Goal: Task Accomplishment & Management: Manage account settings

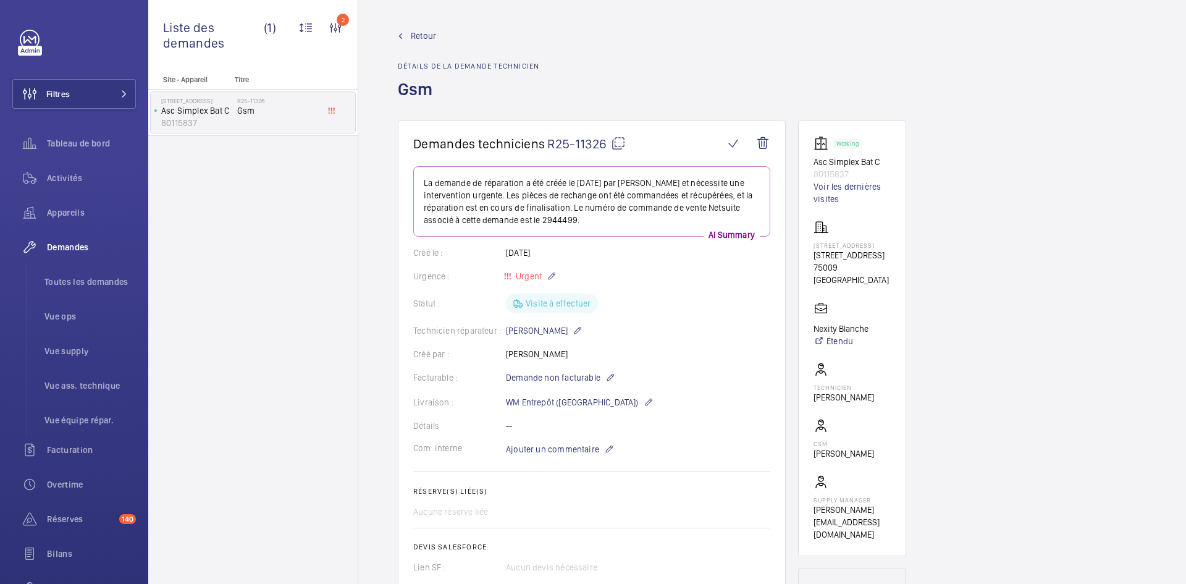
scroll to position [630, 0]
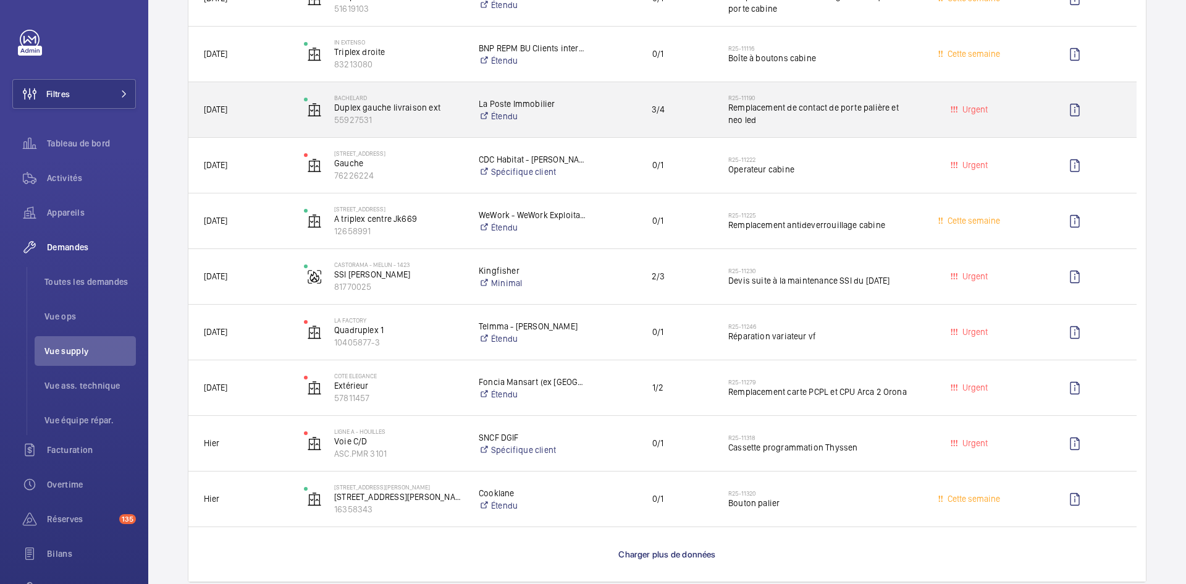
scroll to position [865, 0]
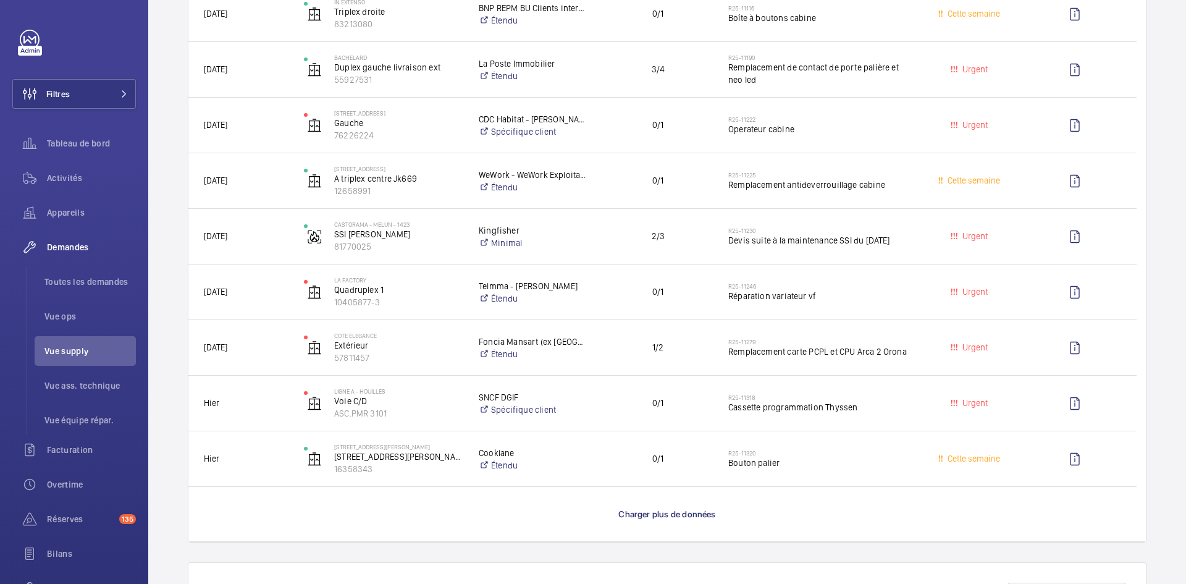
click at [664, 509] on p "Charger plus de données" at bounding box center [667, 514] width 97 height 12
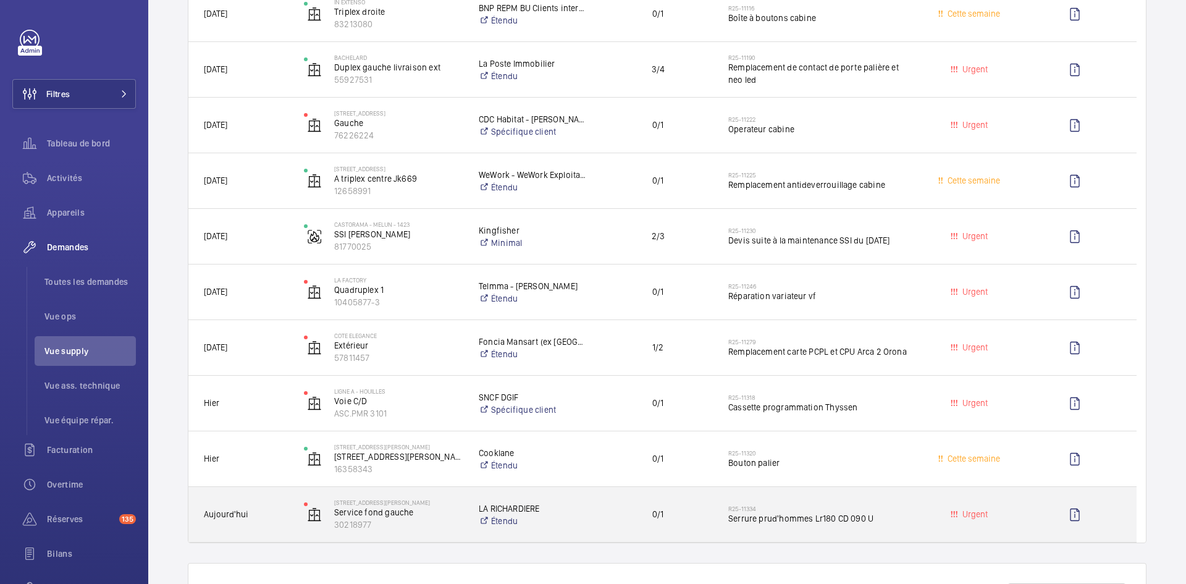
click at [269, 510] on span "Aujourd'hui" at bounding box center [246, 514] width 84 height 14
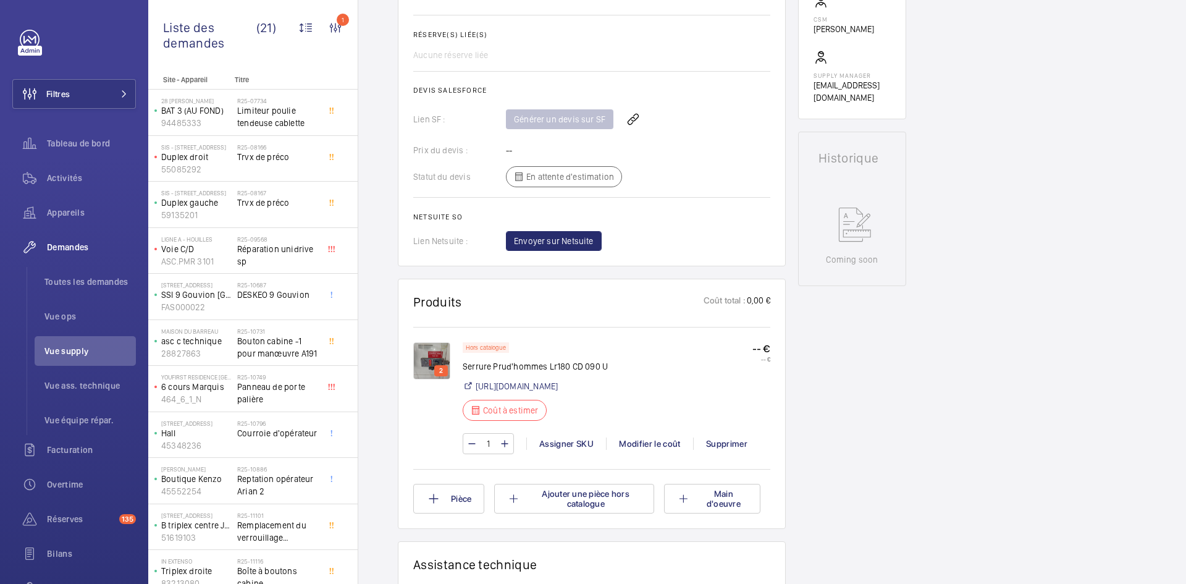
scroll to position [494, 0]
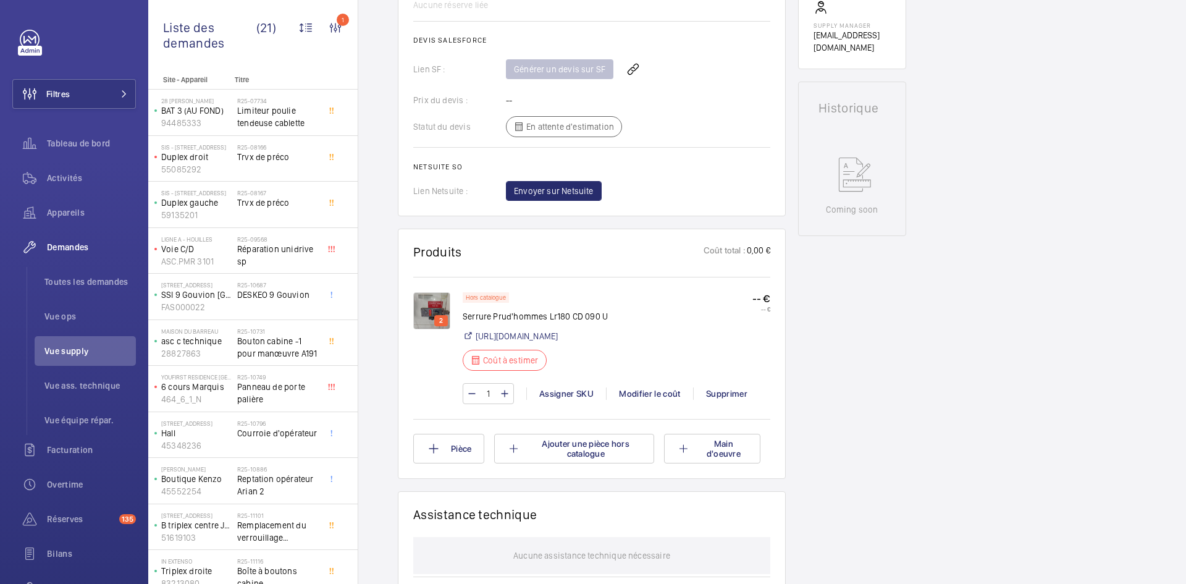
click at [439, 305] on img at bounding box center [431, 310] width 37 height 37
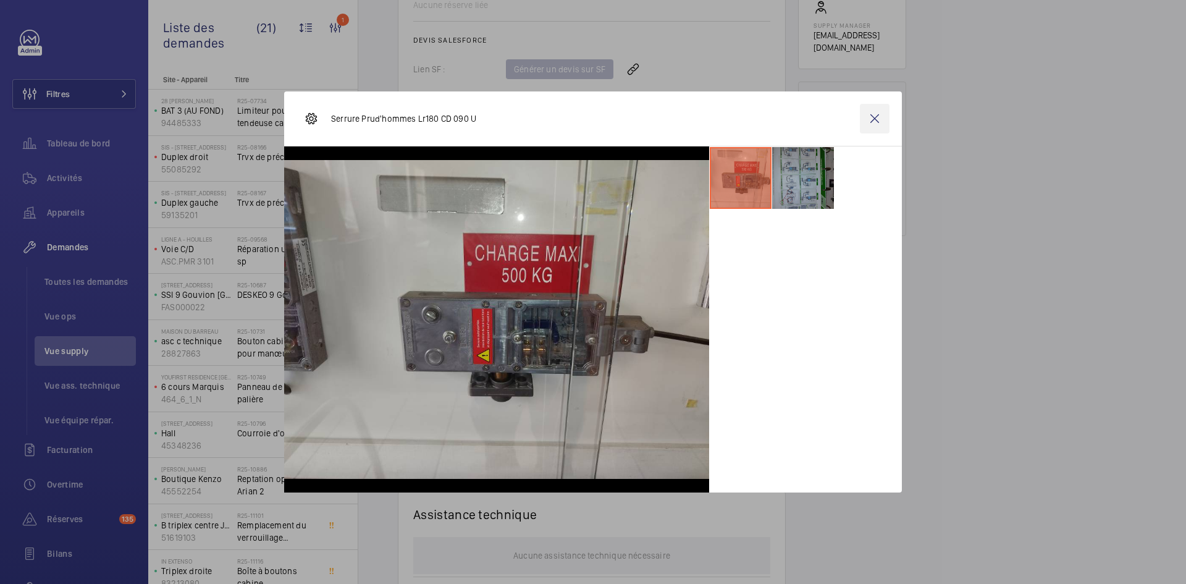
click at [873, 120] on wm-front-icon-button at bounding box center [875, 119] width 30 height 30
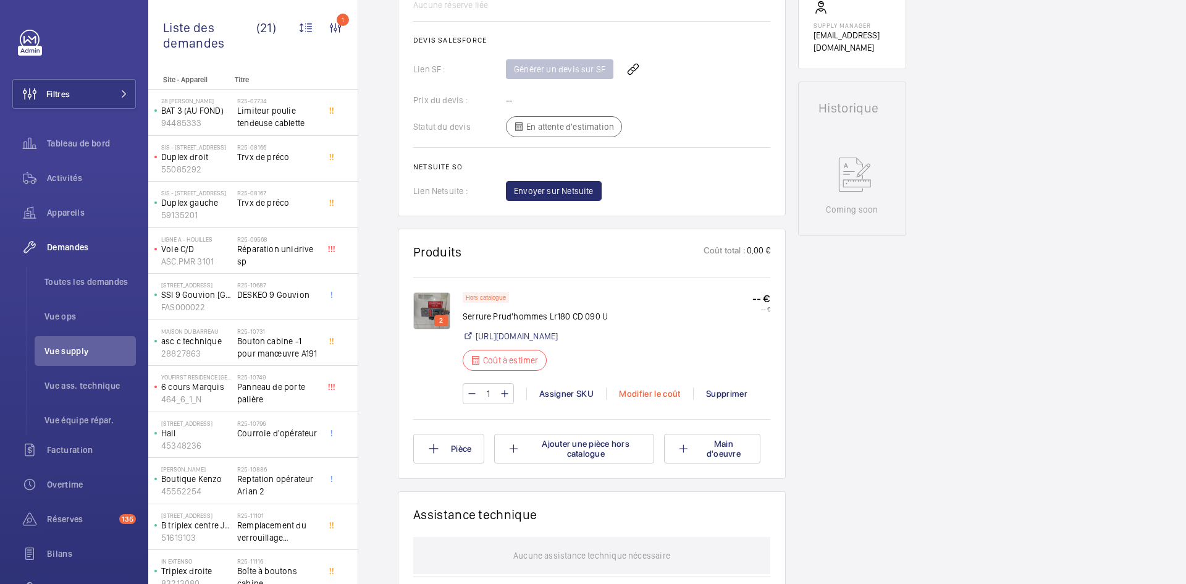
click at [663, 392] on div "Modifier le coût" at bounding box center [649, 393] width 87 height 12
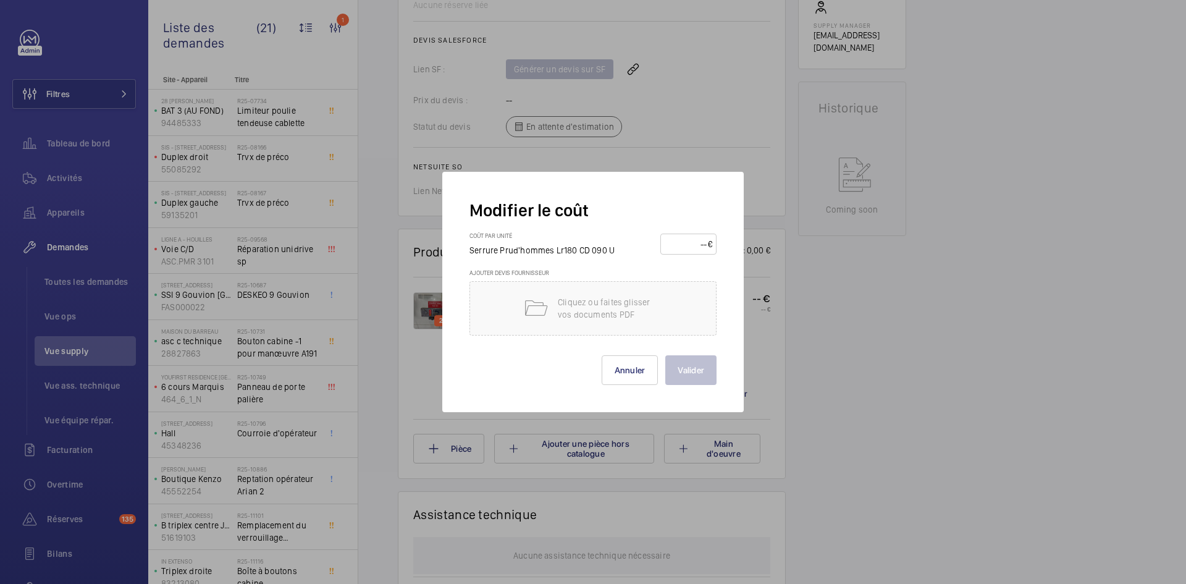
click at [691, 239] on input "number" at bounding box center [686, 244] width 43 height 20
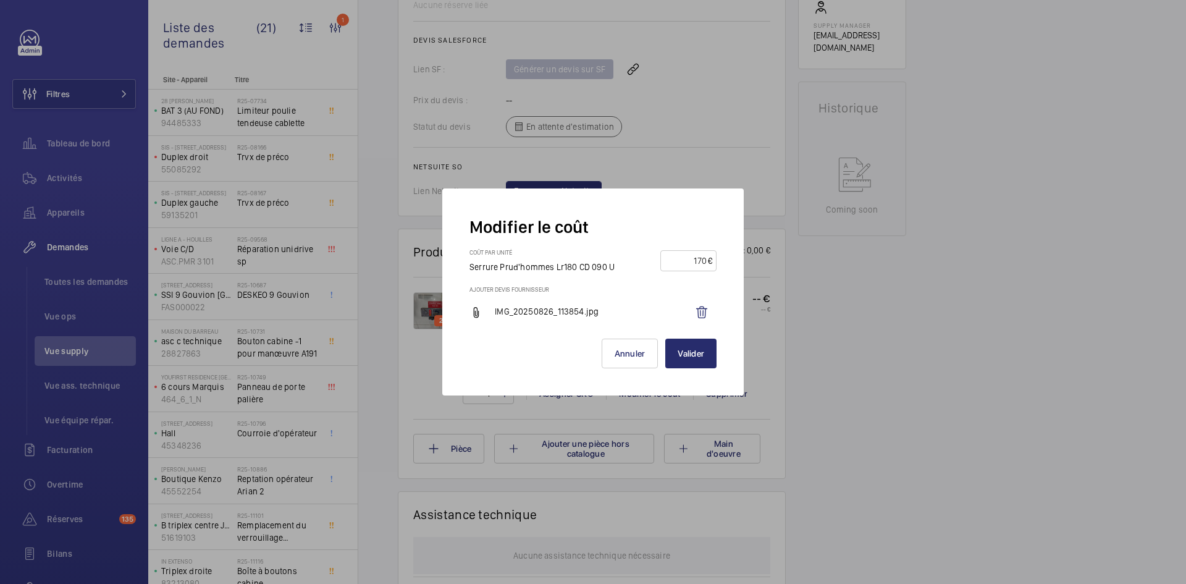
click at [703, 256] on input "170" at bounding box center [686, 261] width 43 height 20
type input "190"
click at [684, 356] on button "Valider" at bounding box center [691, 354] width 51 height 30
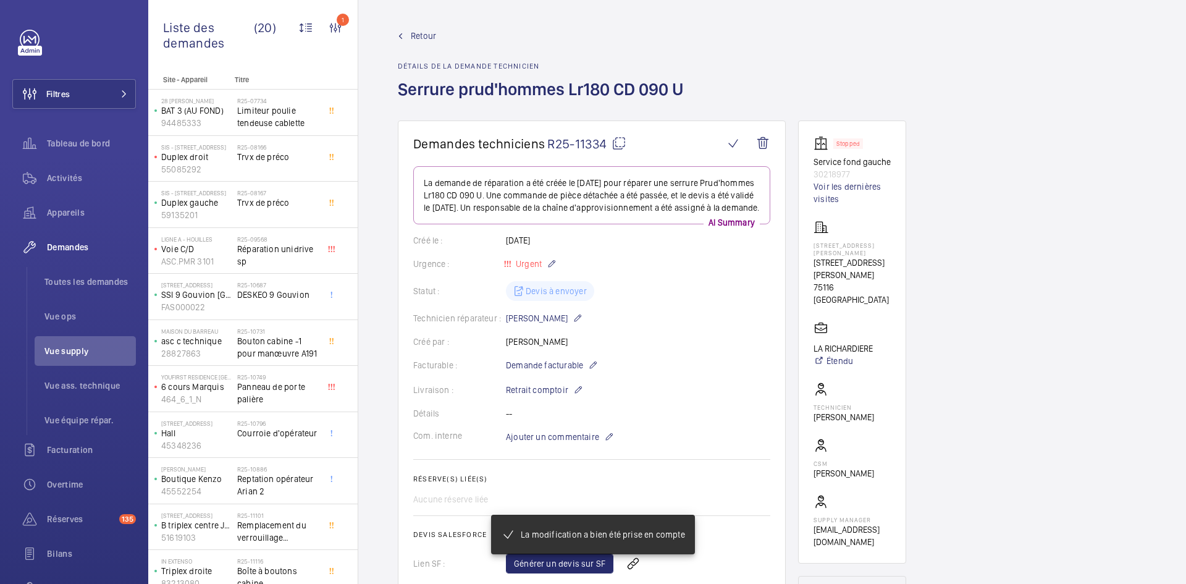
click at [417, 36] on span "Retour" at bounding box center [423, 36] width 25 height 12
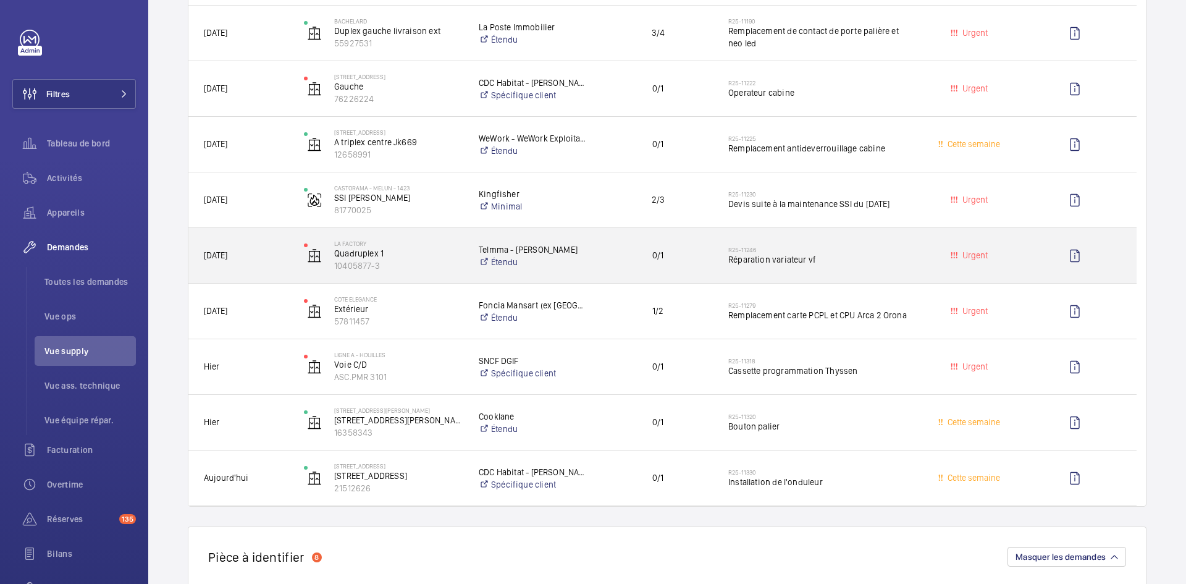
scroll to position [865, 0]
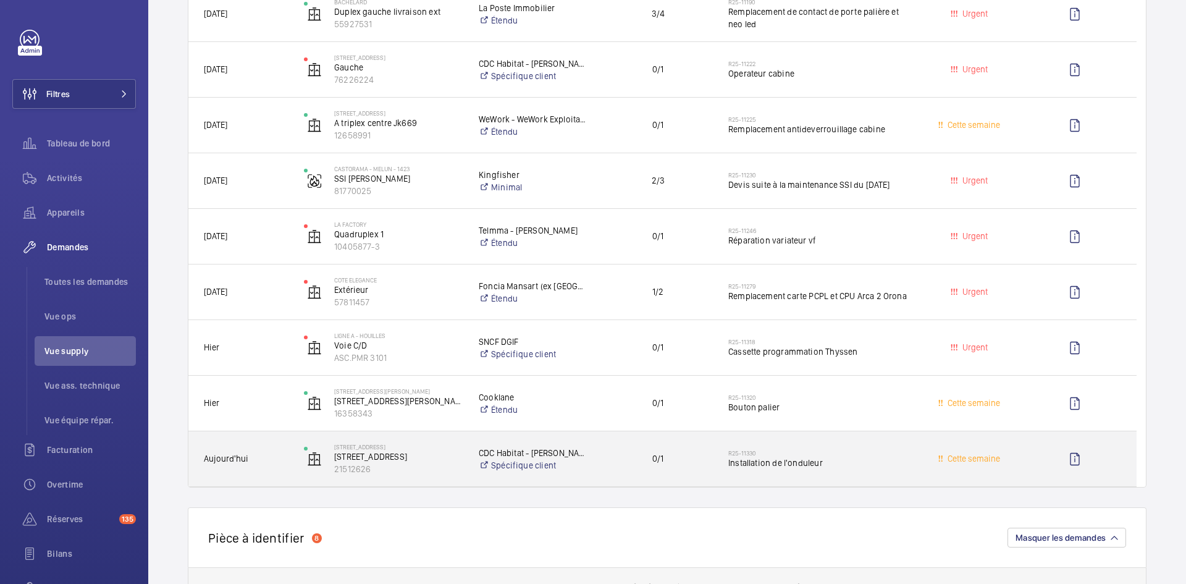
click at [274, 460] on span "Aujourd'hui" at bounding box center [246, 459] width 84 height 14
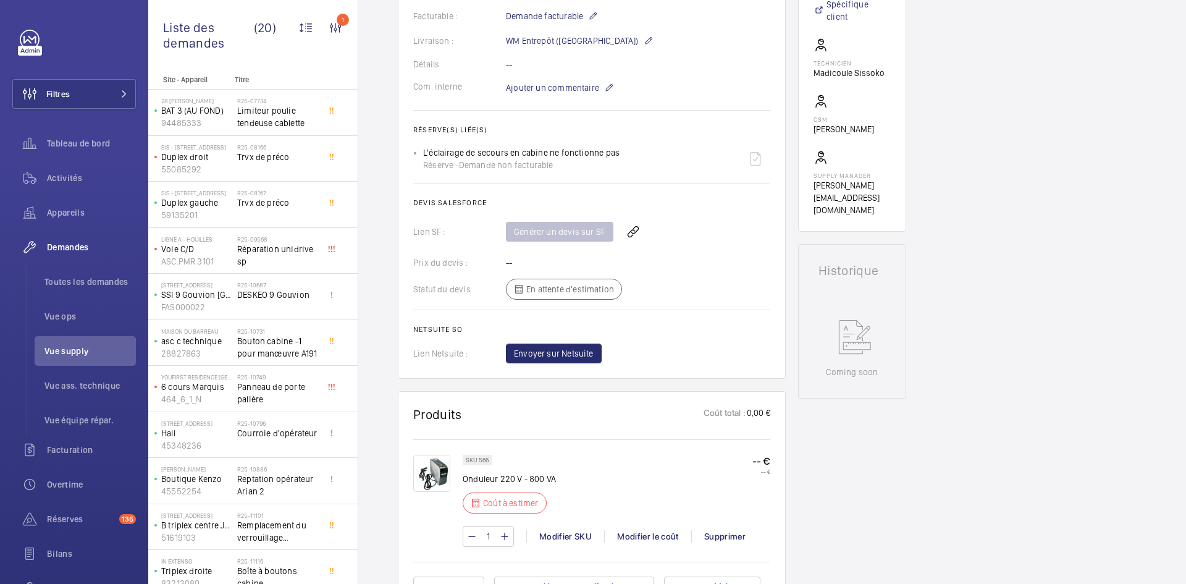
scroll to position [371, 0]
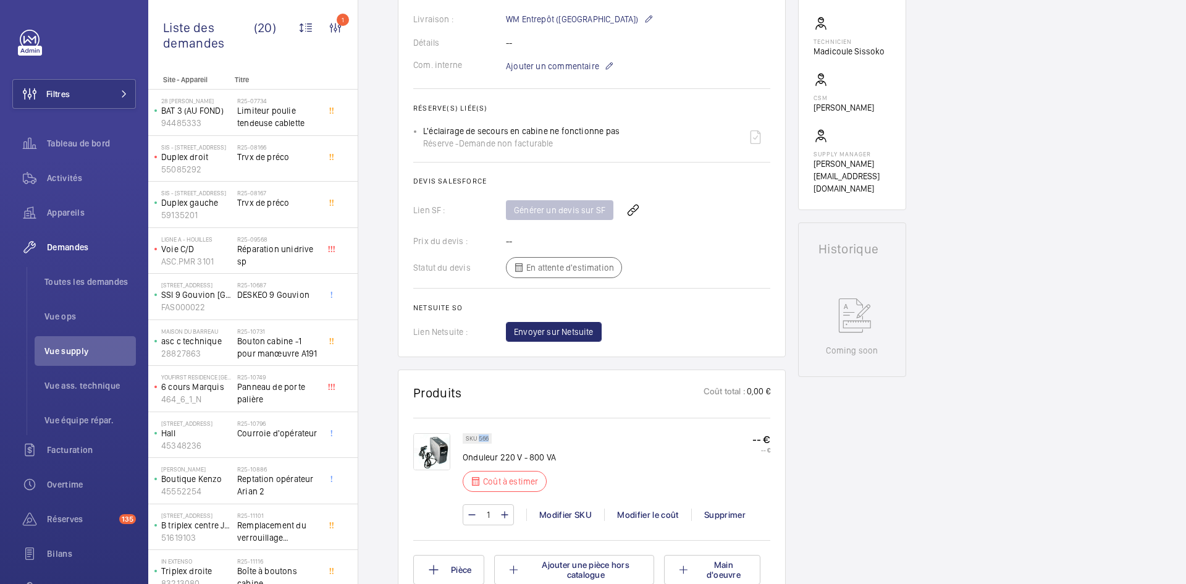
drag, startPoint x: 490, startPoint y: 438, endPoint x: 478, endPoint y: 438, distance: 11.7
click at [478, 438] on div "SKU 566" at bounding box center [477, 438] width 29 height 11
copy p "566"
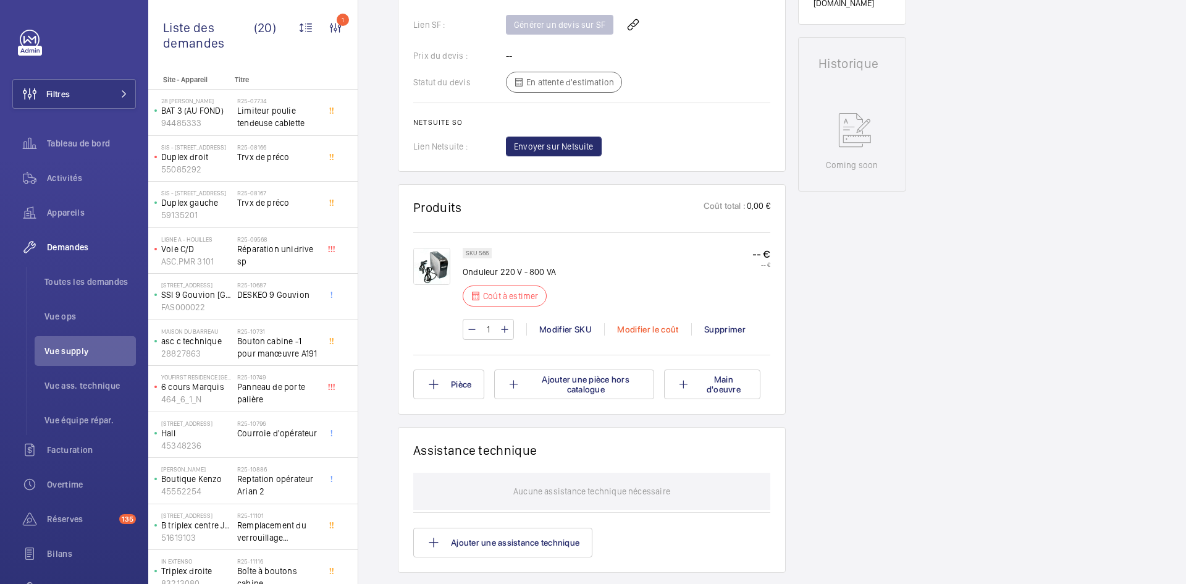
click at [649, 329] on div "Modifier le coût" at bounding box center [647, 329] width 87 height 12
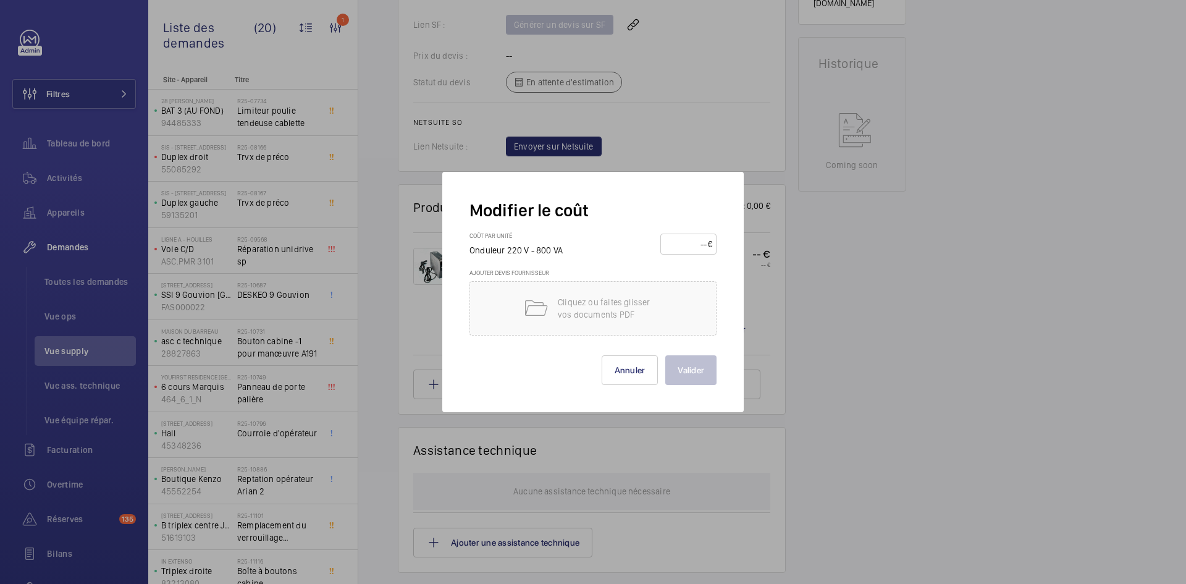
click at [687, 251] on input "number" at bounding box center [686, 244] width 43 height 20
type input "140"
click at [708, 368] on button "Valider" at bounding box center [691, 370] width 51 height 30
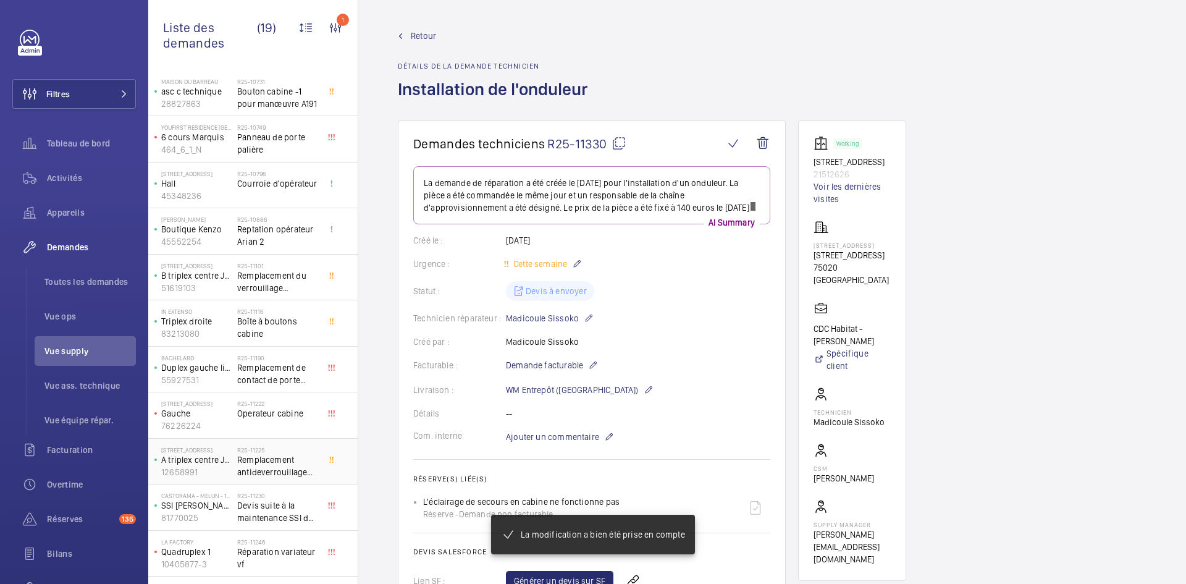
scroll to position [381, 0]
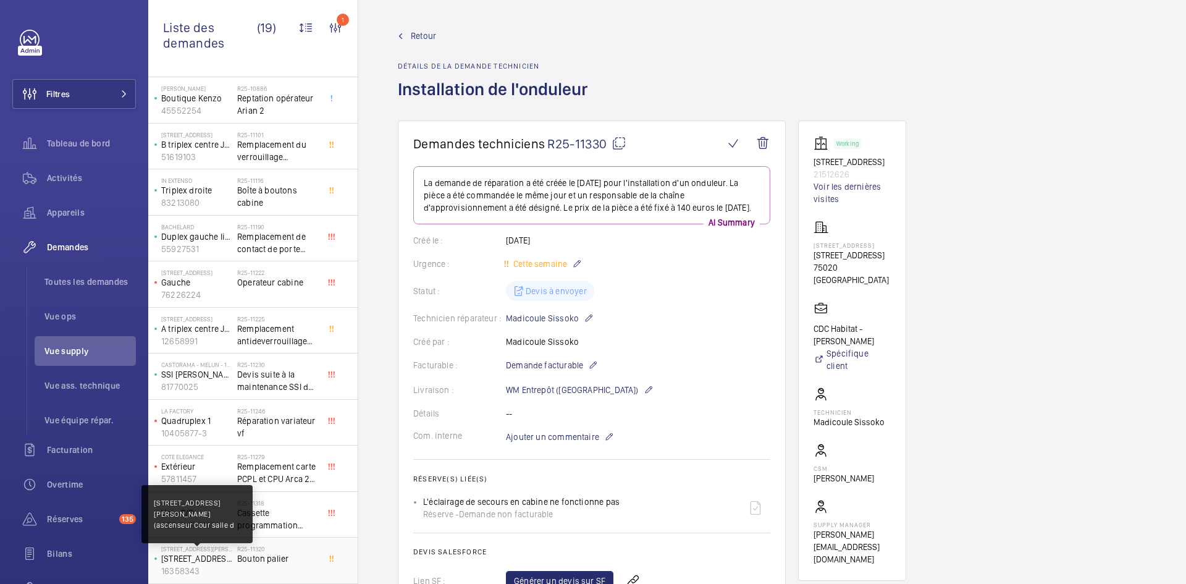
click at [213, 559] on p "253 boulevard Jean Jaurès (ascenseur Cour salle d" at bounding box center [196, 558] width 71 height 12
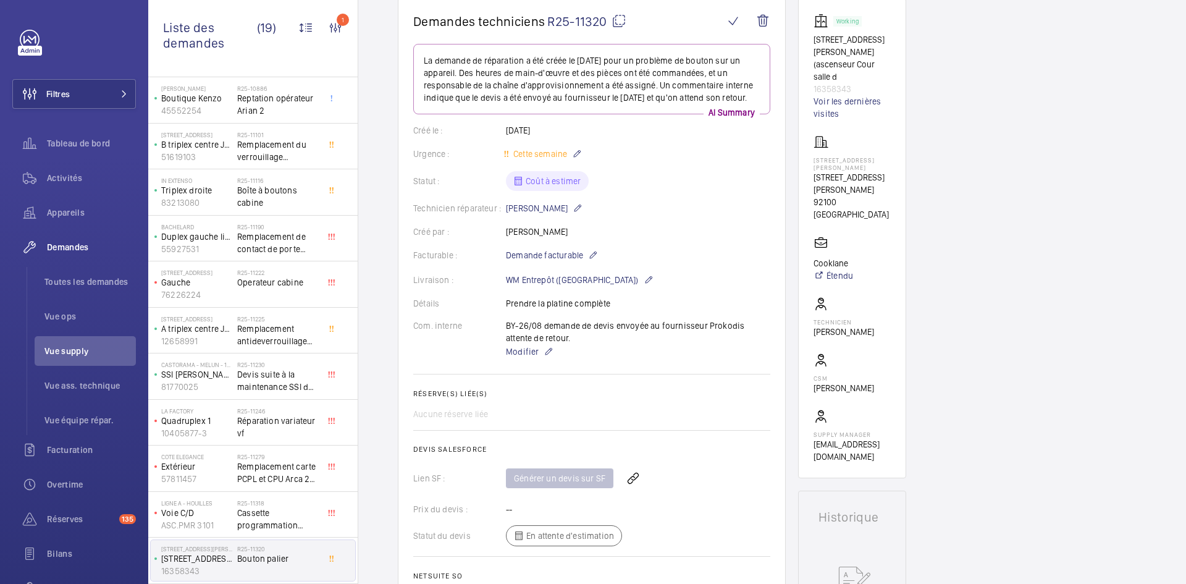
scroll to position [124, 0]
click at [206, 512] on p "Voie C/D" at bounding box center [196, 513] width 71 height 12
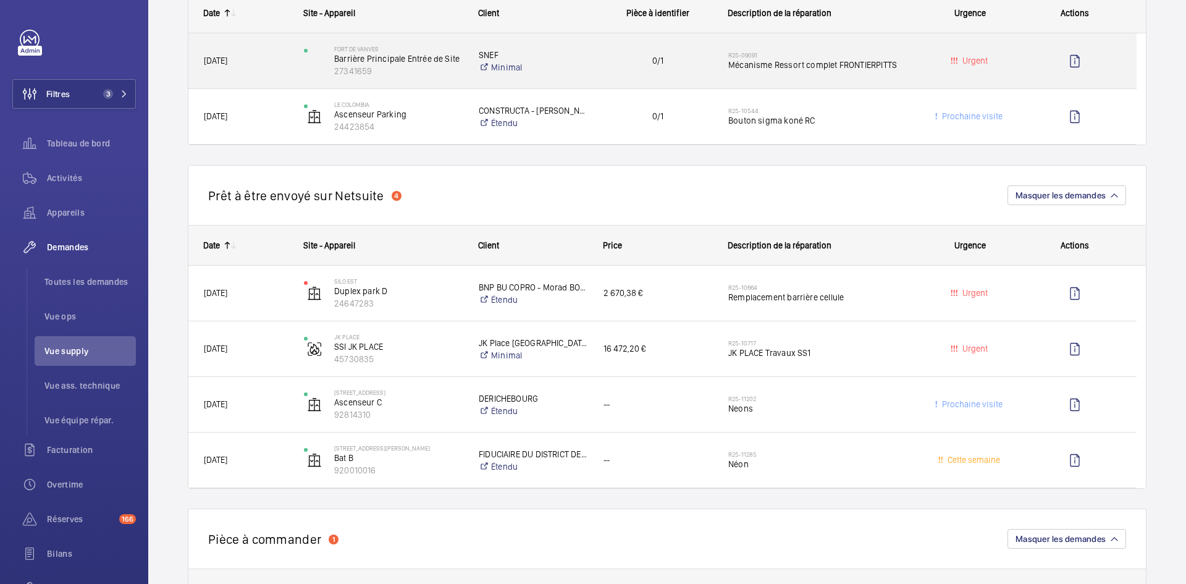
scroll to position [1174, 0]
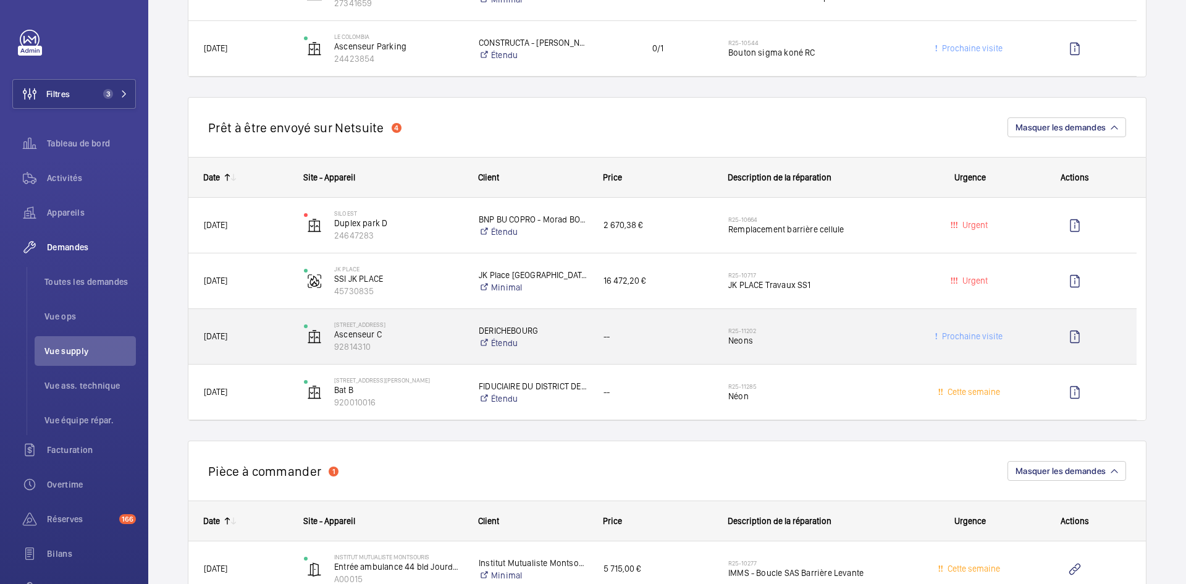
click at [268, 333] on span "21/08/2025" at bounding box center [246, 336] width 84 height 14
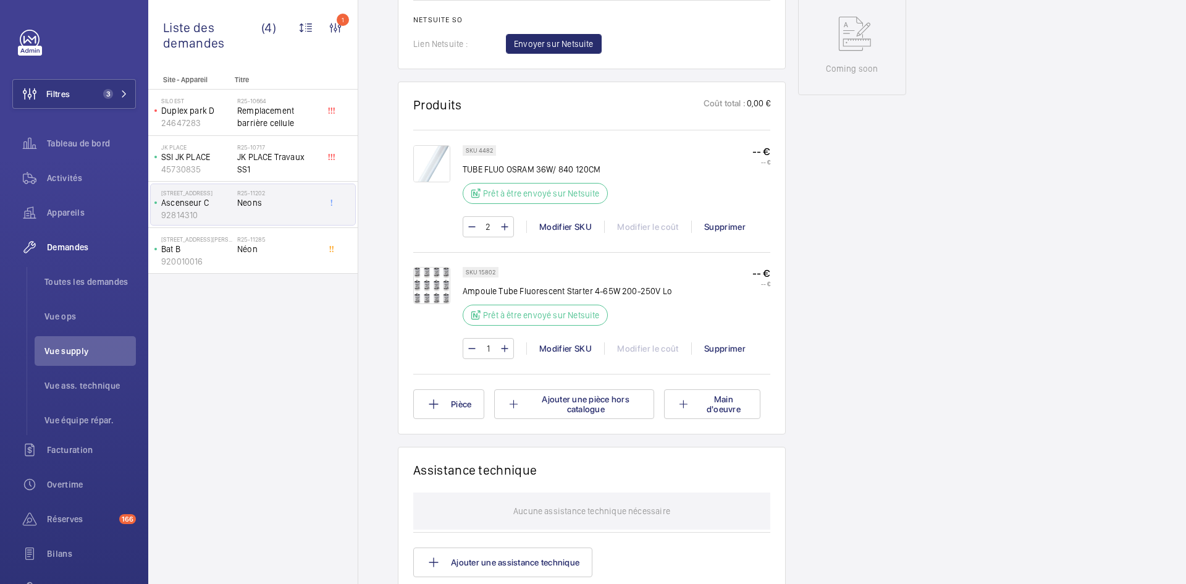
scroll to position [618, 0]
click at [222, 250] on p "Bat B" at bounding box center [196, 249] width 71 height 12
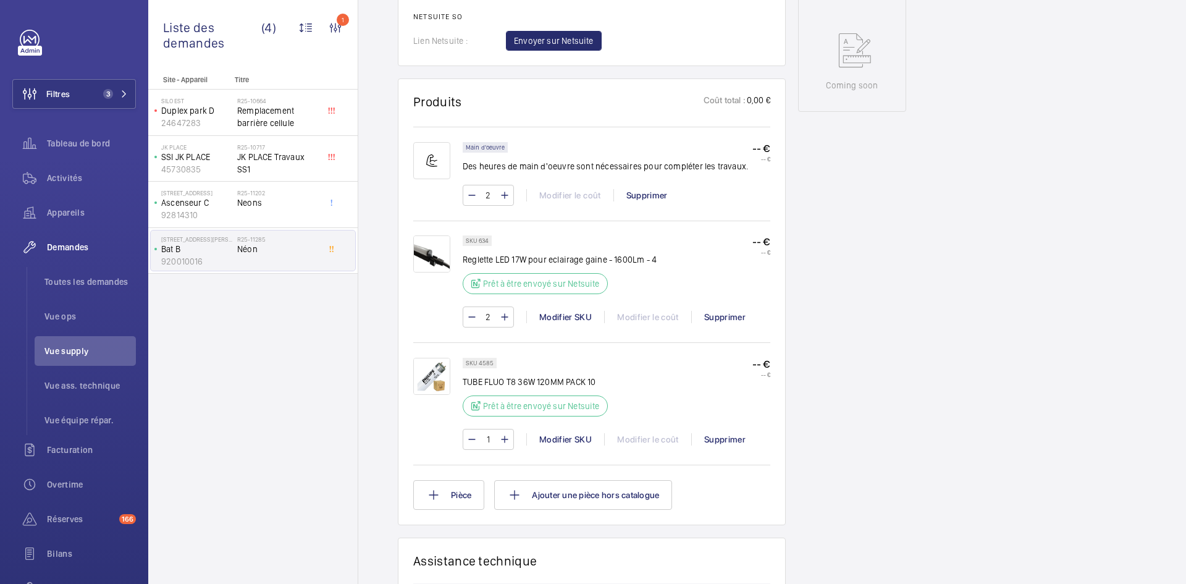
scroll to position [680, 0]
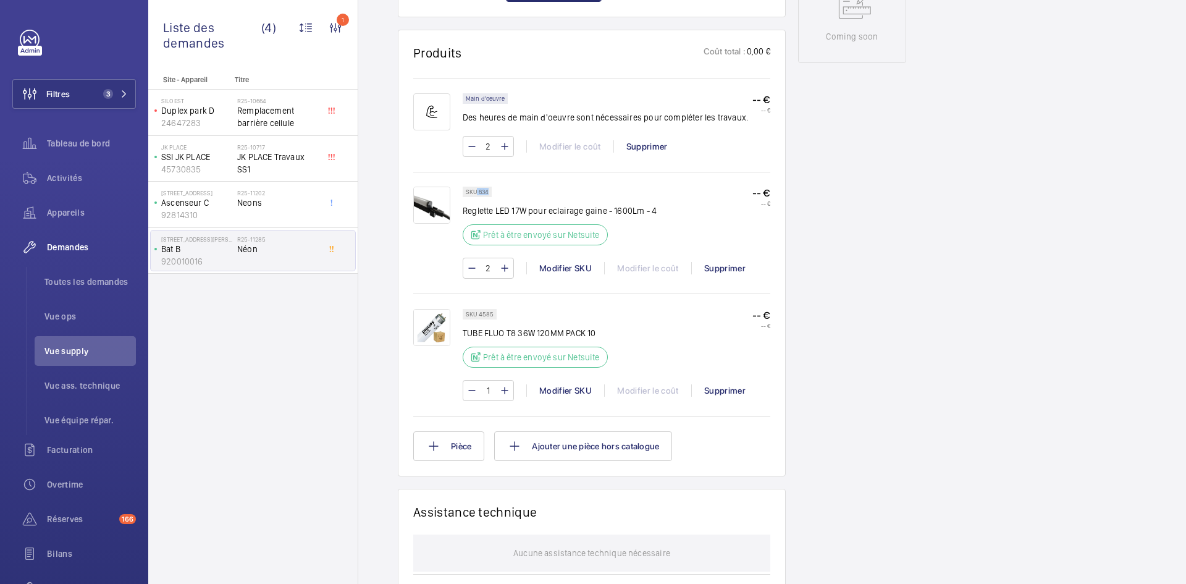
drag, startPoint x: 488, startPoint y: 191, endPoint x: 478, endPoint y: 194, distance: 11.0
click at [478, 194] on p "SKU 634" at bounding box center [477, 192] width 23 height 4
copy p "634"
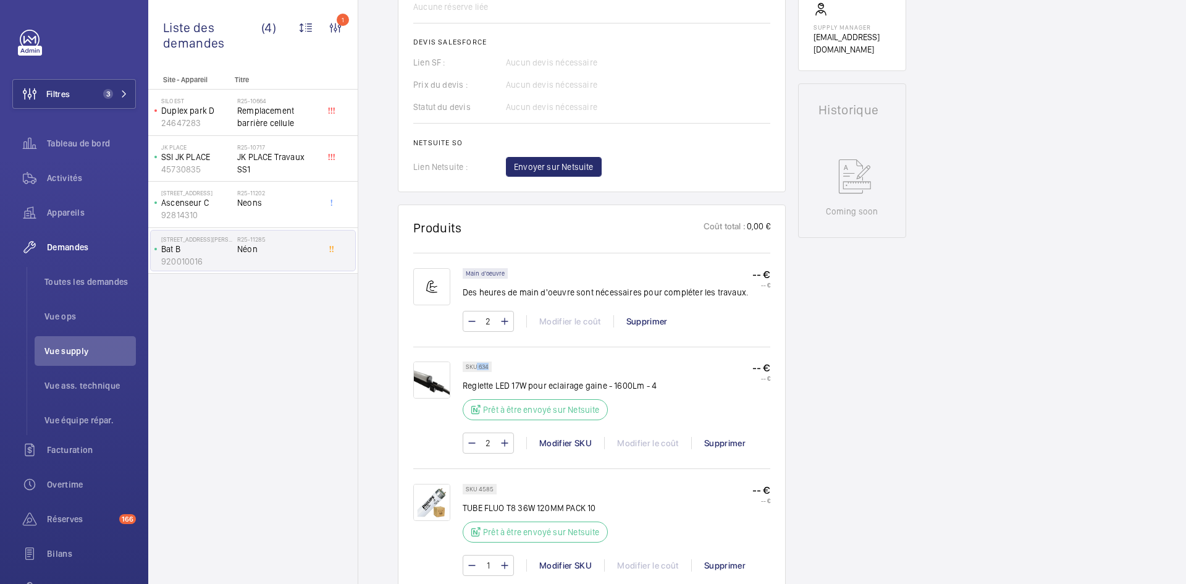
scroll to position [556, 0]
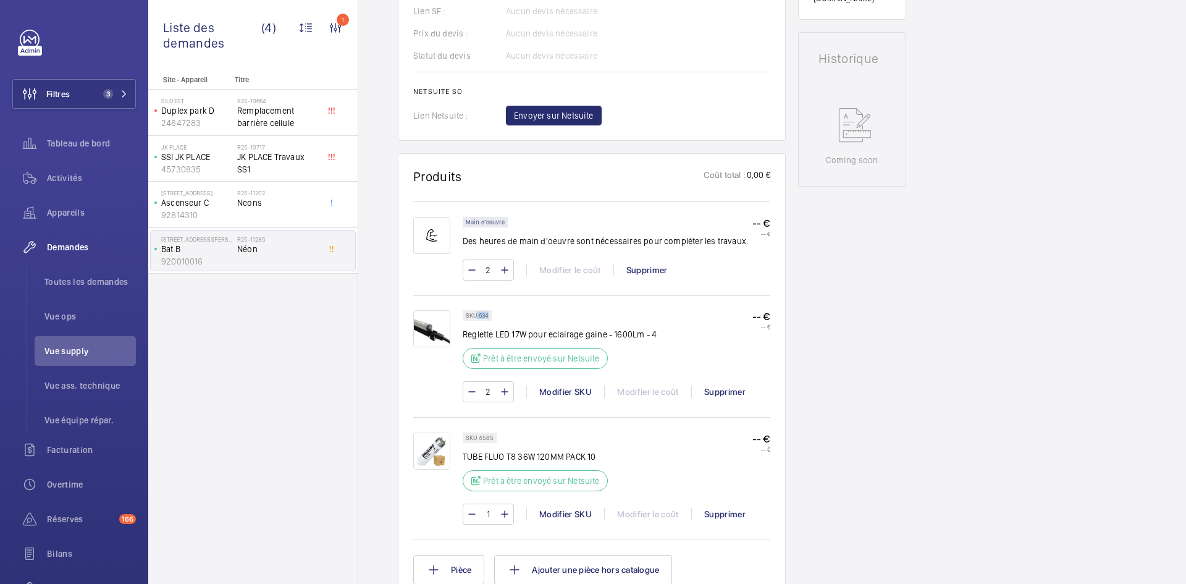
click at [439, 321] on img at bounding box center [431, 328] width 37 height 37
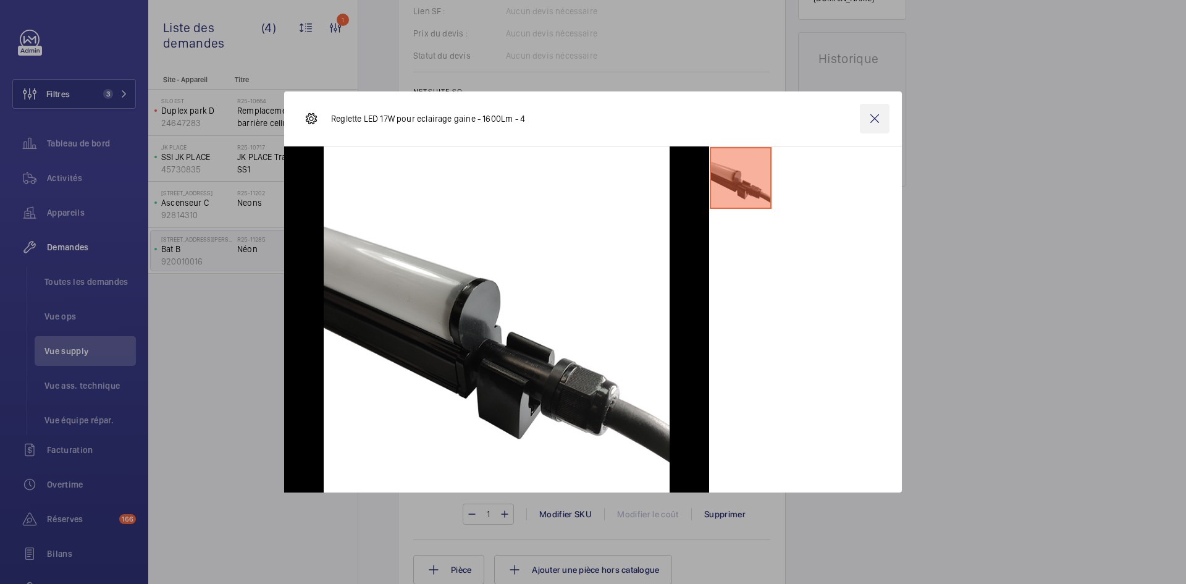
click at [873, 122] on wm-front-icon-button at bounding box center [875, 119] width 30 height 30
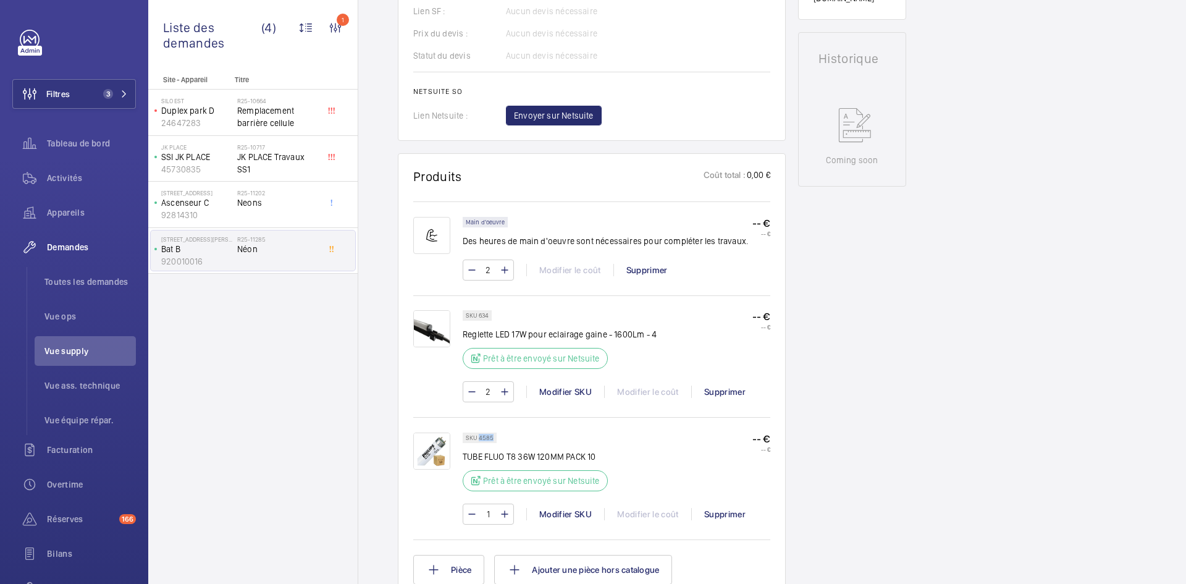
drag, startPoint x: 493, startPoint y: 436, endPoint x: 478, endPoint y: 439, distance: 15.1
click at [478, 439] on div "SKU 4585" at bounding box center [480, 438] width 34 height 11
copy p "4585"
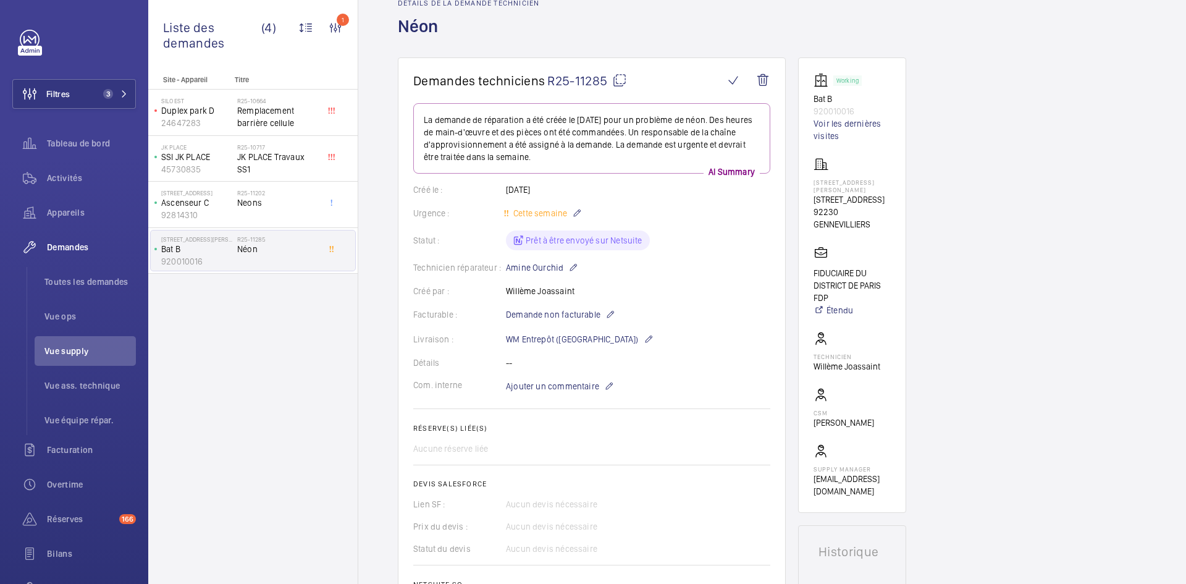
scroll to position [62, 0]
click at [230, 213] on p "92814310" at bounding box center [196, 215] width 71 height 12
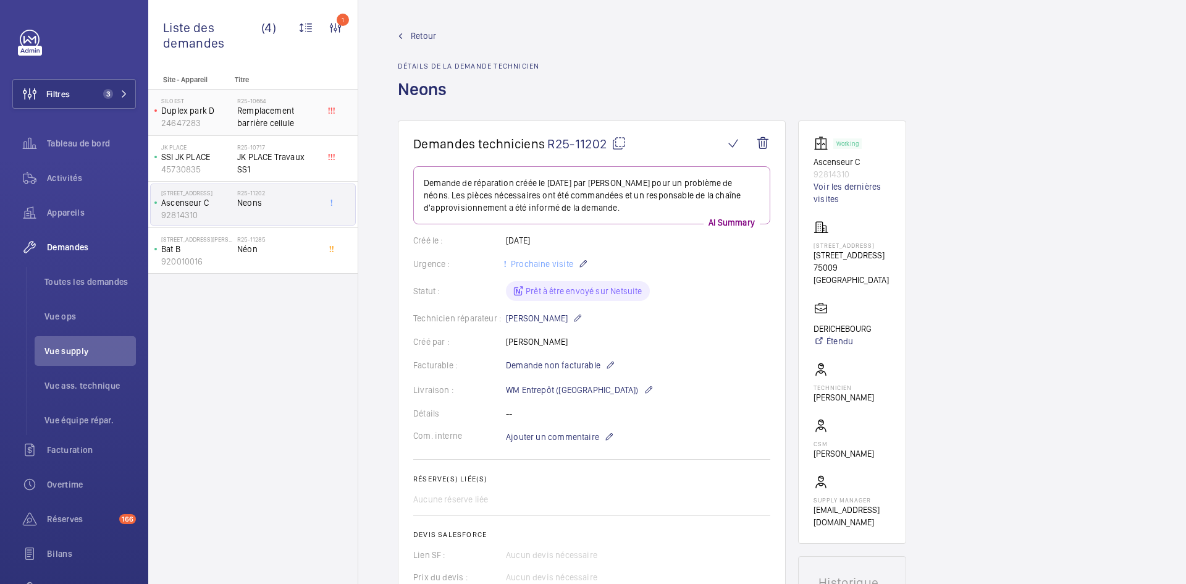
click at [213, 114] on p "Duplex park D" at bounding box center [196, 110] width 71 height 12
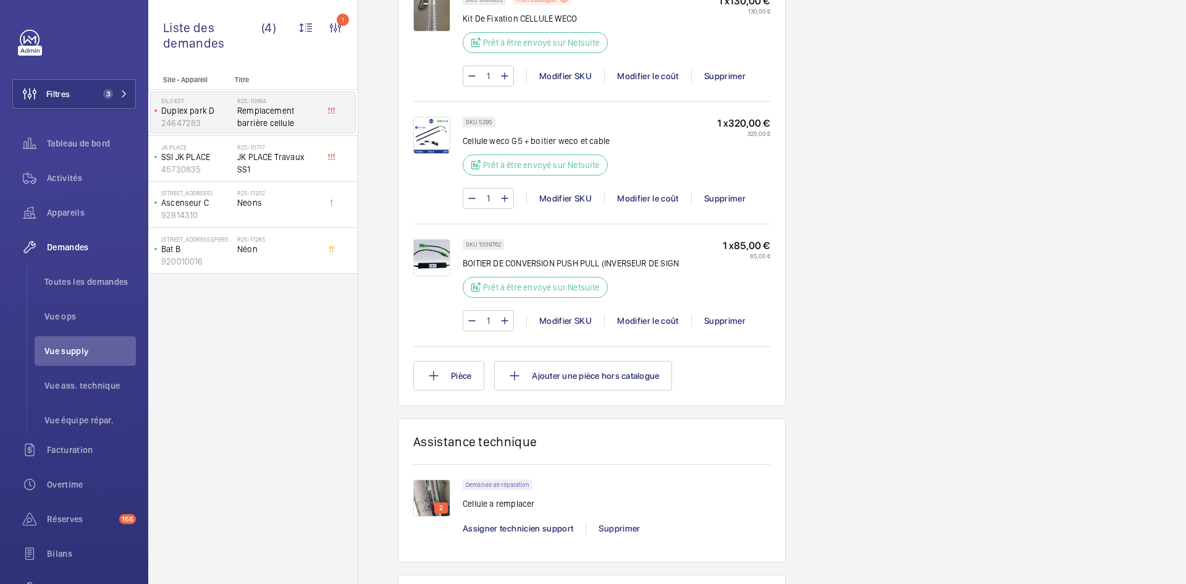
scroll to position [927, 0]
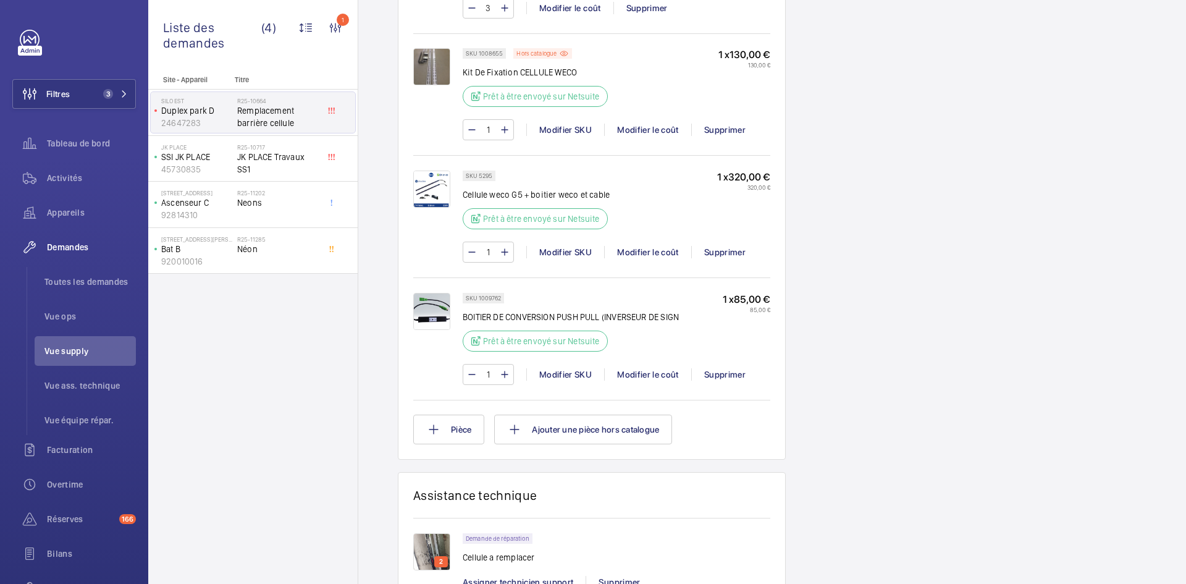
click at [418, 523] on div "2 Demande de réparation Cellule a remplacer Assigner technicien support Supprim…" at bounding box center [591, 559] width 357 height 83
click at [433, 536] on img at bounding box center [431, 551] width 37 height 37
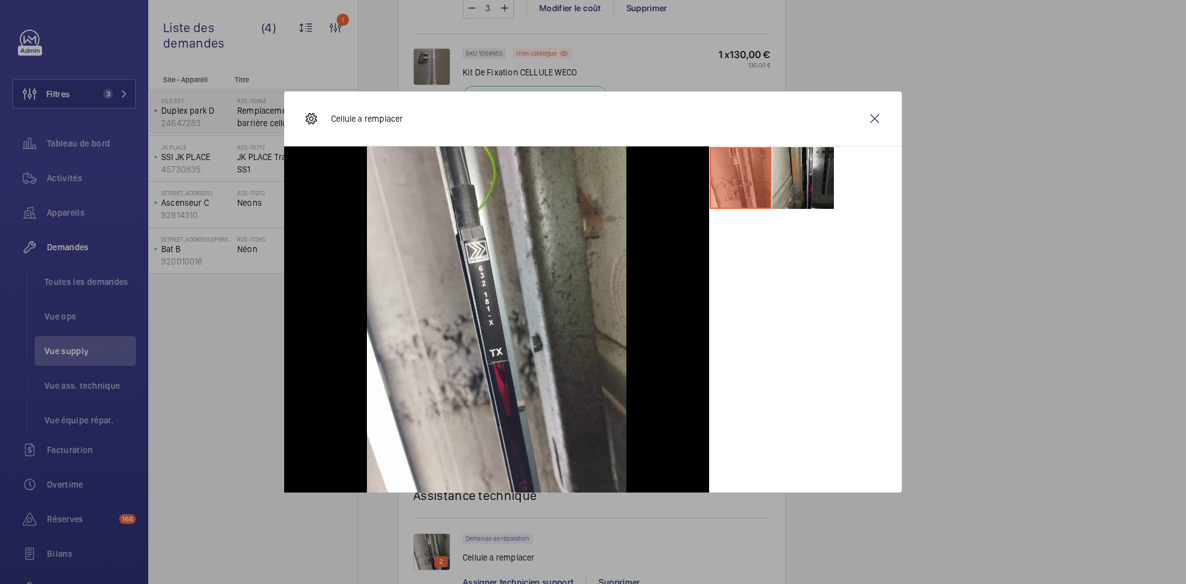
click at [816, 187] on li at bounding box center [803, 178] width 62 height 62
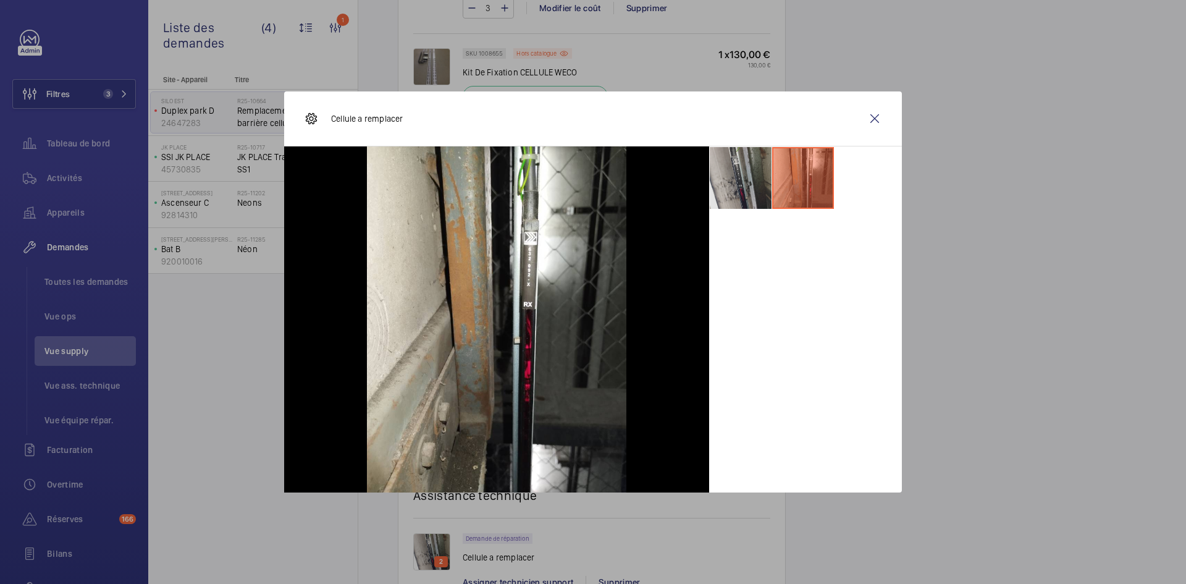
click at [757, 171] on li at bounding box center [741, 178] width 62 height 62
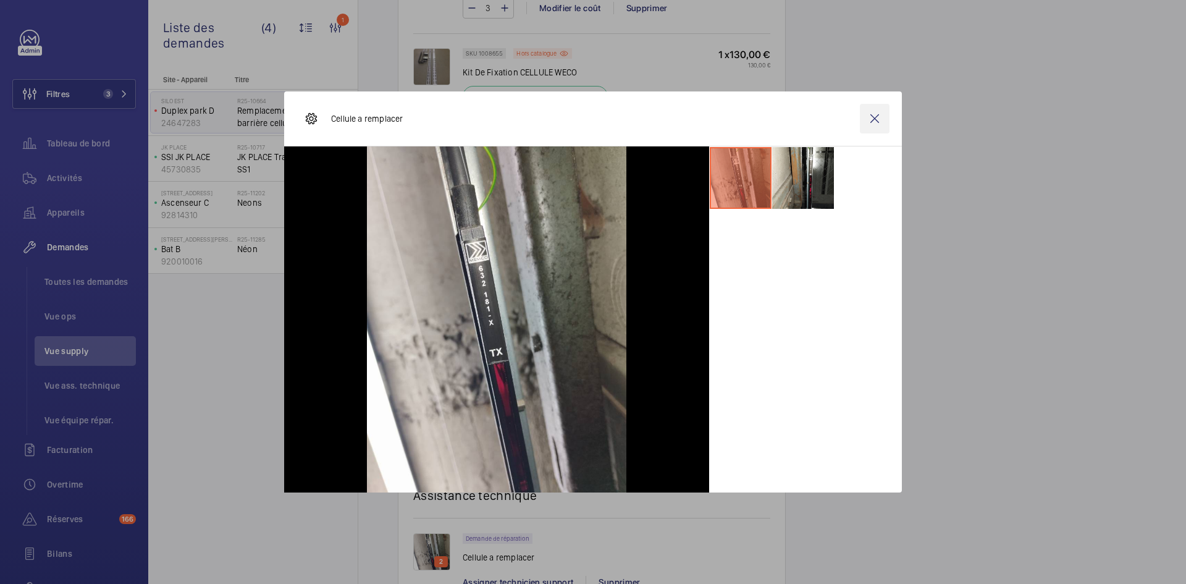
click at [876, 118] on wm-front-icon-button at bounding box center [875, 119] width 30 height 30
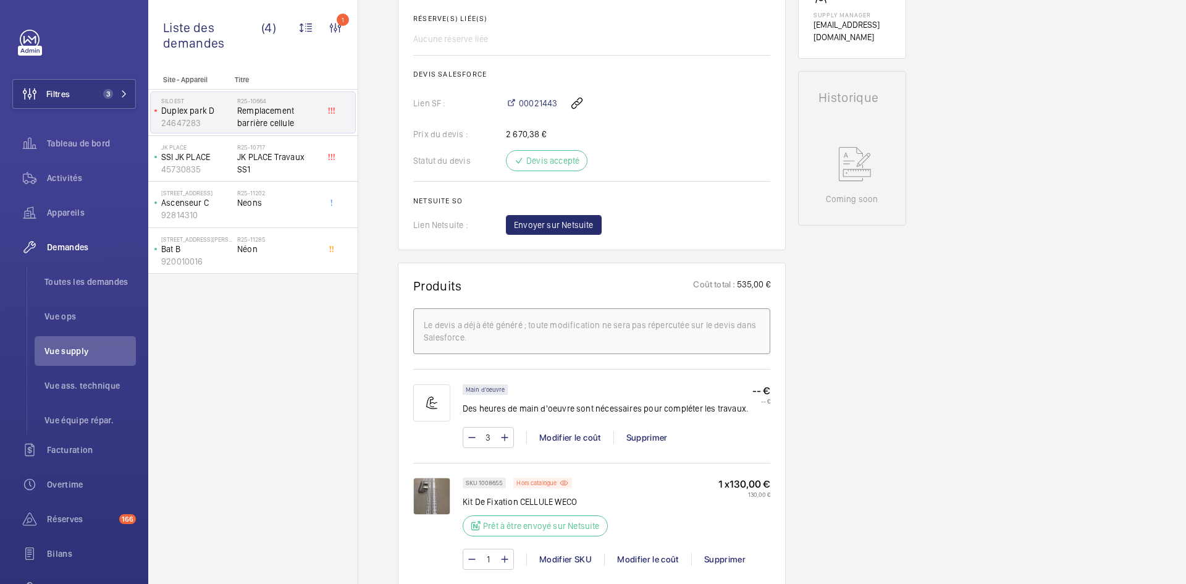
scroll to position [494, 0]
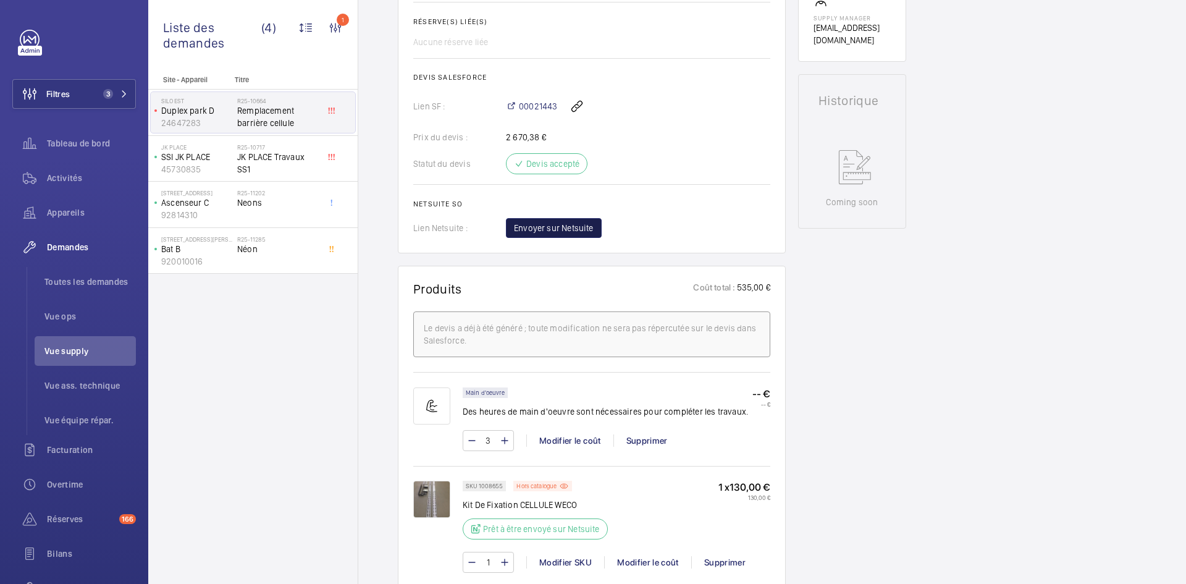
click at [573, 226] on span "Envoyer sur Netsuite" at bounding box center [554, 228] width 80 height 12
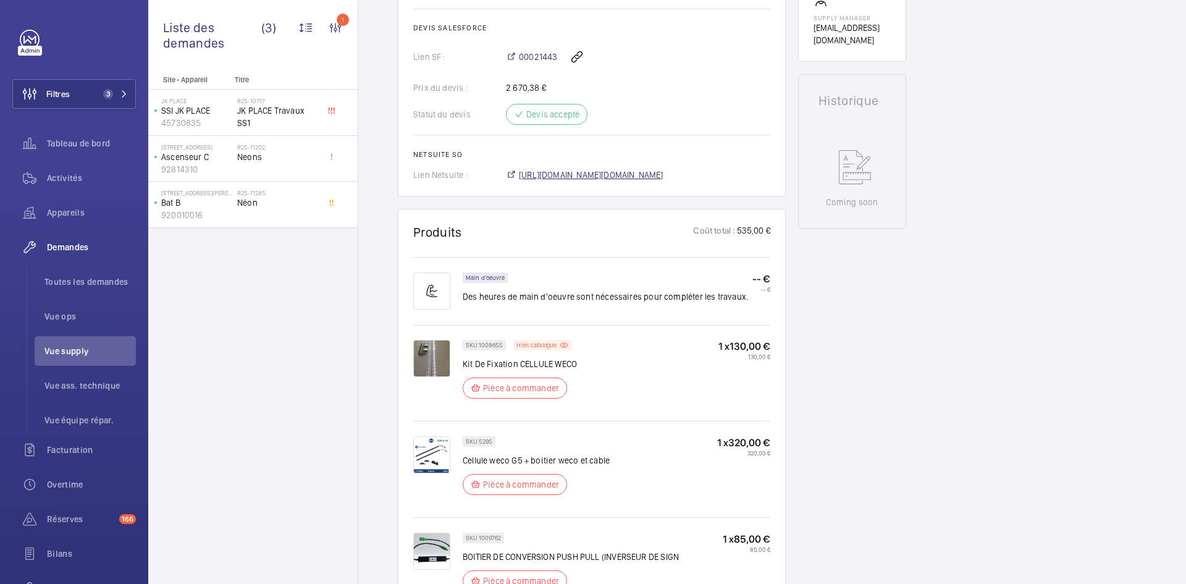
scroll to position [507, 0]
click at [664, 175] on span "https://6461500.app.netsuite.com/app/accounting/transactions/salesord.nl?id=294…" at bounding box center [591, 175] width 145 height 12
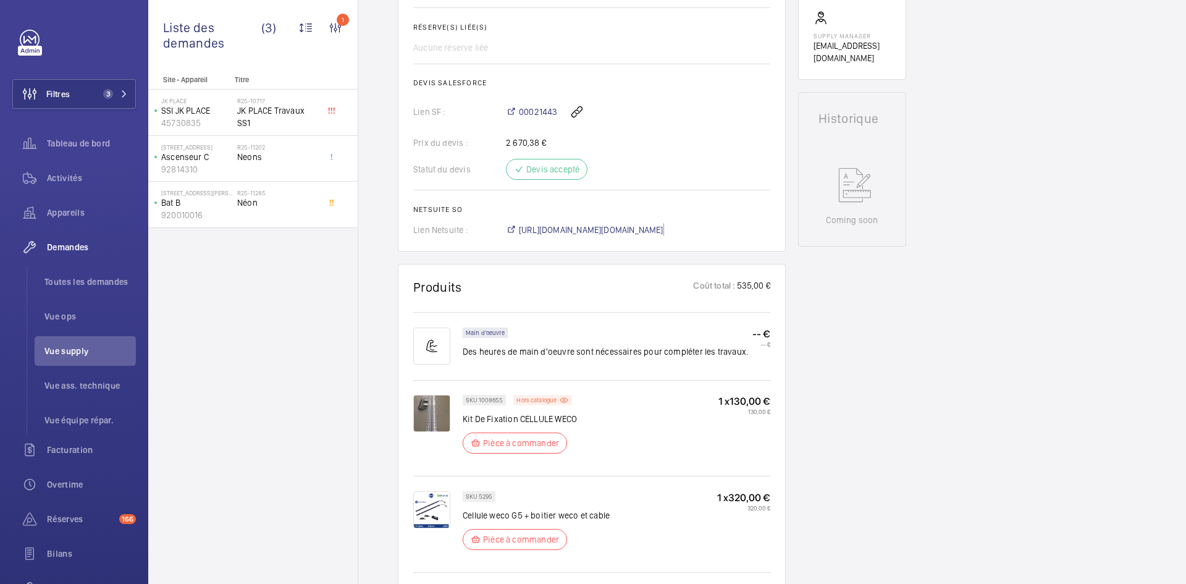
scroll to position [408, 0]
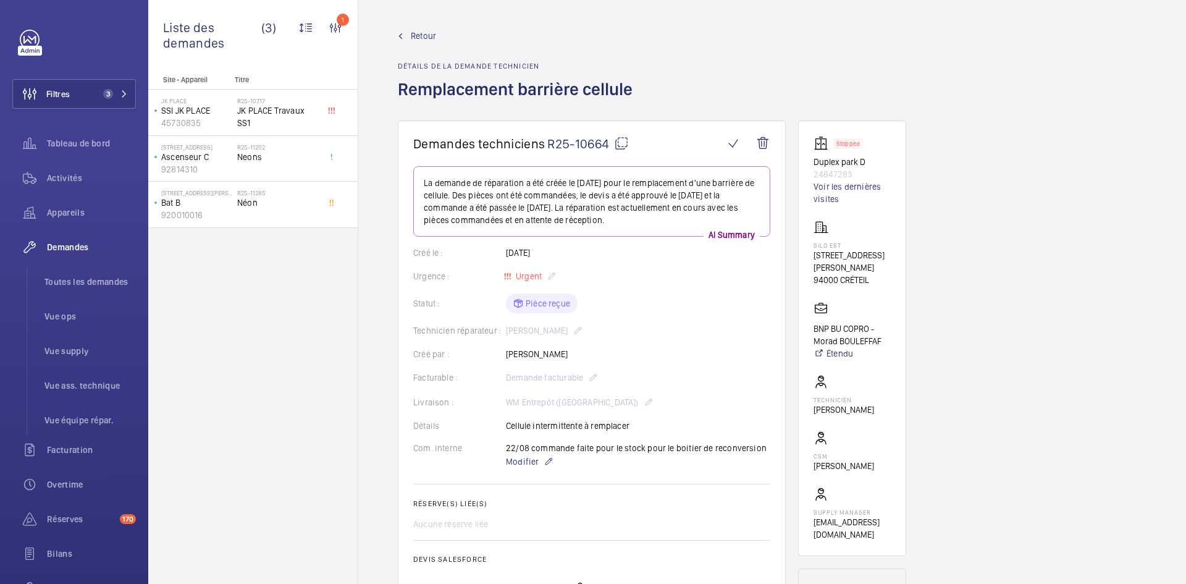
drag, startPoint x: 565, startPoint y: 353, endPoint x: 499, endPoint y: 353, distance: 65.5
click at [499, 353] on div "Créé par : Nasser Saidou" at bounding box center [591, 354] width 357 height 12
copy div "Créé par : Nasser Saidou"
drag, startPoint x: 852, startPoint y: 174, endPoint x: 809, endPoint y: 164, distance: 43.6
click at [809, 164] on wm-front-card "Stopped Duplex park D 24647283 Voir les dernières visites SILO EST 4 Rue Gustav…" at bounding box center [852, 339] width 108 height 436
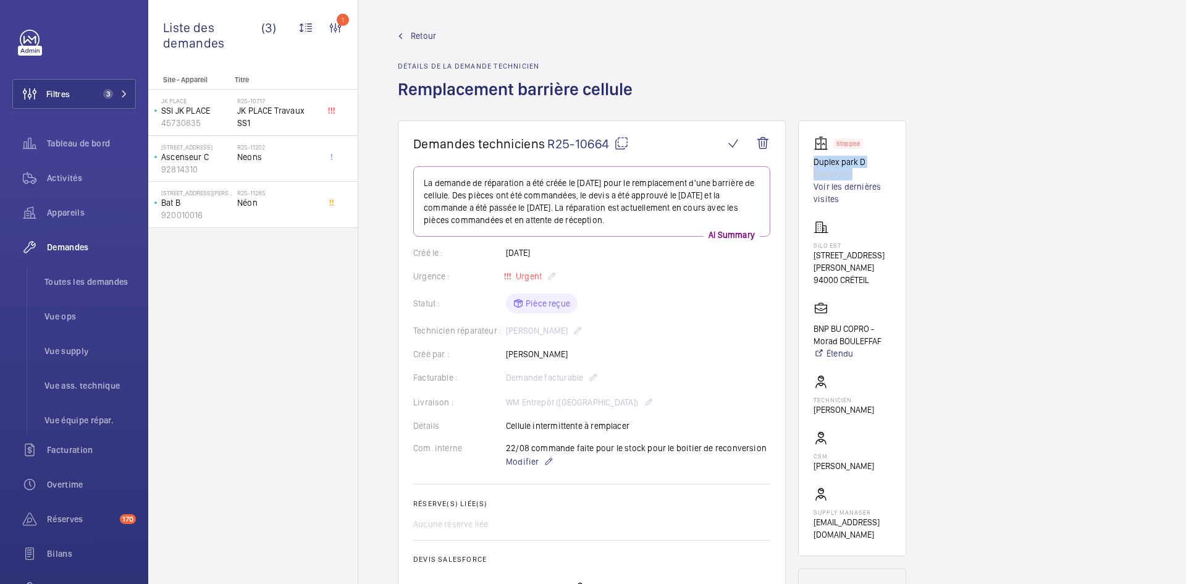
copy div "Duplex park D 24647283"
drag, startPoint x: 879, startPoint y: 269, endPoint x: 812, endPoint y: 246, distance: 71.1
click at [812, 246] on wm-front-card "Stopped Duplex park D 24647283 Voir les dernières visites SILO EST 4 Rue Gustav…" at bounding box center [852, 339] width 108 height 436
copy div "SILO EST 4 Rue Gustave Eiffel 94000 CRÉTEIL"
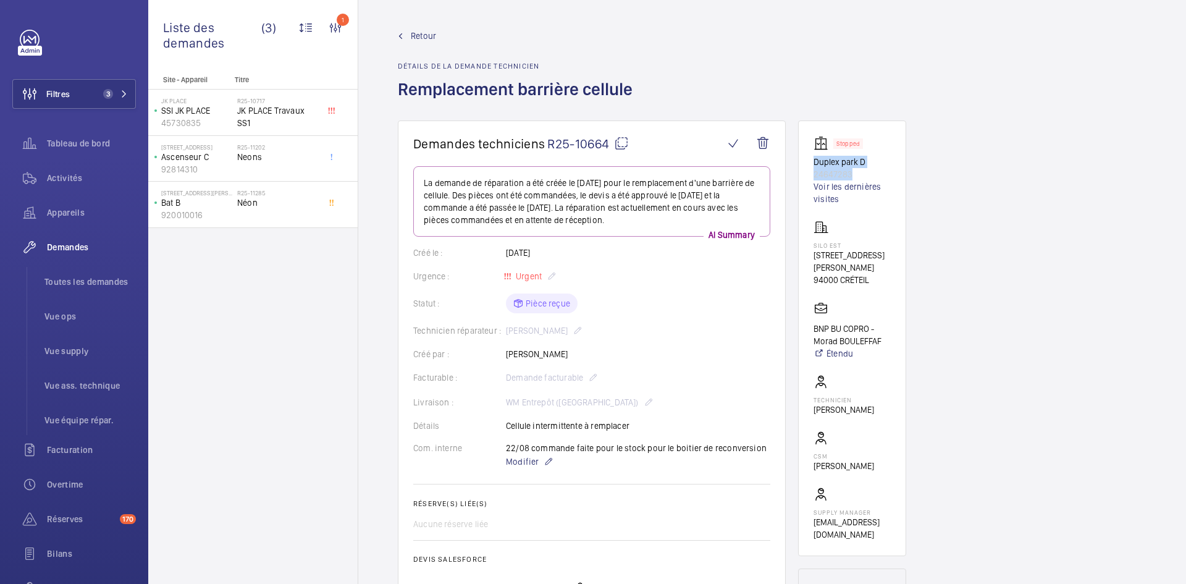
drag, startPoint x: 885, startPoint y: 328, endPoint x: 811, endPoint y: 317, distance: 74.4
click at [811, 317] on wm-front-card "Stopped Duplex park D 24647283 Voir les dernières visites SILO EST 4 Rue Gustav…" at bounding box center [852, 339] width 108 height 436
copy p "BNP BU COPRO - Morad BOULEFFAF"
click at [622, 142] on mat-icon at bounding box center [621, 143] width 15 height 15
copy p "BNP BU COPRO - Morad BOULEFFAF"
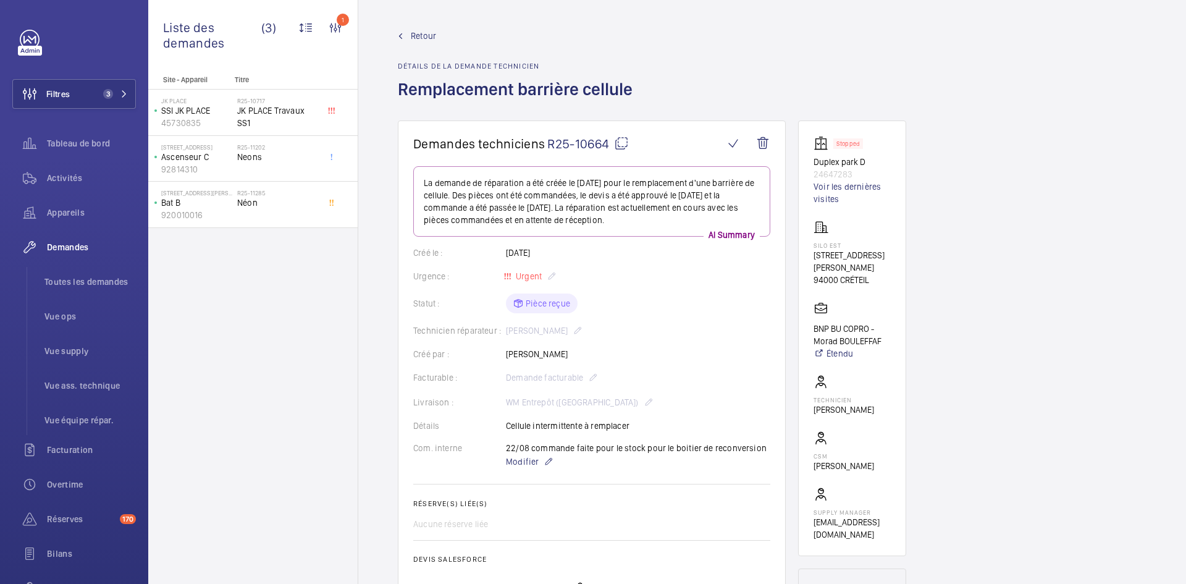
click at [433, 33] on span "Retour" at bounding box center [423, 36] width 25 height 12
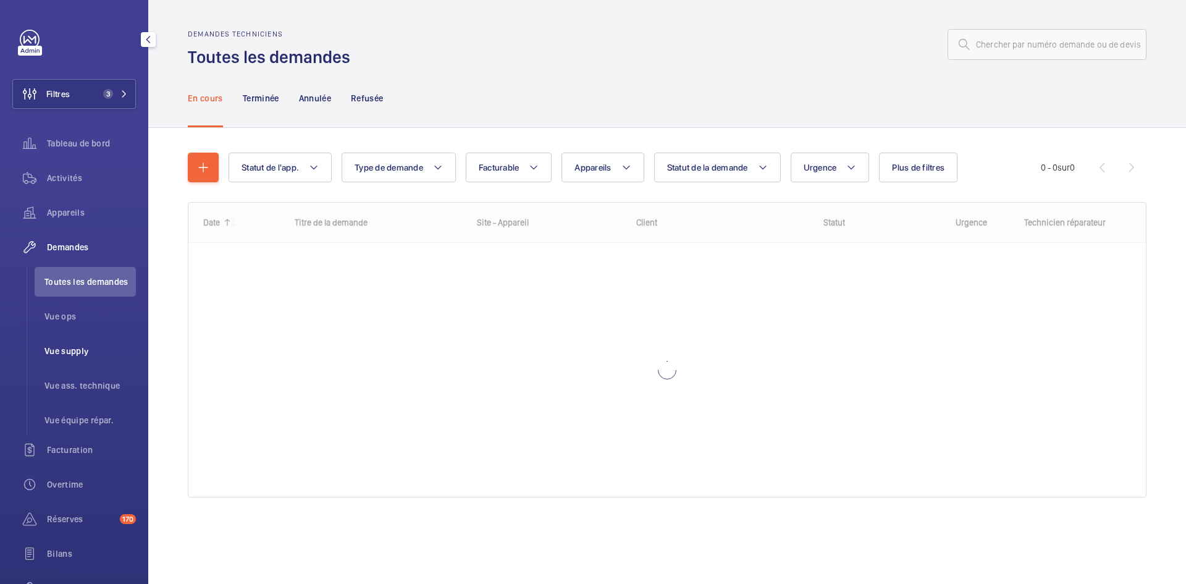
click at [67, 347] on span "Vue supply" at bounding box center [89, 351] width 91 height 12
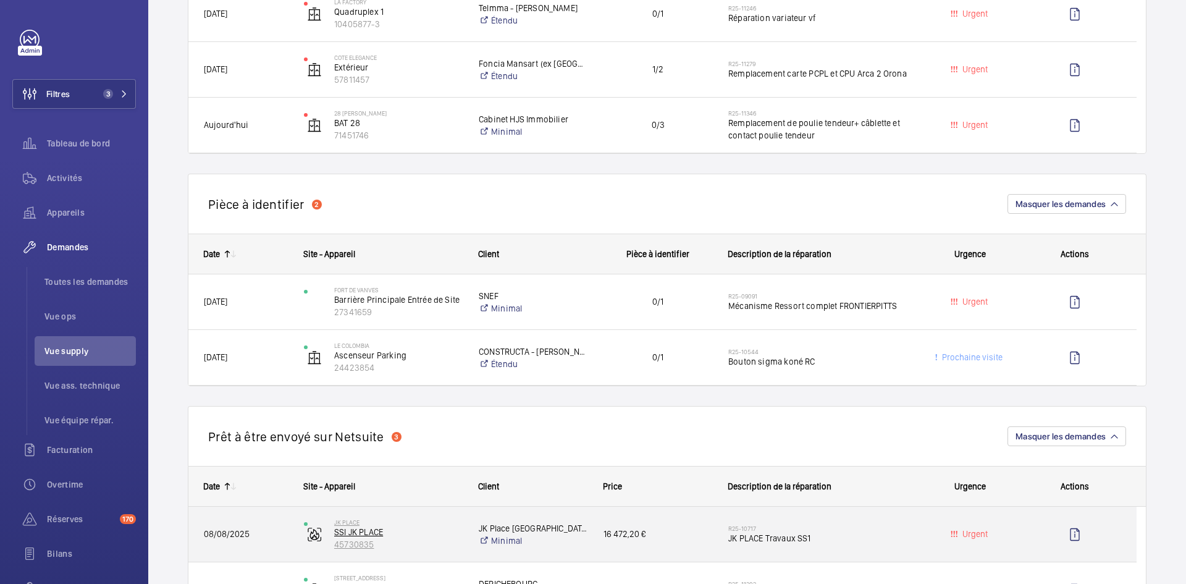
scroll to position [803, 0]
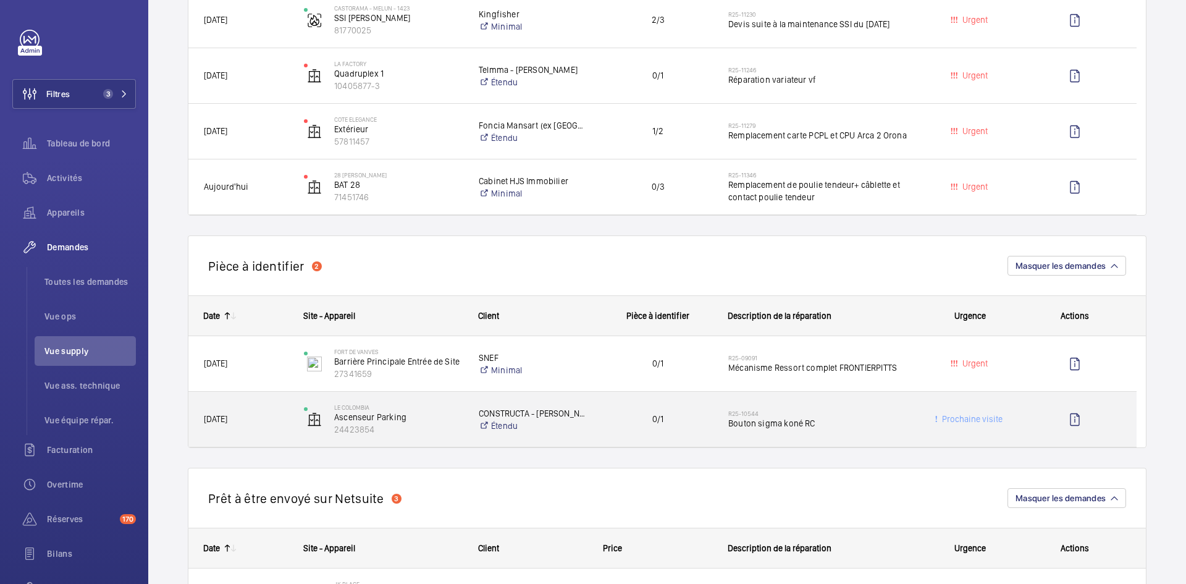
click at [255, 409] on div "05/08/2025" at bounding box center [238, 419] width 99 height 39
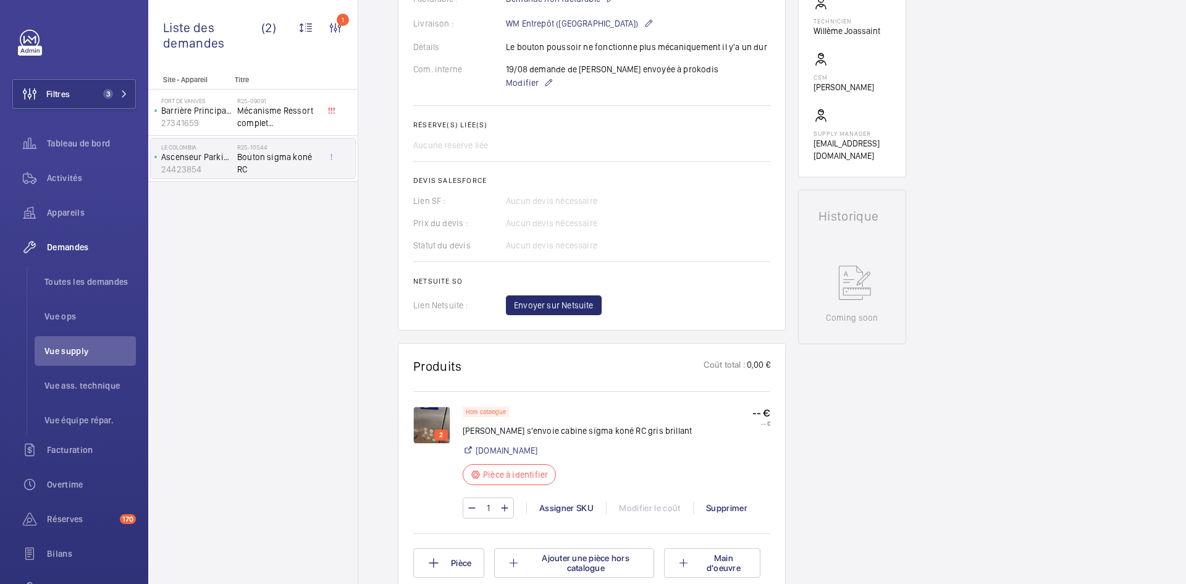
scroll to position [556, 0]
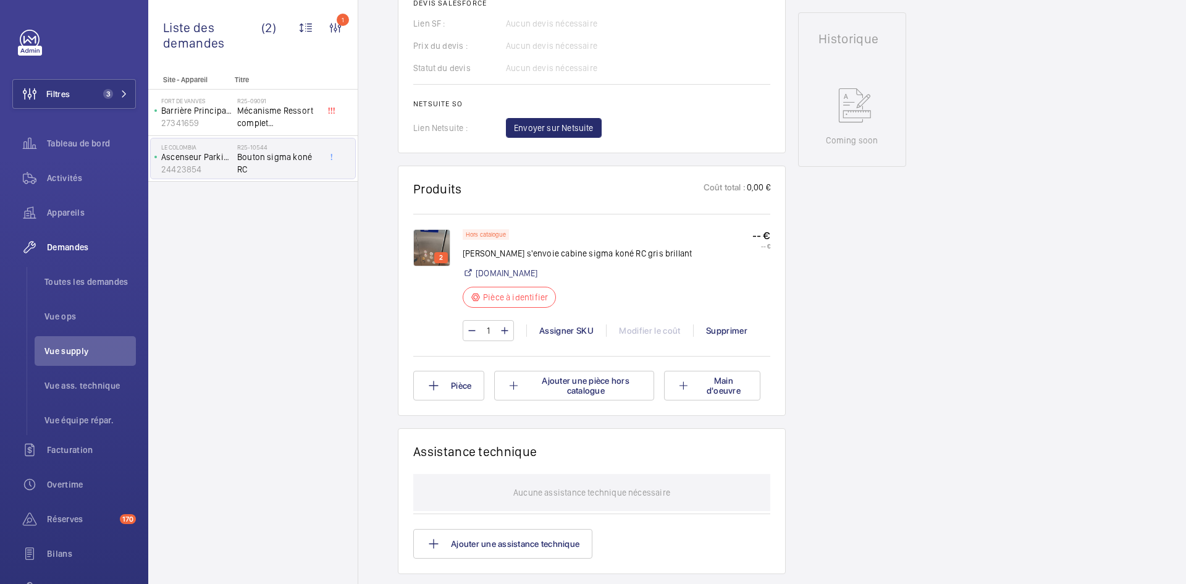
click at [431, 232] on img at bounding box center [431, 247] width 37 height 37
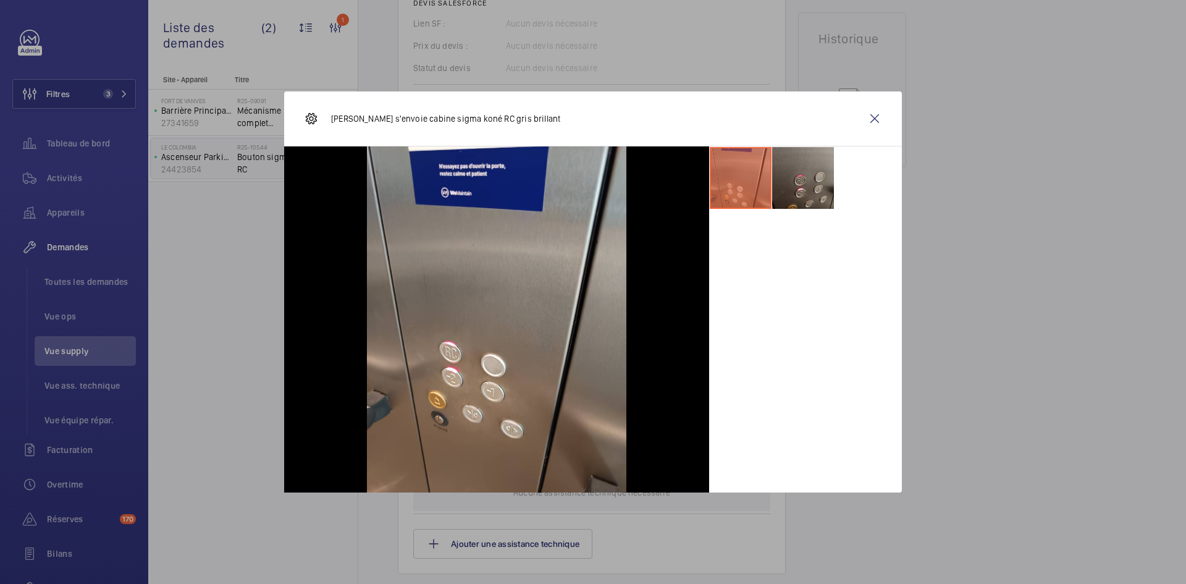
click at [803, 177] on li at bounding box center [803, 178] width 62 height 62
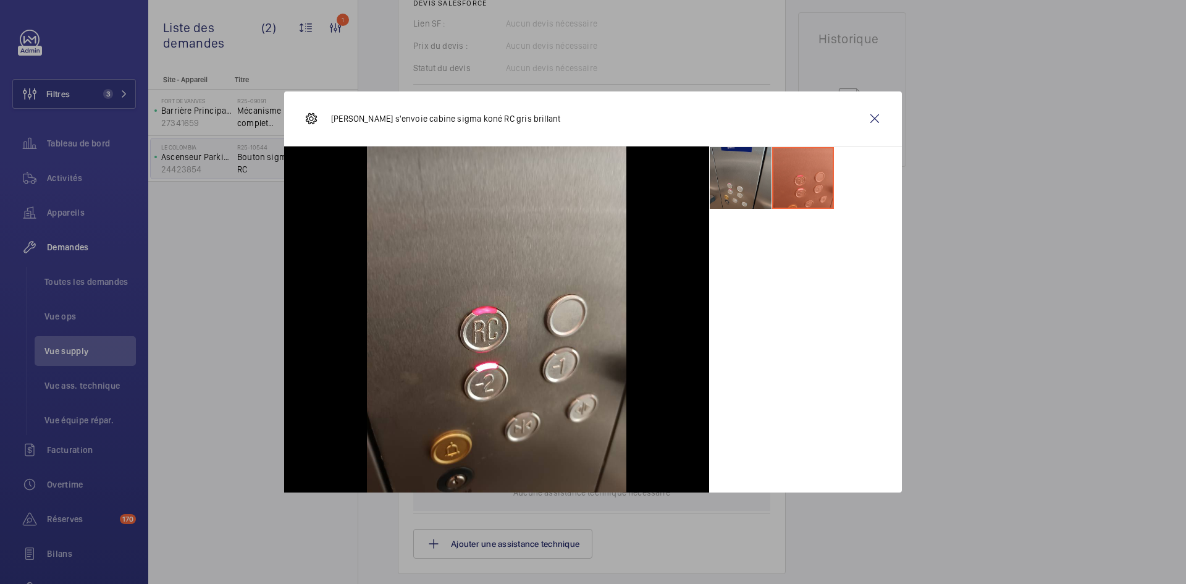
click at [744, 172] on li at bounding box center [741, 178] width 62 height 62
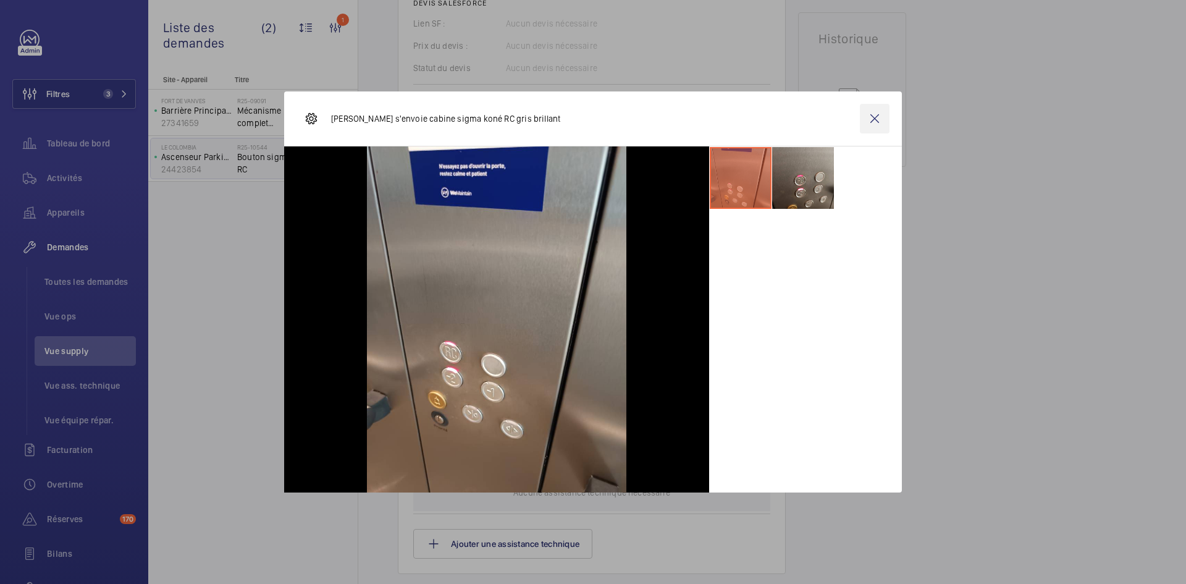
click at [877, 116] on wm-front-icon-button at bounding box center [875, 119] width 30 height 30
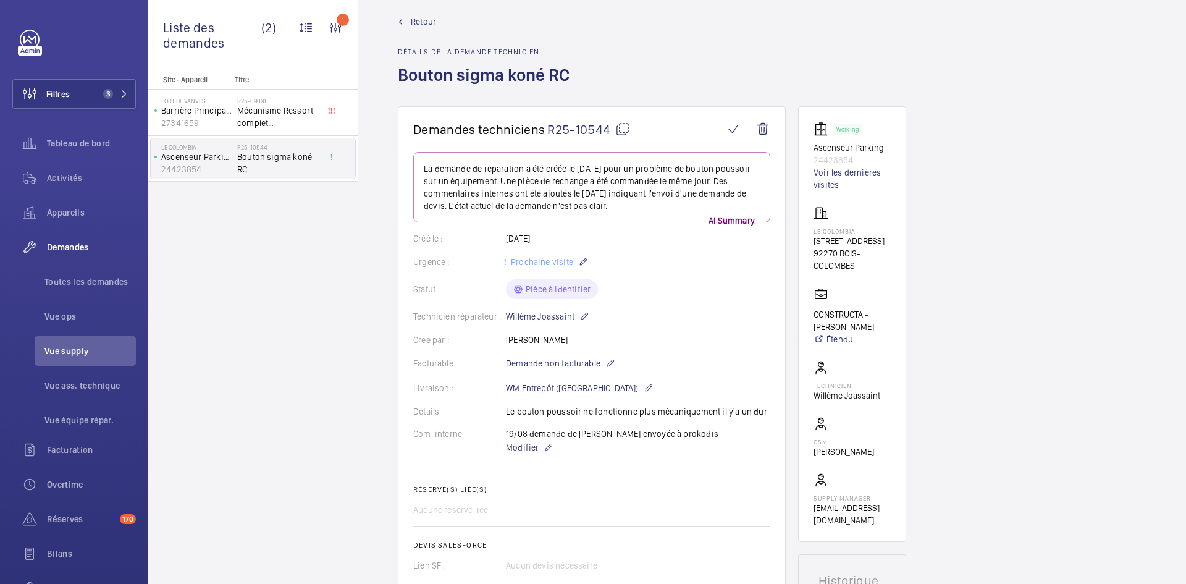
scroll to position [0, 0]
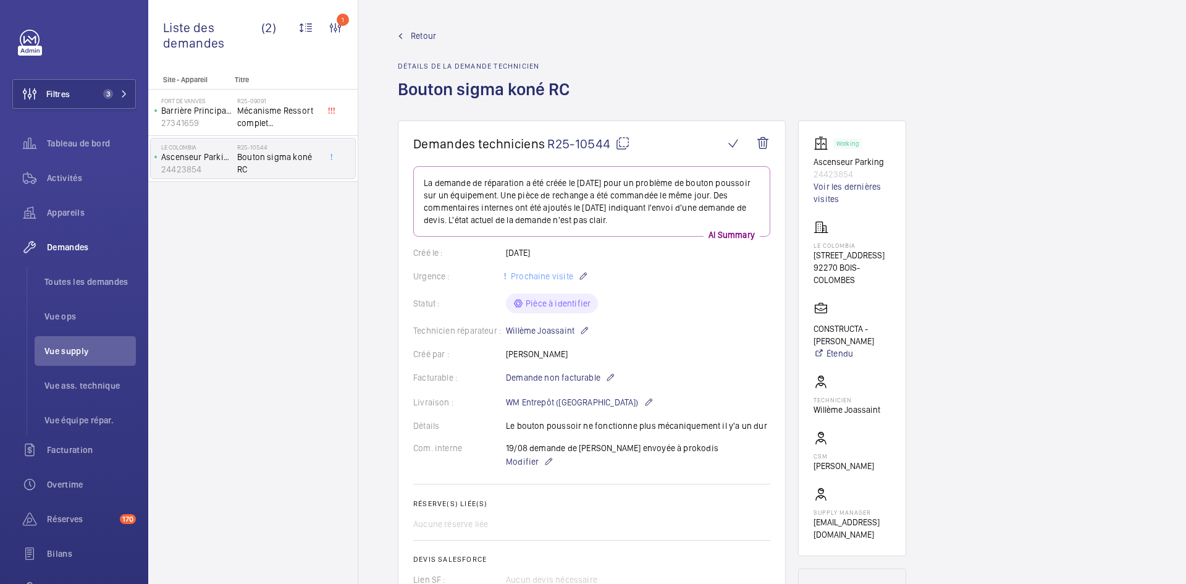
click at [618, 143] on mat-icon at bounding box center [622, 143] width 15 height 15
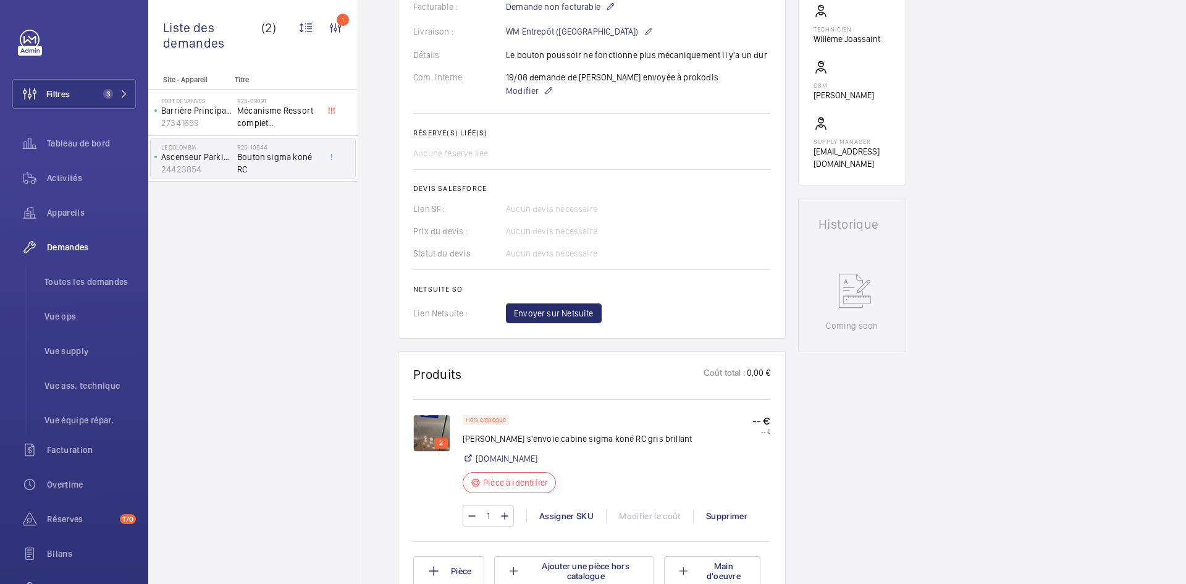
scroll to position [618, 0]
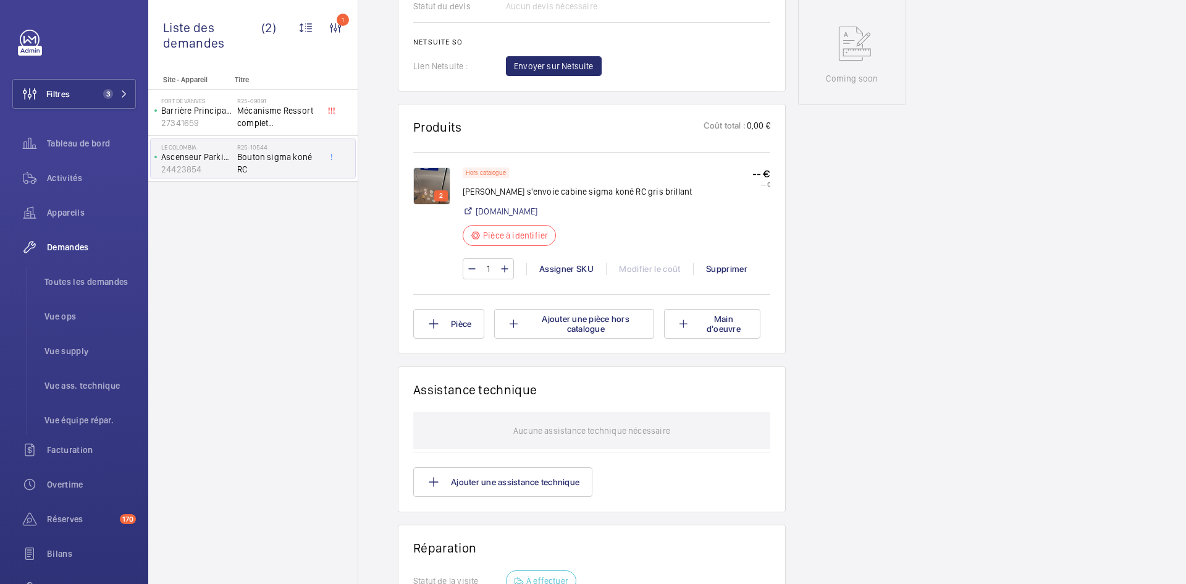
click at [431, 175] on img at bounding box center [431, 185] width 37 height 37
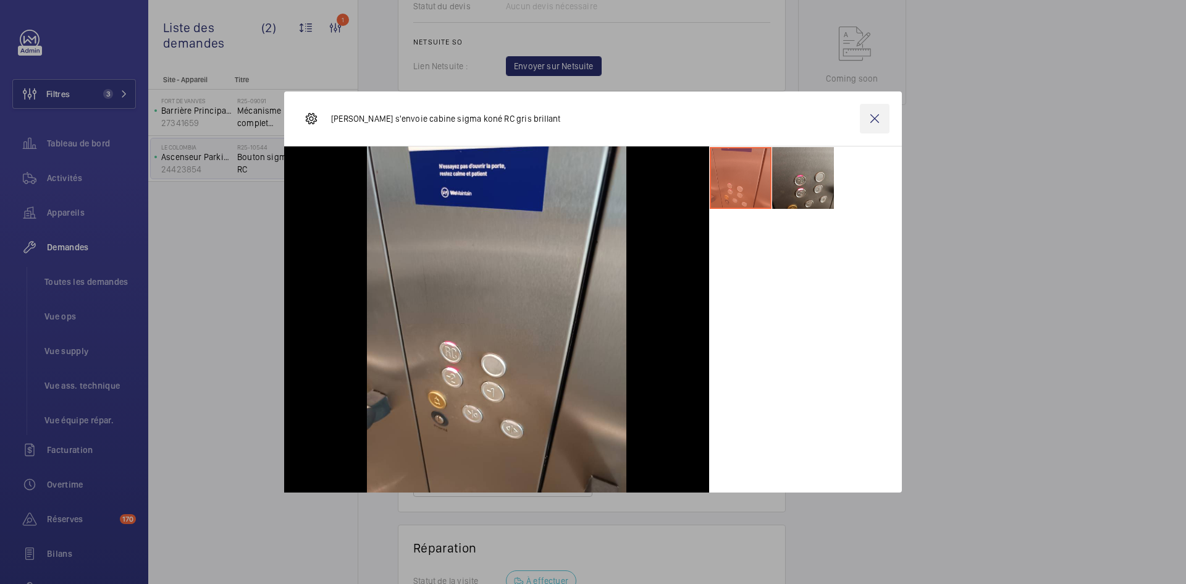
click at [879, 119] on wm-front-icon-button at bounding box center [875, 119] width 30 height 30
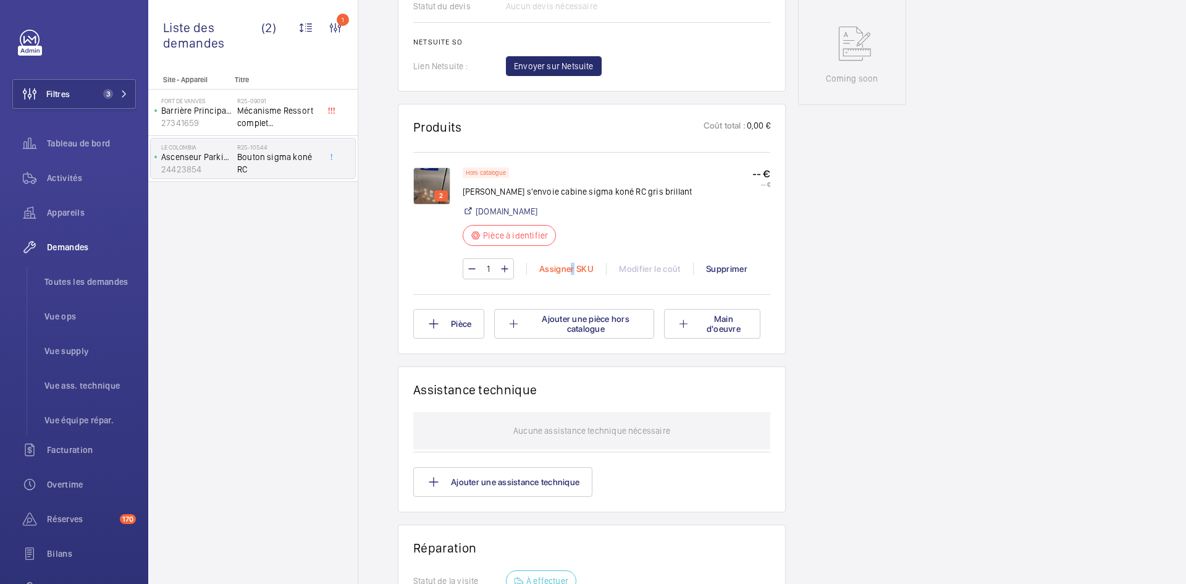
click at [572, 266] on div "Assigner SKU" at bounding box center [566, 269] width 80 height 12
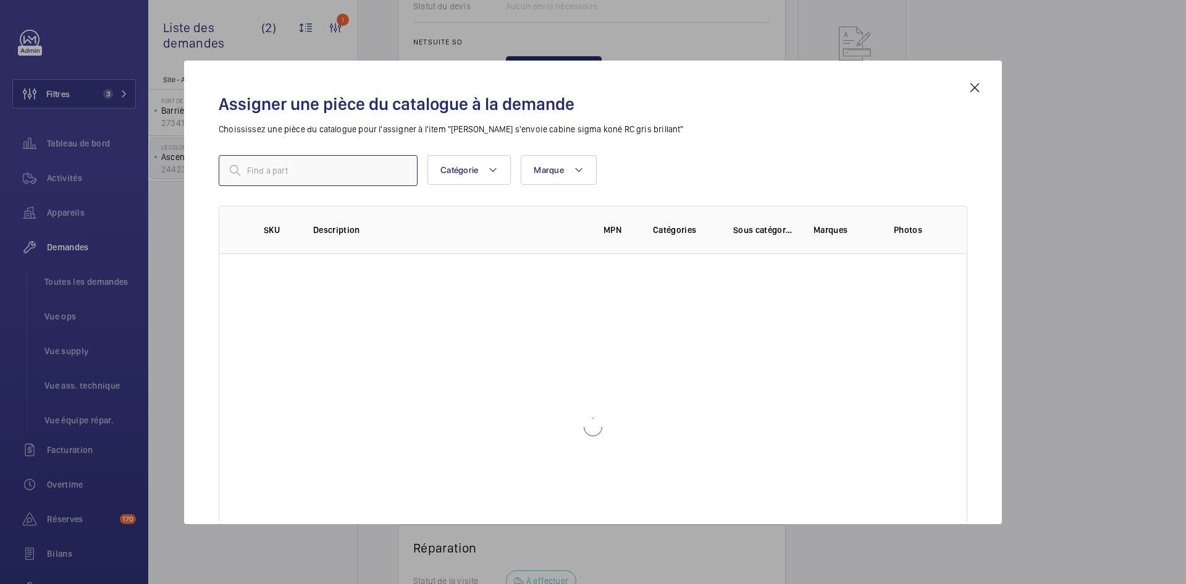
click at [323, 174] on input "text" at bounding box center [318, 170] width 199 height 31
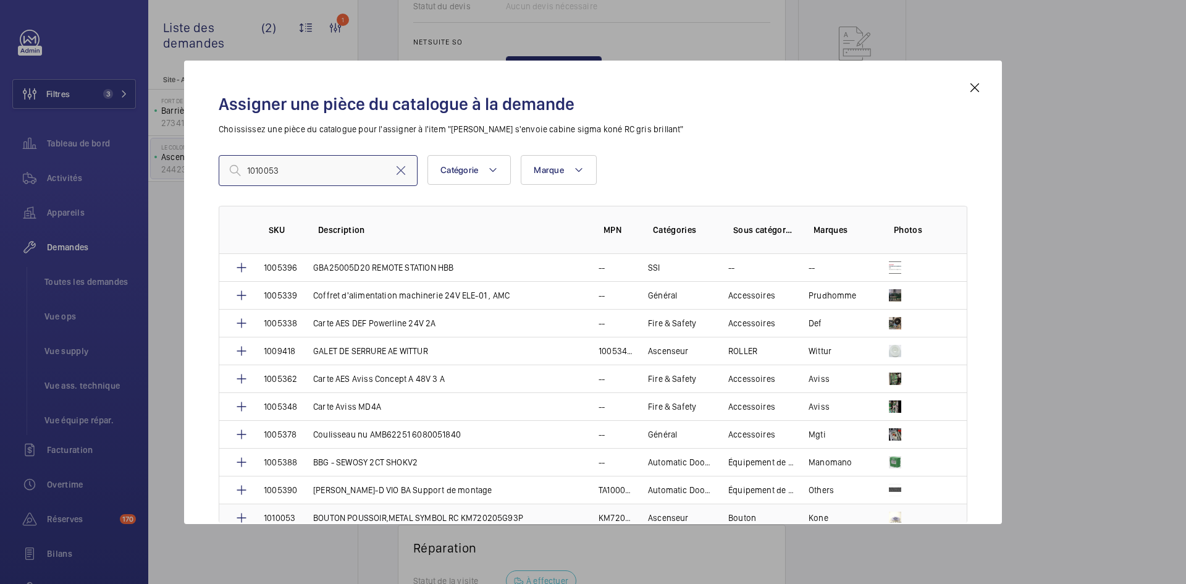
type input "1010053"
click at [442, 514] on p "BOUTON POUSSOIR,METAL SYMBOL RC KM720205G93P" at bounding box center [418, 518] width 210 height 12
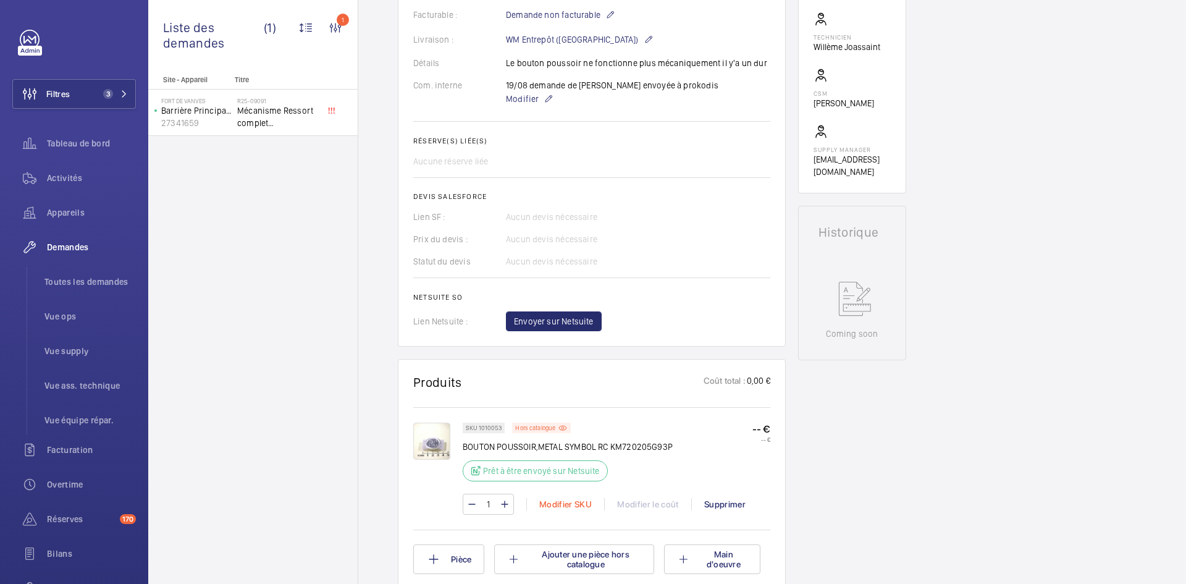
scroll to position [494, 0]
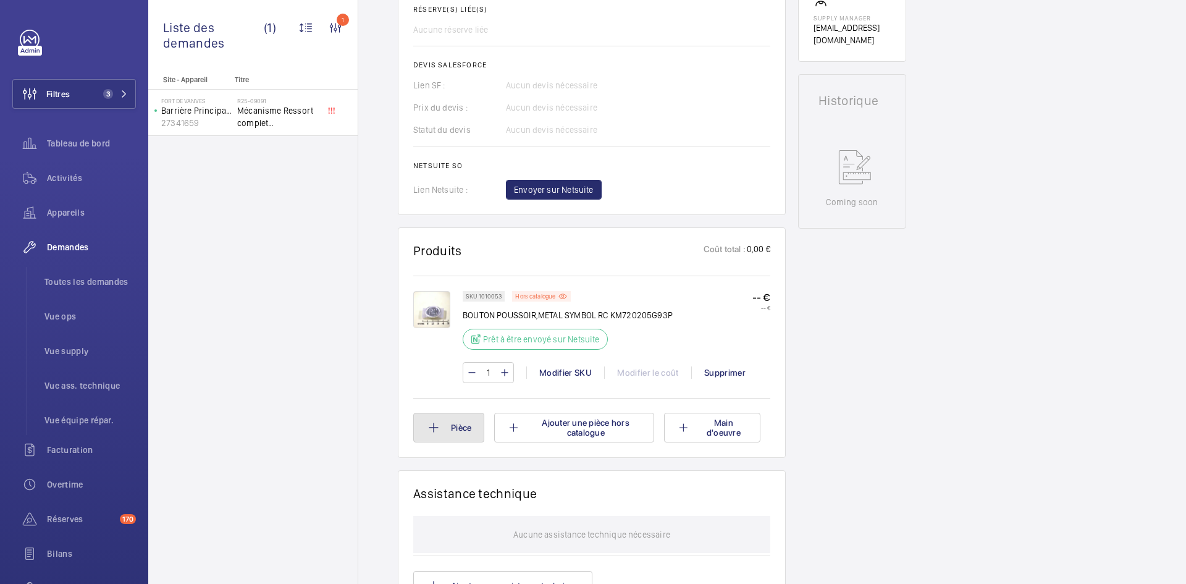
click at [455, 433] on button "Pièce" at bounding box center [448, 428] width 71 height 30
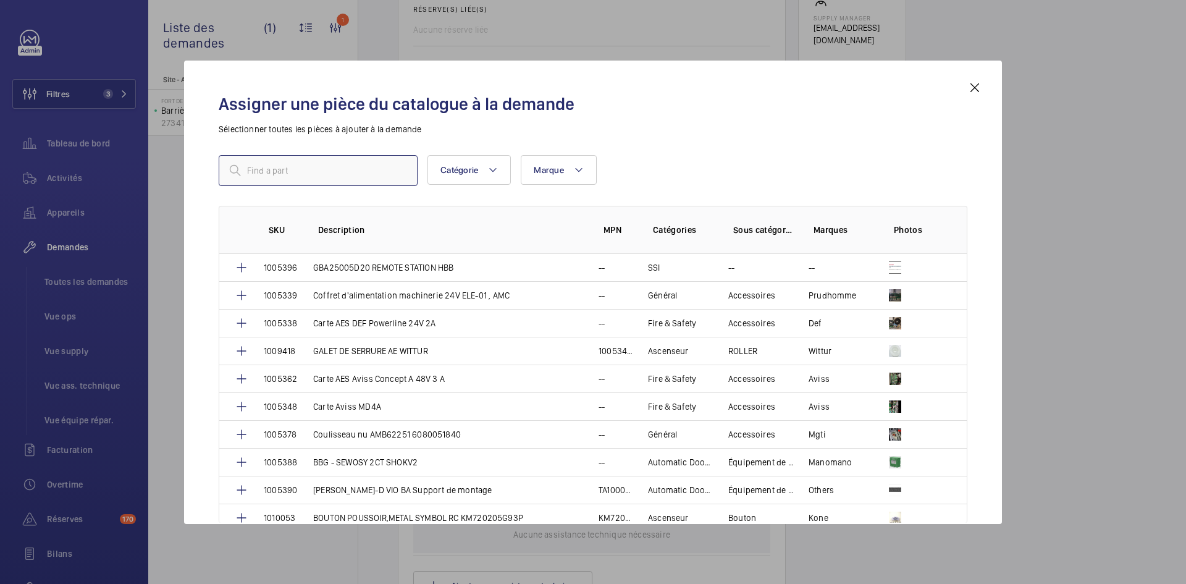
click at [329, 166] on input "text" at bounding box center [318, 170] width 199 height 31
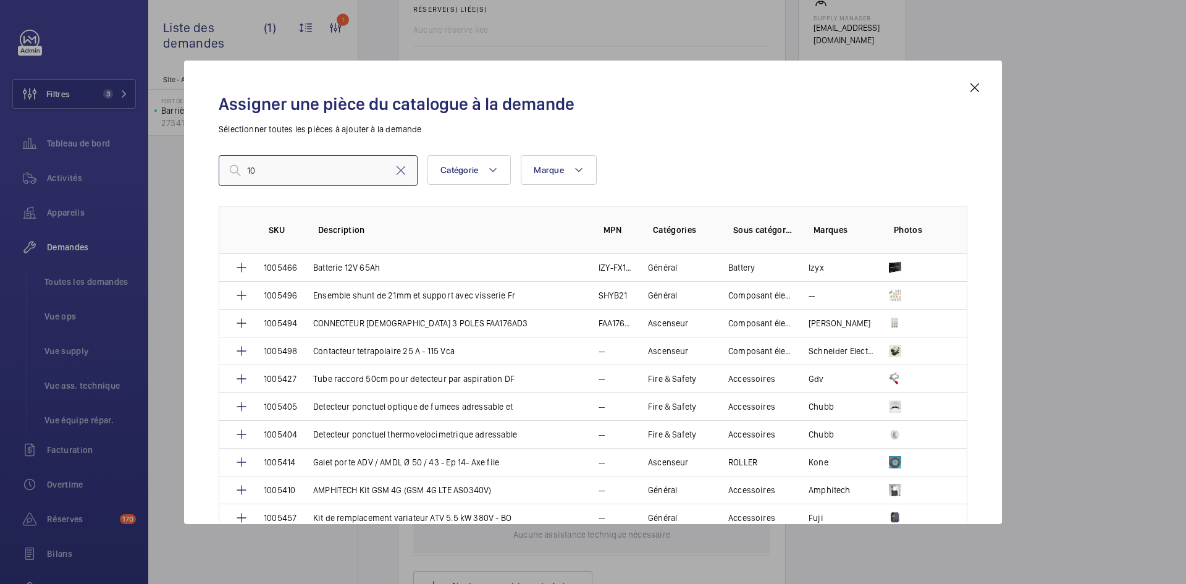
type input "1"
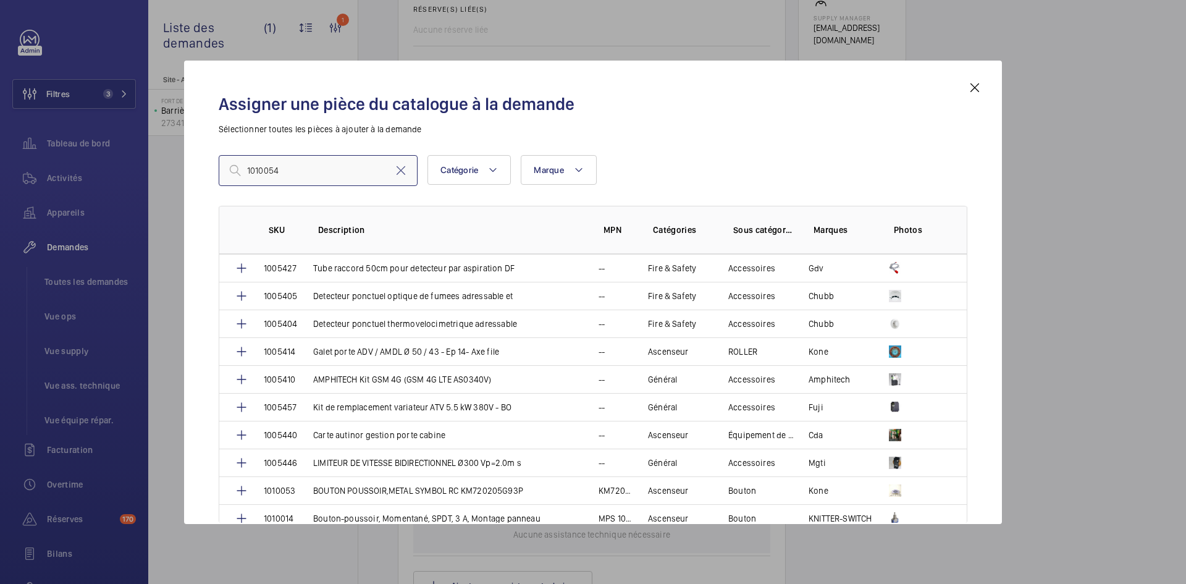
scroll to position [124, 0]
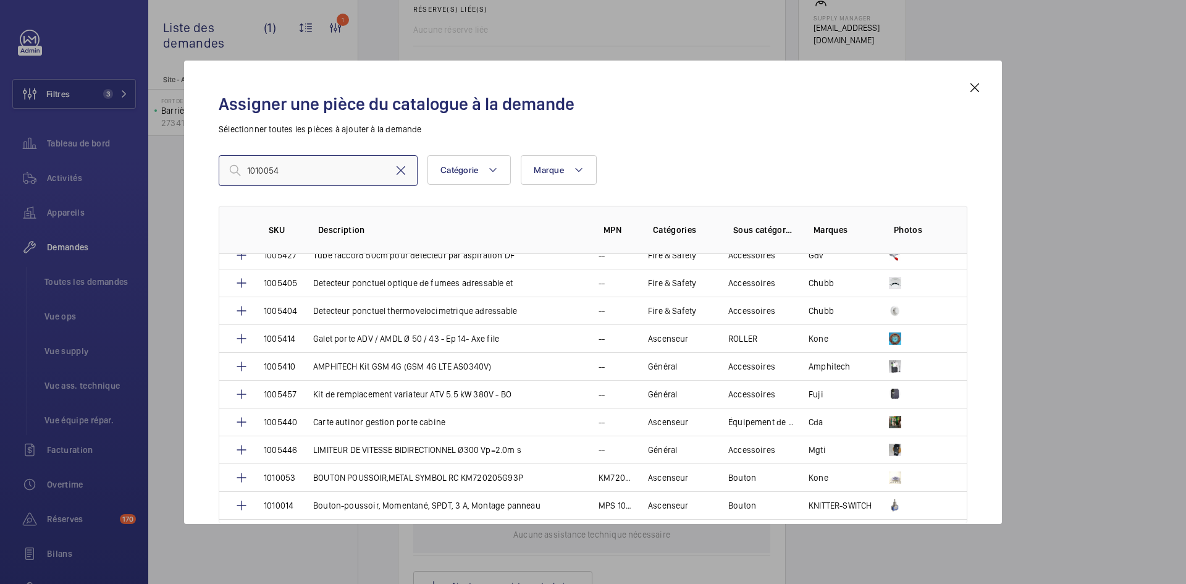
type input "1010054"
click at [400, 162] on div "1010054" at bounding box center [318, 170] width 199 height 31
click at [404, 173] on mat-icon at bounding box center [401, 170] width 15 height 15
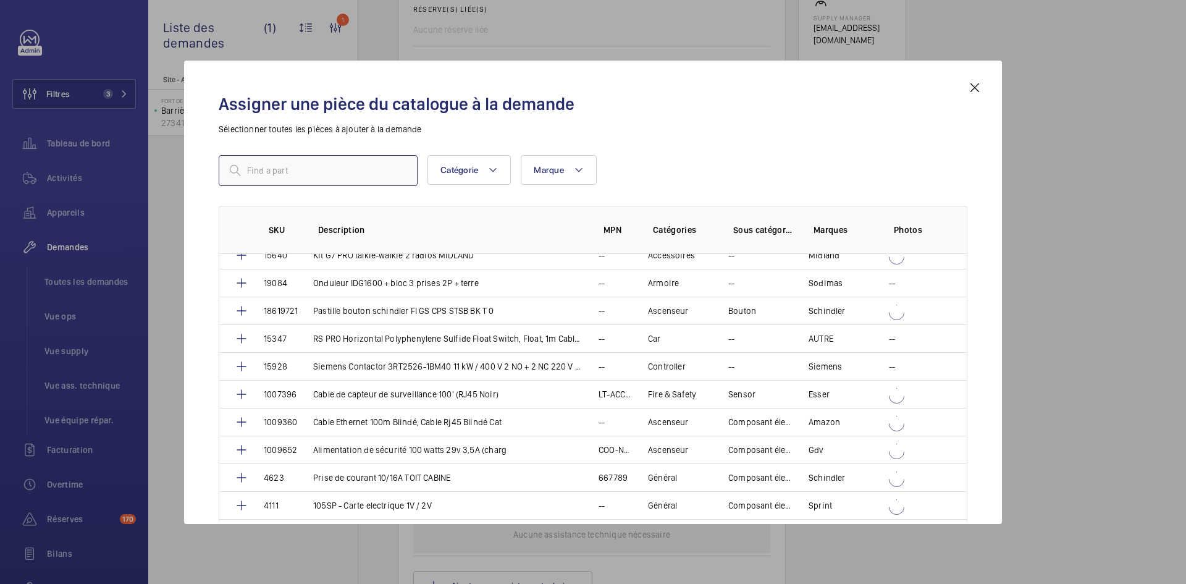
paste input "1010054"
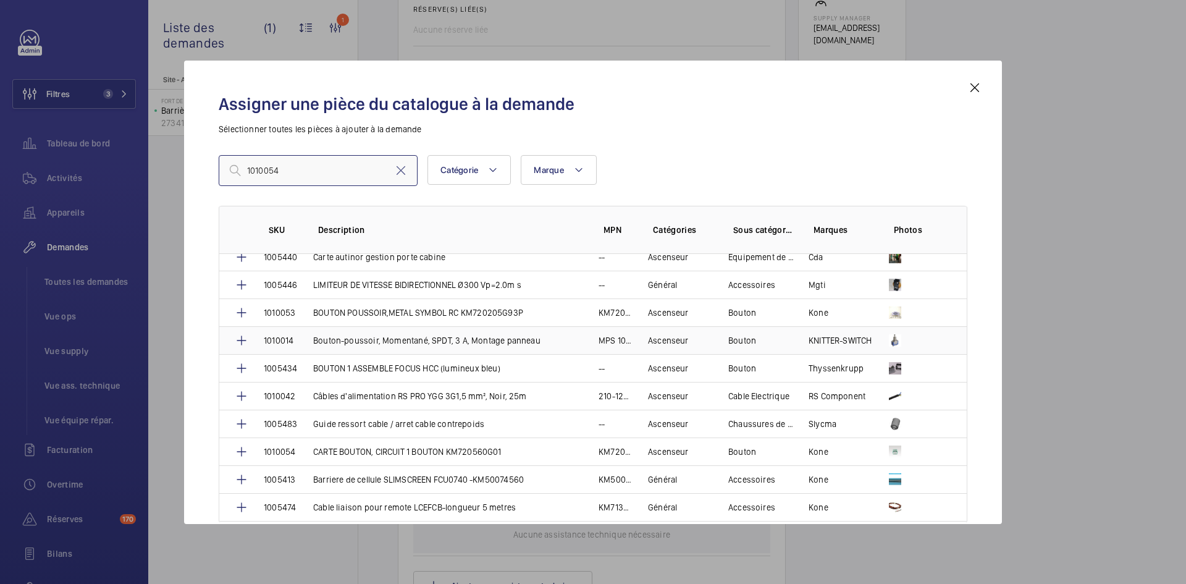
scroll to position [309, 0]
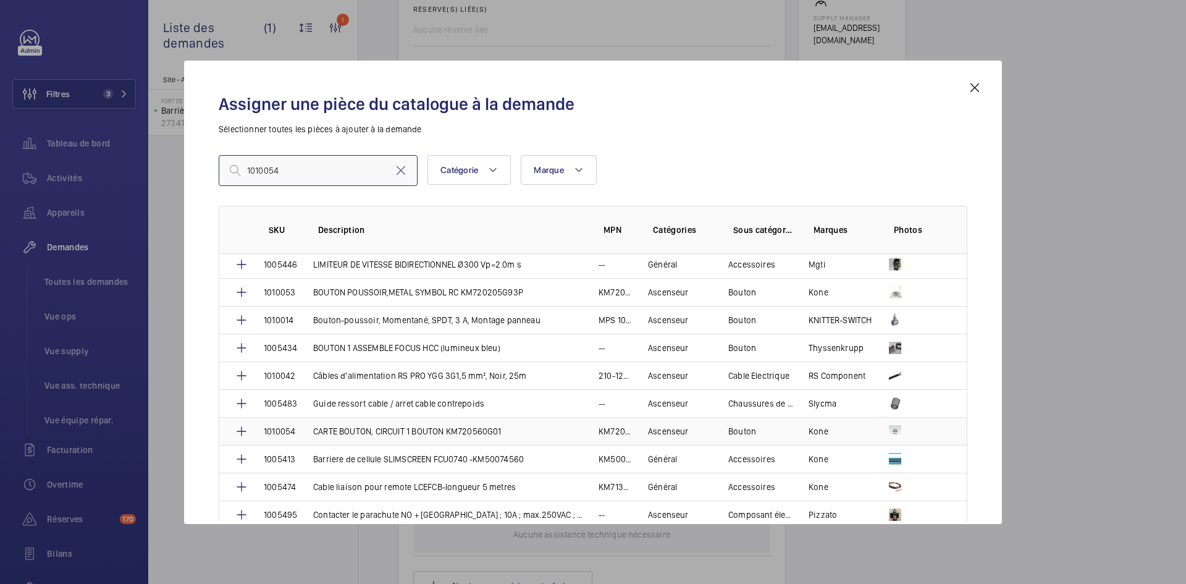
type input "1010054"
click at [302, 427] on td "CARTE BOUTON, CIRCUIT 1 BOUTON KM720560G01" at bounding box center [440, 431] width 285 height 28
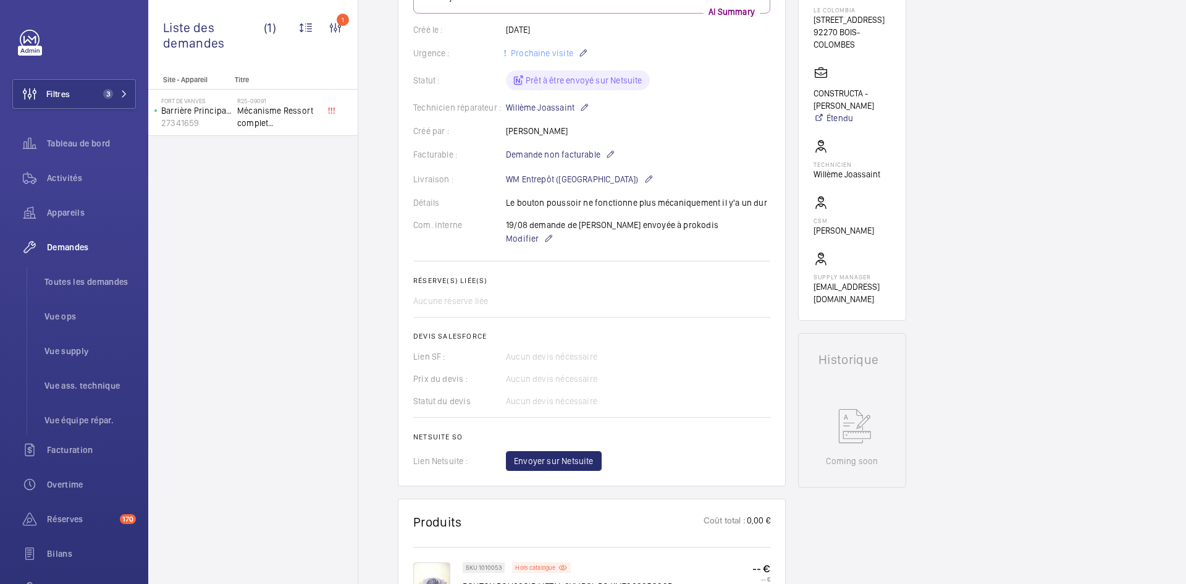
scroll to position [235, 0]
click at [574, 463] on span "Envoyer sur Netsuite" at bounding box center [554, 461] width 80 height 12
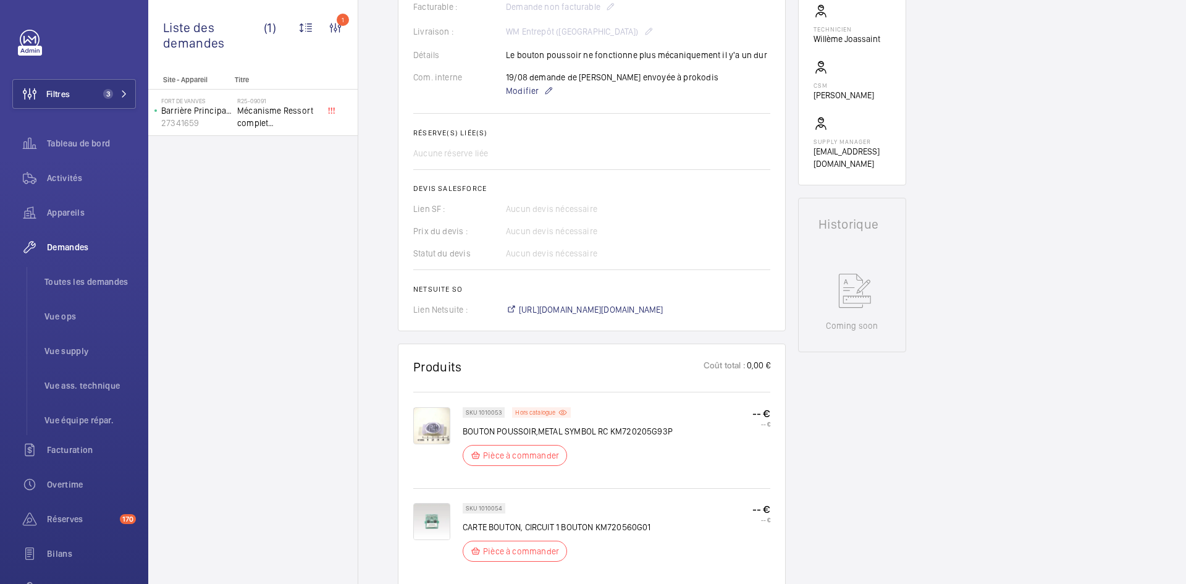
scroll to position [494, 0]
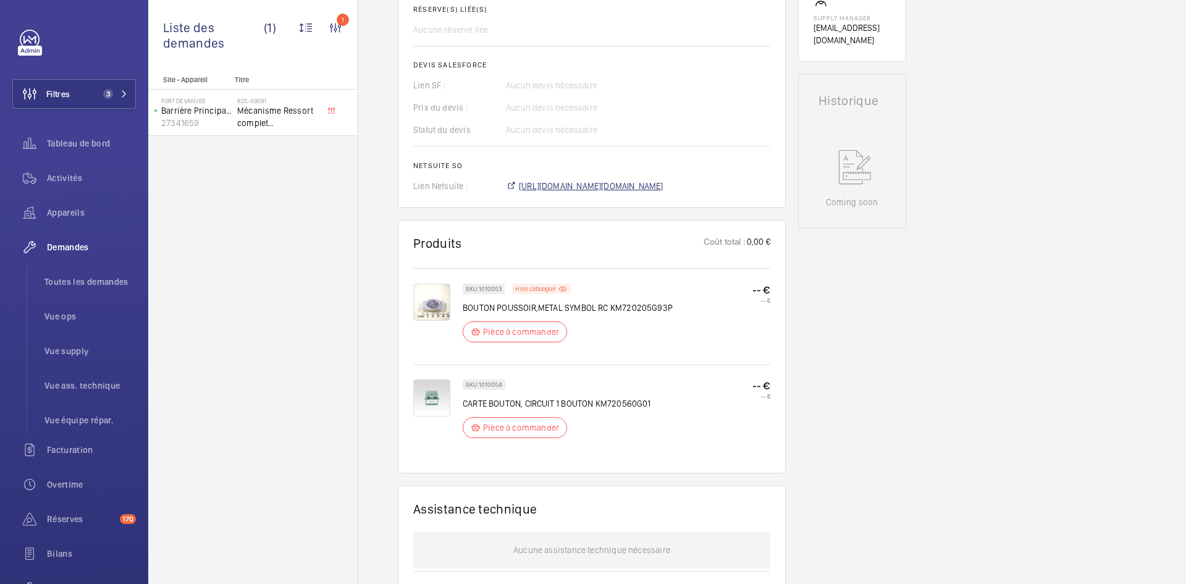
click at [604, 182] on span "https://6461500.app.netsuite.com/app/accounting/transactions/salesord.nl?id=294…" at bounding box center [591, 186] width 145 height 12
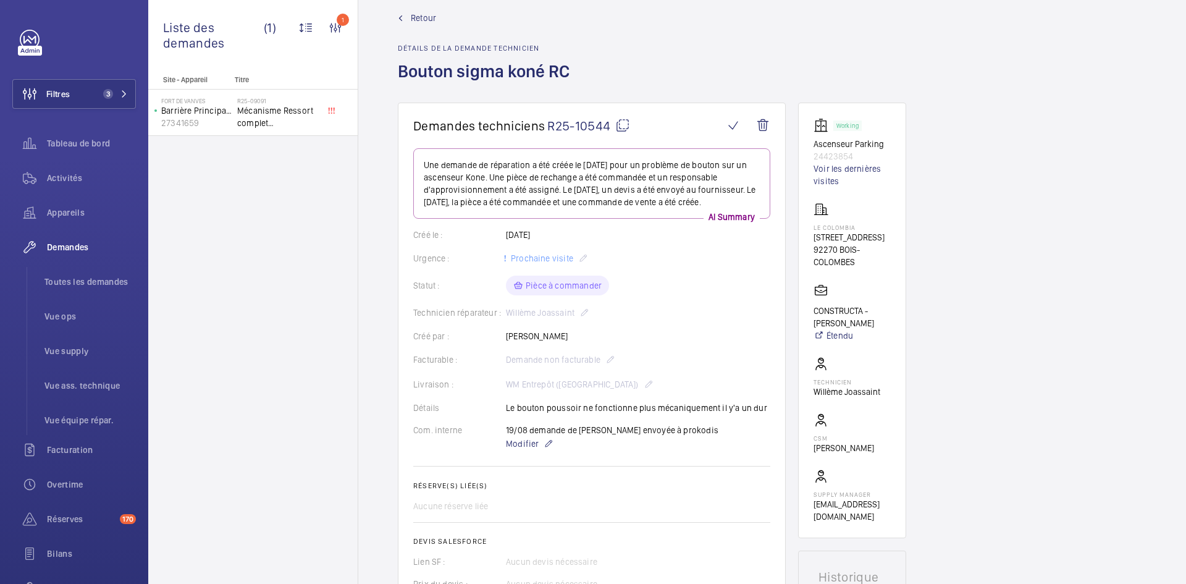
scroll to position [0, 0]
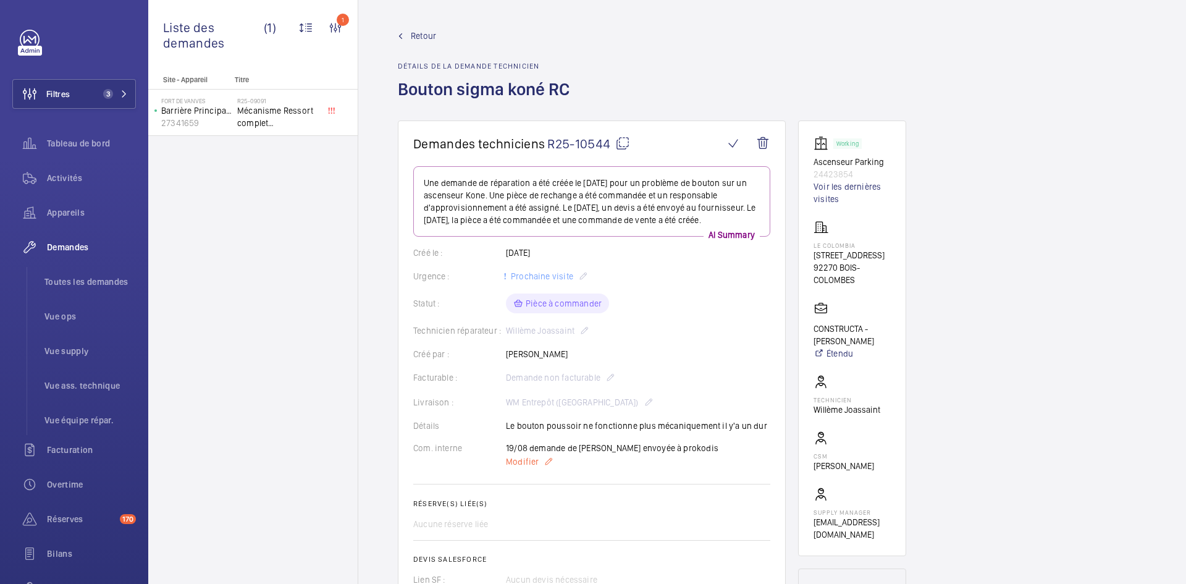
click at [524, 463] on span "Modifier" at bounding box center [522, 461] width 33 height 12
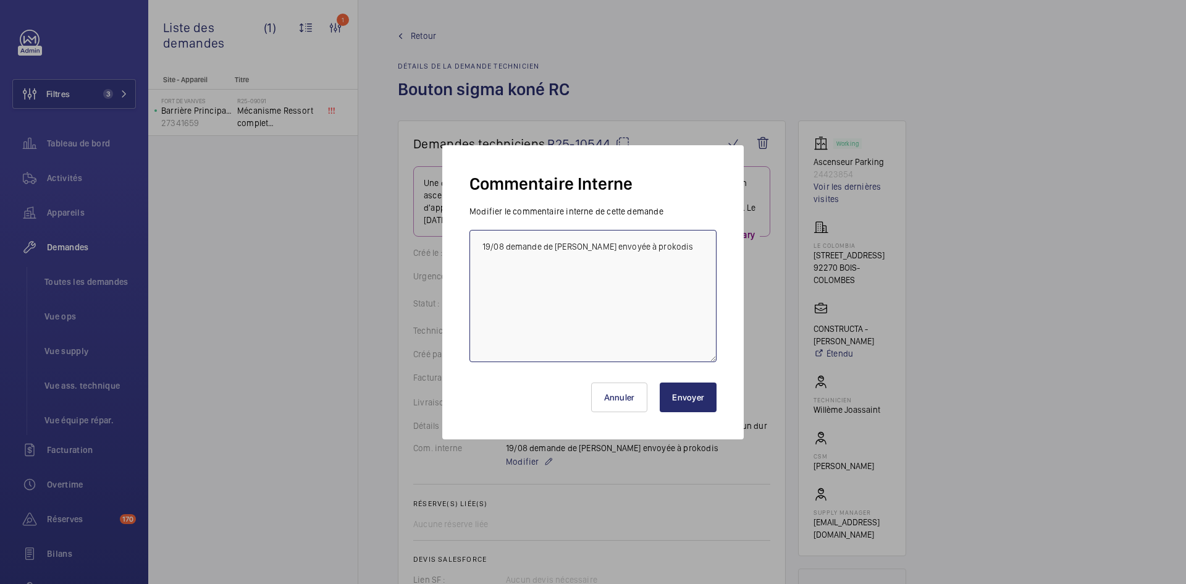
click at [479, 239] on textarea "19/08 demande de devis envoyée à prokodis" at bounding box center [593, 296] width 247 height 132
paste textarea "BY-26/08 commande effectuer chez le fournisseur Prokodis via l'email livraison …"
type textarea "BY-26/08 commande effectuer chez le fournisseur Prokodis via l'email livraison …"
click at [695, 404] on button "Envoyer" at bounding box center [688, 398] width 57 height 30
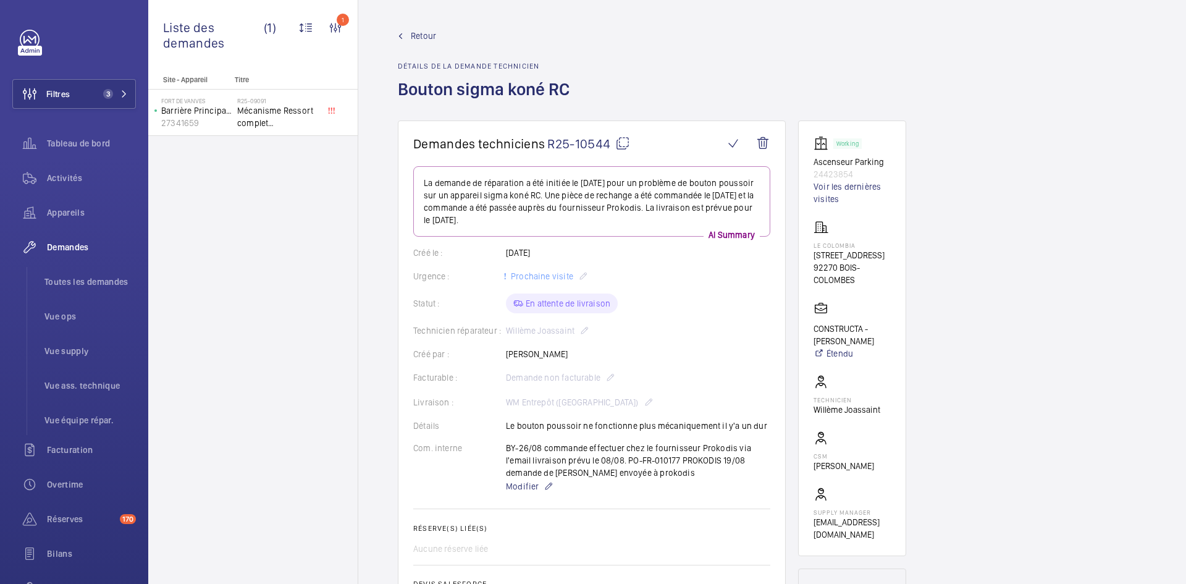
click at [421, 31] on span "Retour" at bounding box center [423, 36] width 25 height 12
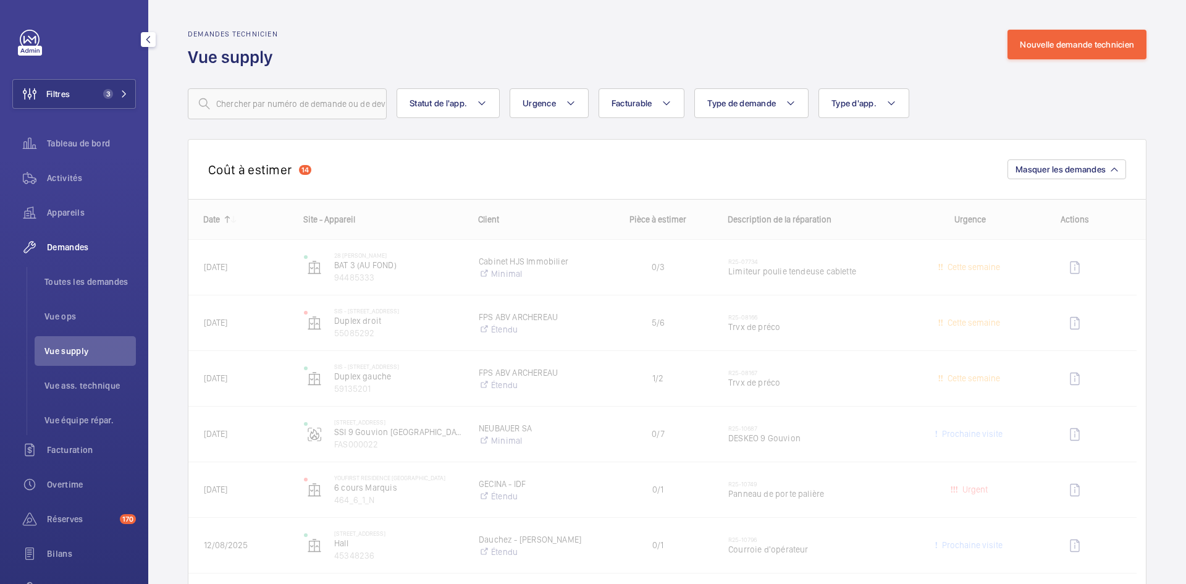
click at [72, 350] on span "Vue supply" at bounding box center [89, 351] width 91 height 12
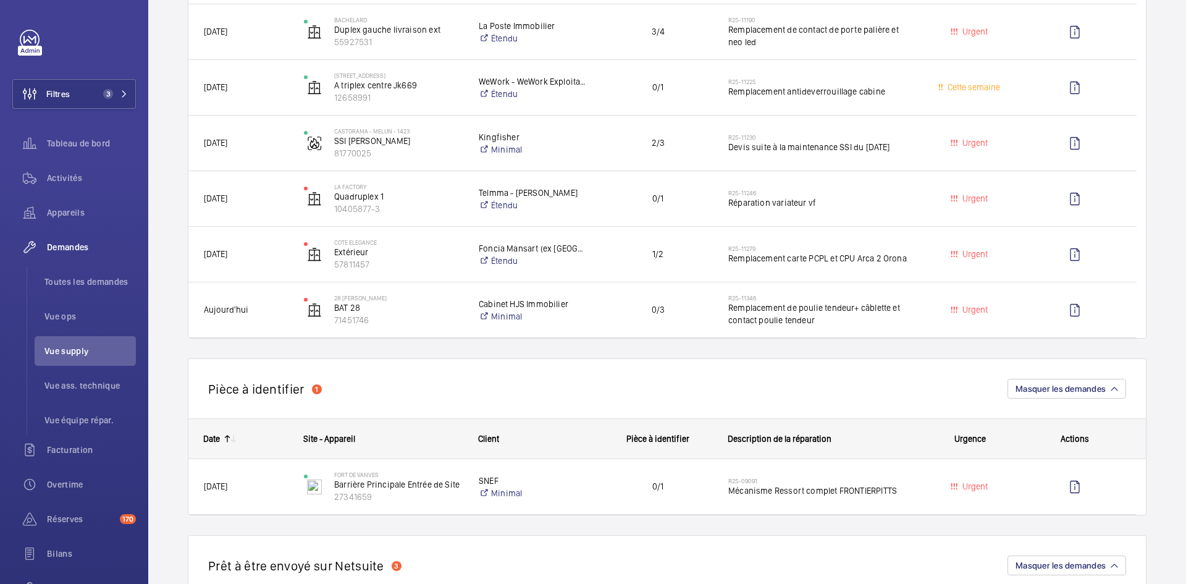
scroll to position [680, 0]
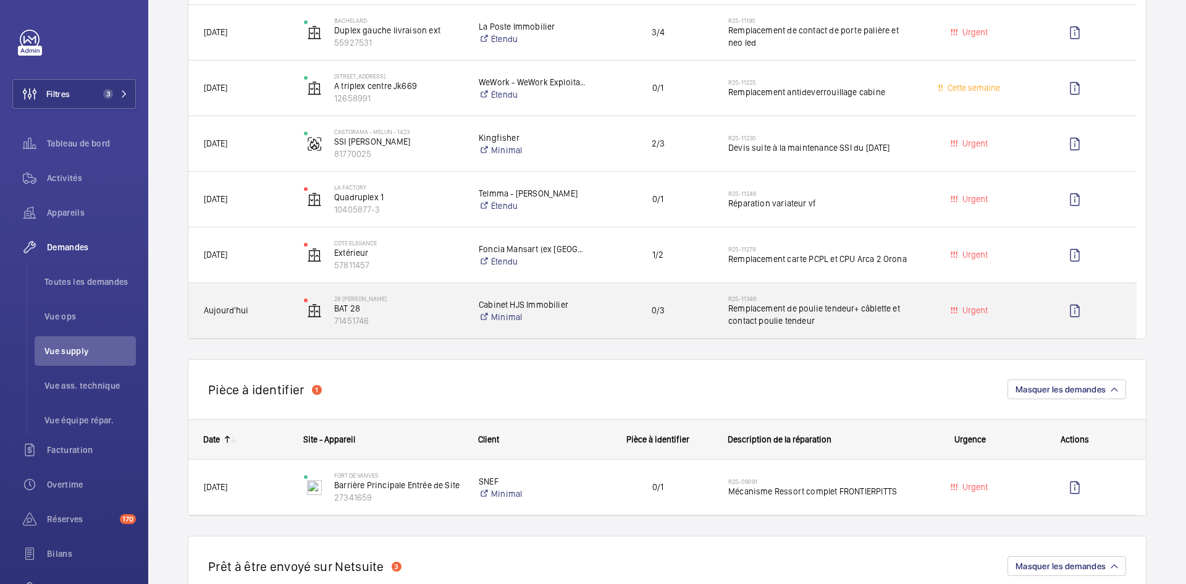
click at [275, 303] on div "Aujourd'hui" at bounding box center [238, 310] width 99 height 39
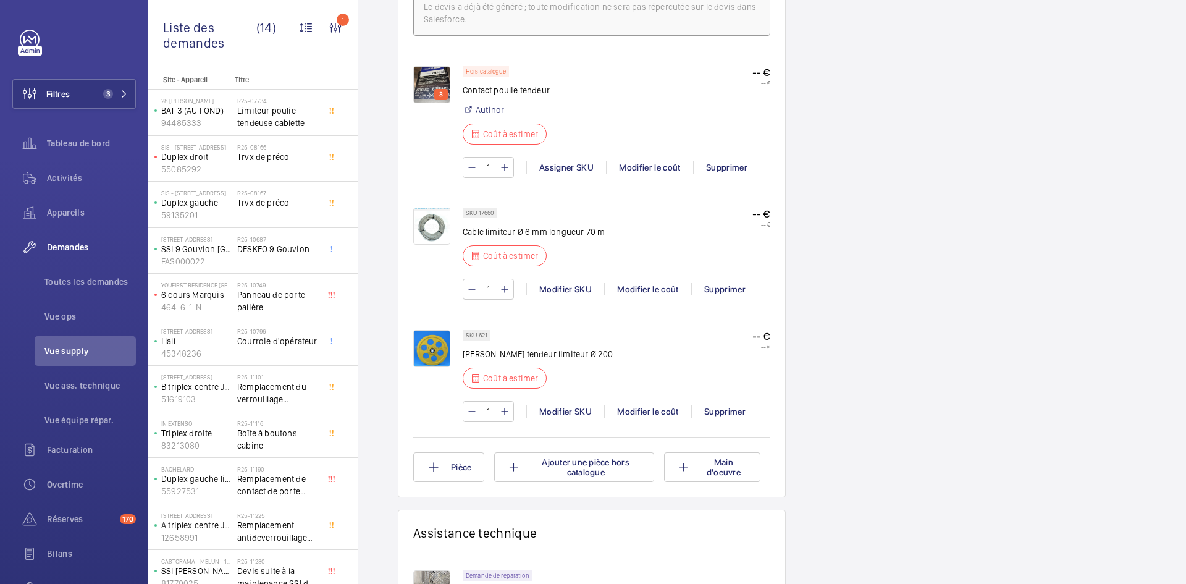
scroll to position [803, 0]
click at [435, 70] on img at bounding box center [431, 82] width 37 height 37
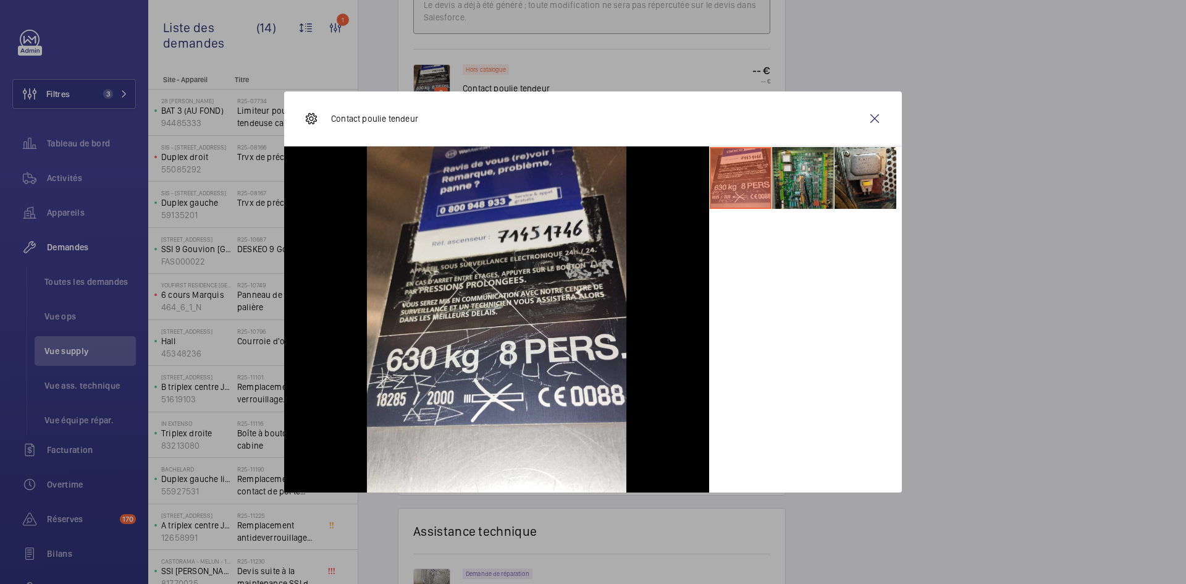
click at [822, 176] on li at bounding box center [803, 178] width 62 height 62
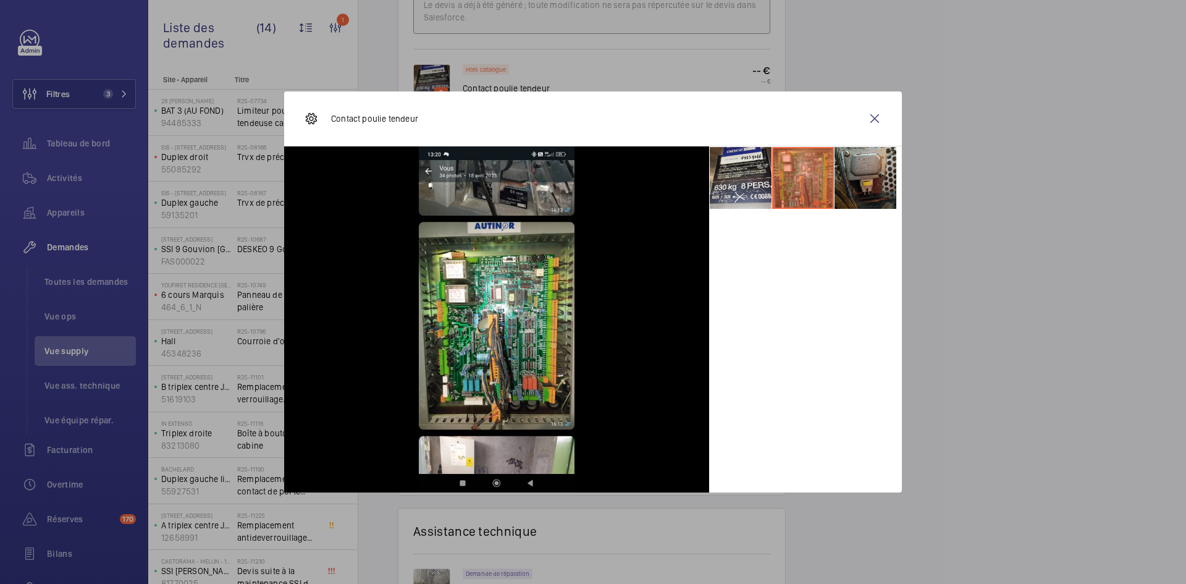
click at [872, 172] on li at bounding box center [866, 178] width 62 height 62
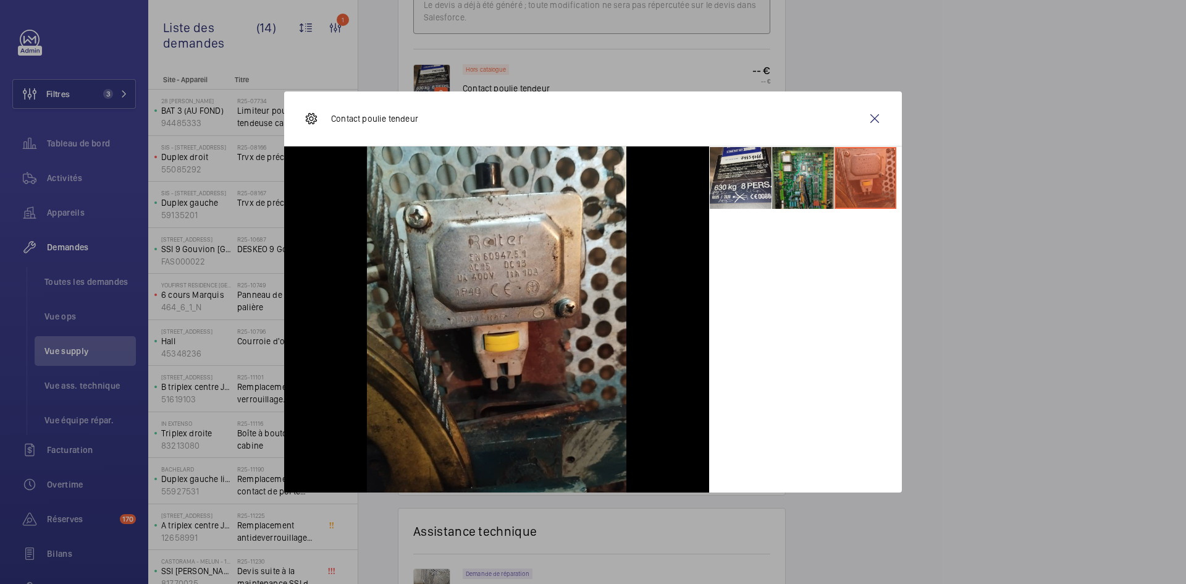
click at [801, 166] on li at bounding box center [803, 178] width 62 height 62
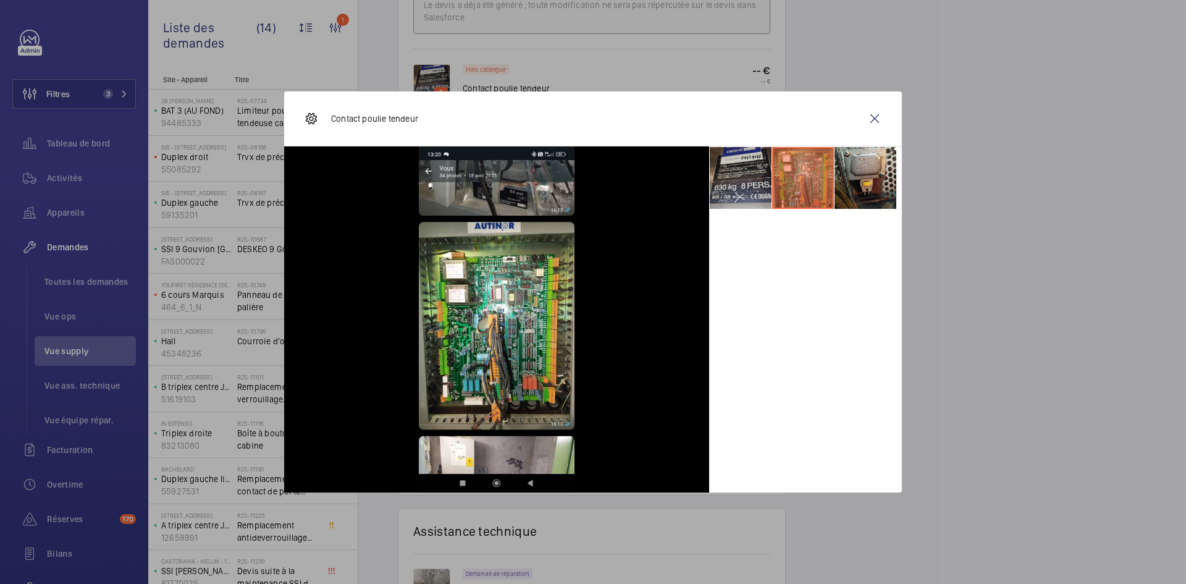
click at [737, 170] on li at bounding box center [741, 178] width 62 height 62
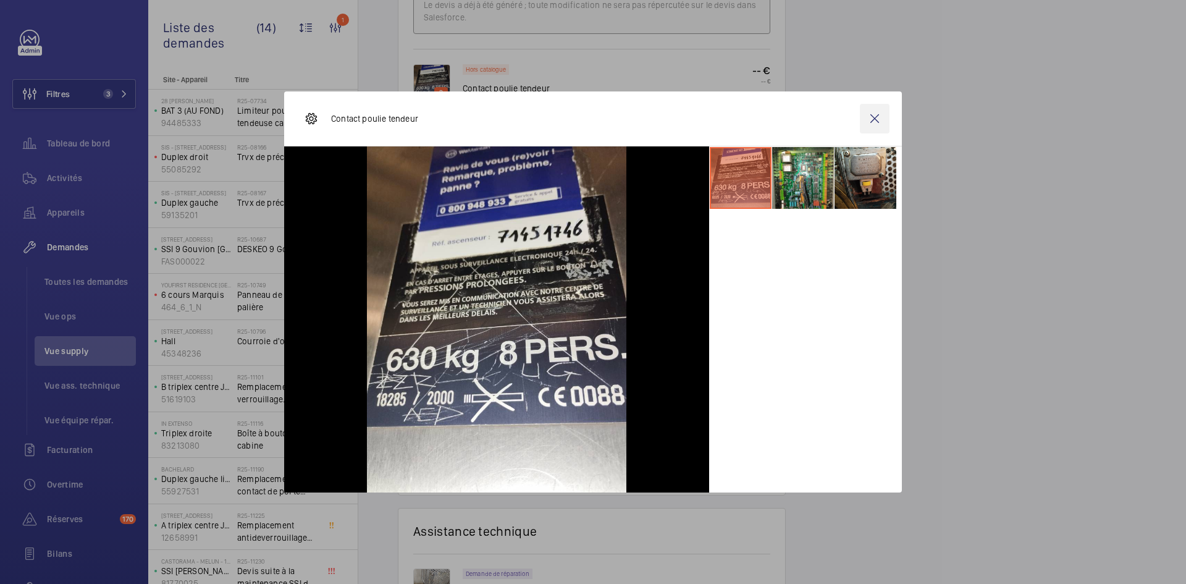
click at [873, 121] on wm-front-icon-button at bounding box center [875, 119] width 30 height 30
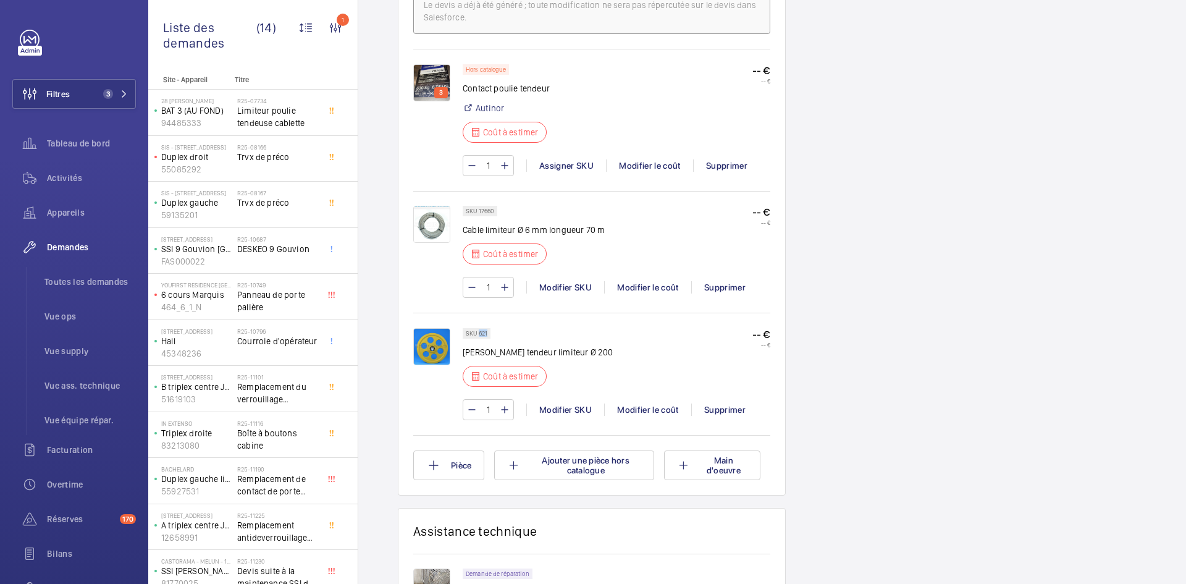
drag, startPoint x: 489, startPoint y: 332, endPoint x: 480, endPoint y: 334, distance: 9.6
click at [480, 334] on div "SKU 621" at bounding box center [477, 333] width 28 height 11
copy p "621"
click at [665, 408] on div "Modifier le coût" at bounding box center [647, 410] width 87 height 12
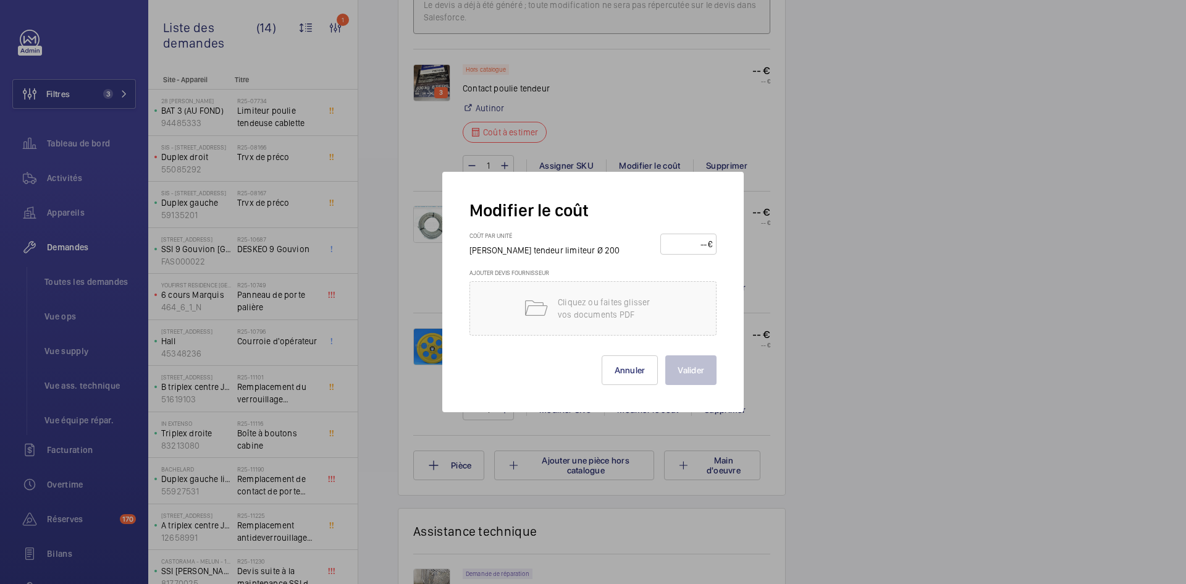
click at [695, 245] on input "number" at bounding box center [686, 244] width 43 height 20
type input "100"
click at [698, 366] on button "Valider" at bounding box center [691, 370] width 51 height 30
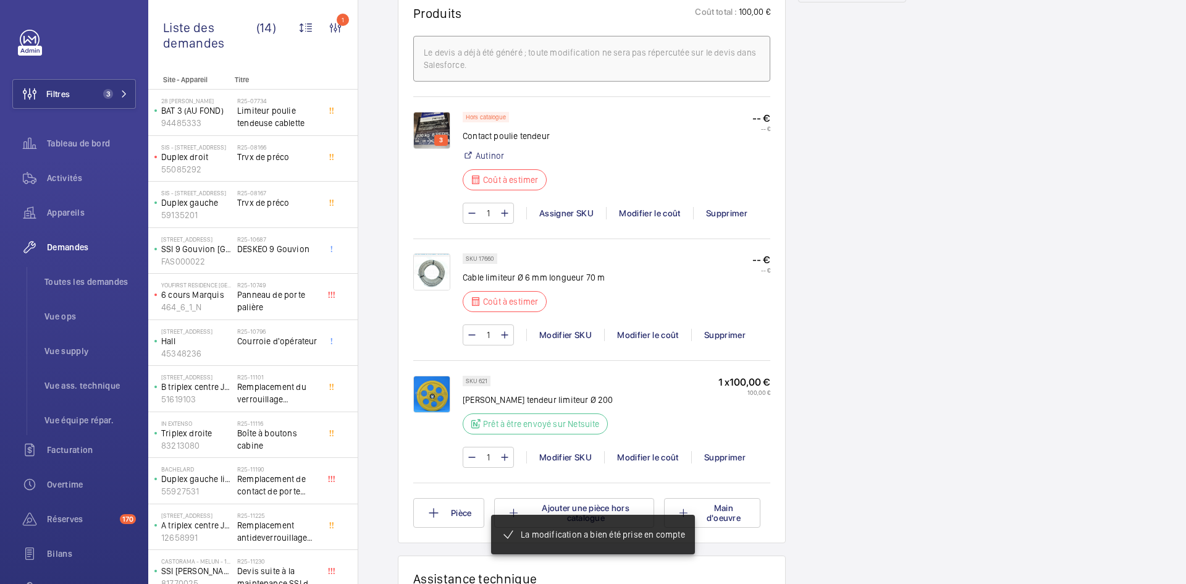
scroll to position [840, 0]
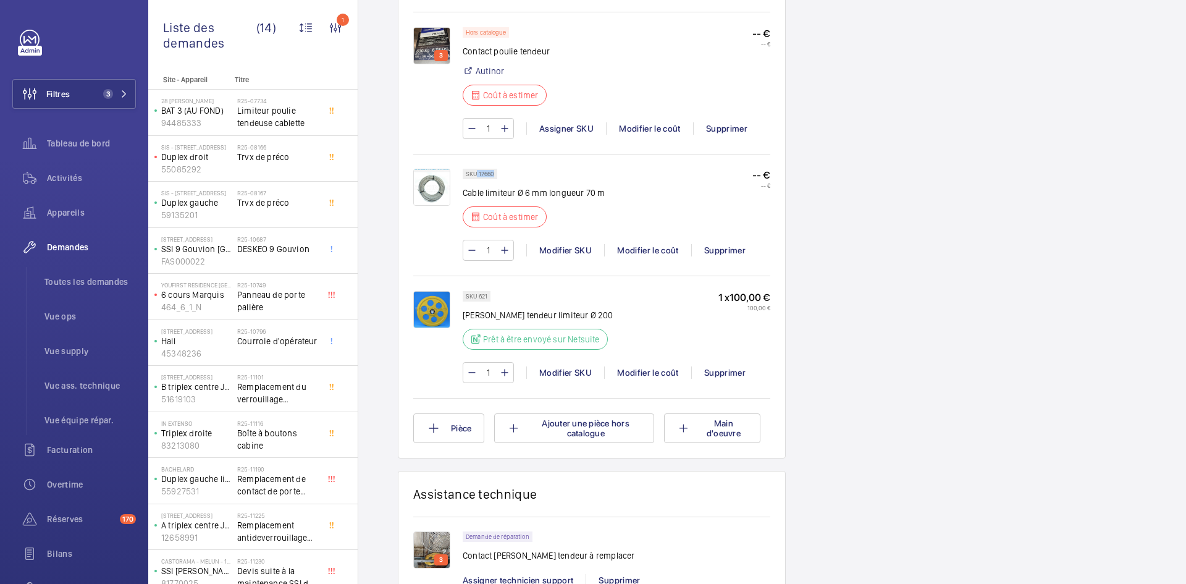
drag, startPoint x: 494, startPoint y: 185, endPoint x: 477, endPoint y: 185, distance: 17.3
click at [477, 176] on p "SKU 17660" at bounding box center [480, 174] width 28 height 4
copy p "17660"
click at [625, 256] on div "Modifier le coût" at bounding box center [647, 250] width 87 height 12
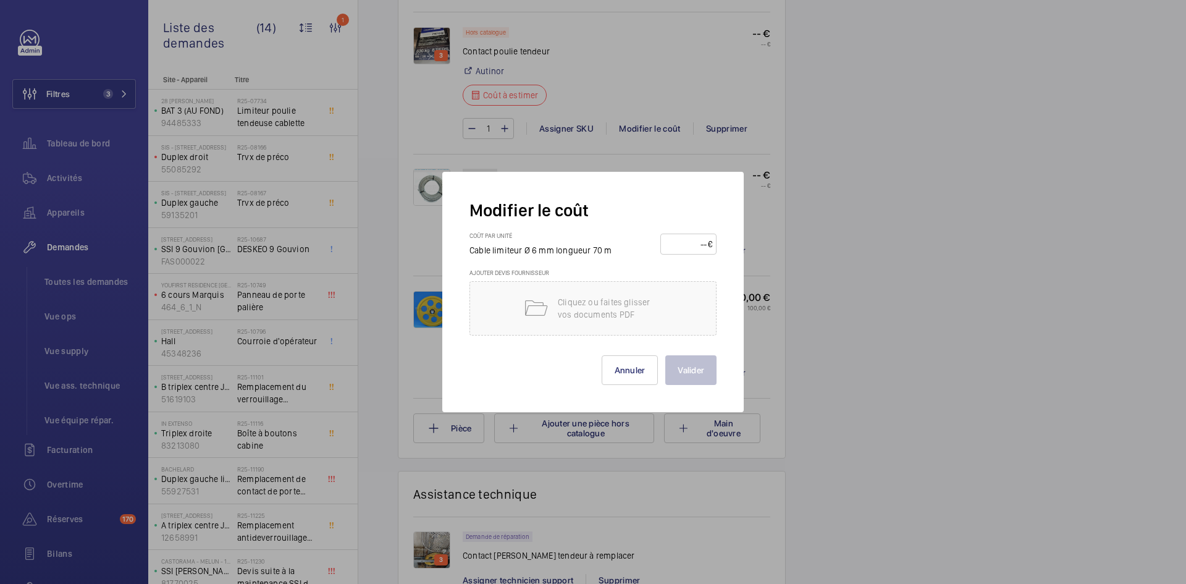
click at [680, 244] on input "number" at bounding box center [686, 244] width 43 height 20
type input "110"
click at [703, 367] on button "Valider" at bounding box center [691, 370] width 51 height 30
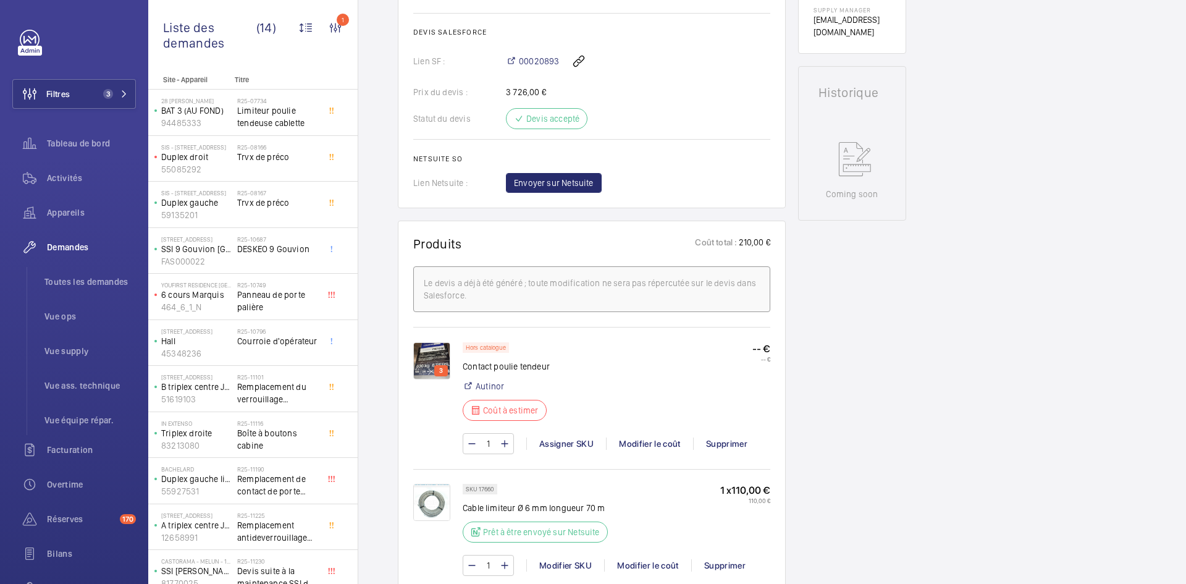
scroll to position [556, 0]
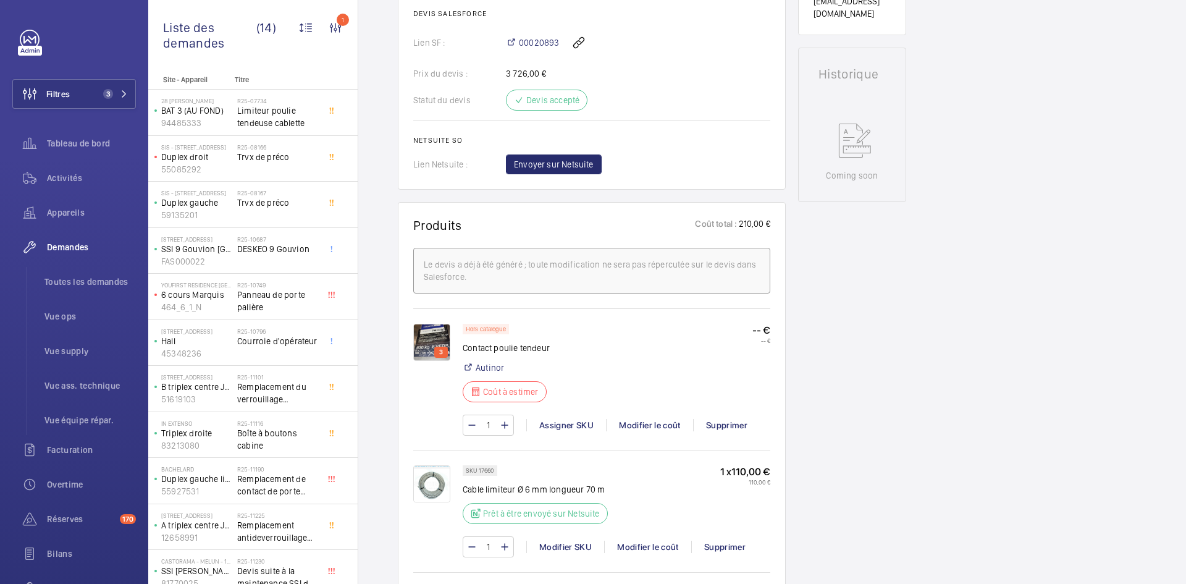
click at [431, 331] on img at bounding box center [431, 342] width 37 height 37
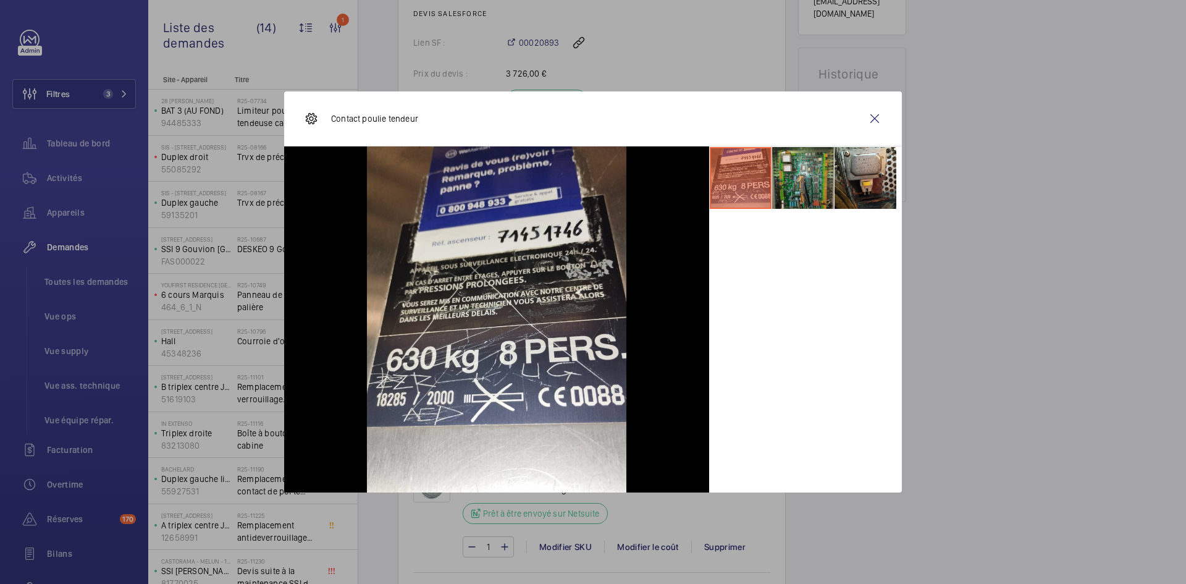
click at [799, 176] on li at bounding box center [803, 178] width 62 height 62
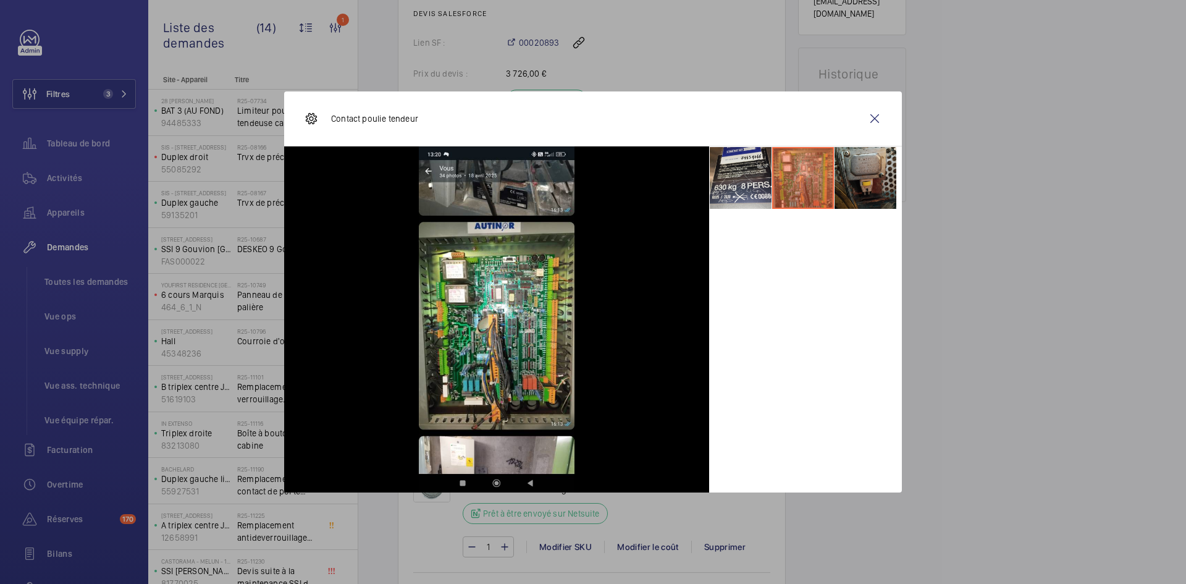
click at [858, 166] on li at bounding box center [866, 178] width 62 height 62
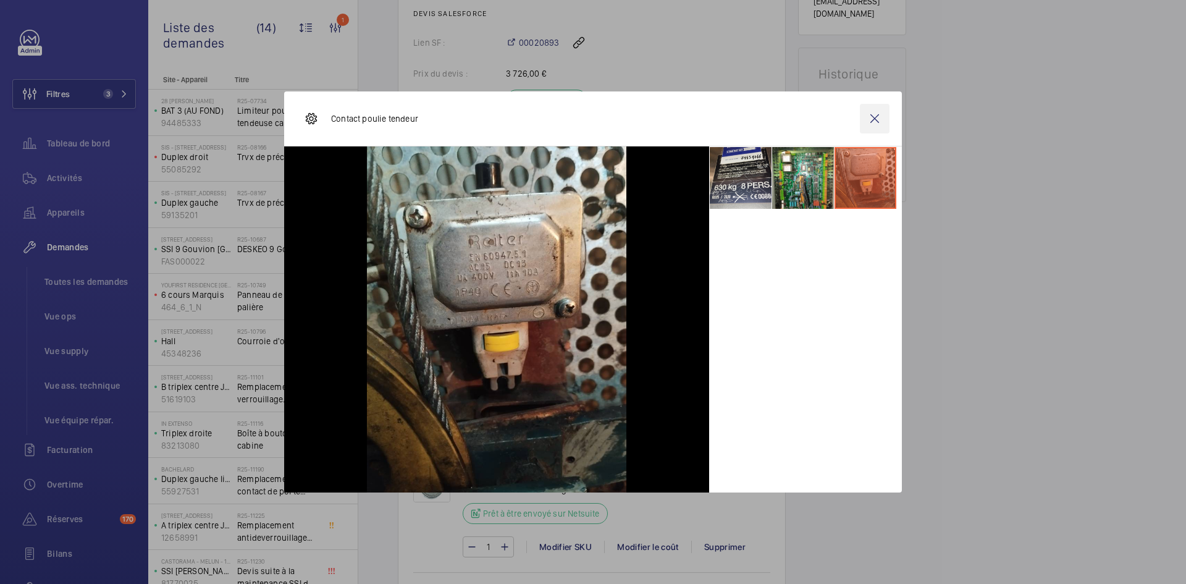
click at [881, 123] on wm-front-icon-button at bounding box center [875, 119] width 30 height 30
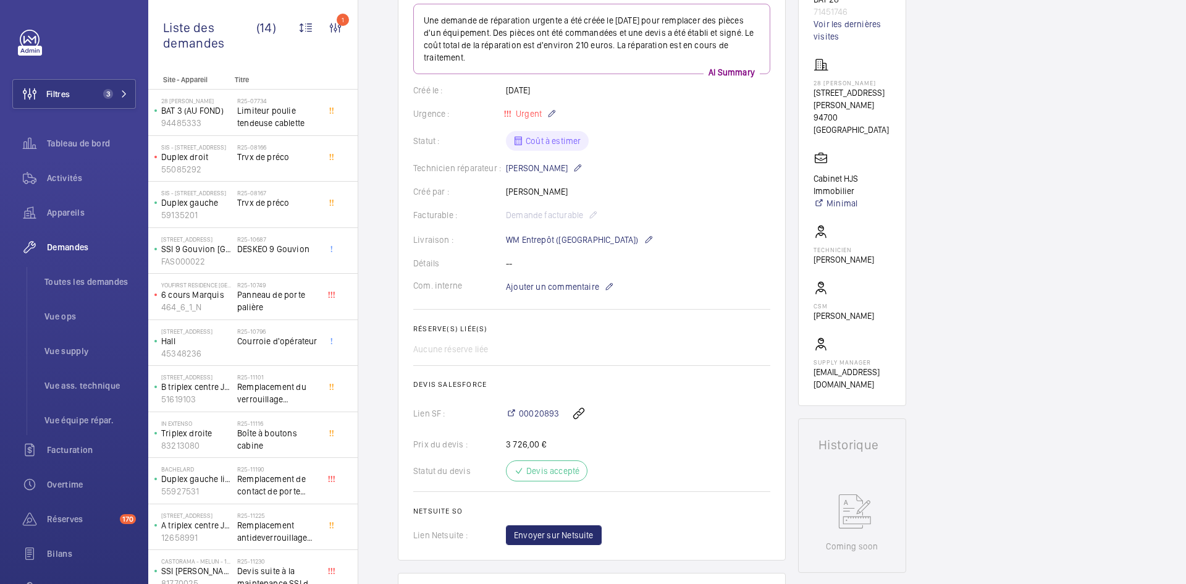
scroll to position [0, 0]
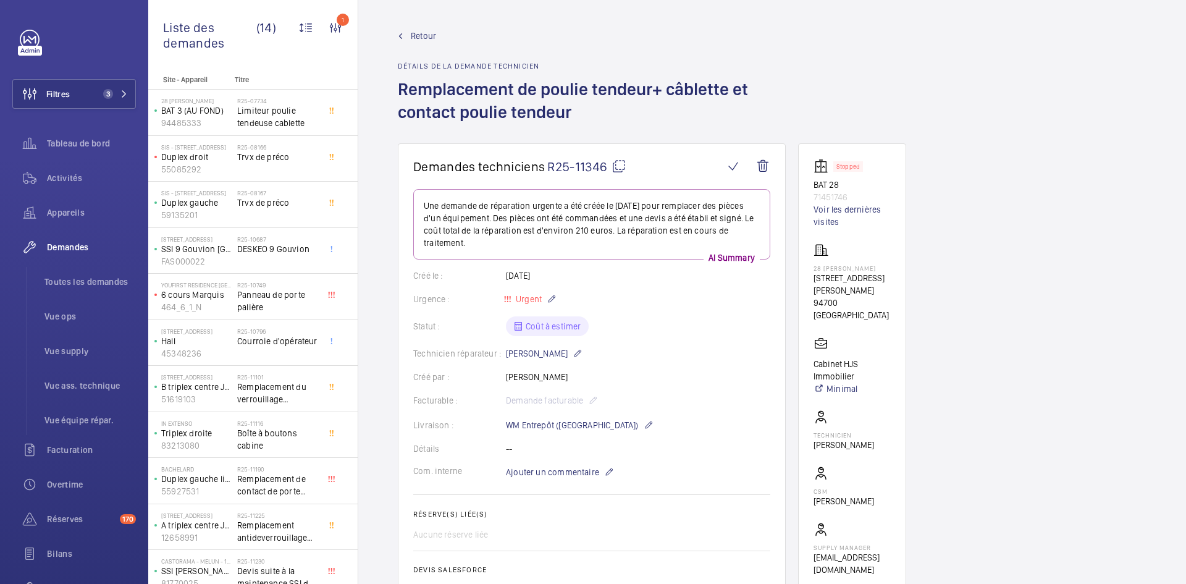
click at [615, 164] on mat-icon at bounding box center [619, 166] width 15 height 15
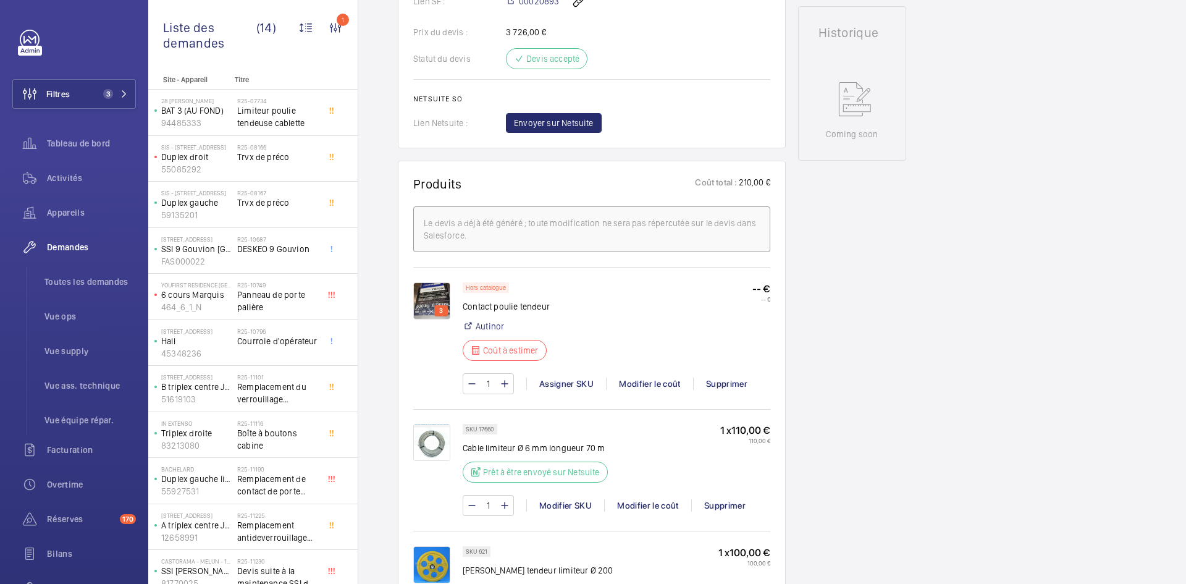
scroll to position [618, 0]
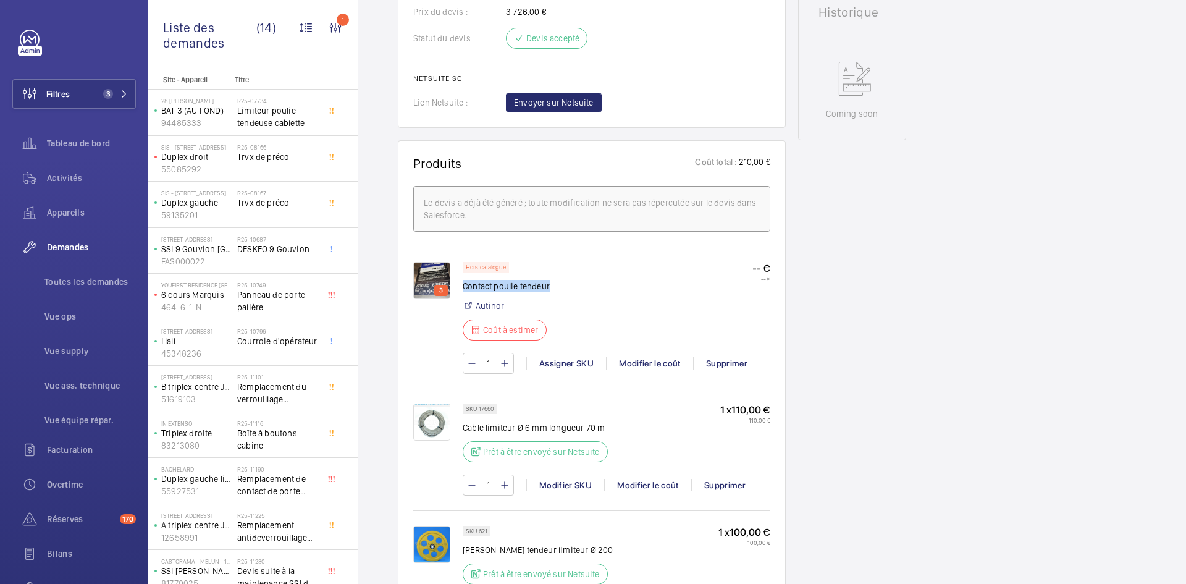
drag, startPoint x: 567, startPoint y: 285, endPoint x: 464, endPoint y: 284, distance: 102.6
click at [464, 284] on div "Hors catalogue Contact poulie tendeur Autinor Coût à estimer -- € -- €" at bounding box center [617, 305] width 308 height 86
click at [429, 275] on img at bounding box center [431, 280] width 37 height 37
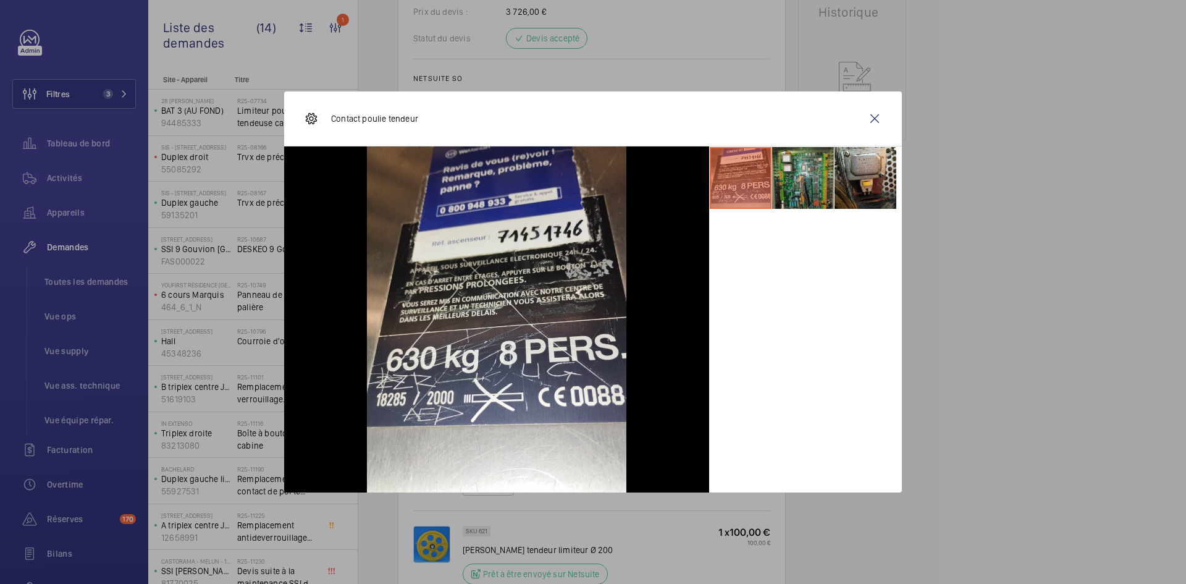
click at [797, 168] on li at bounding box center [803, 178] width 62 height 62
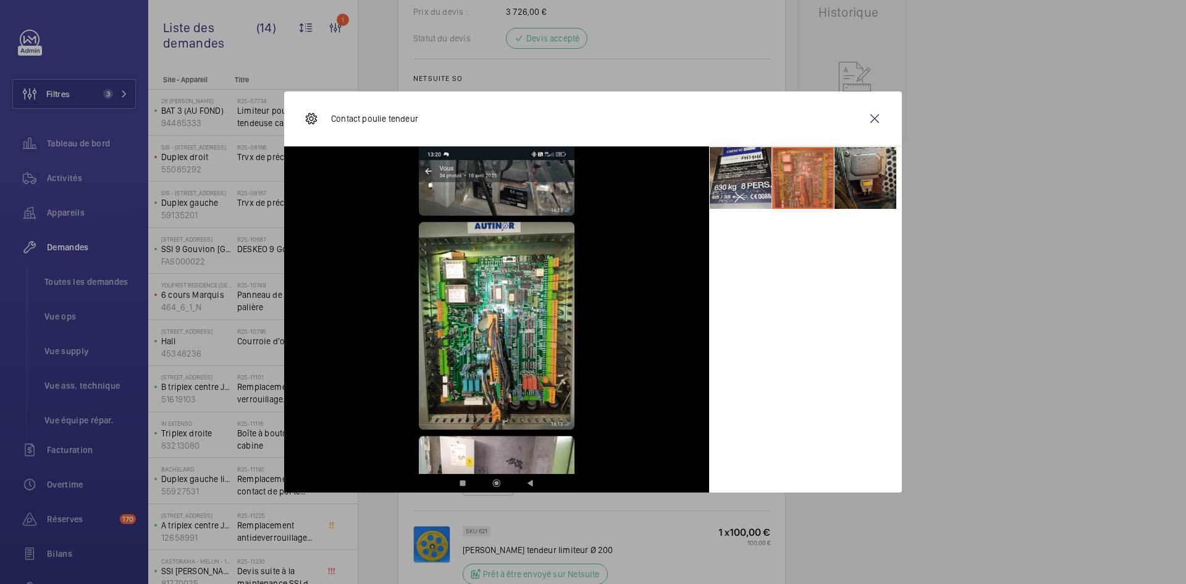
click at [862, 166] on li at bounding box center [866, 178] width 62 height 62
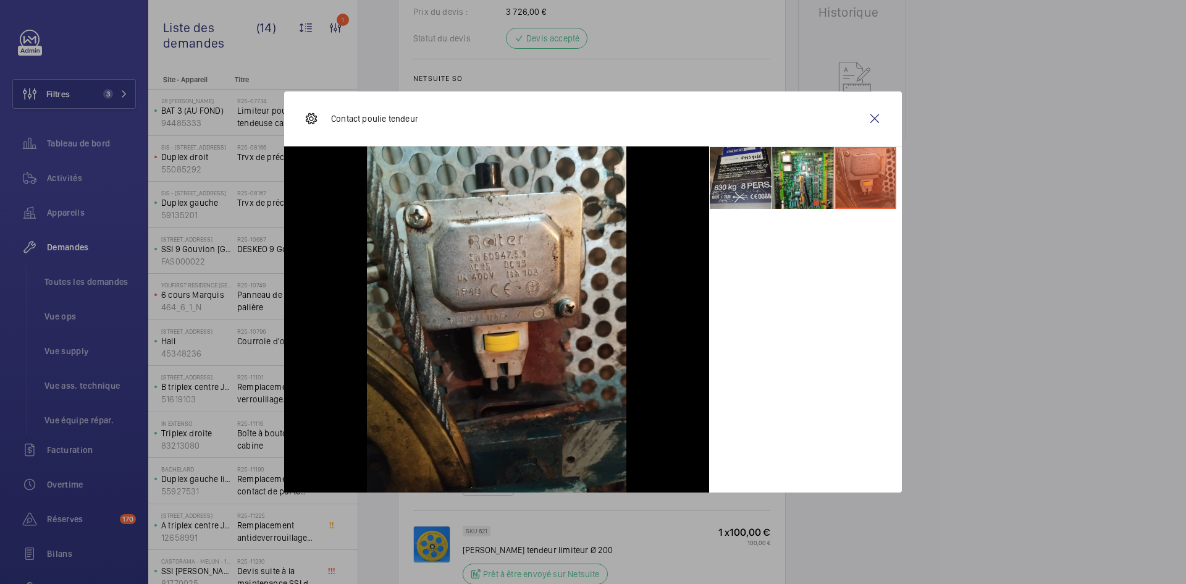
click at [751, 160] on li at bounding box center [741, 178] width 62 height 62
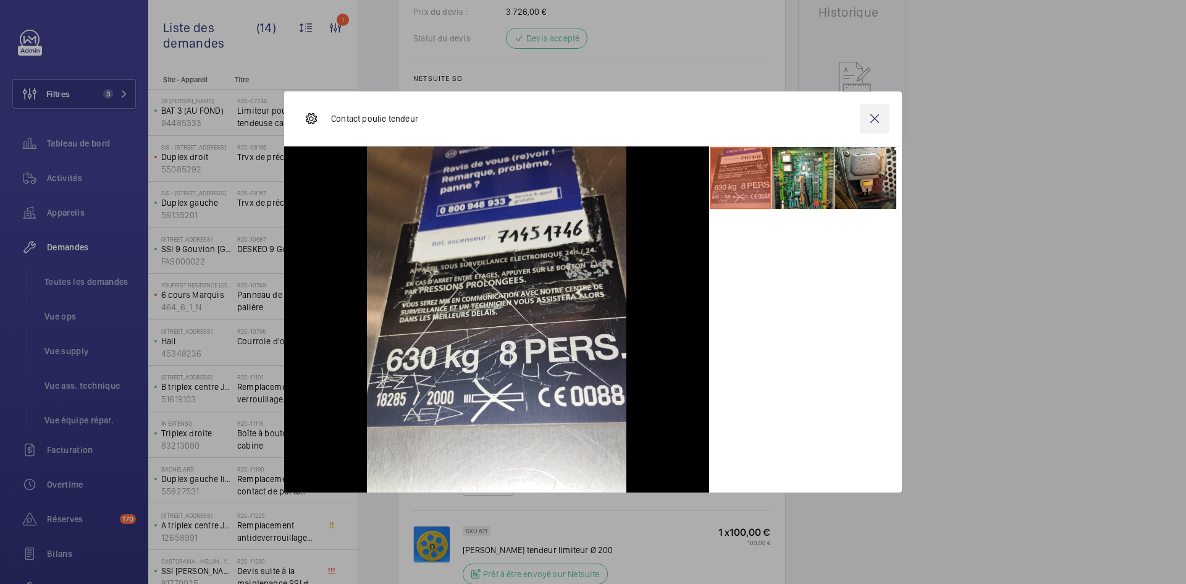
click at [873, 116] on wm-front-icon-button at bounding box center [875, 119] width 30 height 30
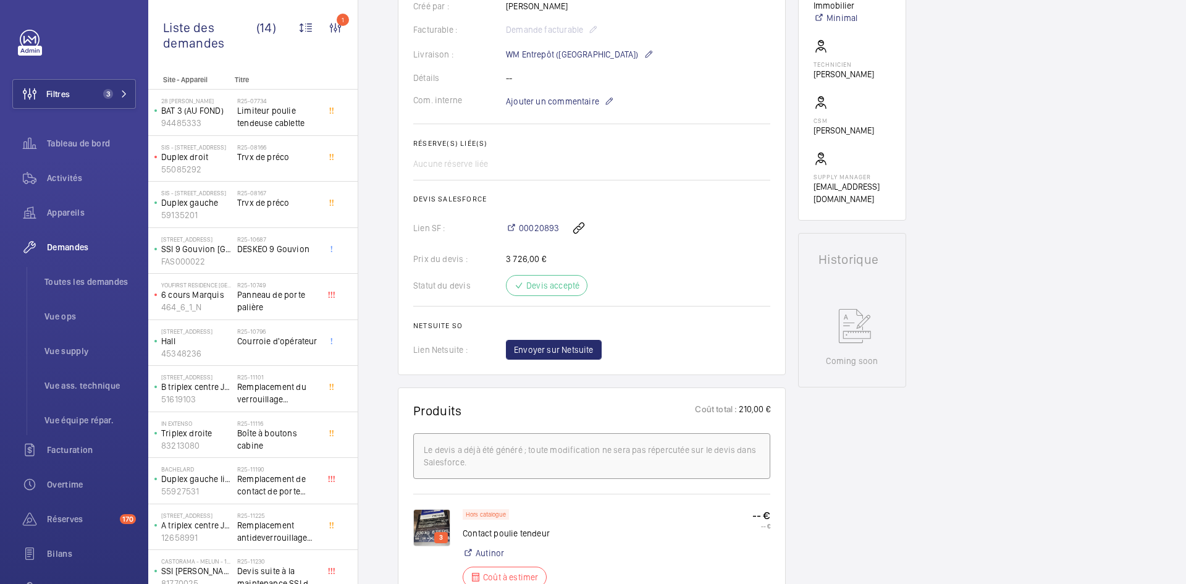
scroll to position [247, 0]
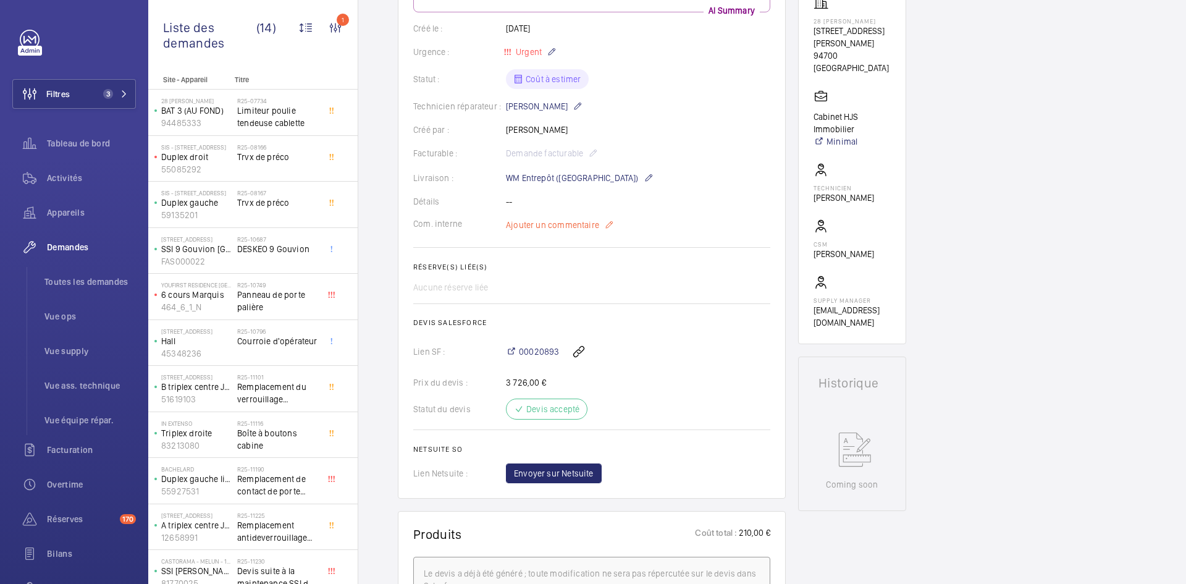
click at [555, 220] on span "Ajouter un commentaire" at bounding box center [552, 225] width 93 height 12
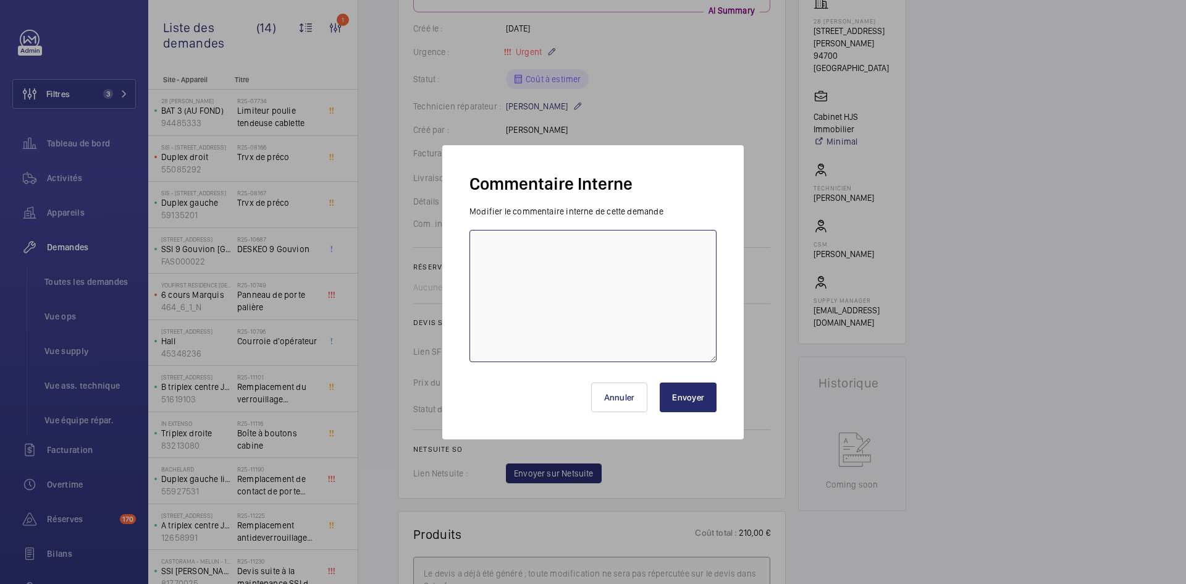
click at [518, 248] on textarea at bounding box center [593, 296] width 247 height 132
drag, startPoint x: 500, startPoint y: 258, endPoint x: 721, endPoint y: 259, distance: 220.6
click at [721, 259] on form "Modifier le commentaire interne de cette demande BY-26/08 demande de devis envo…" at bounding box center [593, 283] width 257 height 157
click at [577, 254] on textarea "BY-26/08 demande de devis envoyée au fournisseur Autinor attente de retour" at bounding box center [593, 296] width 247 height 132
type textarea "BY-26/08 demande de devis envoyée au fournisseur Autinor attente de retour."
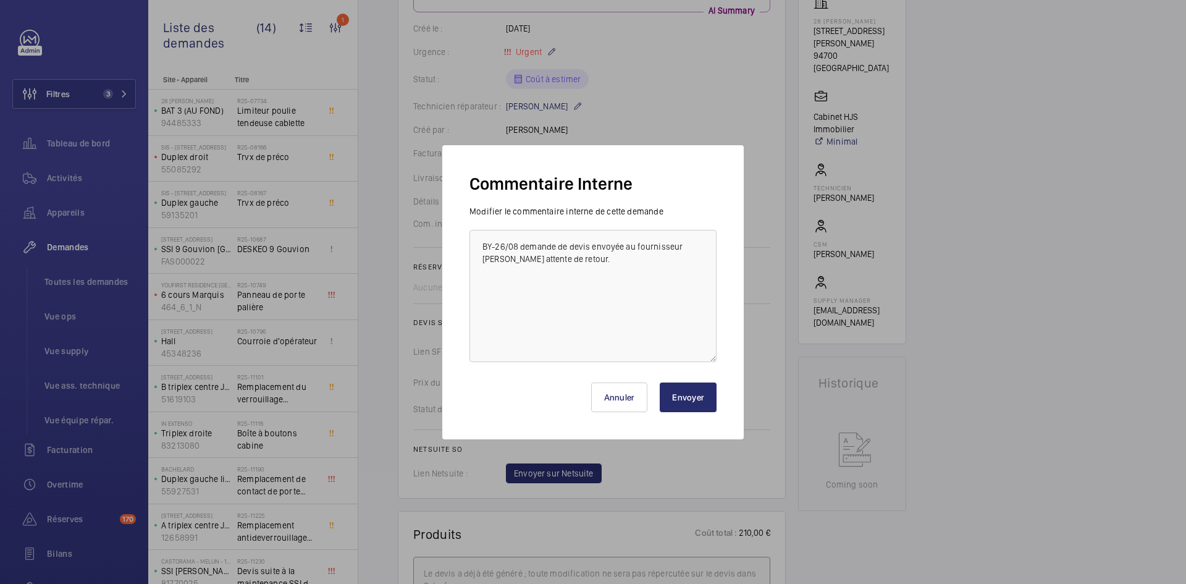
click at [679, 392] on button "Envoyer" at bounding box center [688, 398] width 57 height 30
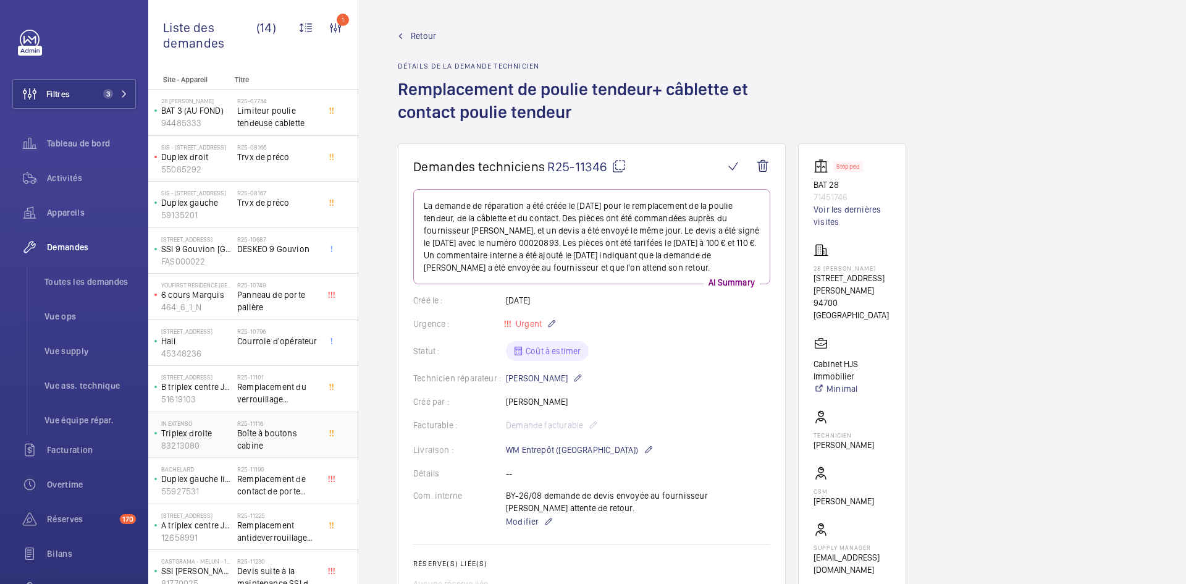
scroll to position [150, 0]
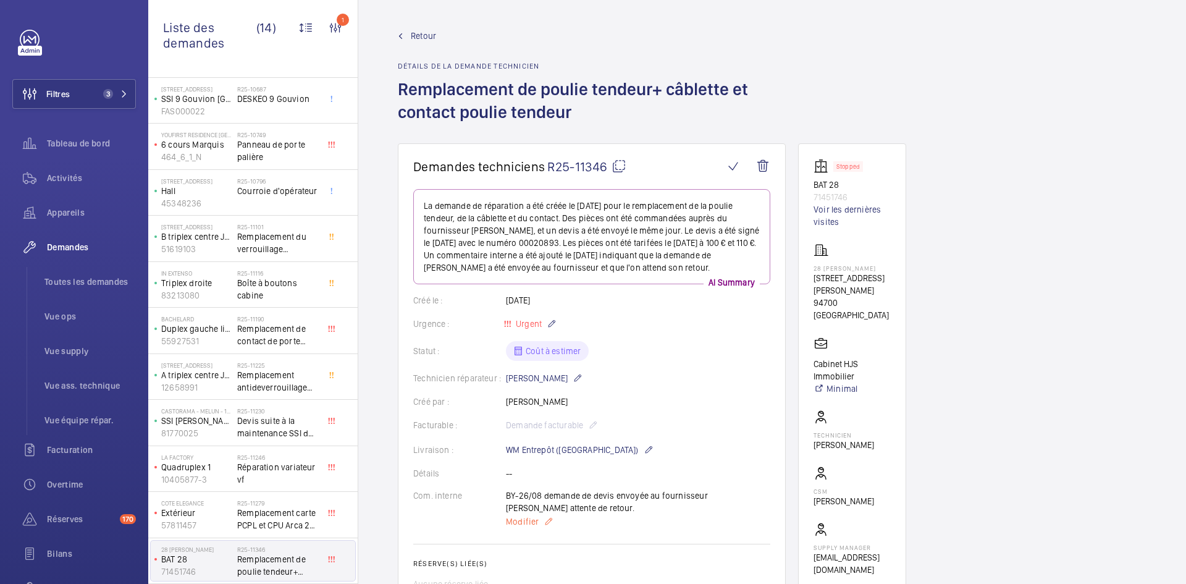
click at [533, 523] on span "Modifier" at bounding box center [522, 521] width 33 height 12
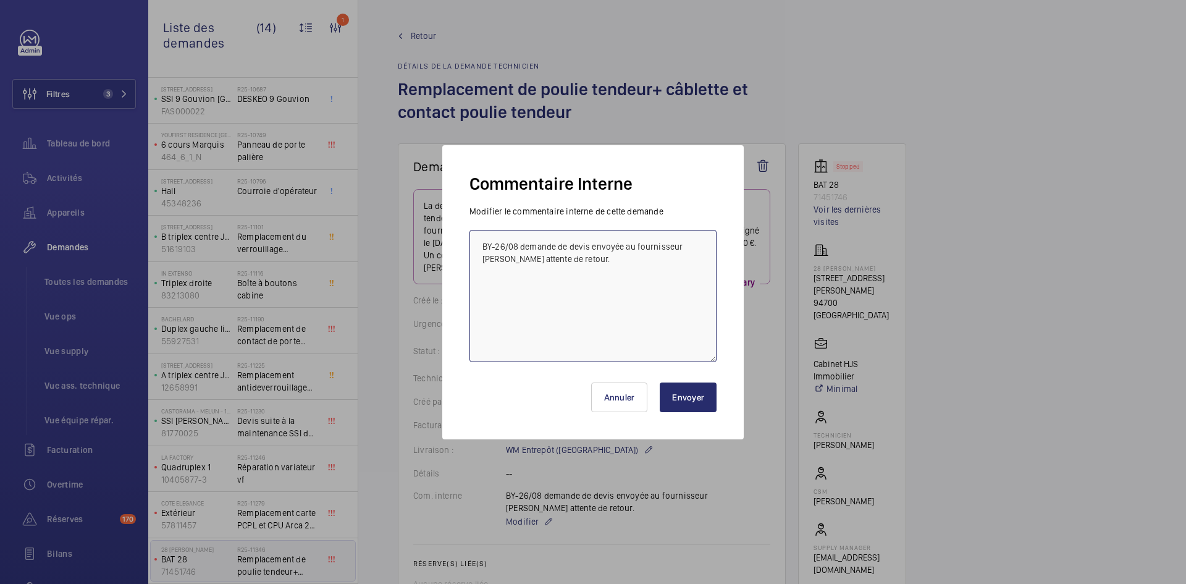
click at [509, 258] on textarea "BY-26/08 demande de devis envoyée au fournisseur Autinor attente de retour." at bounding box center [593, 296] width 247 height 132
type textarea "BY-26/08 demande de devis envoyée au fournisseur Autinor & Sodimas attente de r…"
click at [682, 397] on button "Envoyer" at bounding box center [688, 398] width 57 height 30
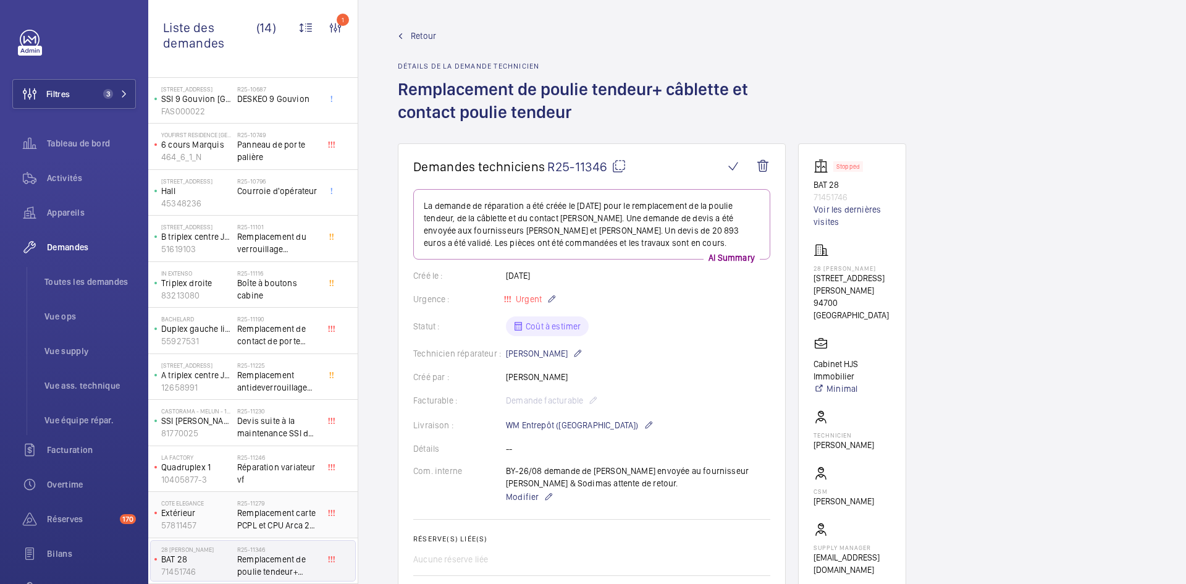
click at [200, 517] on p "Extérieur" at bounding box center [196, 513] width 71 height 12
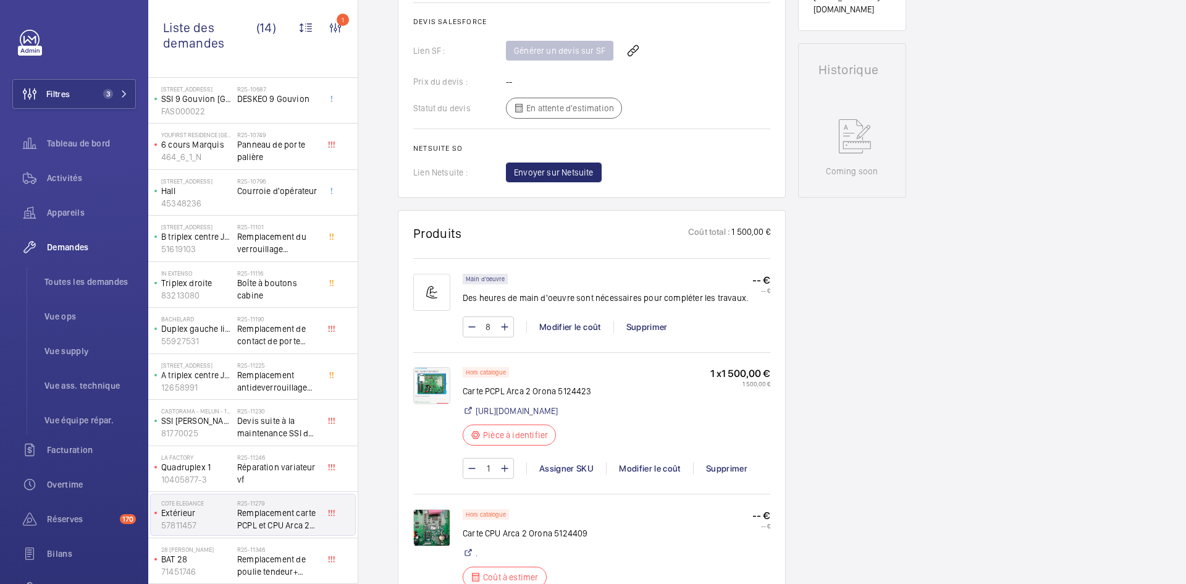
scroll to position [680, 0]
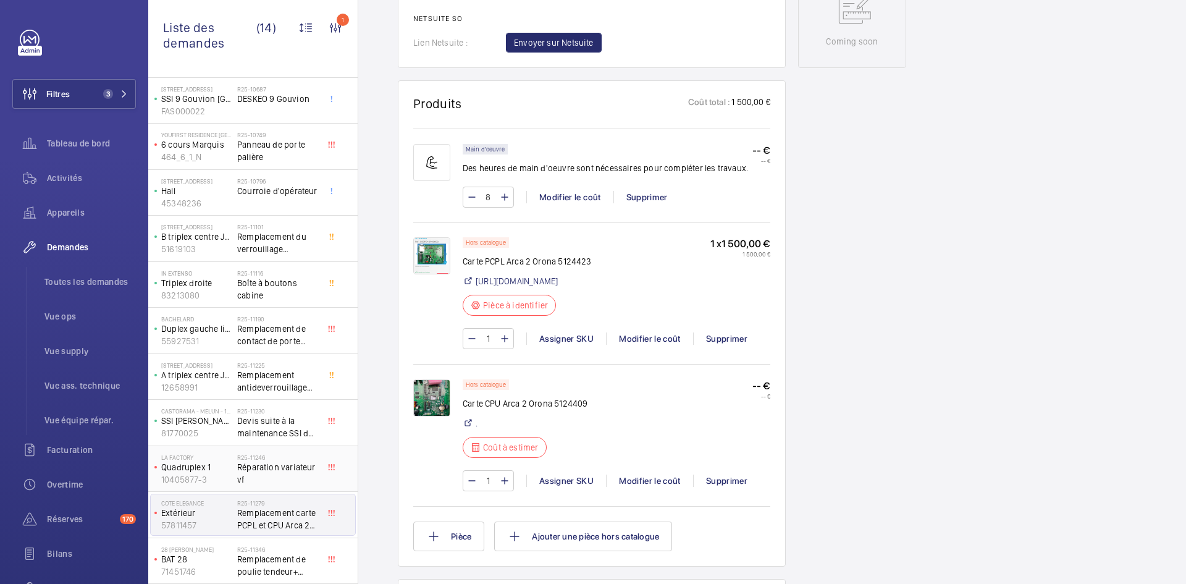
click at [216, 468] on p "Quadruplex 1" at bounding box center [196, 467] width 71 height 12
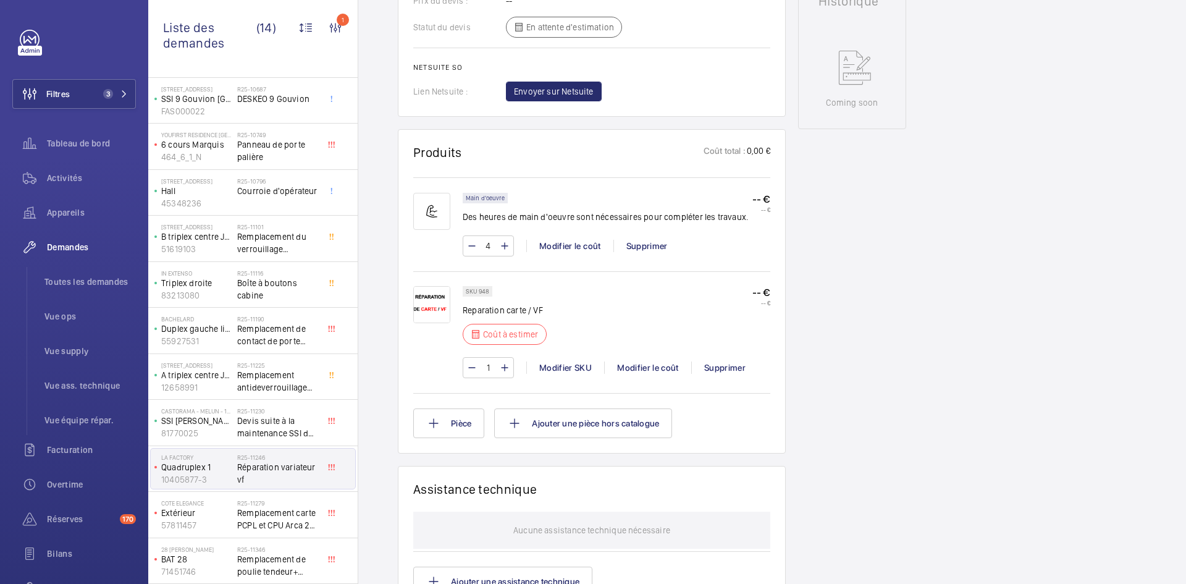
scroll to position [618, 0]
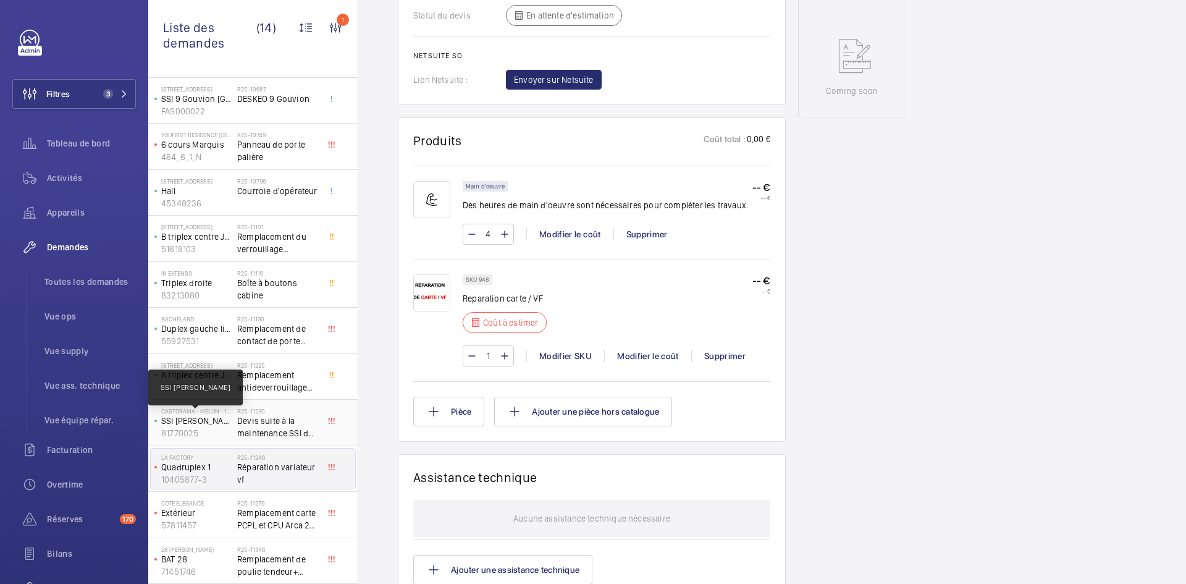
click at [222, 417] on p "SSI [PERSON_NAME]" at bounding box center [196, 421] width 71 height 12
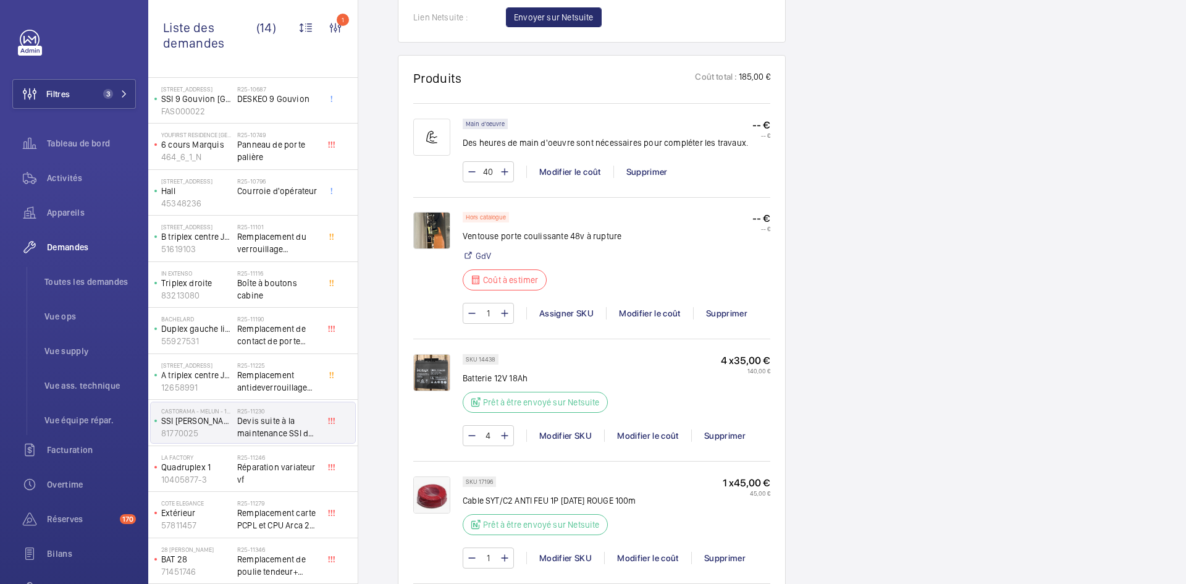
scroll to position [803, 0]
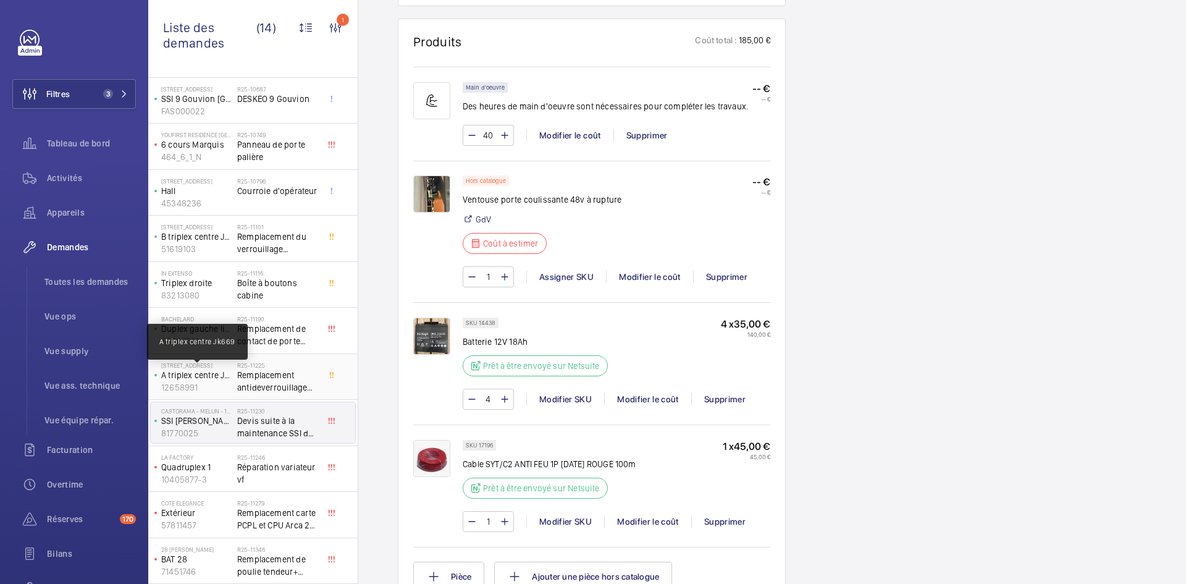
click at [206, 371] on p "A triplex centre Jk669" at bounding box center [196, 375] width 71 height 12
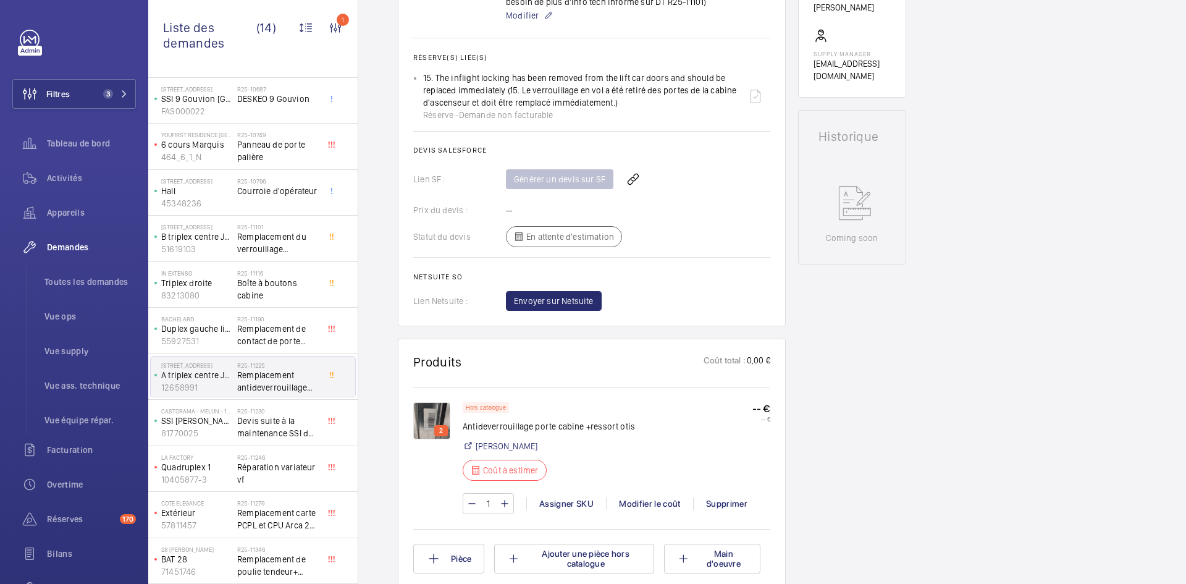
scroll to position [556, 0]
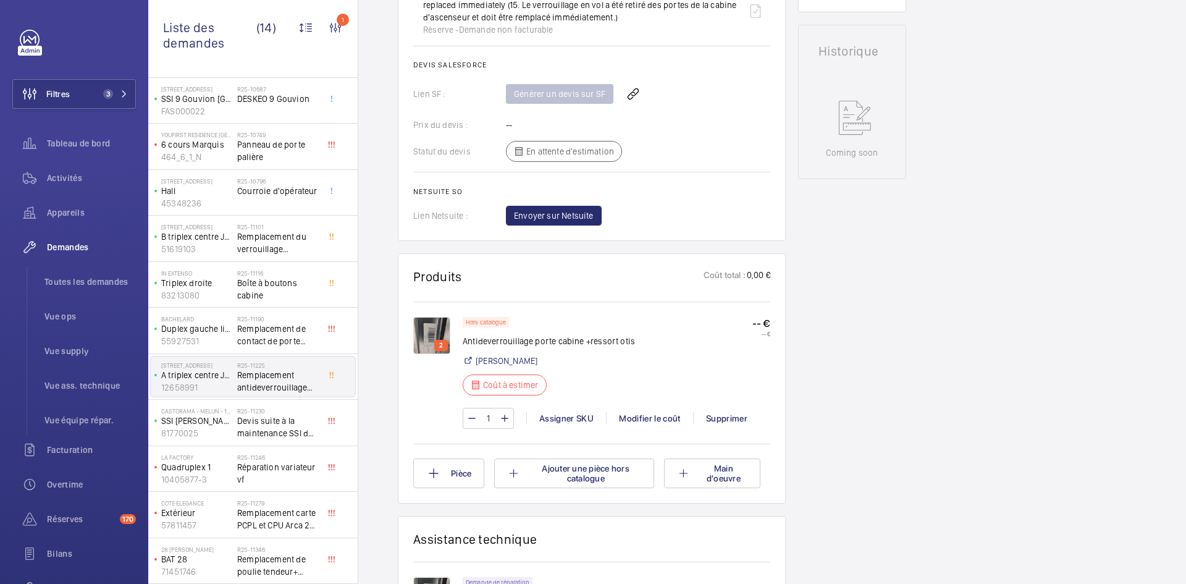
click at [427, 334] on img at bounding box center [431, 335] width 37 height 37
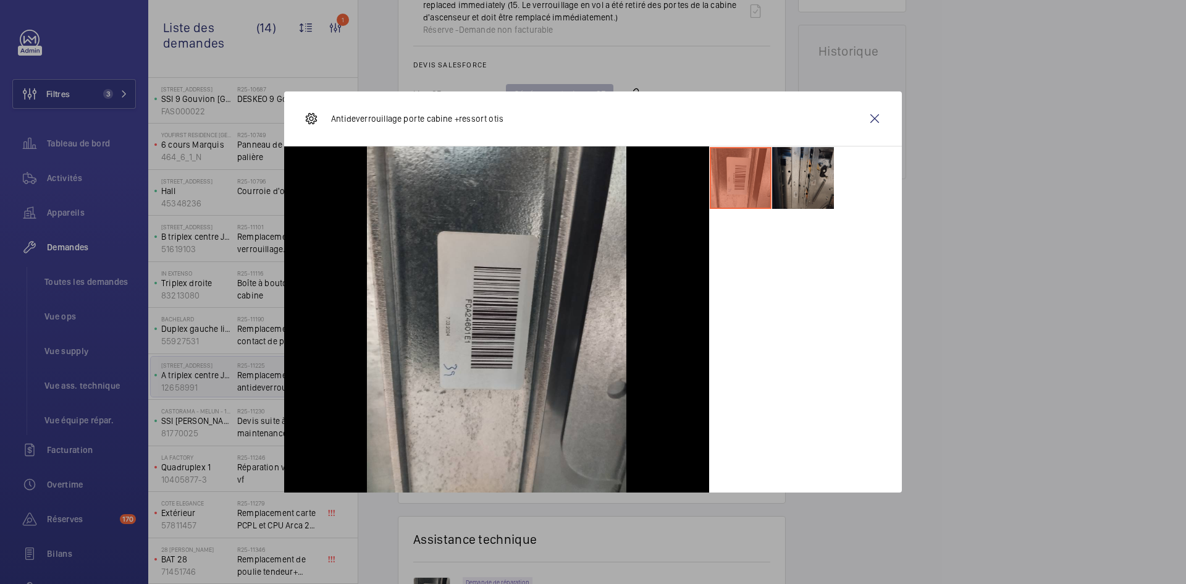
click at [813, 180] on li at bounding box center [803, 178] width 62 height 62
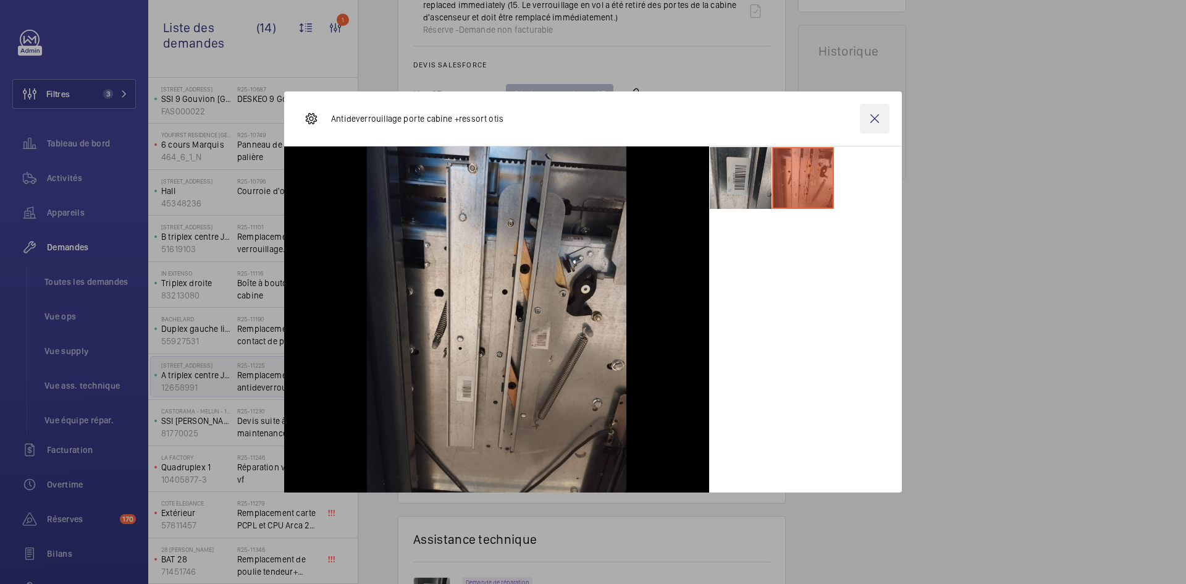
click at [874, 114] on wm-front-icon-button at bounding box center [875, 119] width 30 height 30
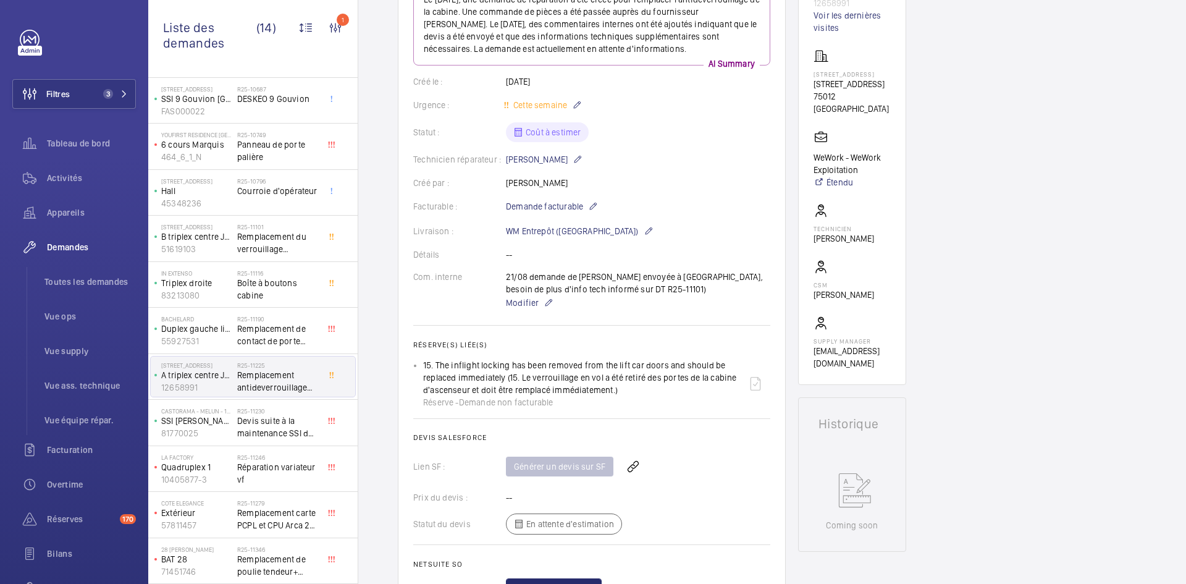
scroll to position [62, 0]
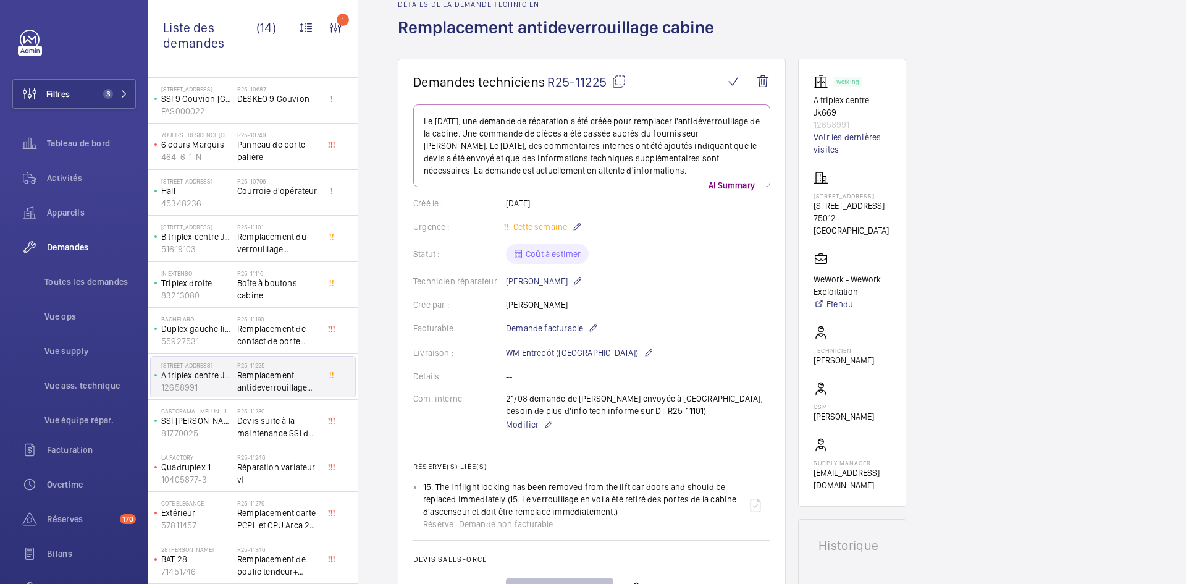
click at [617, 84] on mat-icon at bounding box center [619, 81] width 15 height 15
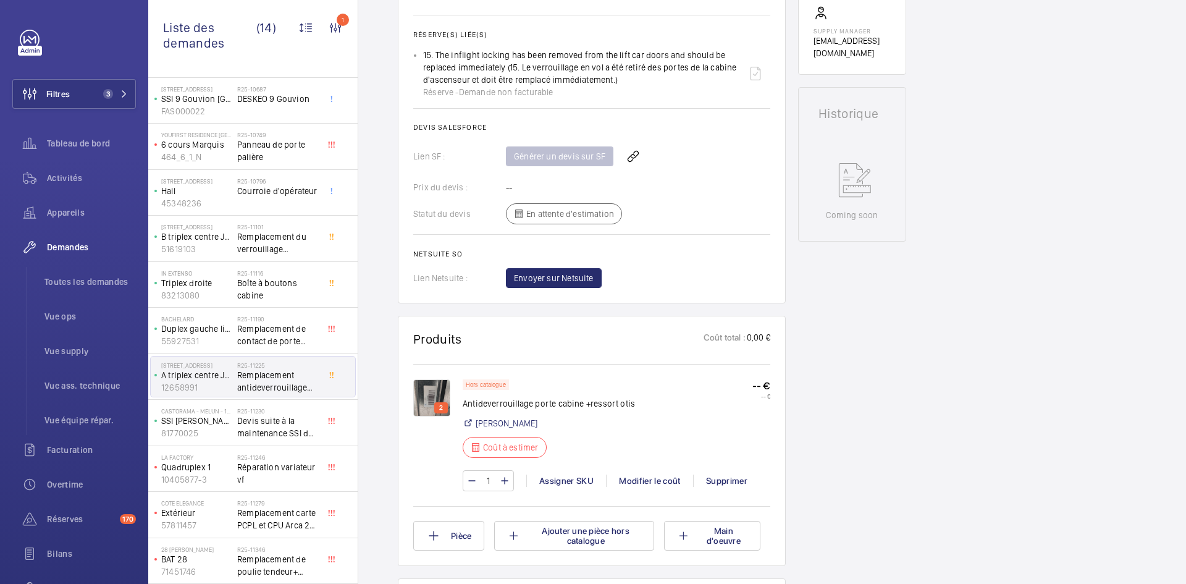
scroll to position [494, 0]
click at [437, 391] on img at bounding box center [431, 397] width 37 height 37
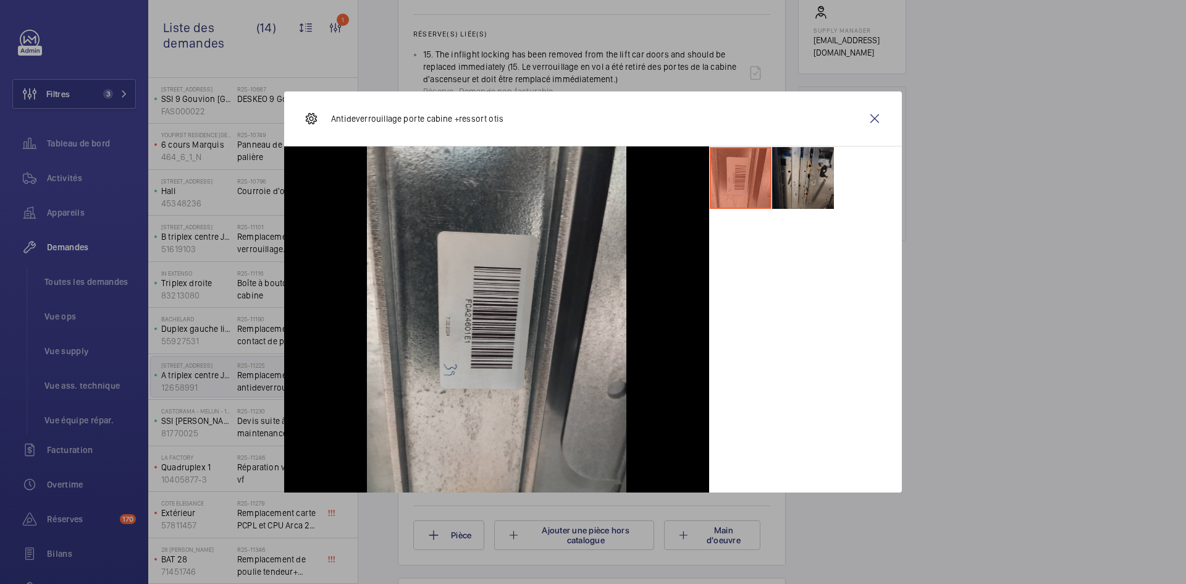
click at [785, 179] on li at bounding box center [803, 178] width 62 height 62
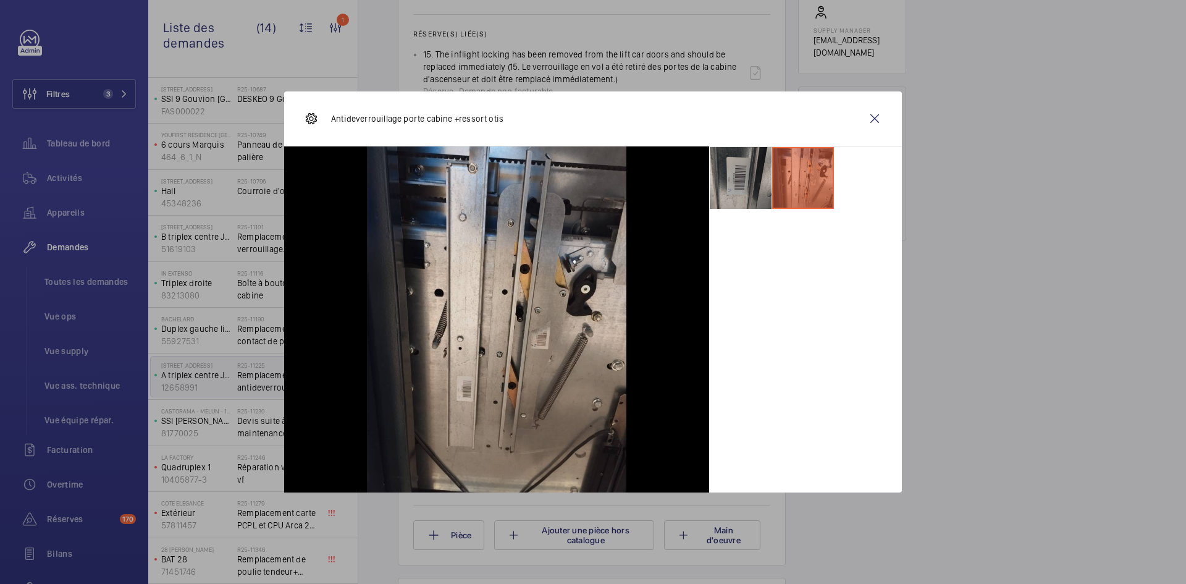
click at [759, 180] on li at bounding box center [741, 178] width 62 height 62
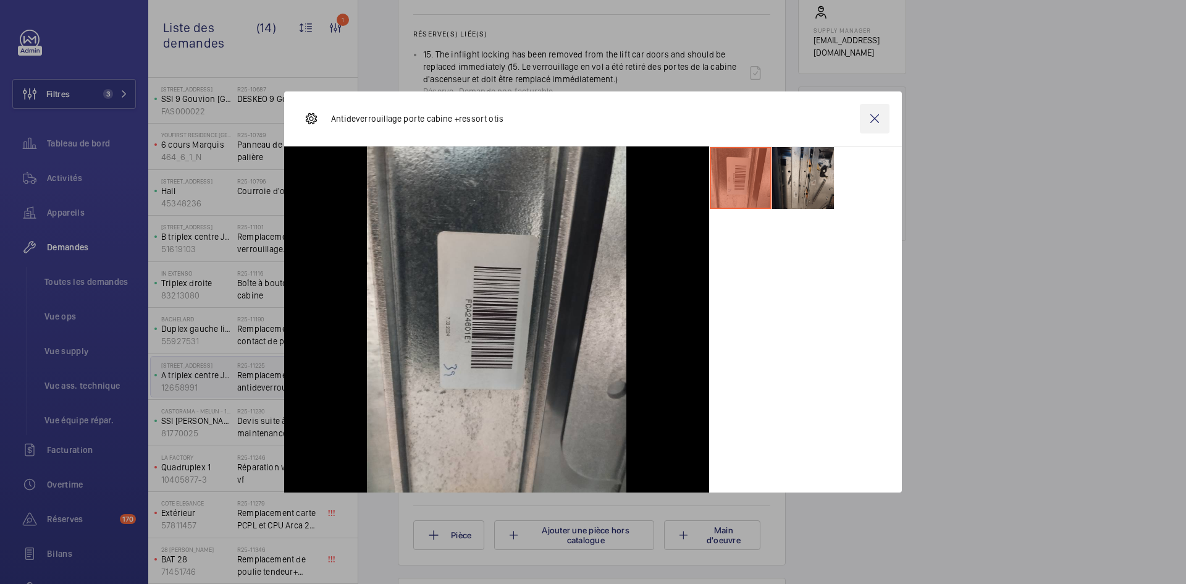
click at [875, 117] on wm-front-icon-button at bounding box center [875, 119] width 30 height 30
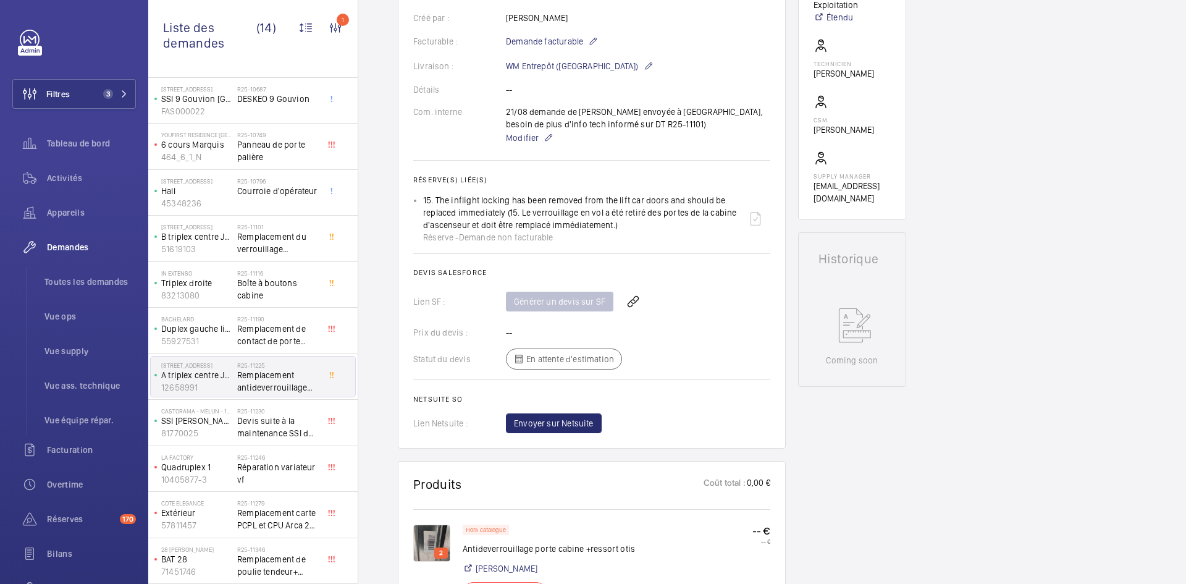
scroll to position [309, 0]
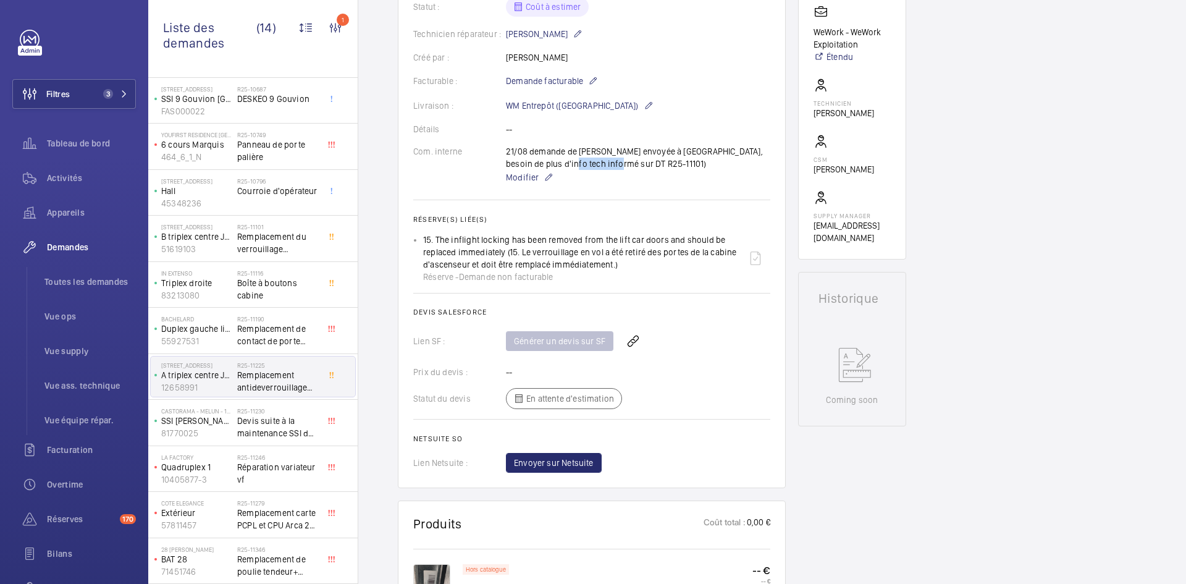
drag, startPoint x: 599, startPoint y: 162, endPoint x: 552, endPoint y: 165, distance: 47.7
click at [552, 165] on div "21/08 demande de devis envoyée à otis, besoin de plus d'info tech informé sur D…" at bounding box center [638, 165] width 264 height 40
copy p "DT R25-11101"
click at [715, 360] on wm-front-card-body "Le 21 août 2025, une demande de réparation a été créée pour remplacer l'antidév…" at bounding box center [591, 164] width 357 height 615
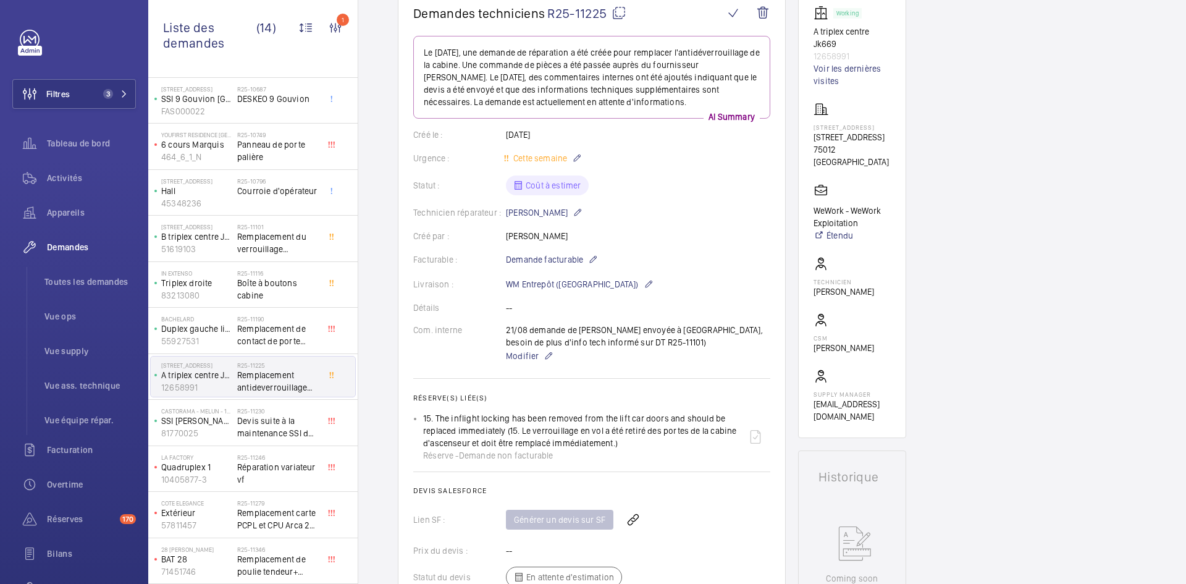
scroll to position [124, 0]
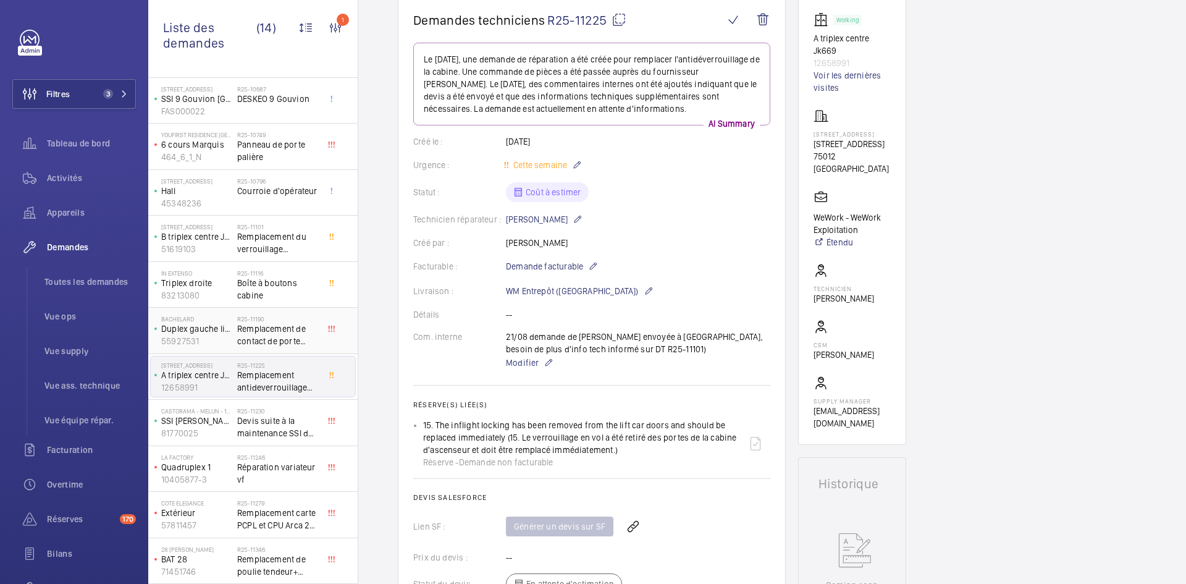
click at [224, 339] on p "55927531" at bounding box center [196, 341] width 71 height 12
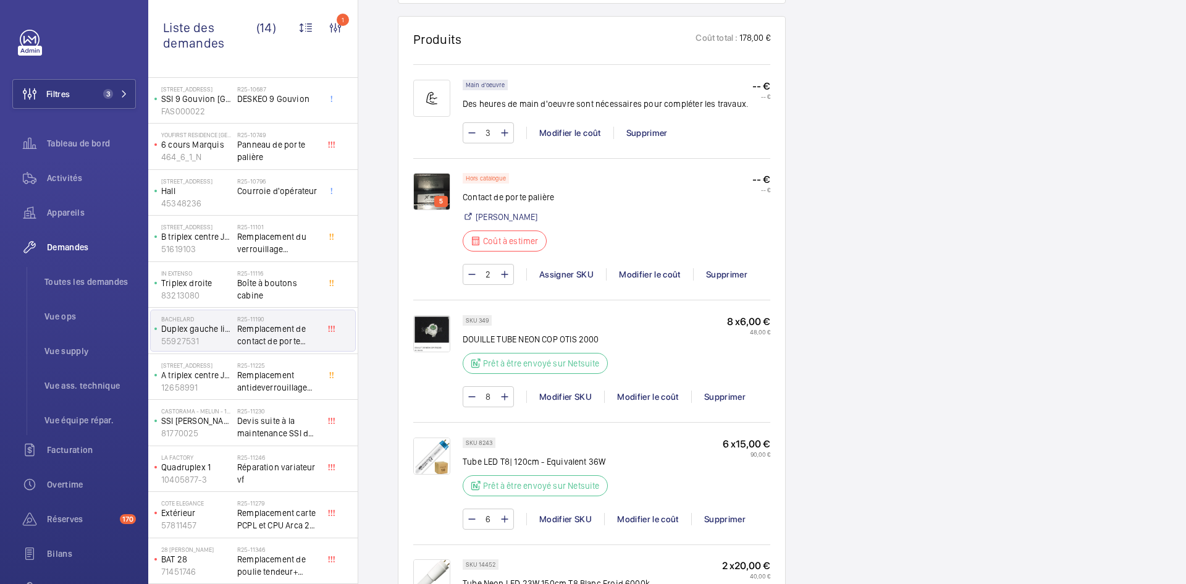
scroll to position [717, 0]
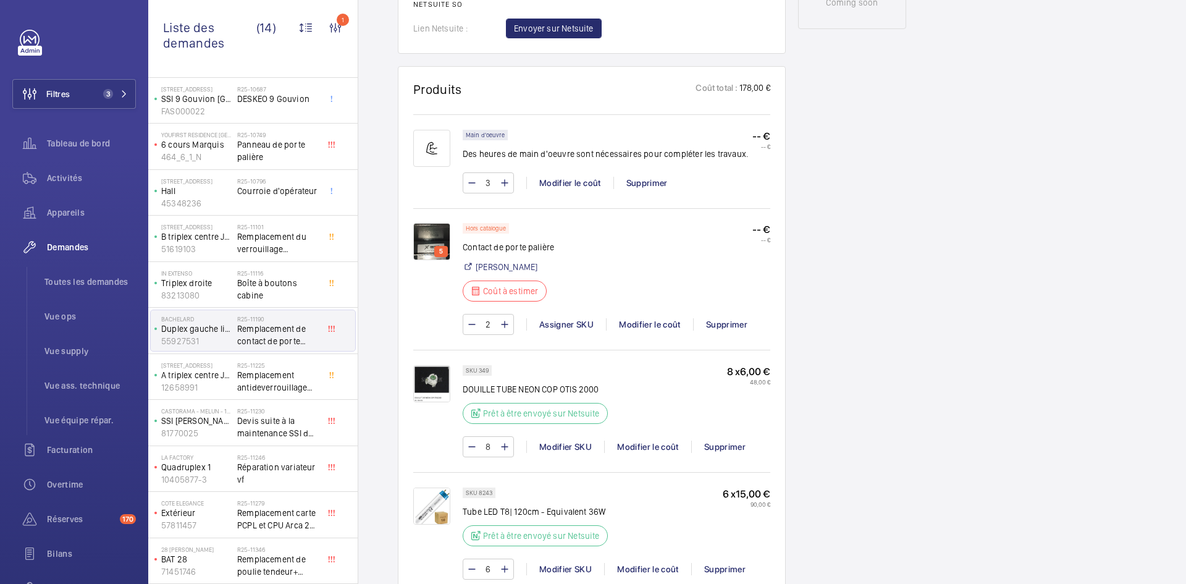
click at [430, 223] on img at bounding box center [431, 241] width 37 height 37
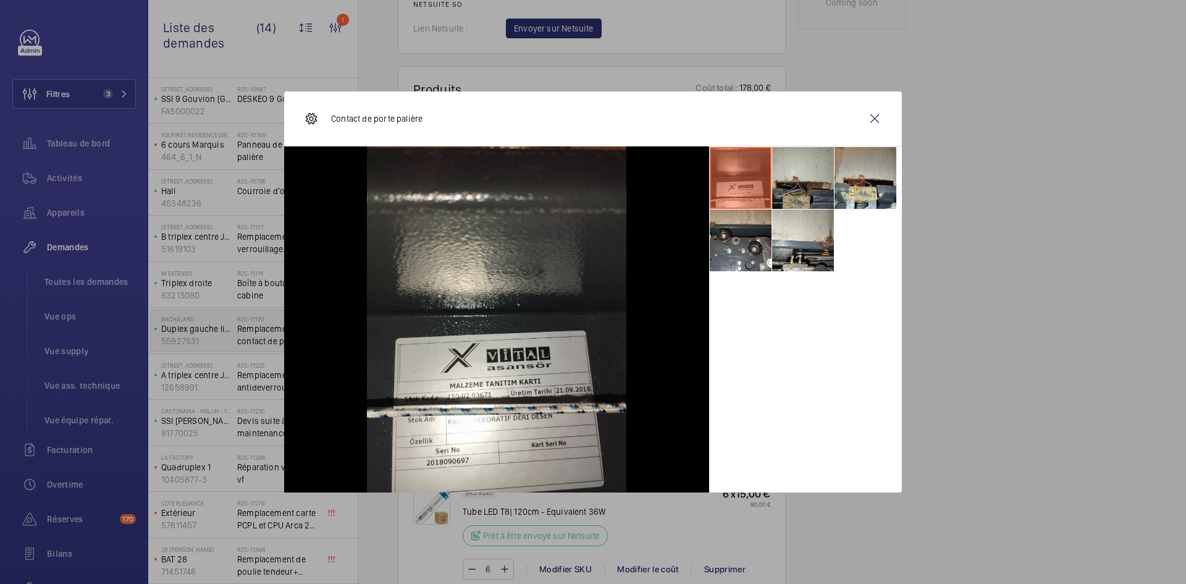
click at [814, 170] on li at bounding box center [803, 178] width 62 height 62
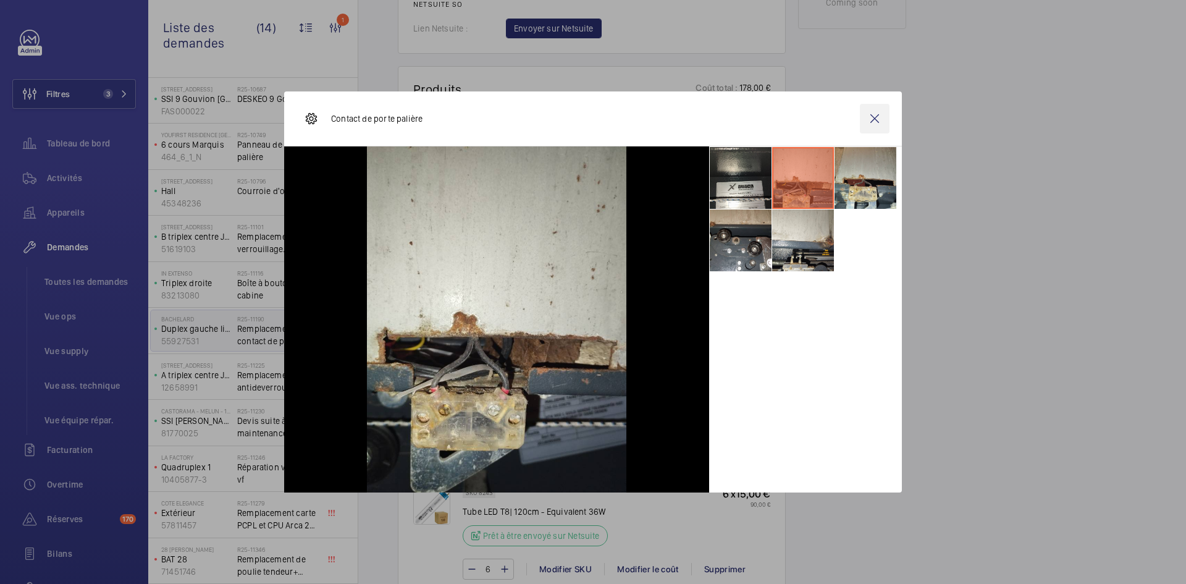
click at [876, 121] on wm-front-icon-button at bounding box center [875, 119] width 30 height 30
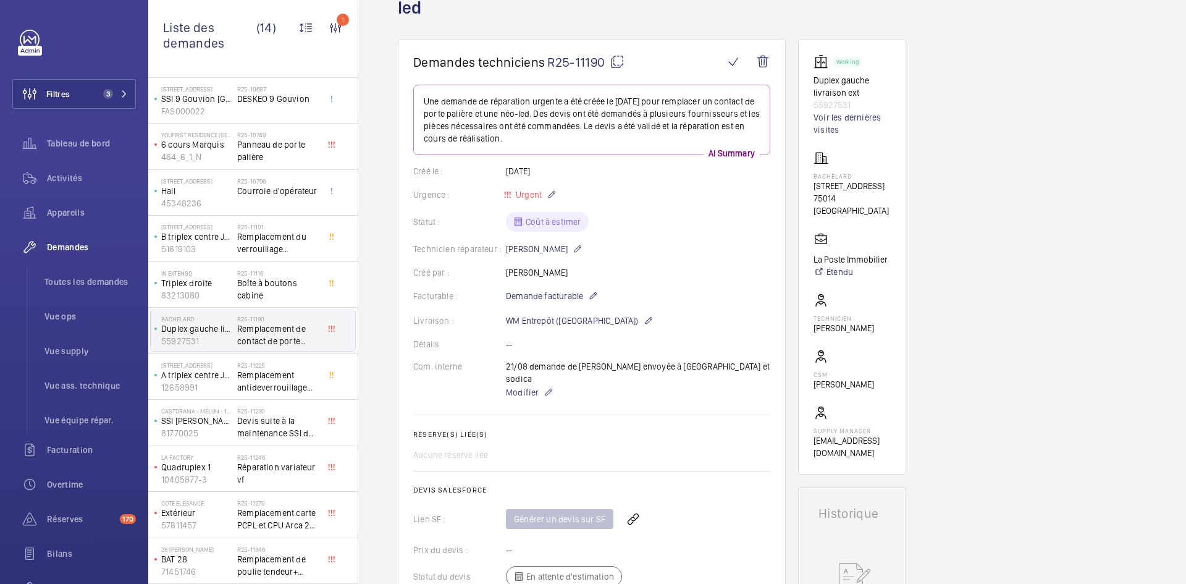
scroll to position [99, 0]
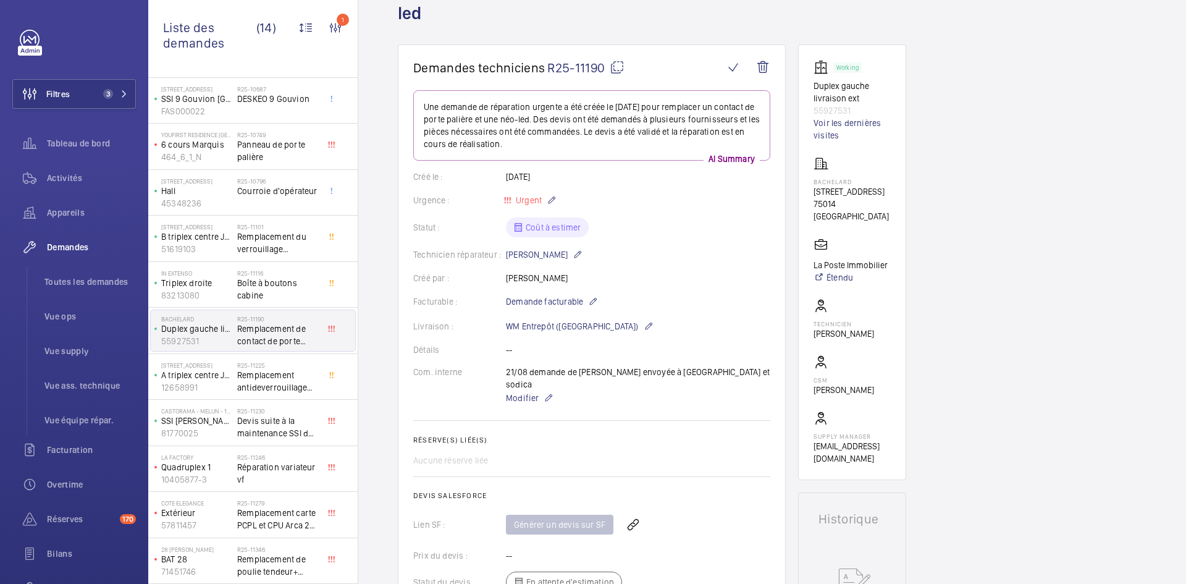
click at [619, 67] on mat-icon at bounding box center [617, 67] width 15 height 15
click at [243, 292] on span "Boîte à boutons cabine" at bounding box center [278, 289] width 82 height 25
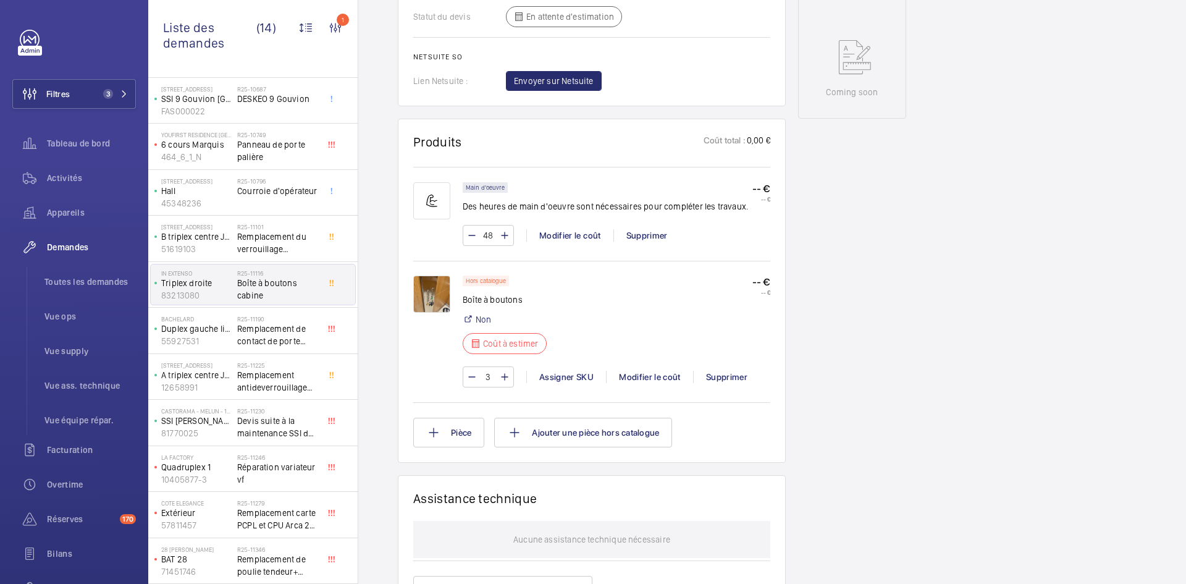
scroll to position [618, 0]
click at [427, 292] on img at bounding box center [431, 292] width 37 height 37
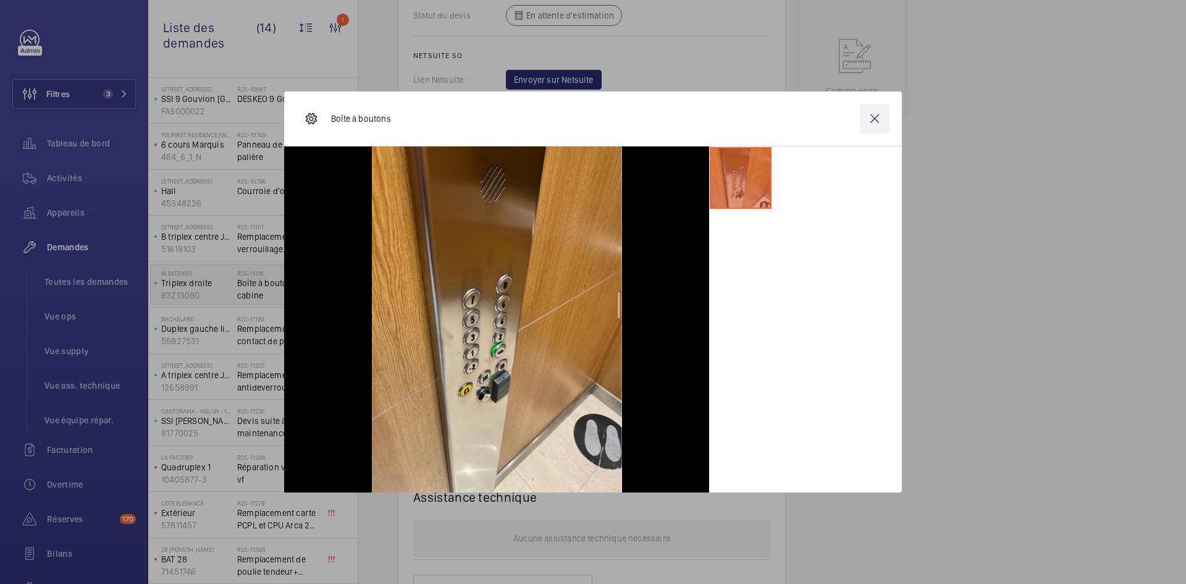
click at [879, 119] on wm-front-icon-button at bounding box center [875, 119] width 30 height 30
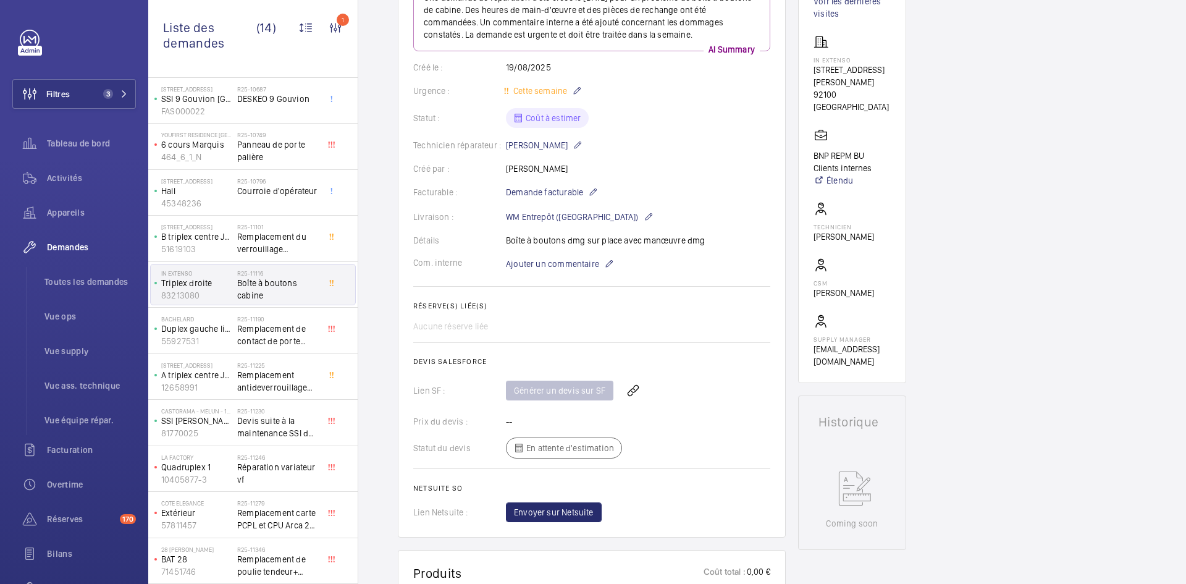
scroll to position [0, 0]
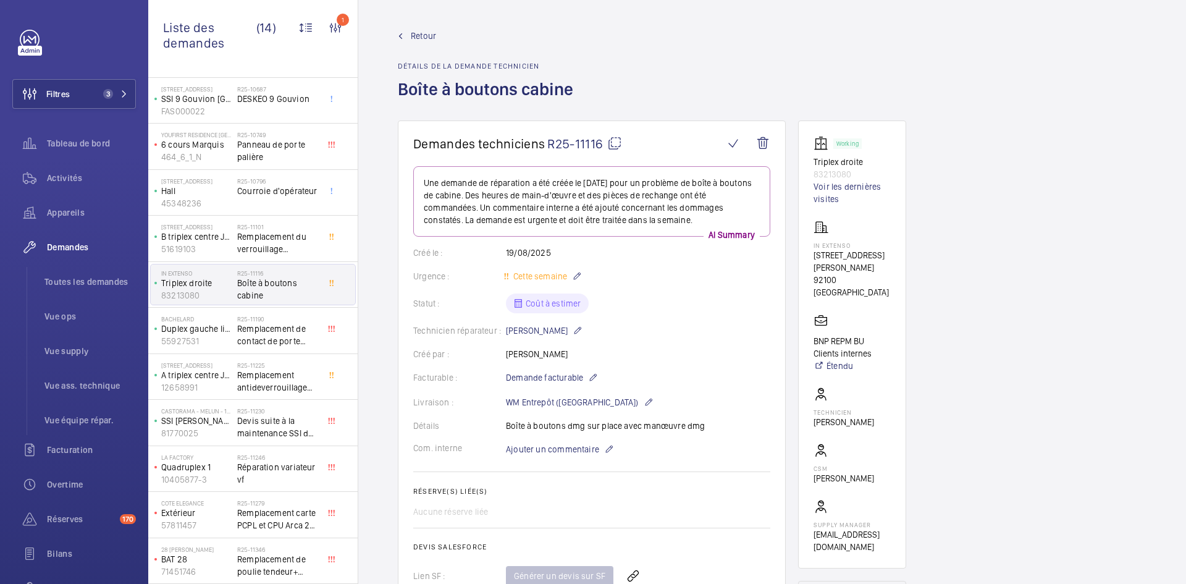
click at [618, 143] on mat-icon at bounding box center [614, 143] width 15 height 15
type textarea "R25-11116"
click at [540, 450] on span "Ajouter un commentaire" at bounding box center [552, 449] width 93 height 12
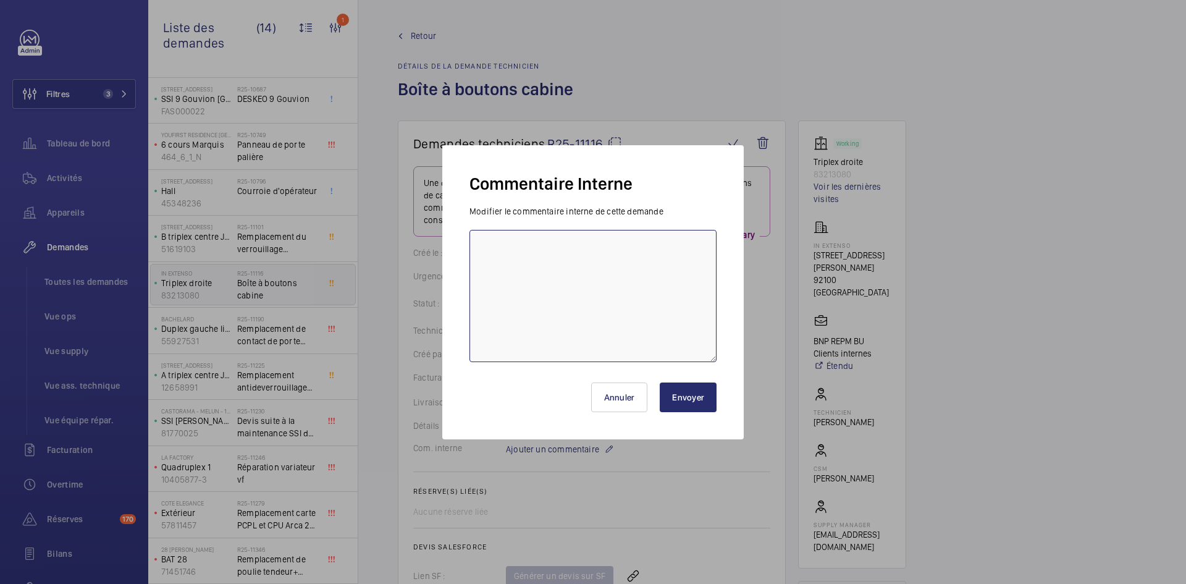
click at [518, 256] on textarea at bounding box center [593, 296] width 247 height 132
type textarea "BY-26/08 demande de devis envoyée au fournisseur Donati & DMG attente de retour."
click at [685, 388] on button "Envoyer" at bounding box center [688, 398] width 57 height 30
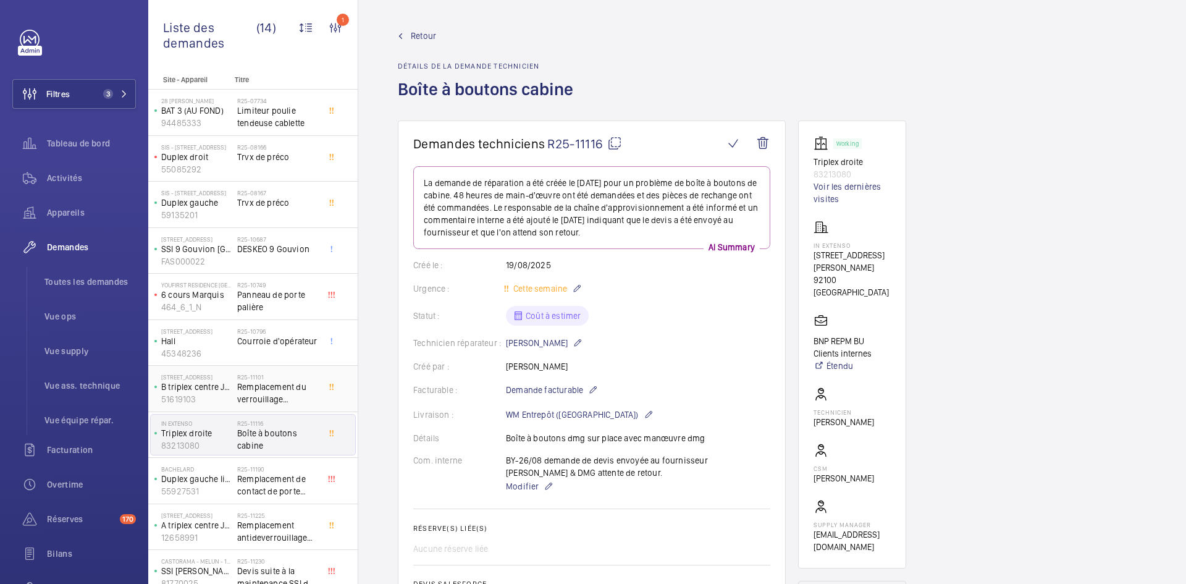
click at [223, 393] on p "51619103" at bounding box center [196, 399] width 71 height 12
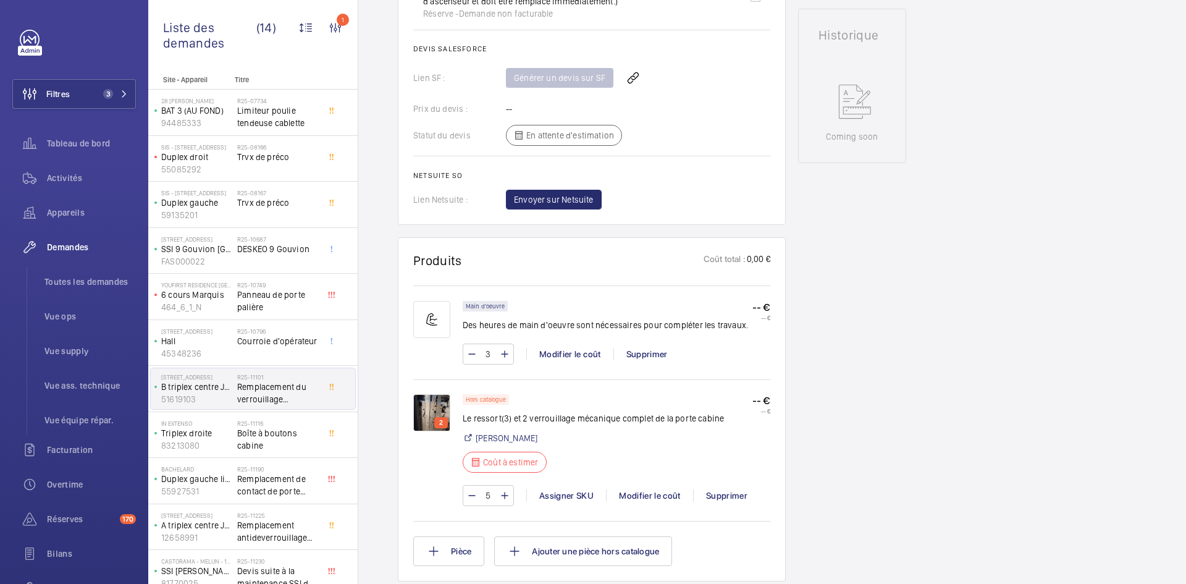
scroll to position [618, 0]
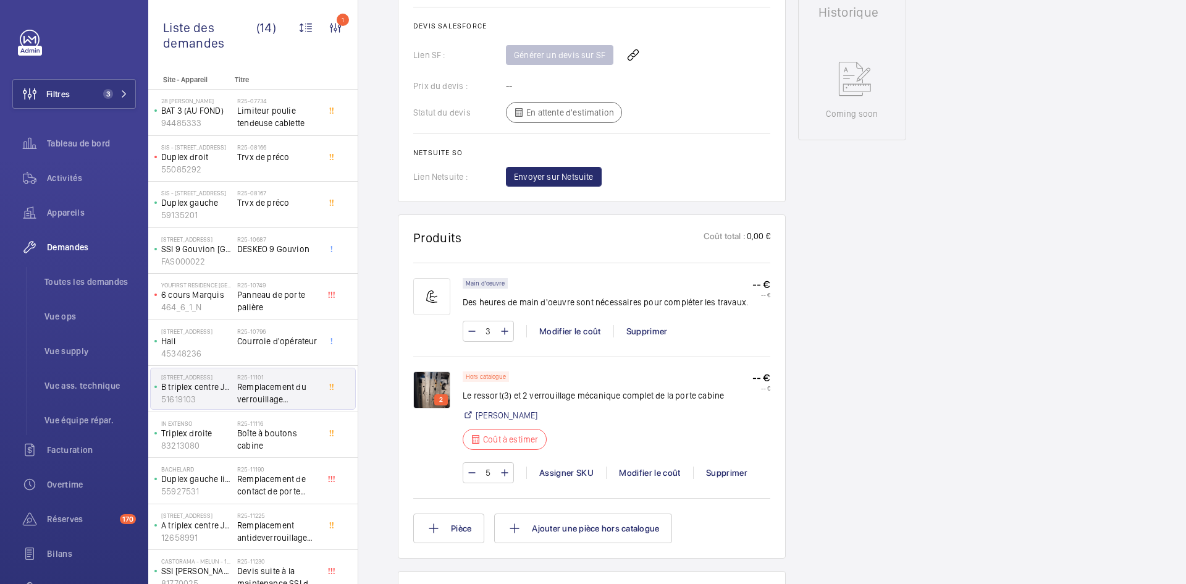
click at [442, 386] on img at bounding box center [431, 389] width 37 height 37
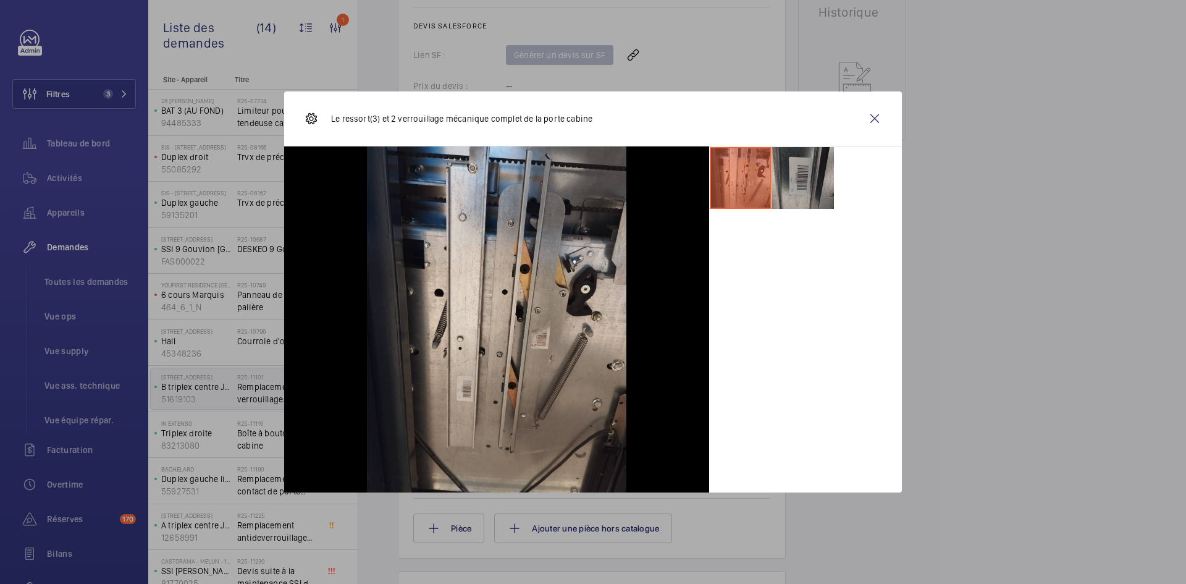
click at [807, 186] on li at bounding box center [803, 178] width 62 height 62
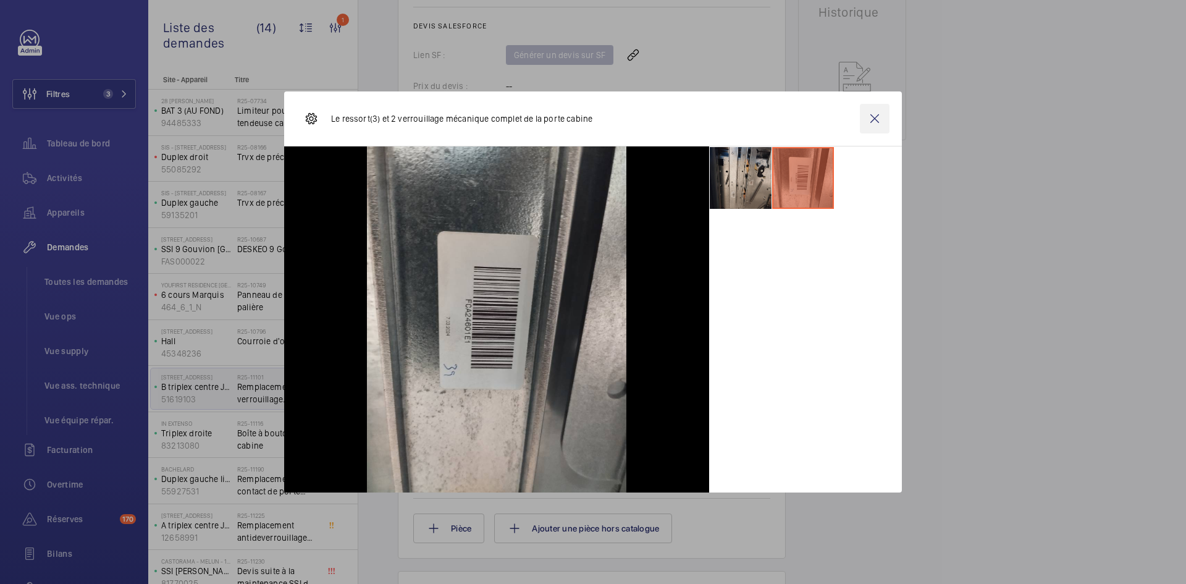
click at [882, 127] on wm-front-icon-button at bounding box center [875, 119] width 30 height 30
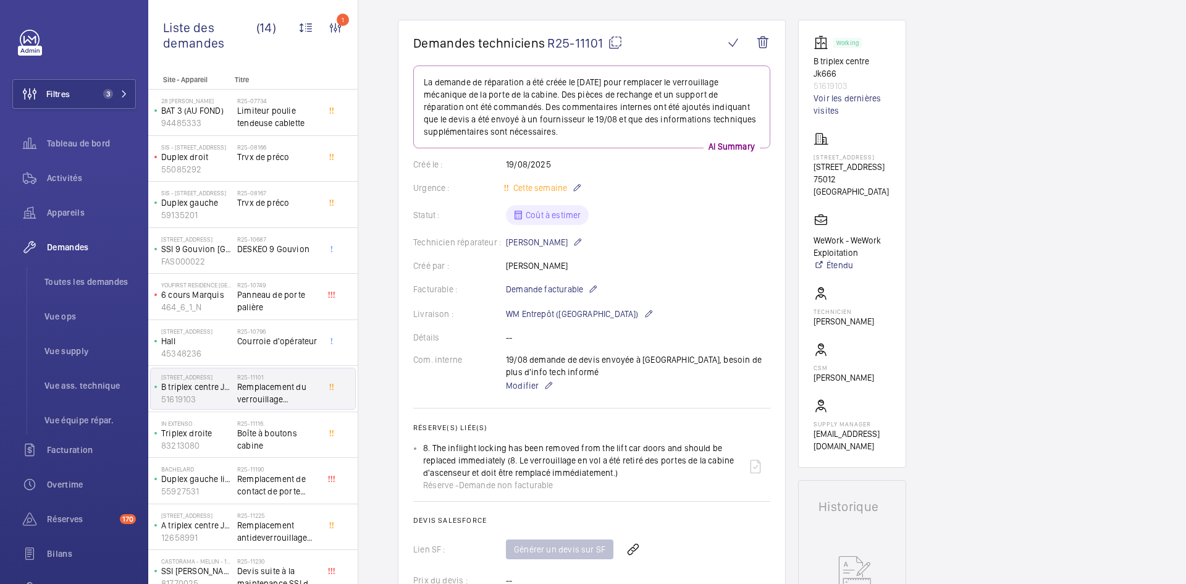
scroll to position [247, 0]
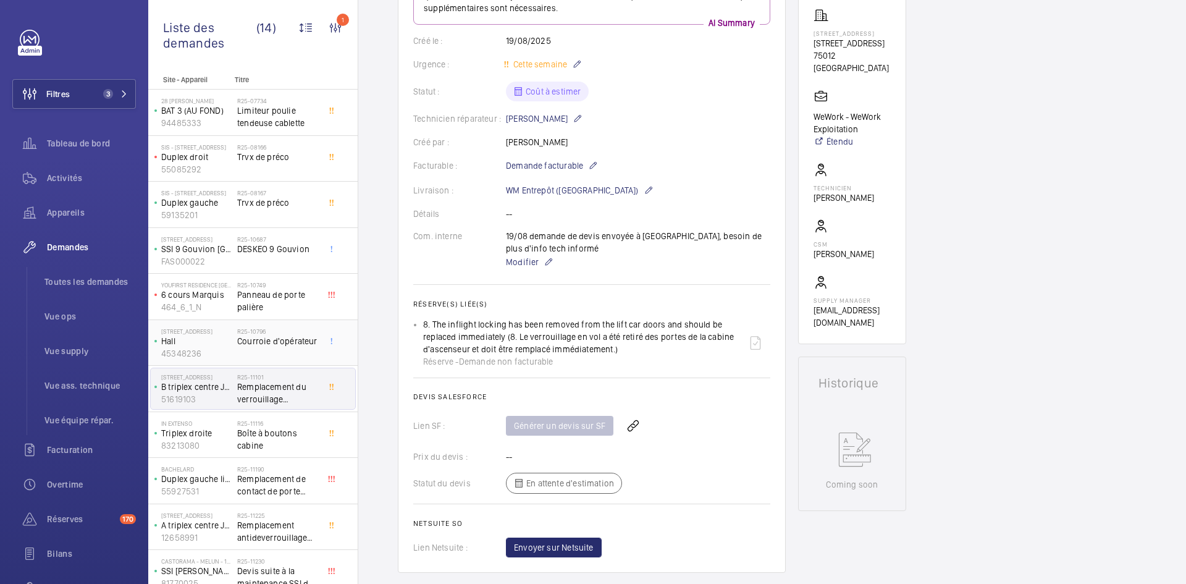
click at [203, 348] on p "45348236" at bounding box center [196, 353] width 71 height 12
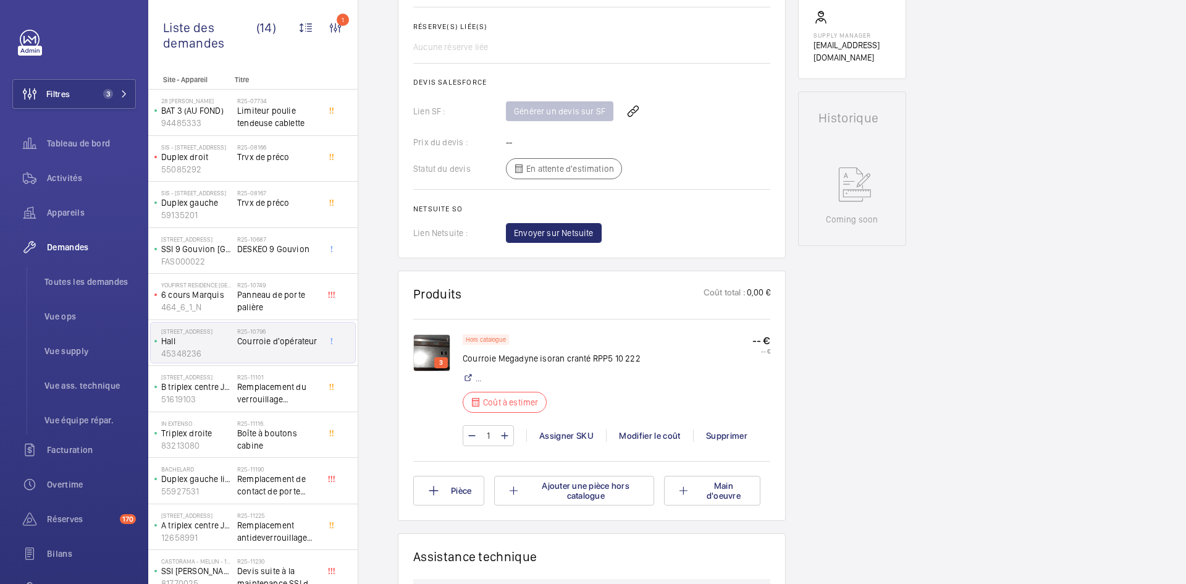
scroll to position [494, 0]
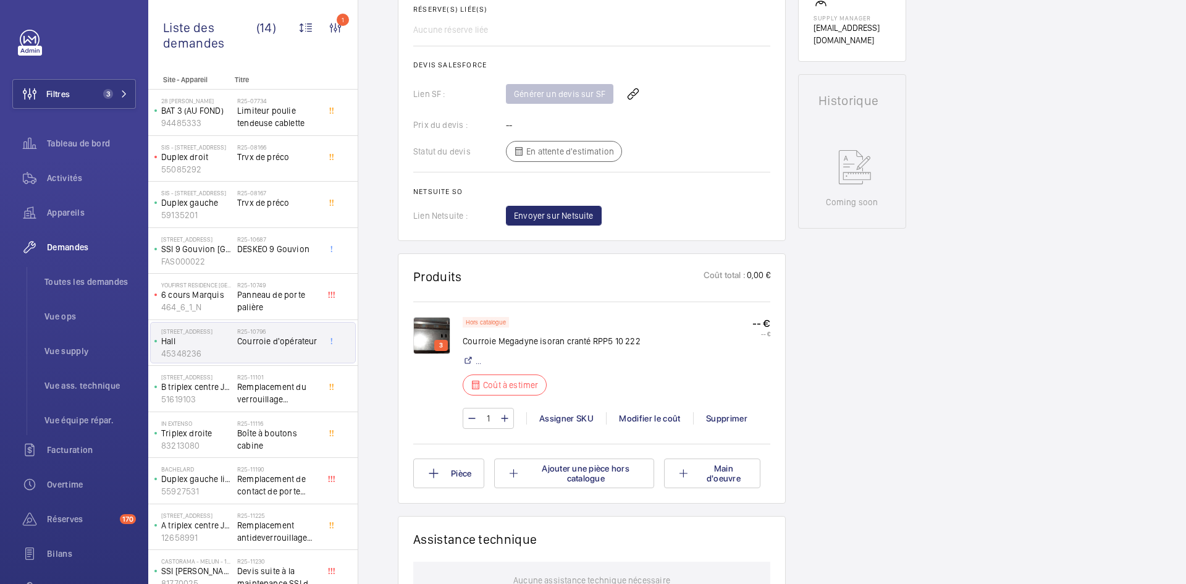
click at [422, 331] on img at bounding box center [431, 335] width 37 height 37
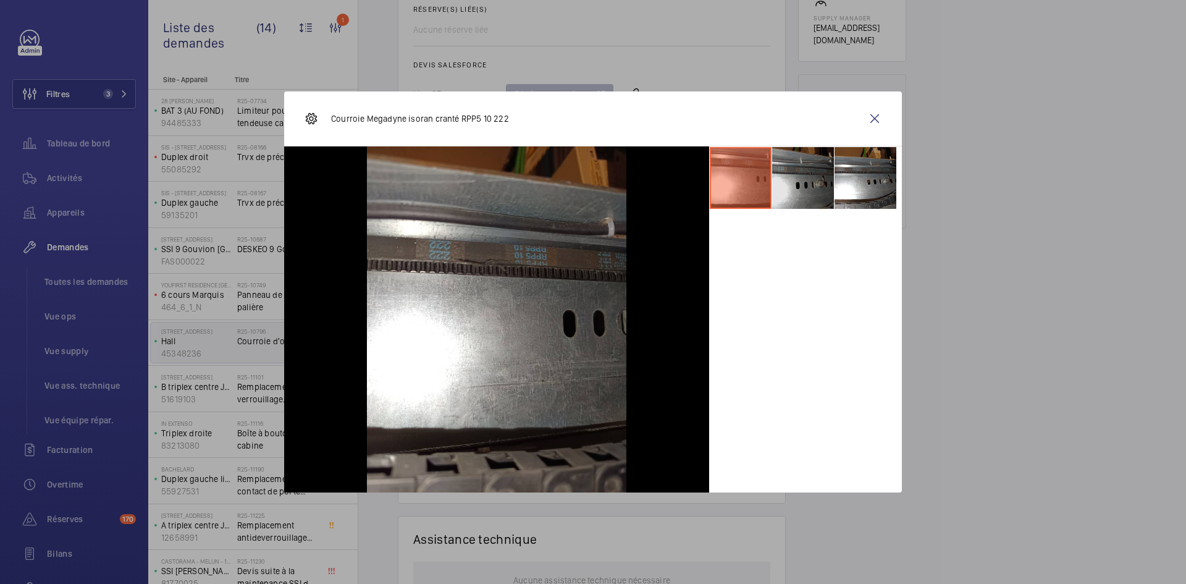
click at [782, 171] on li at bounding box center [803, 178] width 62 height 62
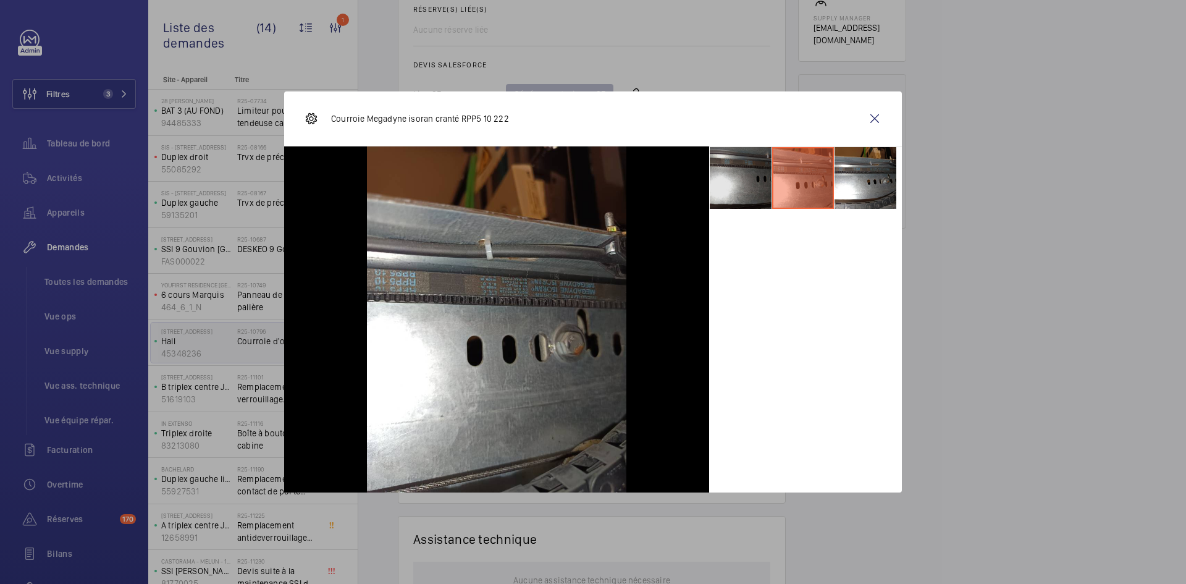
click at [721, 175] on li at bounding box center [741, 178] width 62 height 62
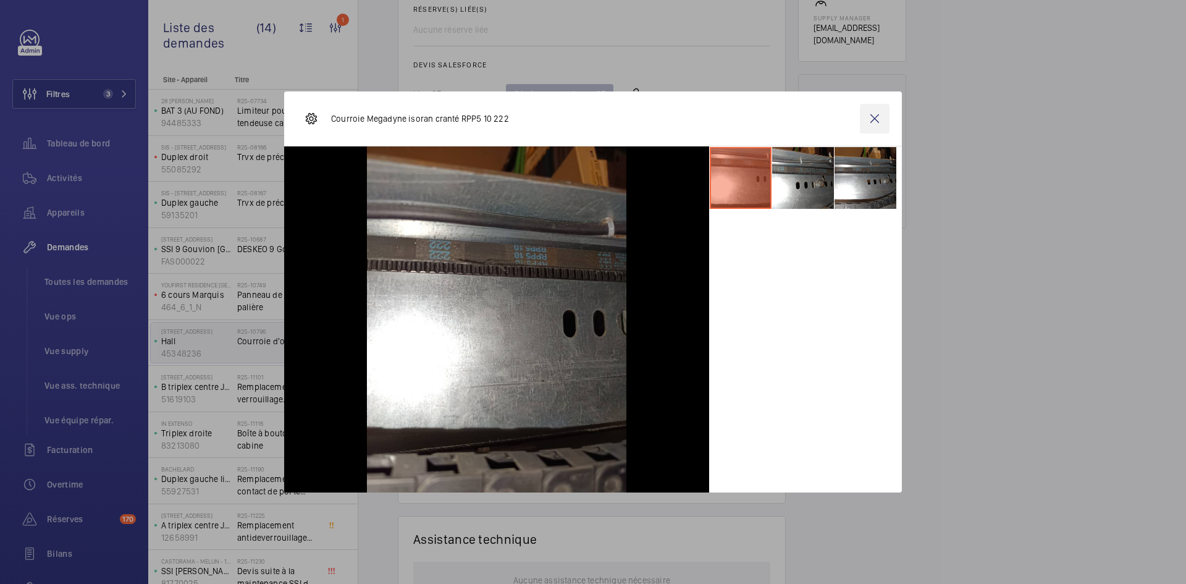
click at [881, 111] on wm-front-icon-button at bounding box center [875, 119] width 30 height 30
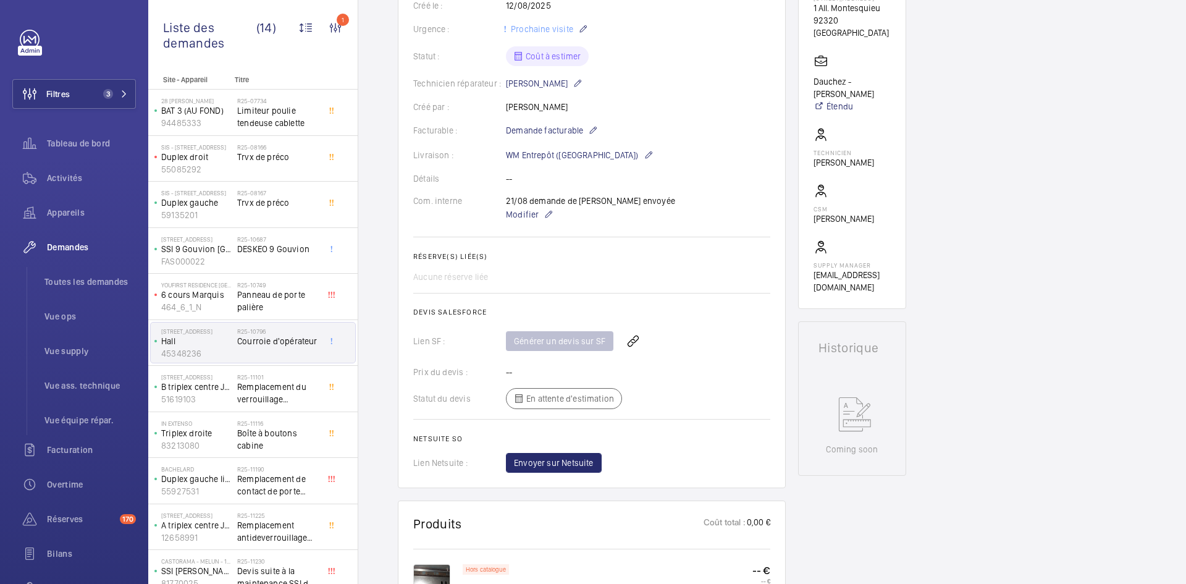
scroll to position [0, 0]
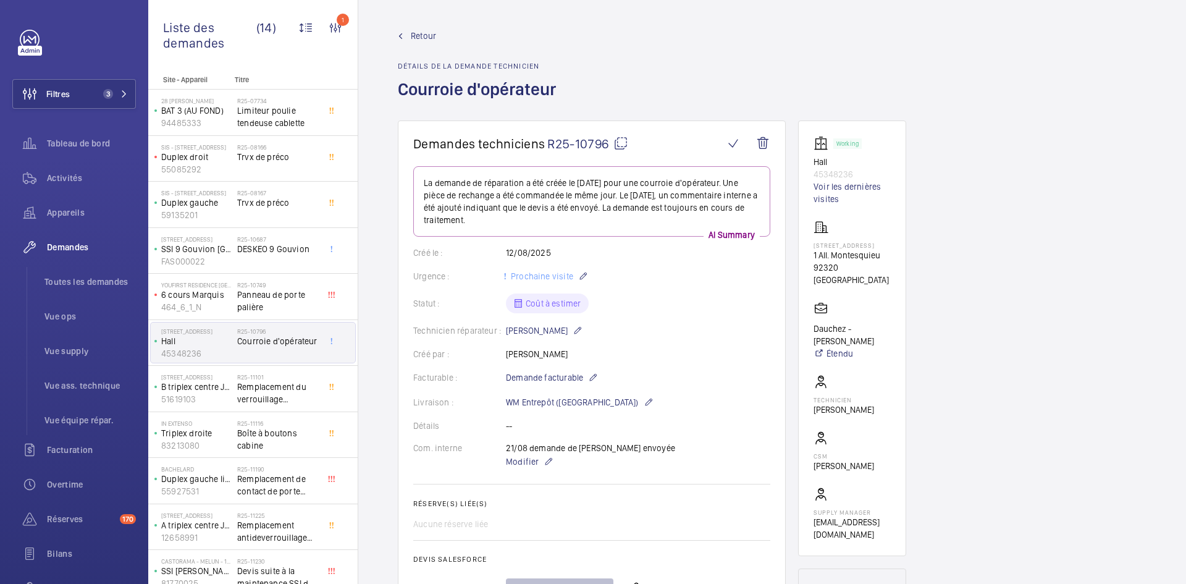
click at [618, 141] on mat-icon at bounding box center [621, 143] width 15 height 15
click at [213, 293] on p "6 cours Marquis" at bounding box center [196, 295] width 71 height 12
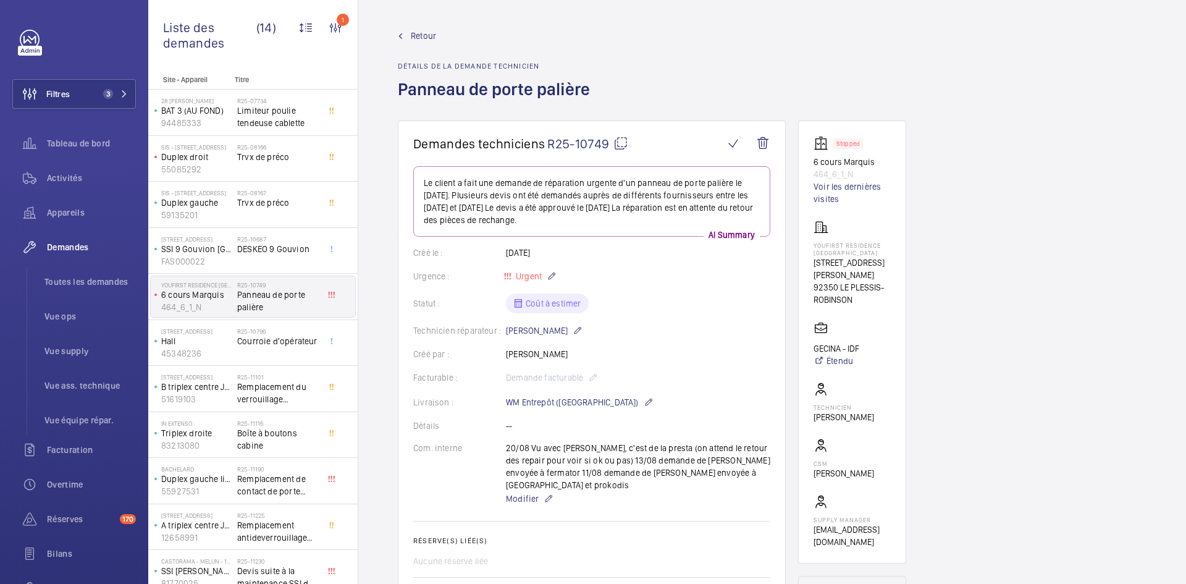
click at [620, 142] on mat-icon at bounding box center [621, 143] width 15 height 15
type textarea "R25-10749"
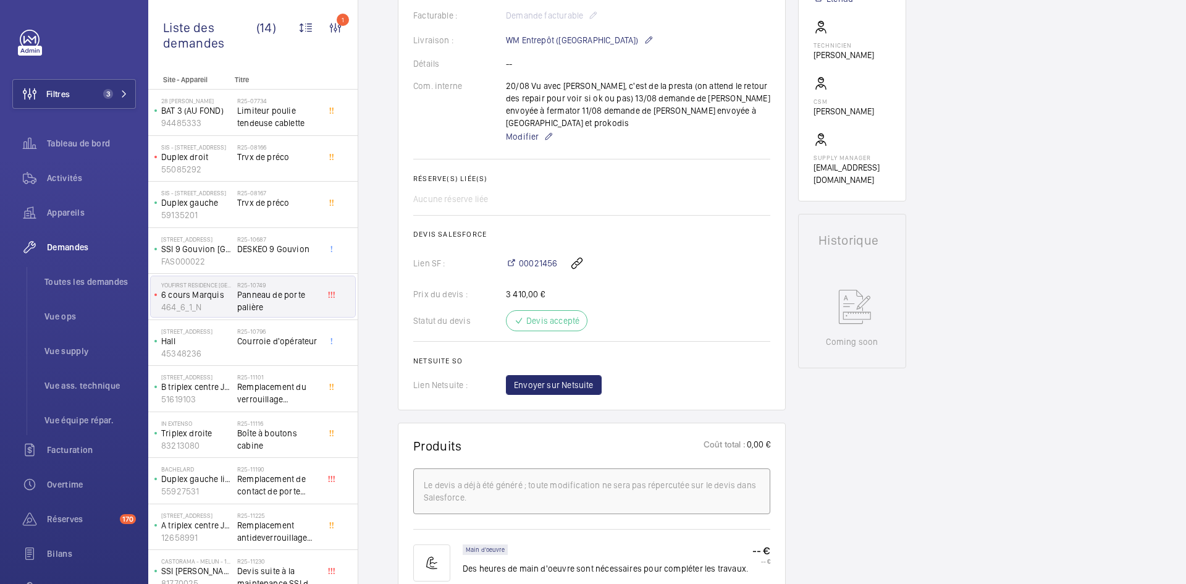
scroll to position [371, 0]
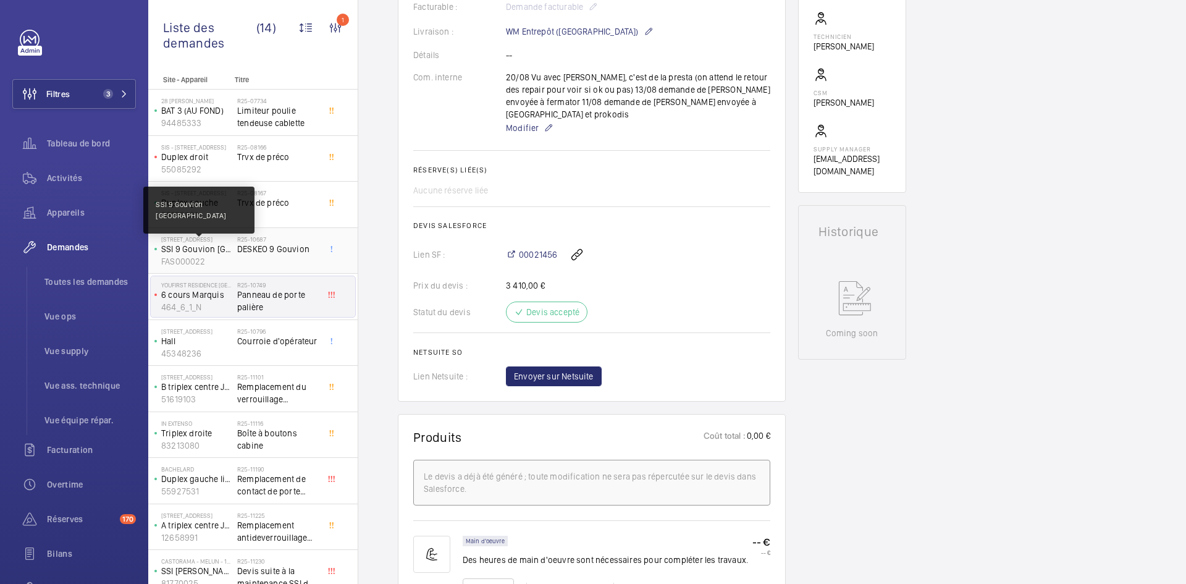
click at [220, 250] on p "SSI 9 Gouvion Saint-Cyr" at bounding box center [196, 249] width 71 height 12
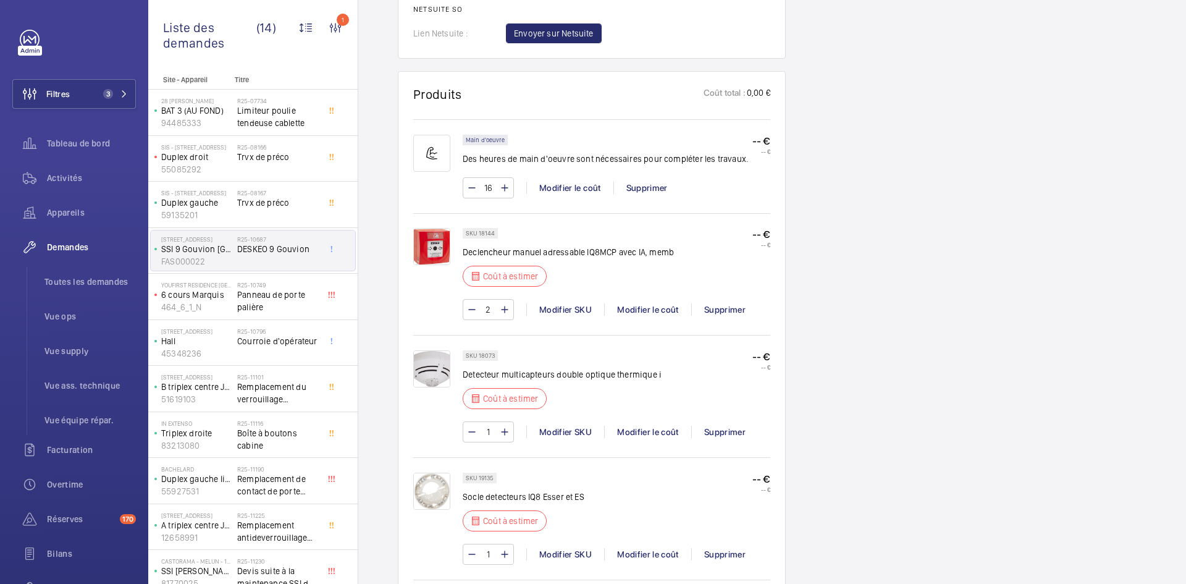
scroll to position [791, 0]
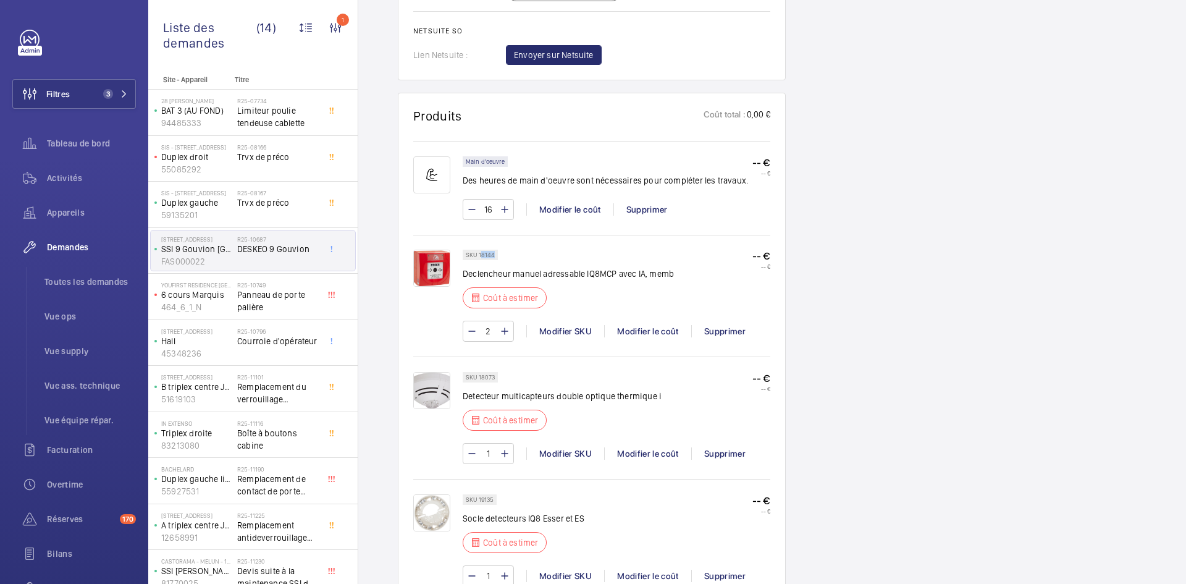
drag, startPoint x: 495, startPoint y: 255, endPoint x: 480, endPoint y: 252, distance: 15.0
click at [480, 252] on div "SKU 18144" at bounding box center [480, 255] width 35 height 11
click at [491, 255] on p "SKU 18144" at bounding box center [480, 255] width 29 height 4
drag, startPoint x: 495, startPoint y: 253, endPoint x: 478, endPoint y: 256, distance: 17.0
click at [478, 256] on div "SKU 18144" at bounding box center [480, 255] width 35 height 11
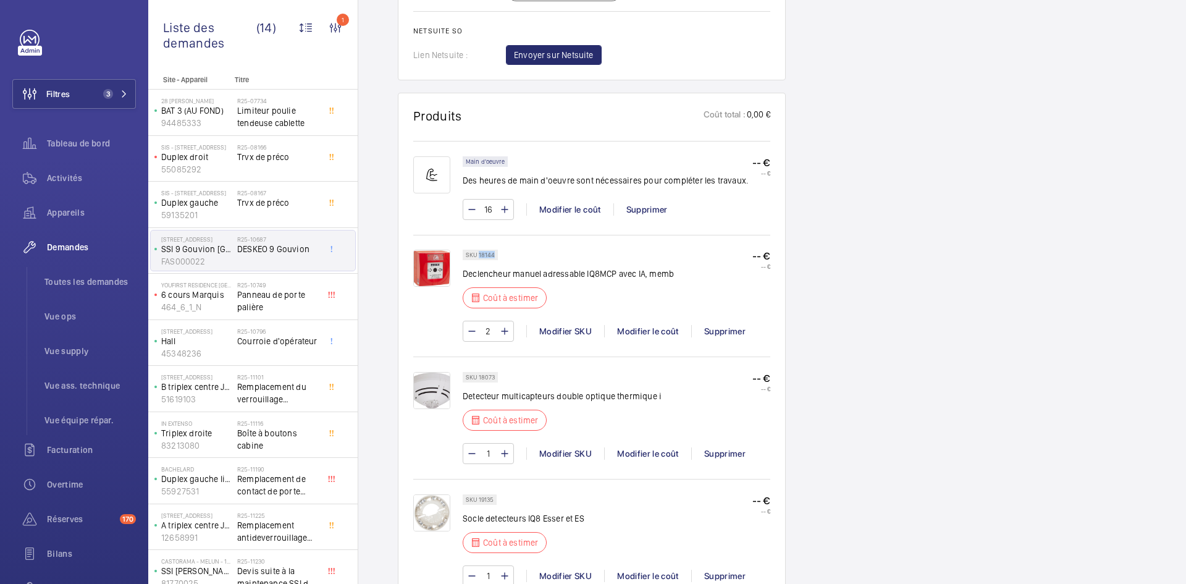
copy p "18144"
click at [648, 328] on div "Modifier le coût" at bounding box center [647, 331] width 87 height 12
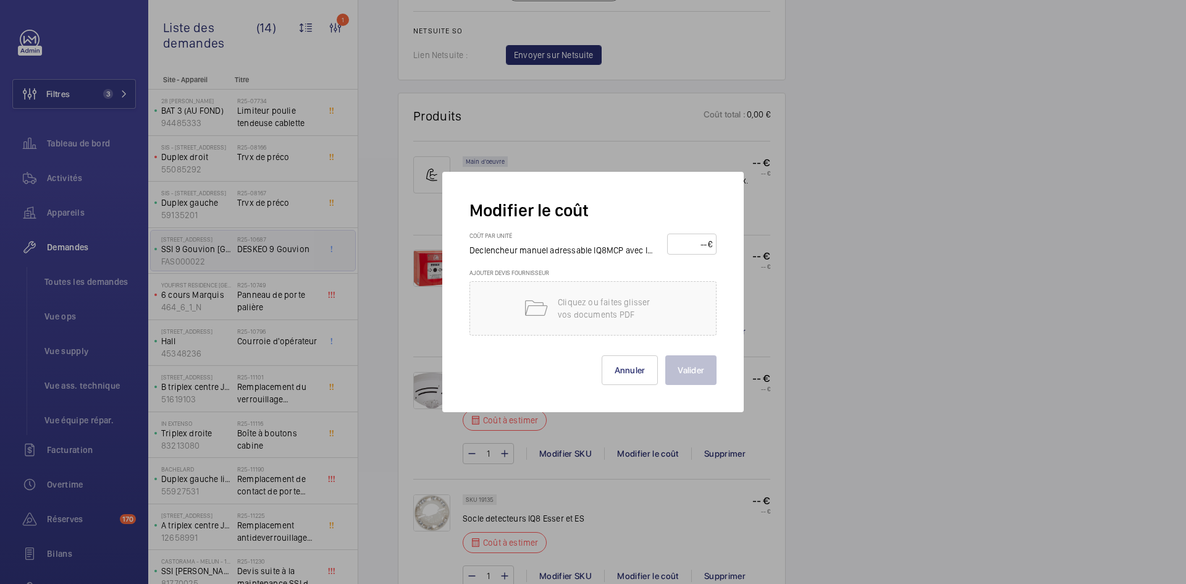
click at [690, 245] on input "number" at bounding box center [690, 244] width 36 height 20
type input "70"
click at [696, 381] on button "Valider" at bounding box center [691, 370] width 51 height 30
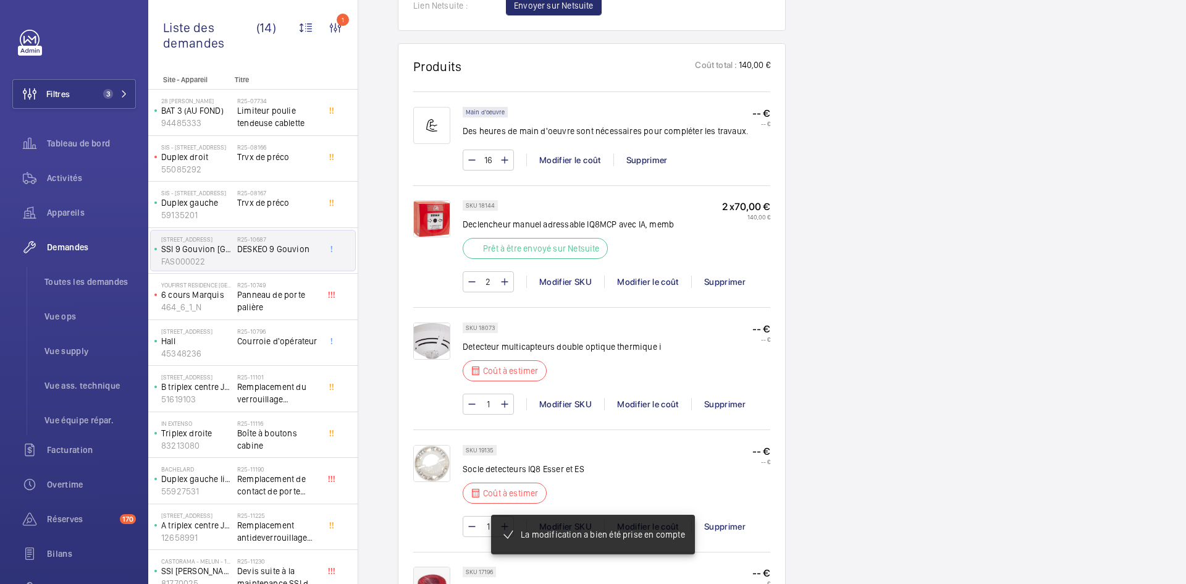
scroll to position [853, 0]
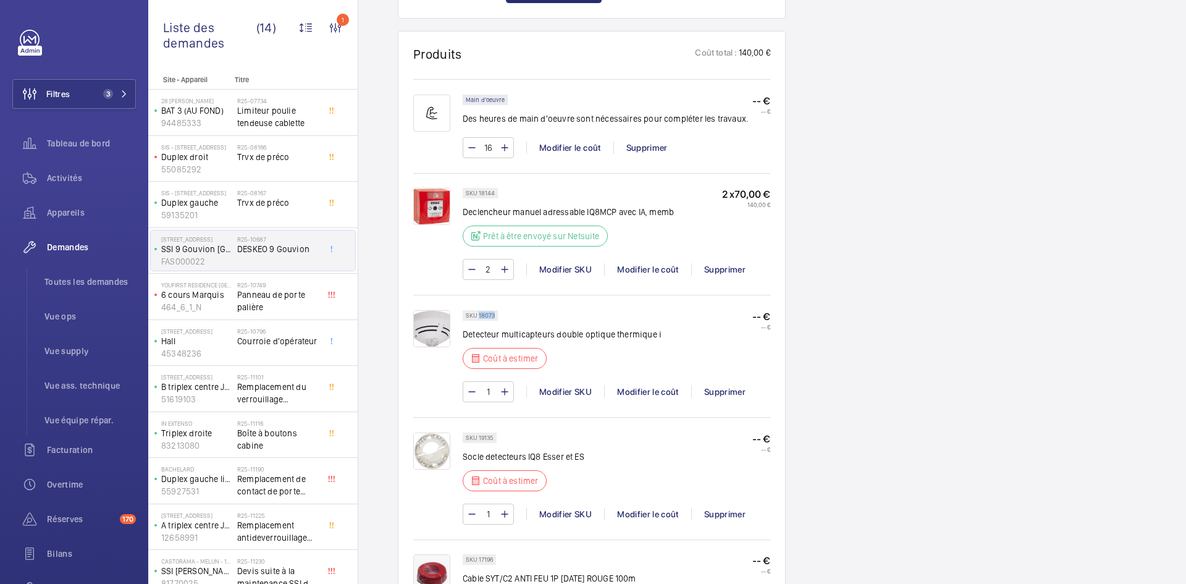
drag, startPoint x: 495, startPoint y: 314, endPoint x: 478, endPoint y: 315, distance: 16.7
click at [478, 315] on div "SKU 18073" at bounding box center [480, 315] width 35 height 11
click at [658, 391] on div "Modifier le coût" at bounding box center [647, 392] width 87 height 12
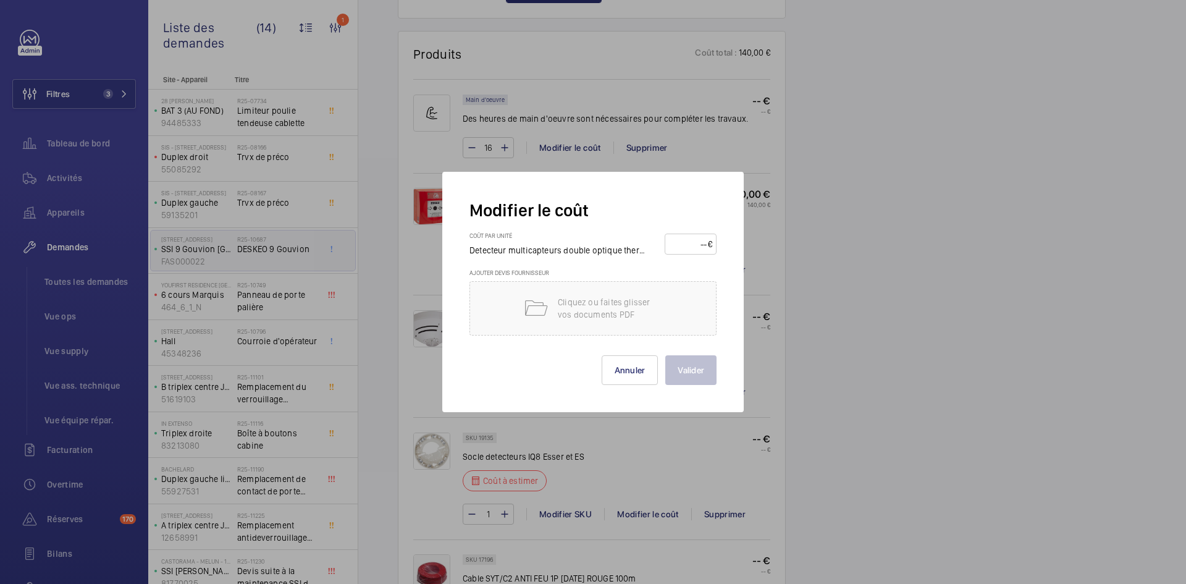
click at [679, 243] on input "number" at bounding box center [688, 244] width 39 height 20
type input "80"
click at [698, 371] on button "Valider" at bounding box center [691, 370] width 51 height 30
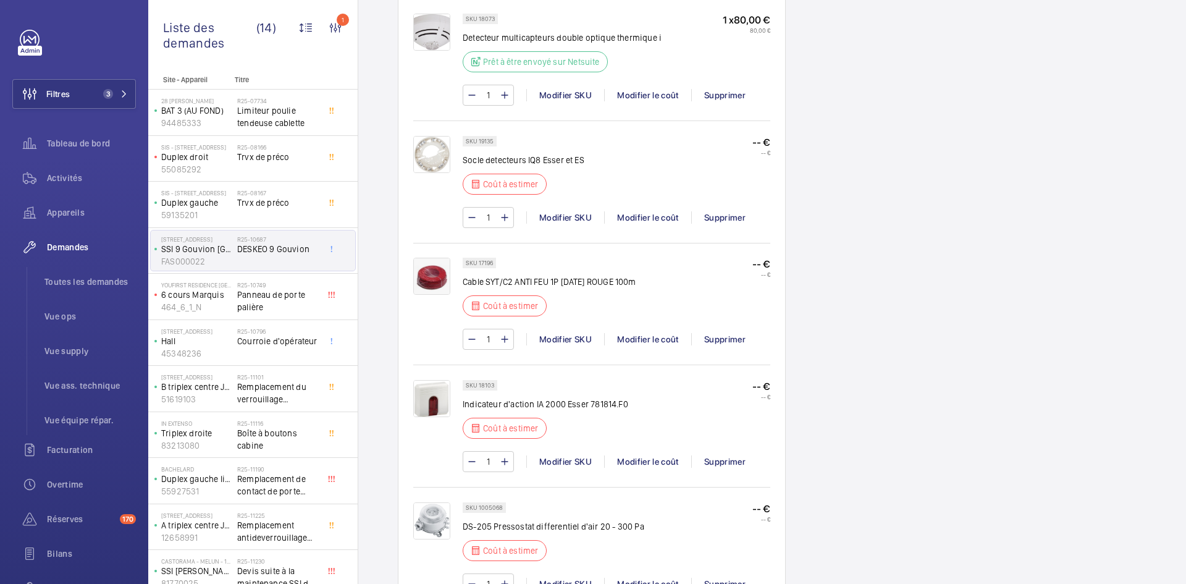
scroll to position [964, 0]
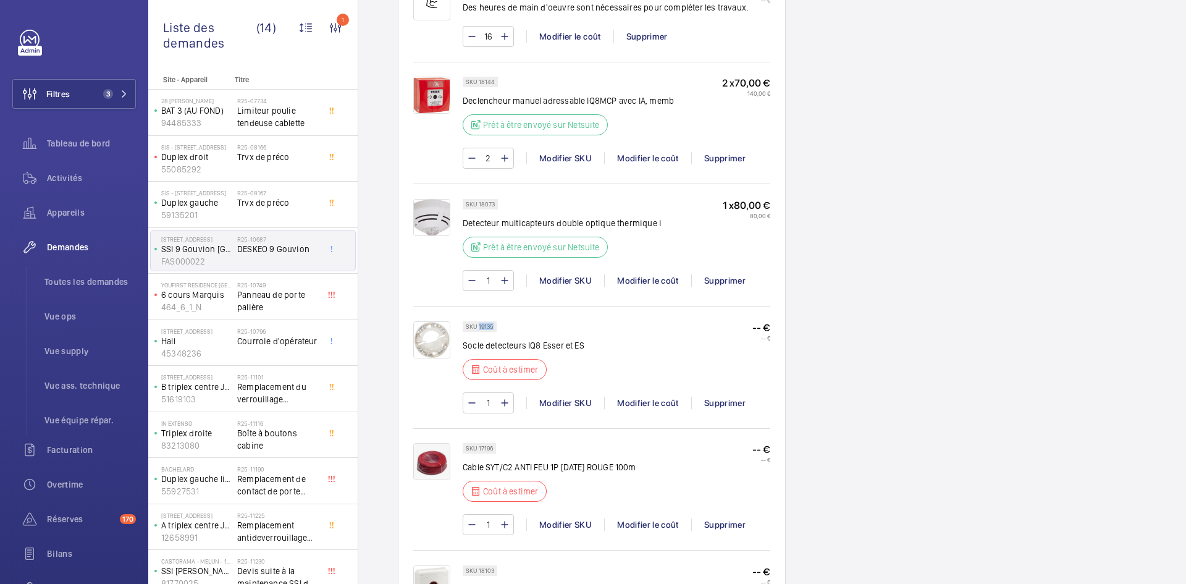
drag, startPoint x: 493, startPoint y: 325, endPoint x: 478, endPoint y: 324, distance: 14.8
click at [478, 324] on p "SKU 19135" at bounding box center [480, 326] width 28 height 4
click at [653, 400] on div "Modifier le coût" at bounding box center [647, 403] width 87 height 12
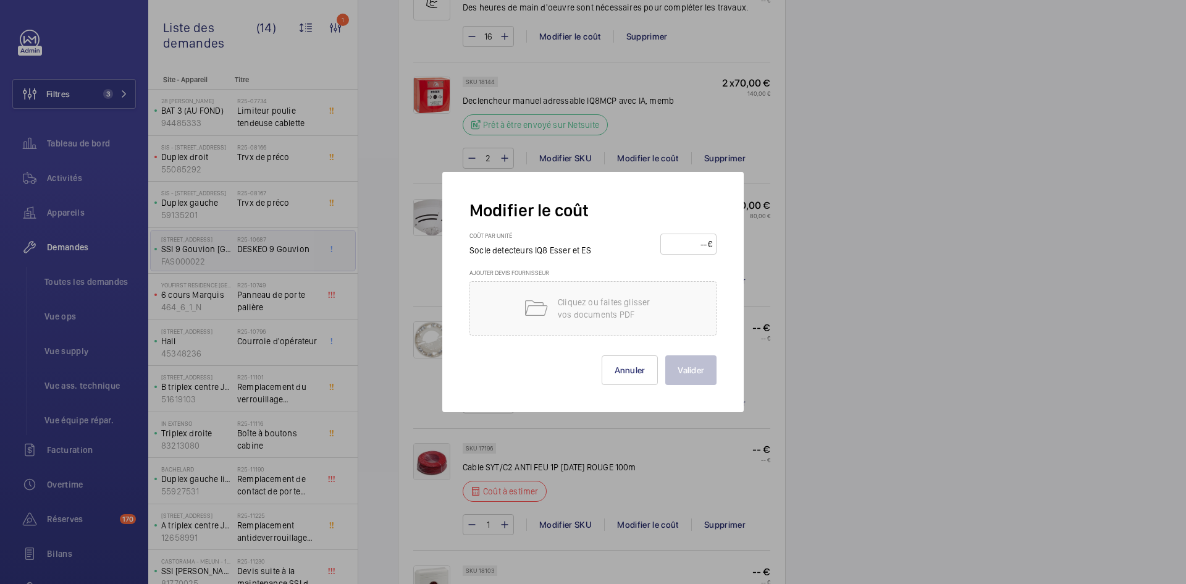
click at [692, 237] on input "number" at bounding box center [686, 244] width 43 height 20
type input "10"
click at [697, 376] on button "Valider" at bounding box center [691, 370] width 51 height 30
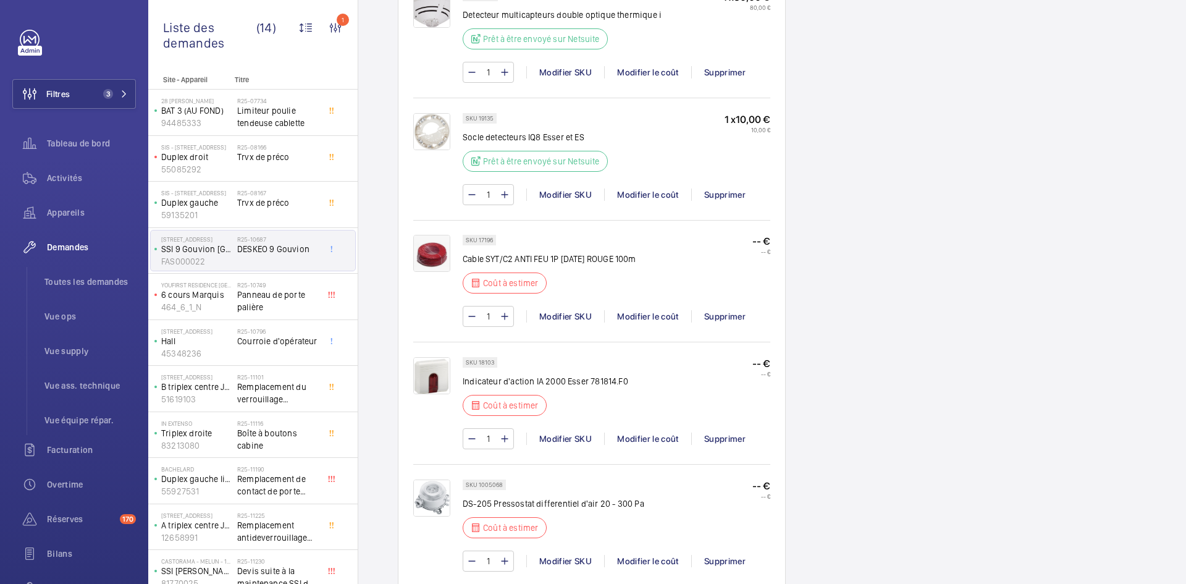
scroll to position [1186, 0]
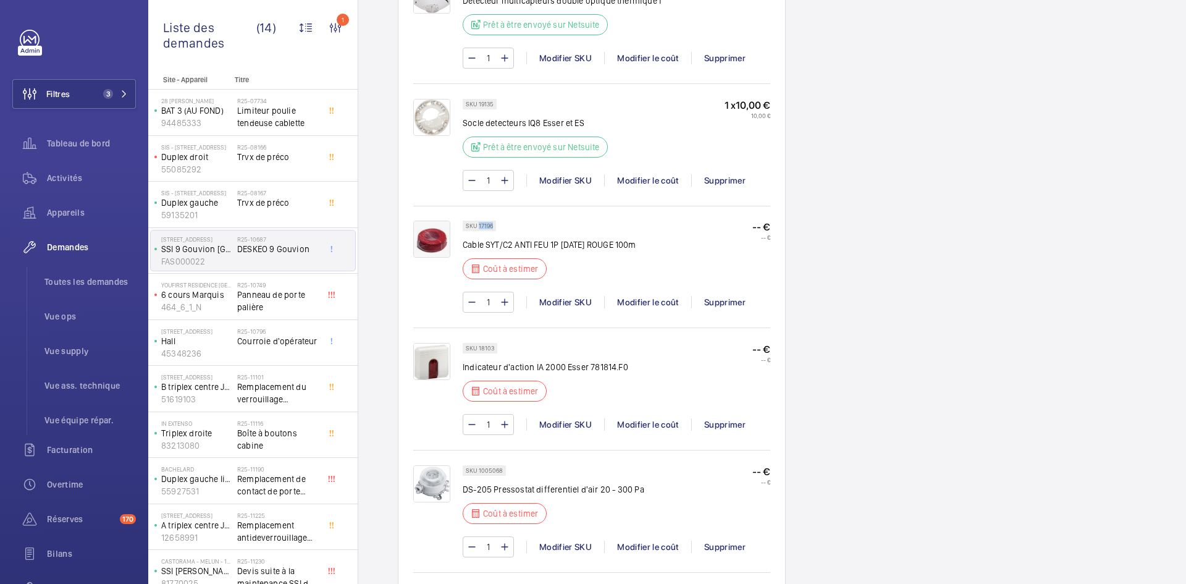
drag, startPoint x: 494, startPoint y: 226, endPoint x: 478, endPoint y: 226, distance: 15.4
click at [478, 226] on div "SKU 17196" at bounding box center [479, 226] width 33 height 11
click at [658, 302] on div "Modifier le coût" at bounding box center [647, 302] width 87 height 12
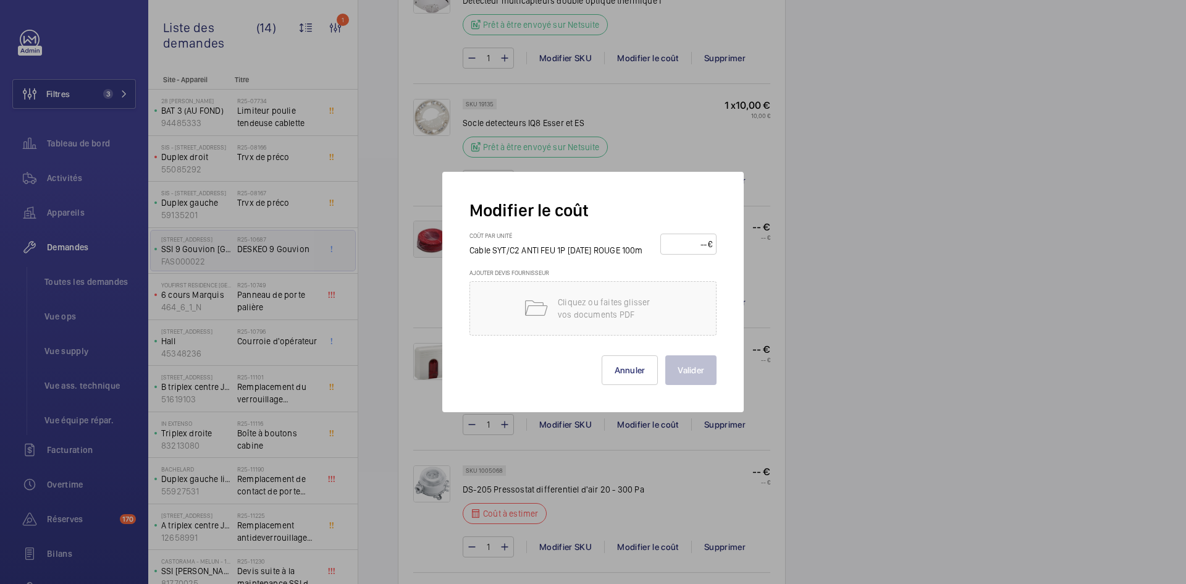
click at [691, 243] on input "number" at bounding box center [686, 244] width 43 height 20
type input "40"
click at [704, 369] on button "Valider" at bounding box center [691, 370] width 51 height 30
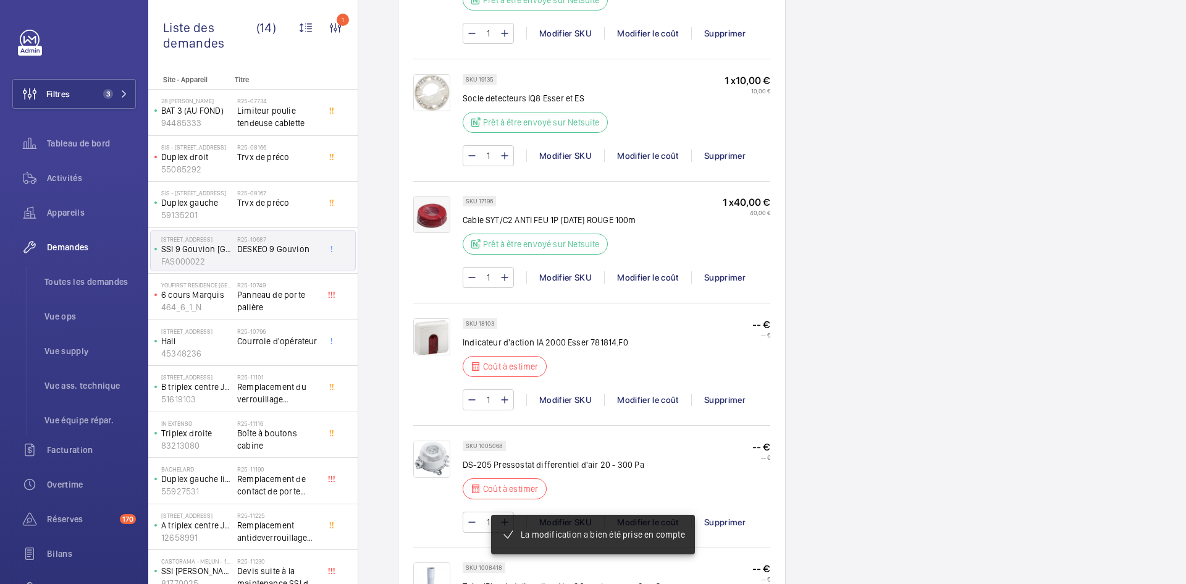
scroll to position [1335, 0]
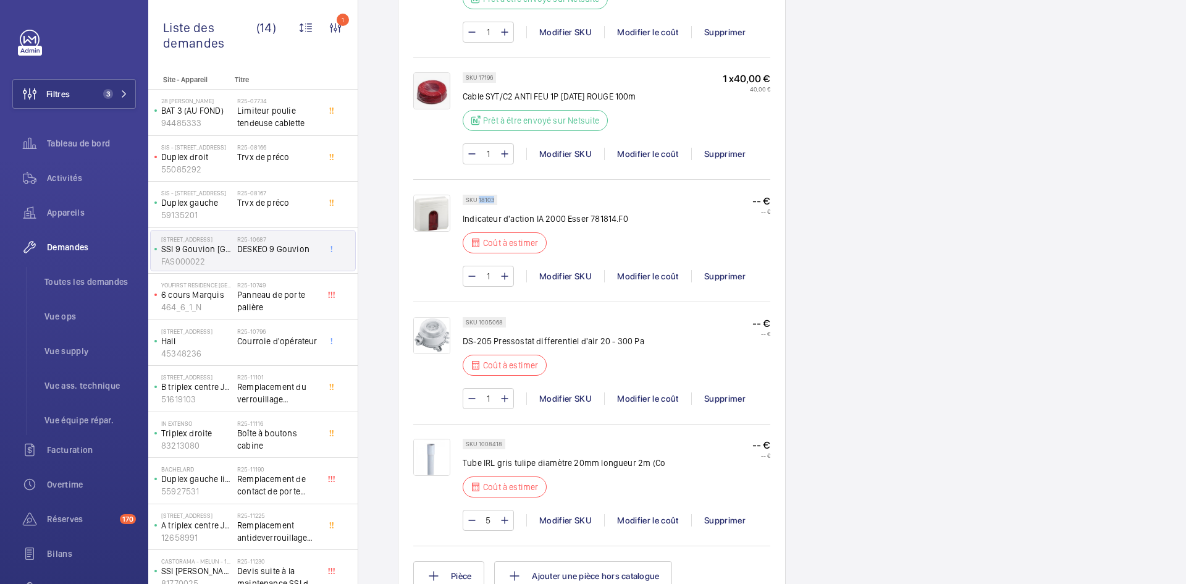
drag, startPoint x: 494, startPoint y: 198, endPoint x: 478, endPoint y: 198, distance: 16.1
click at [478, 198] on div "SKU 18103" at bounding box center [480, 200] width 35 height 11
click at [640, 278] on div "Modifier le coût" at bounding box center [647, 276] width 87 height 12
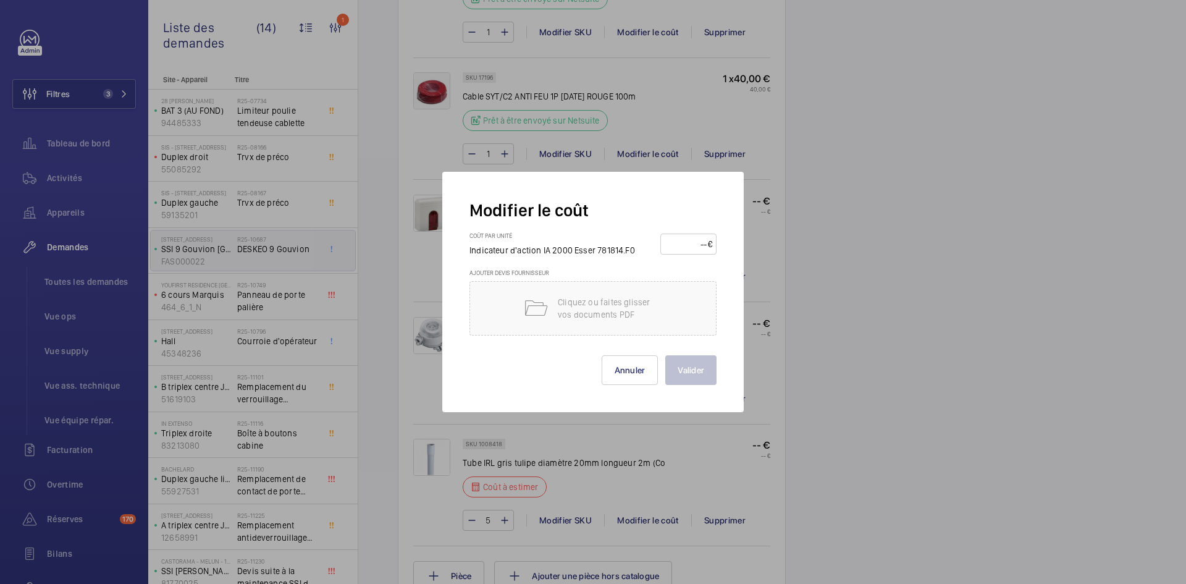
click at [687, 243] on input "number" at bounding box center [686, 244] width 43 height 20
type input "20"
click at [689, 366] on button "Valider" at bounding box center [691, 370] width 51 height 30
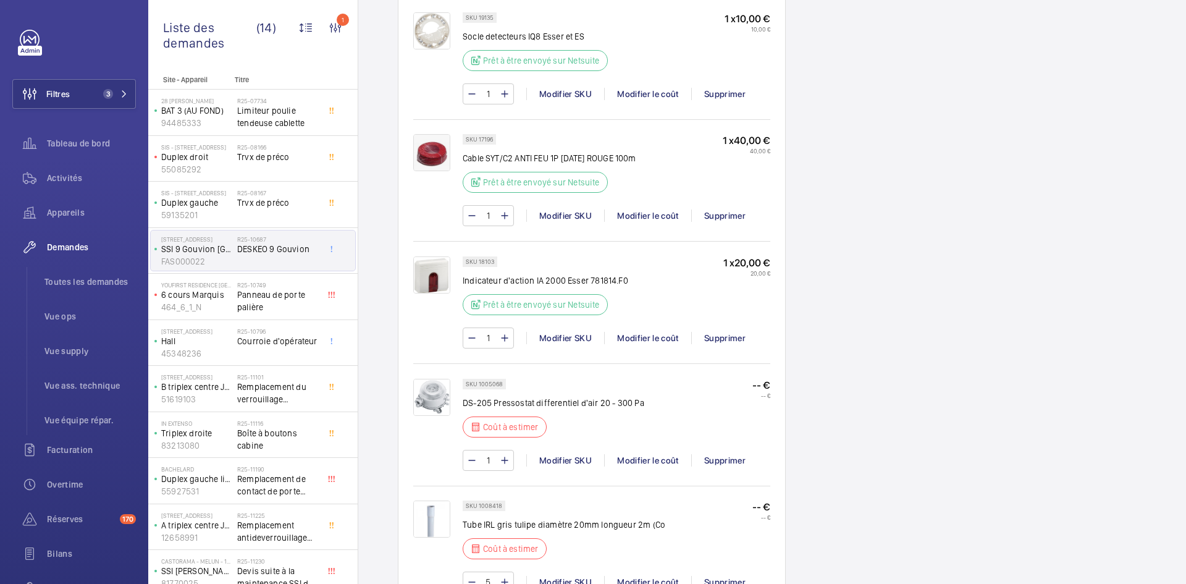
scroll to position [1458, 0]
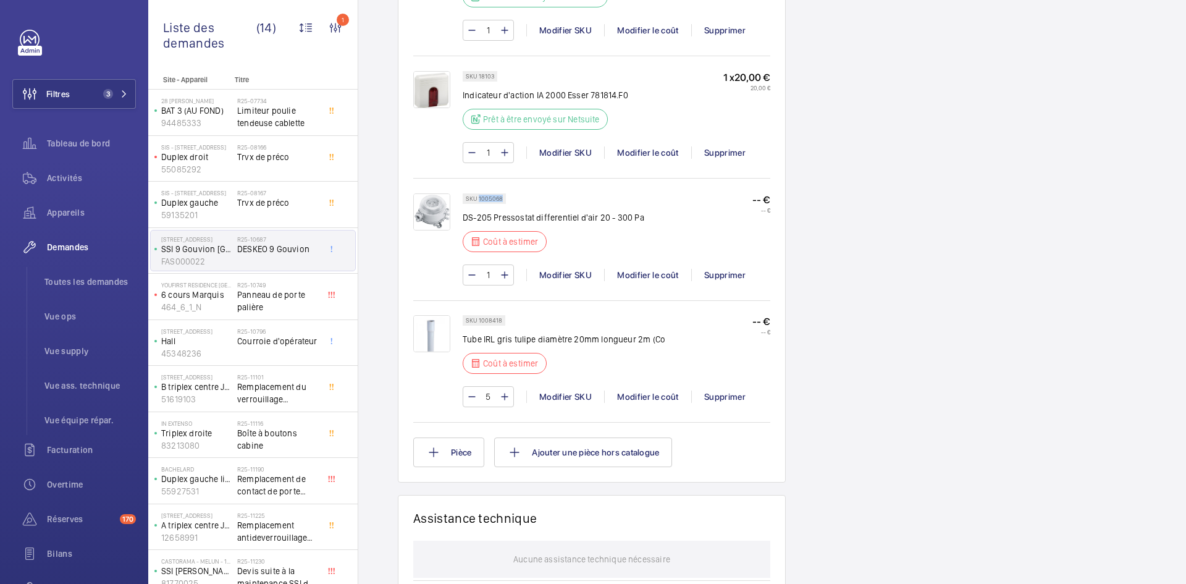
drag, startPoint x: 502, startPoint y: 197, endPoint x: 479, endPoint y: 197, distance: 23.5
click at [479, 197] on div "SKU 1005068" at bounding box center [484, 198] width 43 height 11
click at [649, 278] on div "Modifier le coût" at bounding box center [647, 275] width 87 height 12
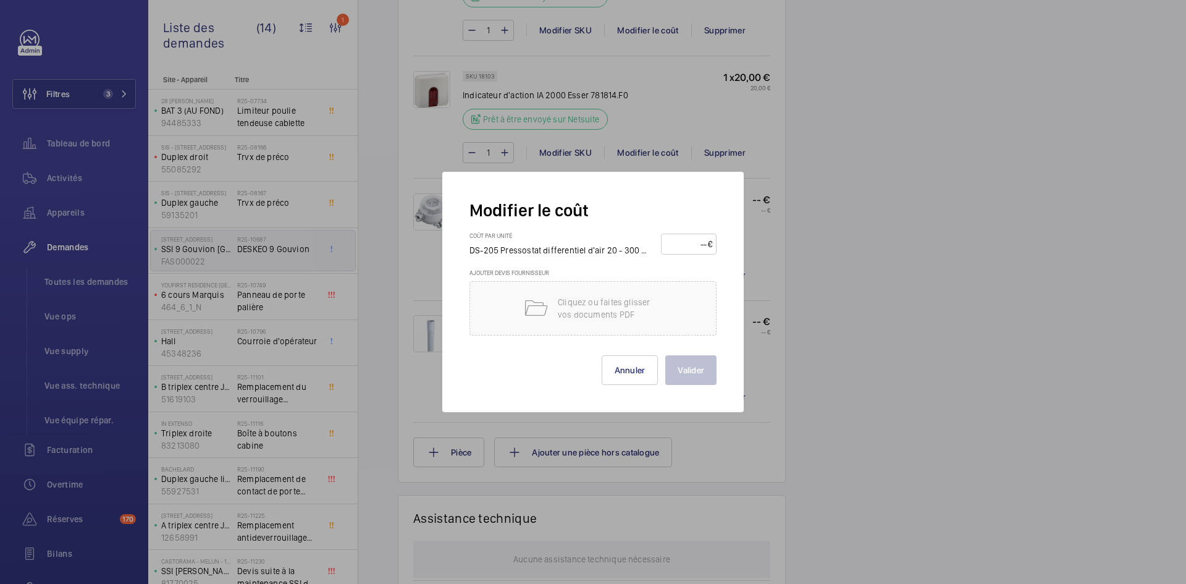
click at [684, 243] on input "number" at bounding box center [687, 244] width 43 height 20
type input "40"
click at [704, 365] on button "Valider" at bounding box center [691, 370] width 51 height 30
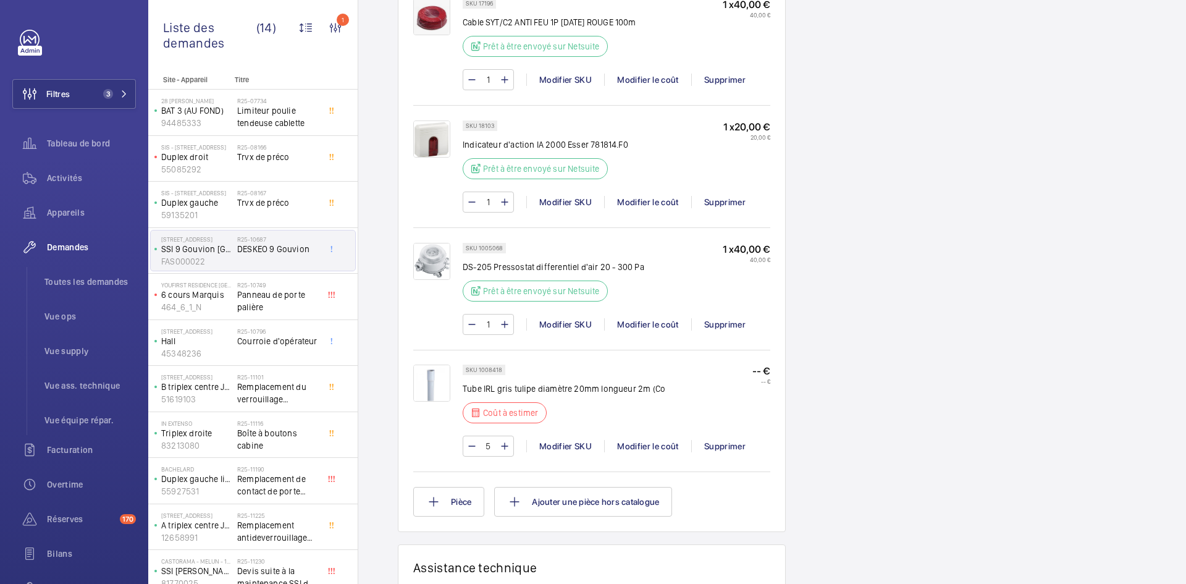
scroll to position [1644, 0]
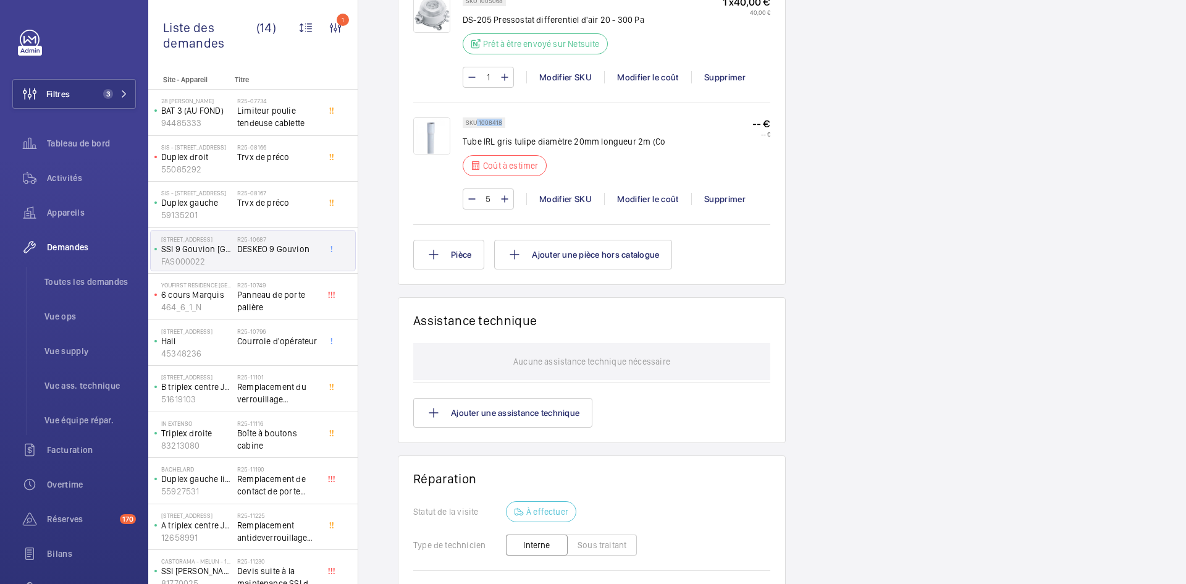
drag, startPoint x: 501, startPoint y: 121, endPoint x: 478, endPoint y: 123, distance: 22.9
click at [478, 123] on p "SKU 1008418" at bounding box center [484, 123] width 36 height 4
click at [639, 200] on div "Modifier le coût" at bounding box center [647, 199] width 87 height 12
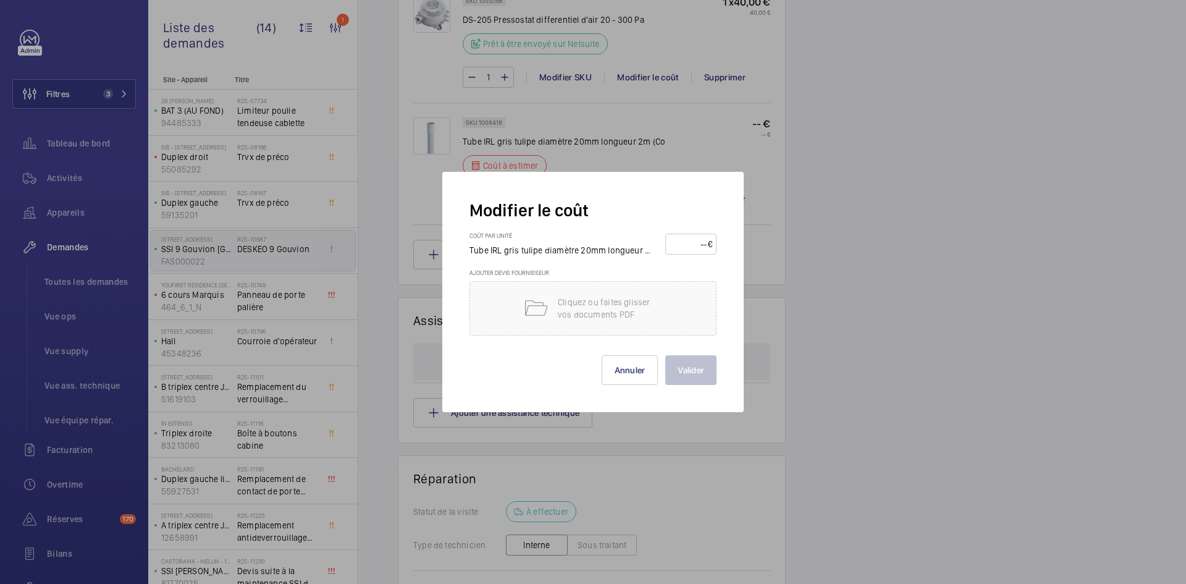
click at [684, 247] on input "number" at bounding box center [689, 244] width 38 height 20
type input "3"
click at [699, 376] on button "Valider" at bounding box center [691, 370] width 51 height 30
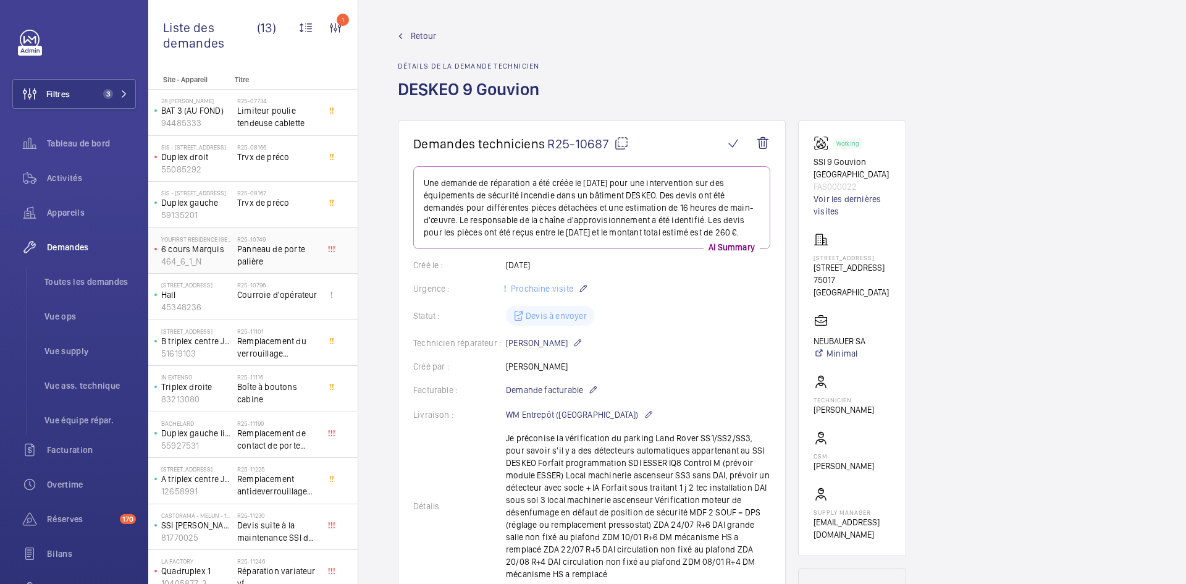
click at [216, 251] on p "6 cours Marquis" at bounding box center [196, 249] width 71 height 12
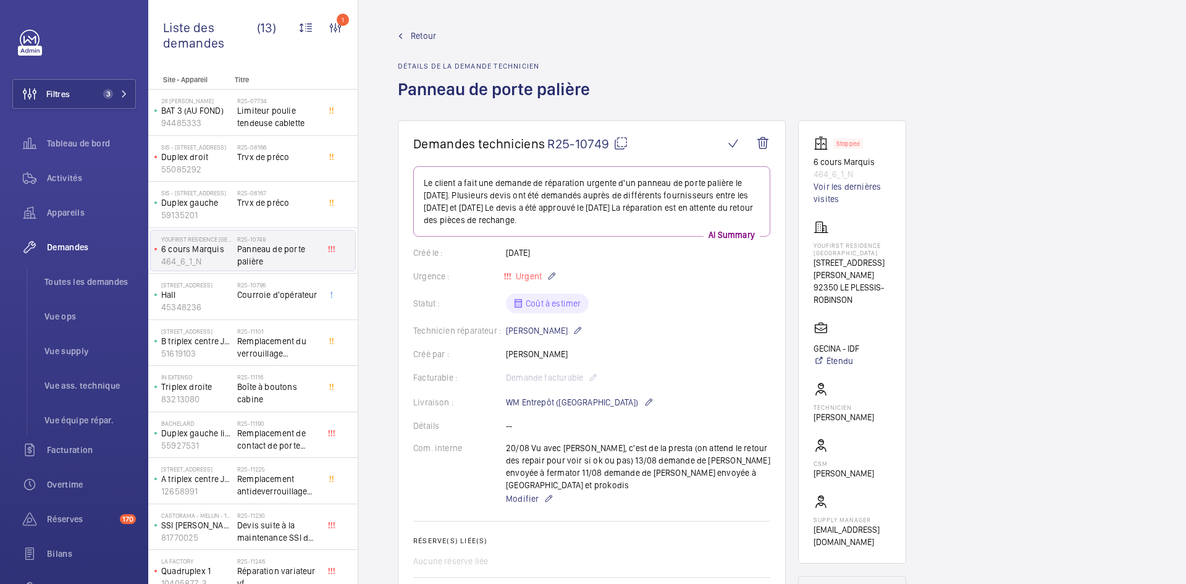
click at [422, 32] on span "Retour" at bounding box center [423, 36] width 25 height 12
click at [431, 32] on span "Retour" at bounding box center [423, 36] width 25 height 12
click at [426, 33] on span "Retour" at bounding box center [423, 36] width 25 height 12
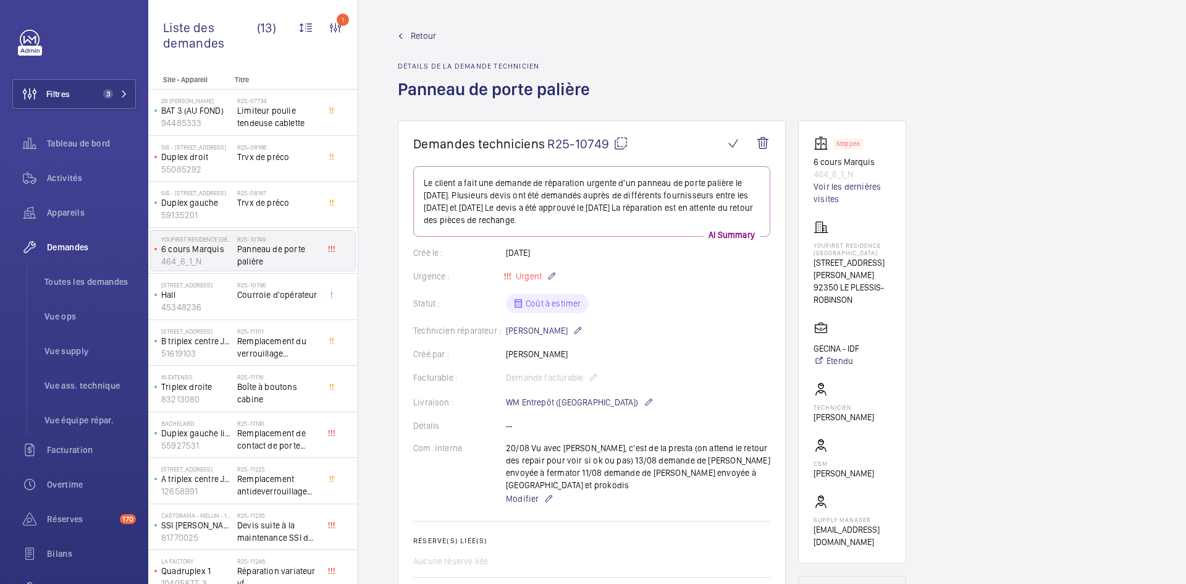
click at [426, 33] on span "Retour" at bounding box center [423, 36] width 25 height 12
click at [425, 33] on span "Retour" at bounding box center [423, 36] width 25 height 12
click at [408, 31] on link "Retour" at bounding box center [498, 36] width 200 height 12
click at [413, 36] on span "Retour" at bounding box center [423, 36] width 25 height 12
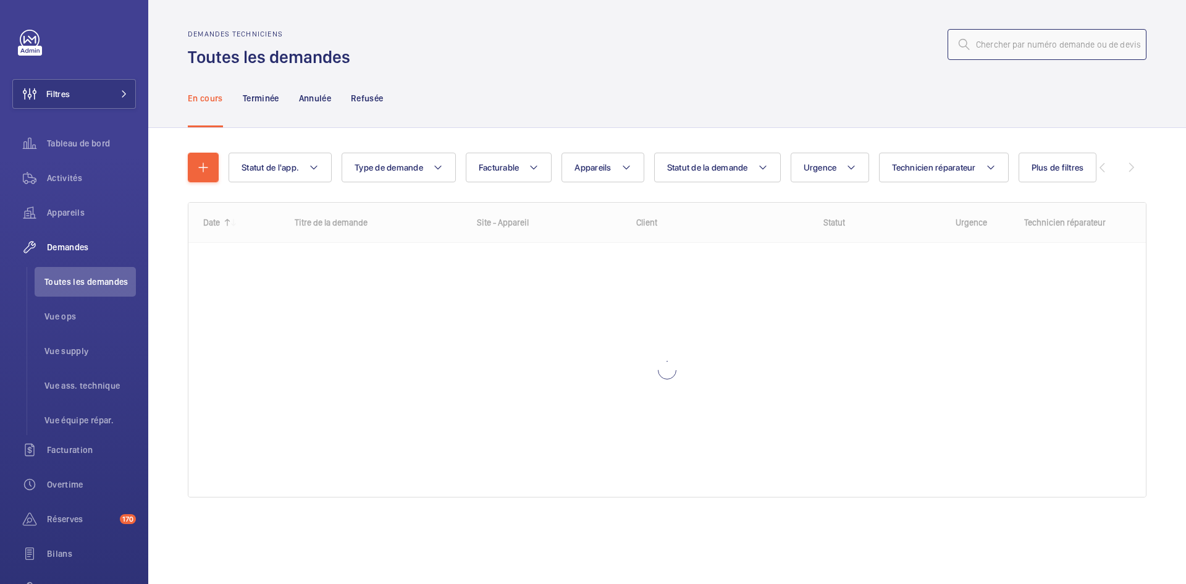
click at [995, 46] on input "text" at bounding box center [1047, 44] width 199 height 31
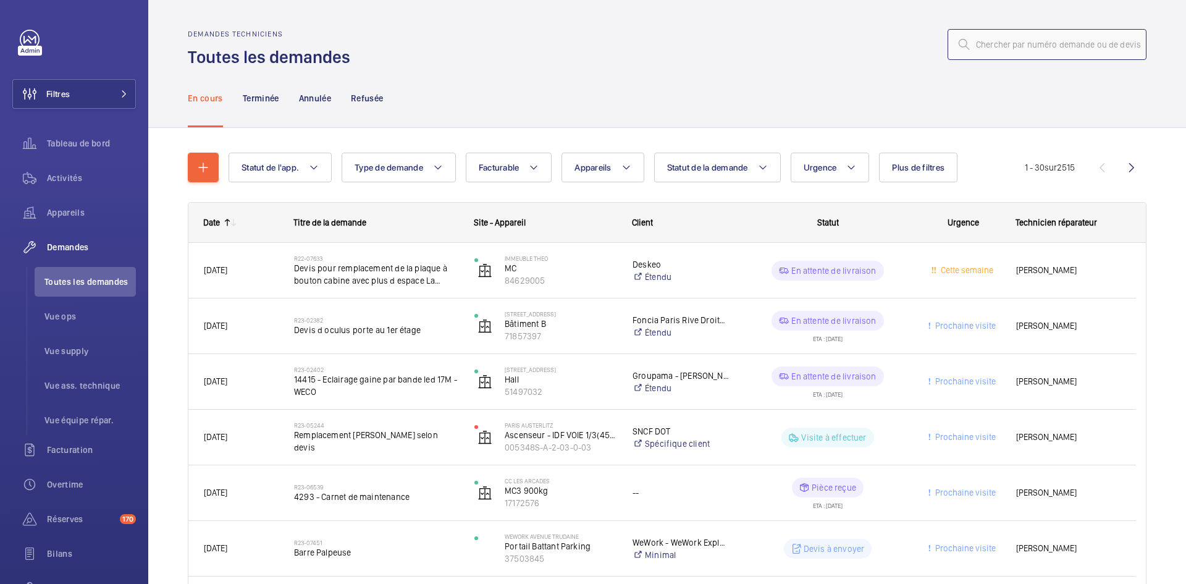
paste input "R25-11320"
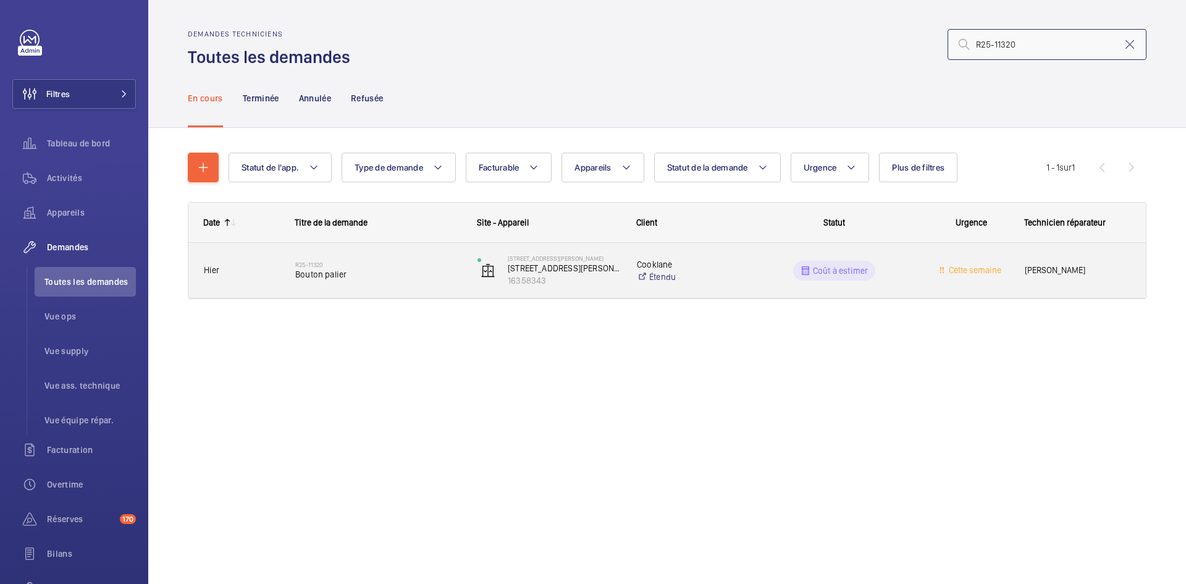
type input "R25-11320"
click at [285, 264] on div "R25-11320 Bouton palier" at bounding box center [371, 271] width 181 height 56
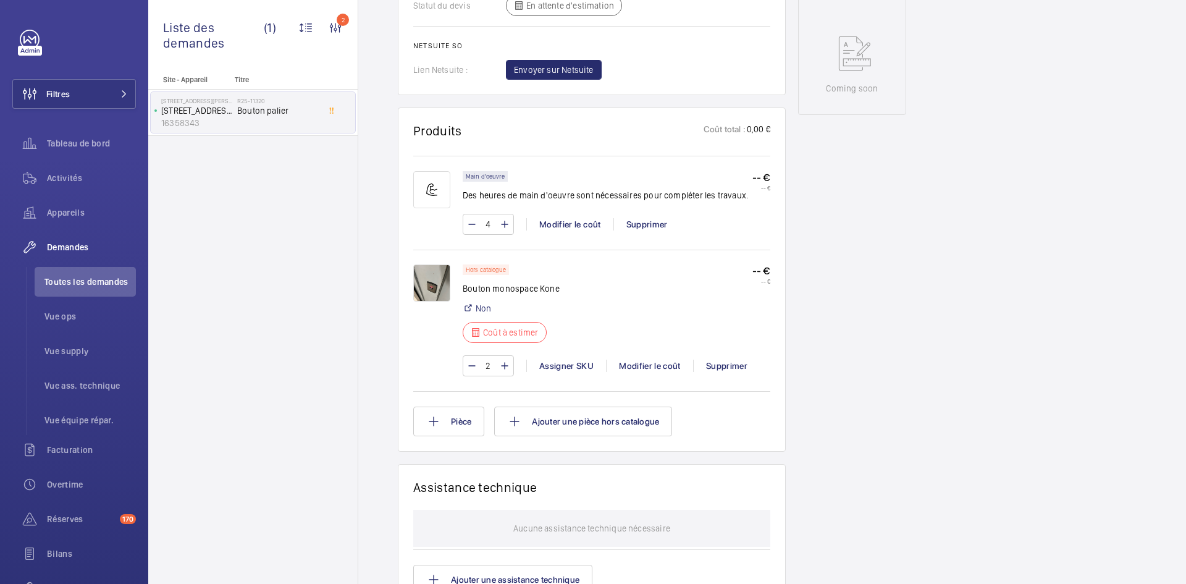
scroll to position [803, 0]
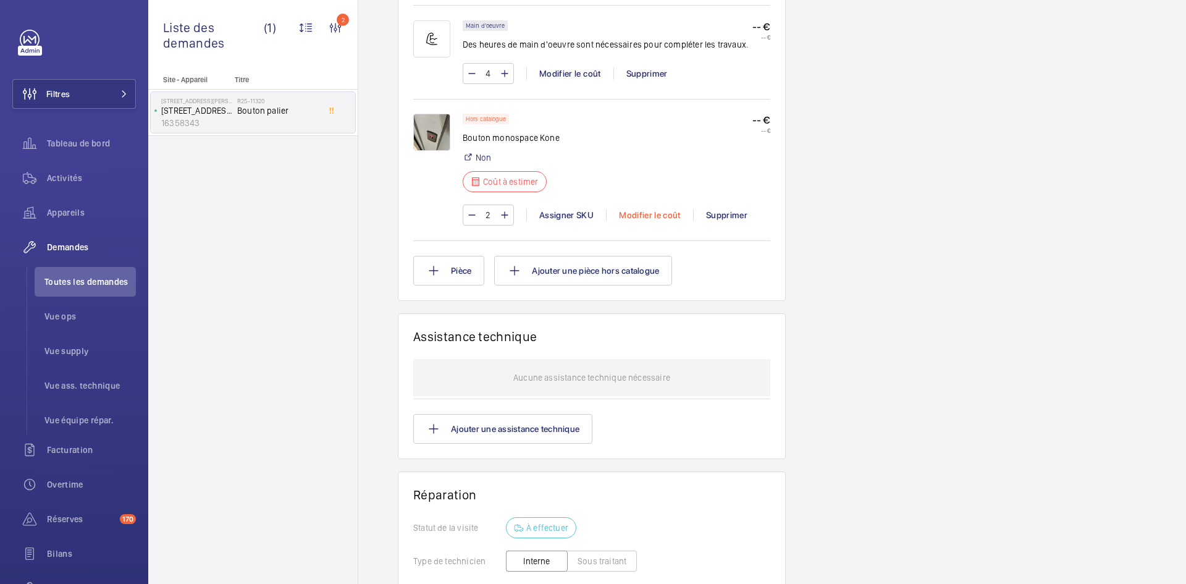
click at [643, 221] on div "Modifier le coût" at bounding box center [649, 215] width 87 height 12
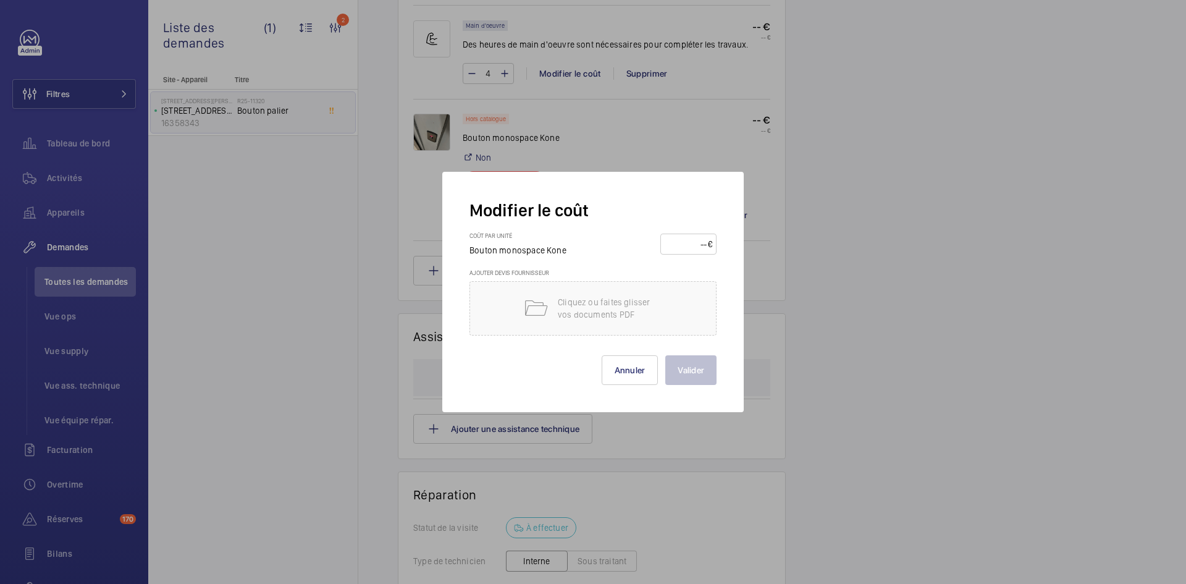
click at [679, 241] on input "number" at bounding box center [686, 244] width 43 height 20
type input "260"
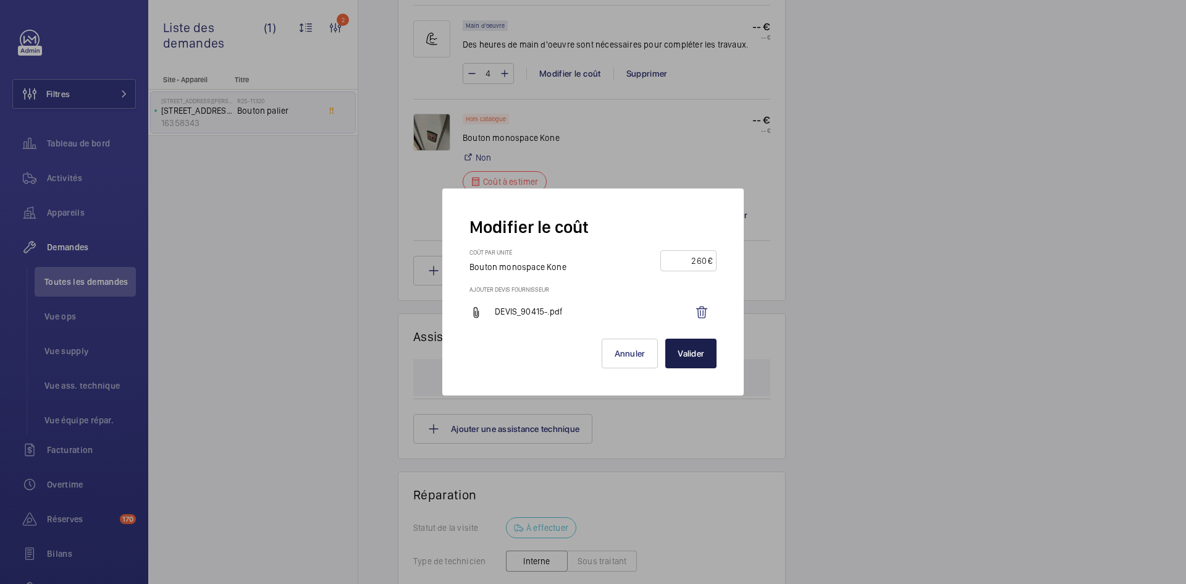
click at [688, 353] on button "Valider" at bounding box center [691, 354] width 51 height 30
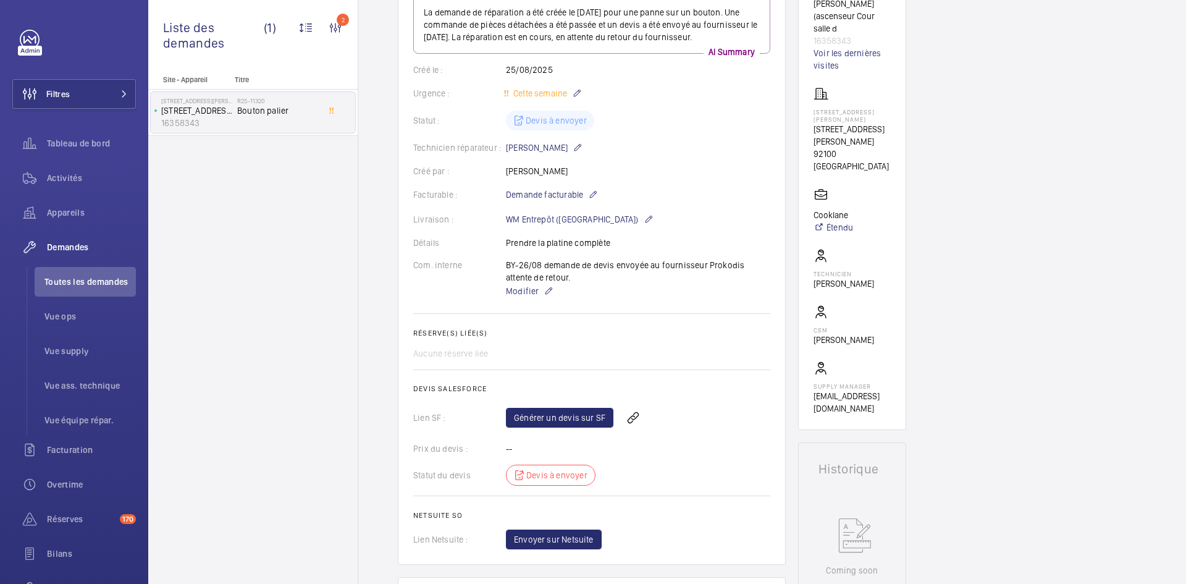
scroll to position [25, 0]
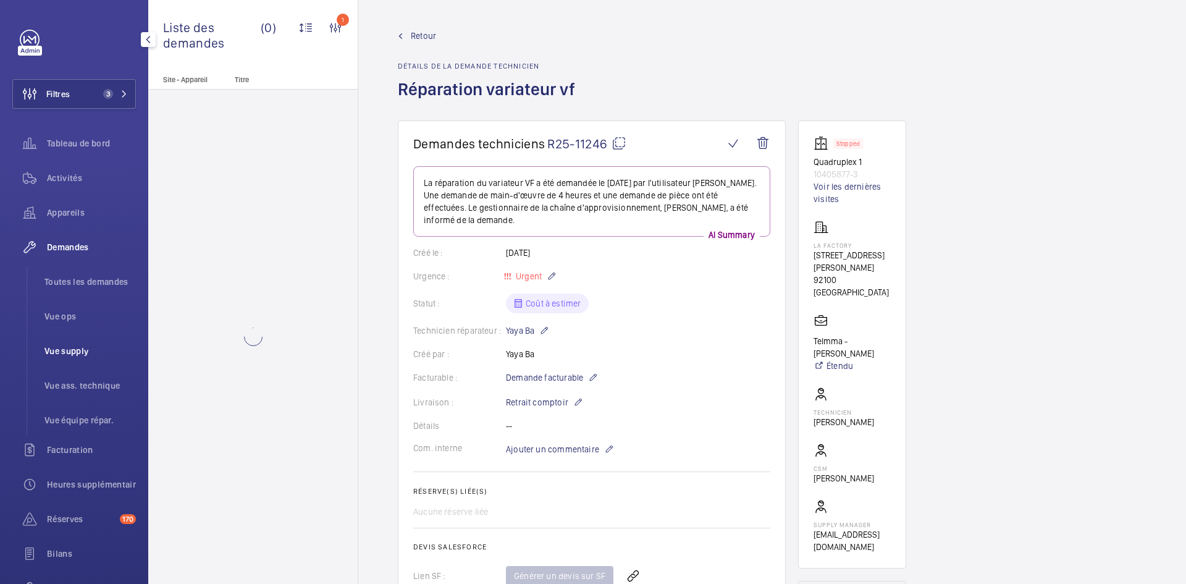
click at [82, 352] on span "Vue supply" at bounding box center [89, 351] width 91 height 12
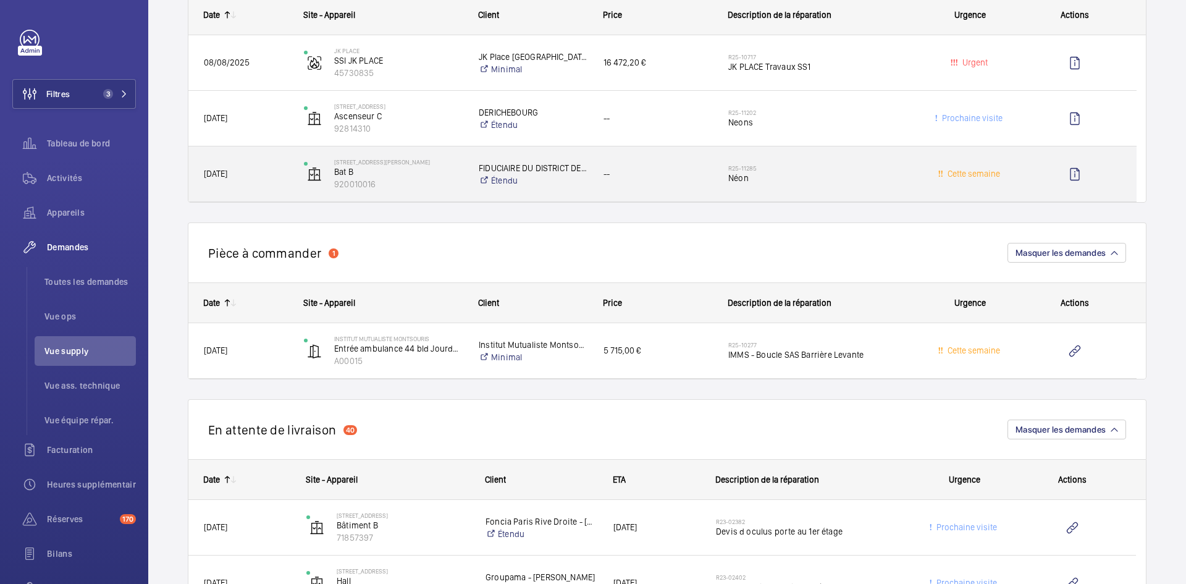
scroll to position [1236, 0]
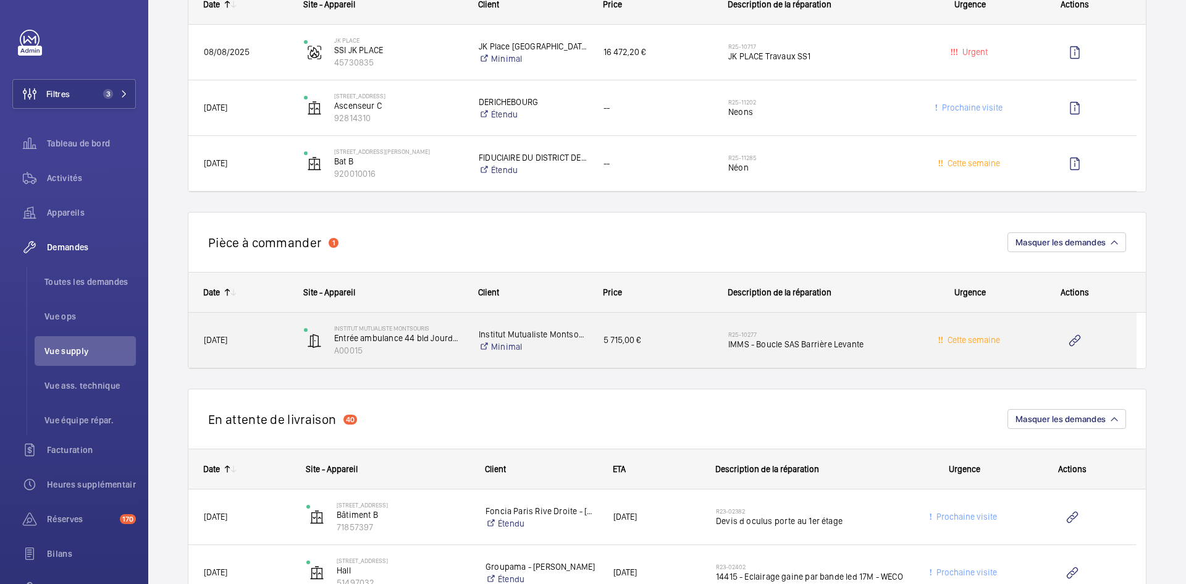
click at [281, 351] on div "[DATE]" at bounding box center [238, 340] width 99 height 39
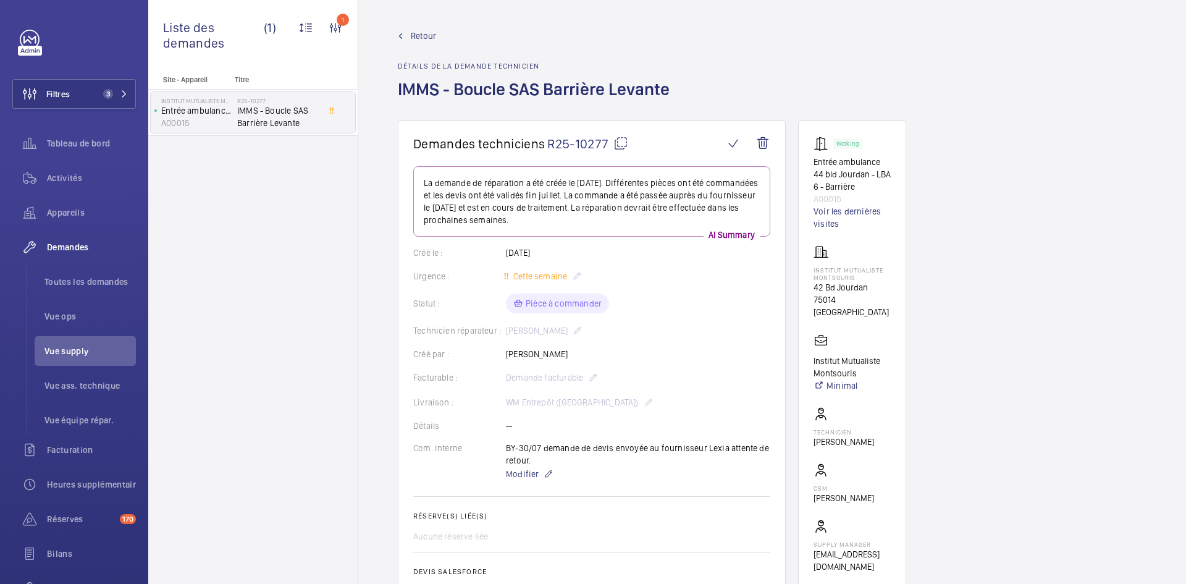
click at [622, 146] on mat-icon at bounding box center [621, 143] width 15 height 15
click at [620, 142] on mat-icon at bounding box center [621, 143] width 15 height 15
click at [410, 37] on link "Retour" at bounding box center [537, 36] width 279 height 12
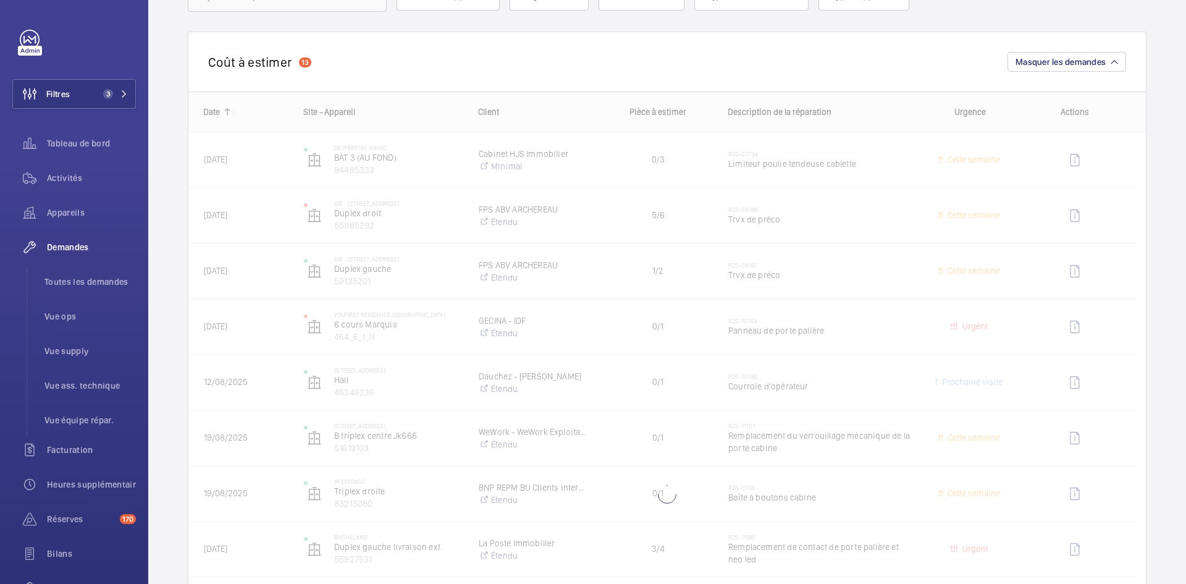
scroll to position [124, 0]
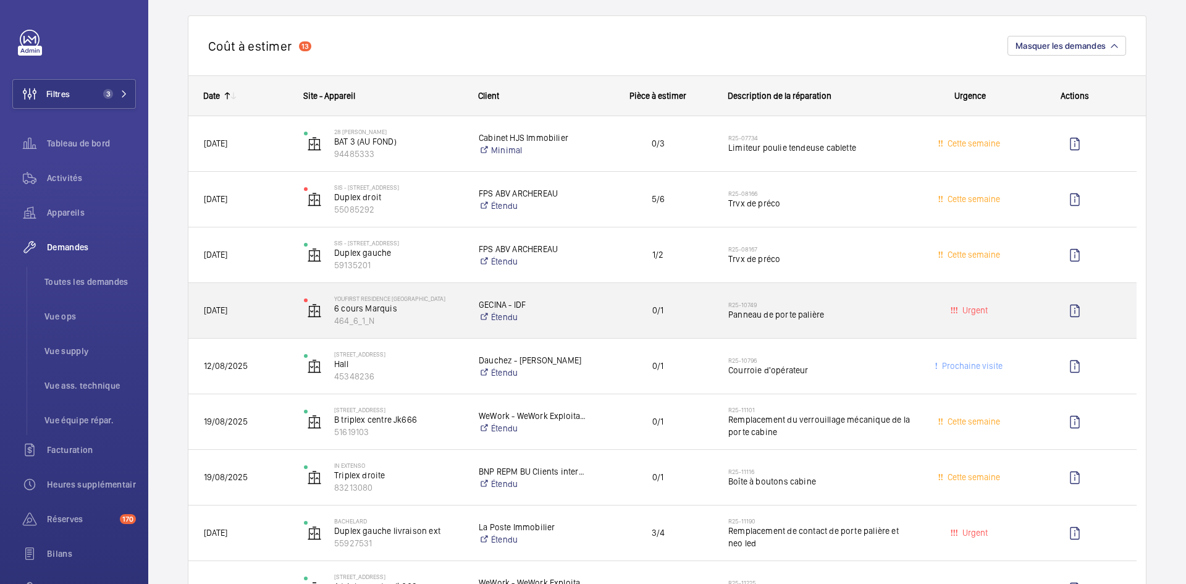
click at [289, 316] on div "YouFirst Residence Le Plessis-Robinson 6 cours Marquis 464_6_1_N" at bounding box center [376, 310] width 175 height 55
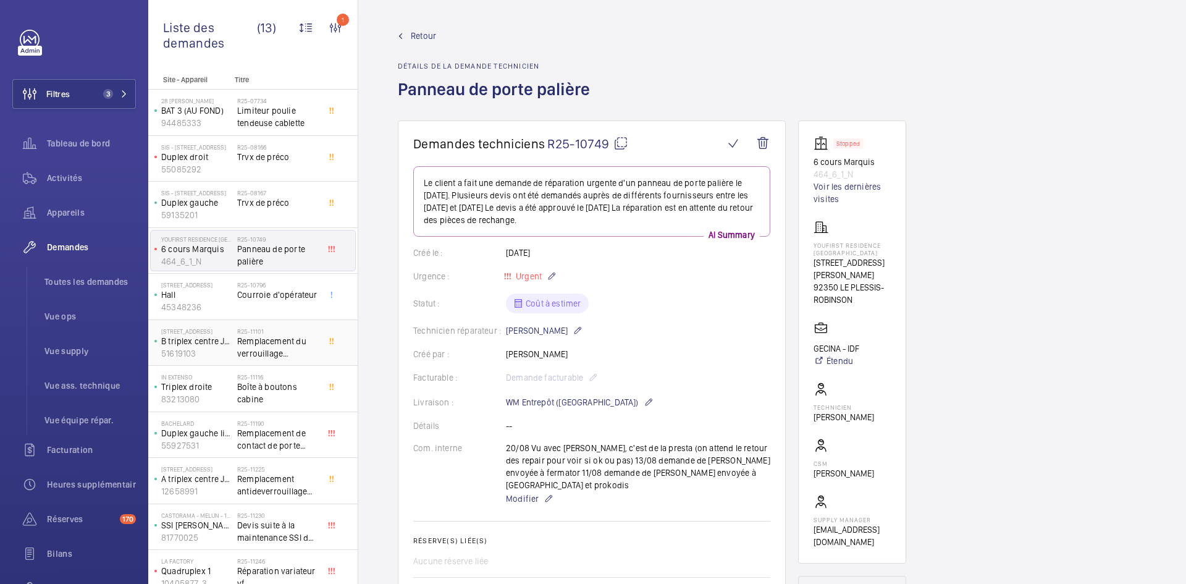
click at [210, 349] on p "51619103" at bounding box center [196, 353] width 71 height 12
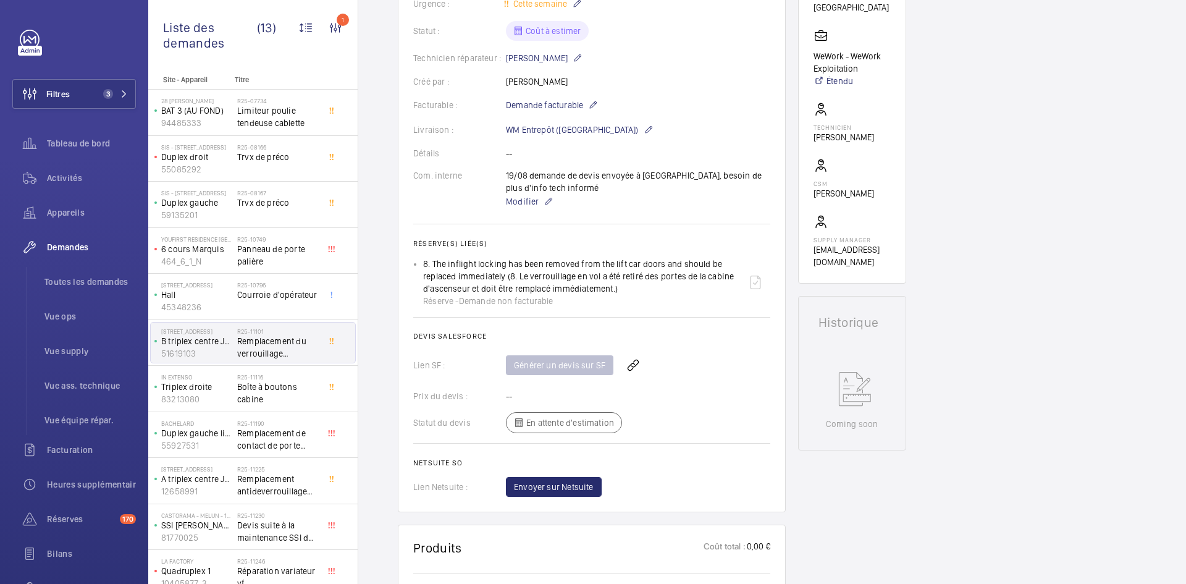
scroll to position [309, 0]
click at [210, 386] on p "Triplex droite" at bounding box center [196, 387] width 71 height 12
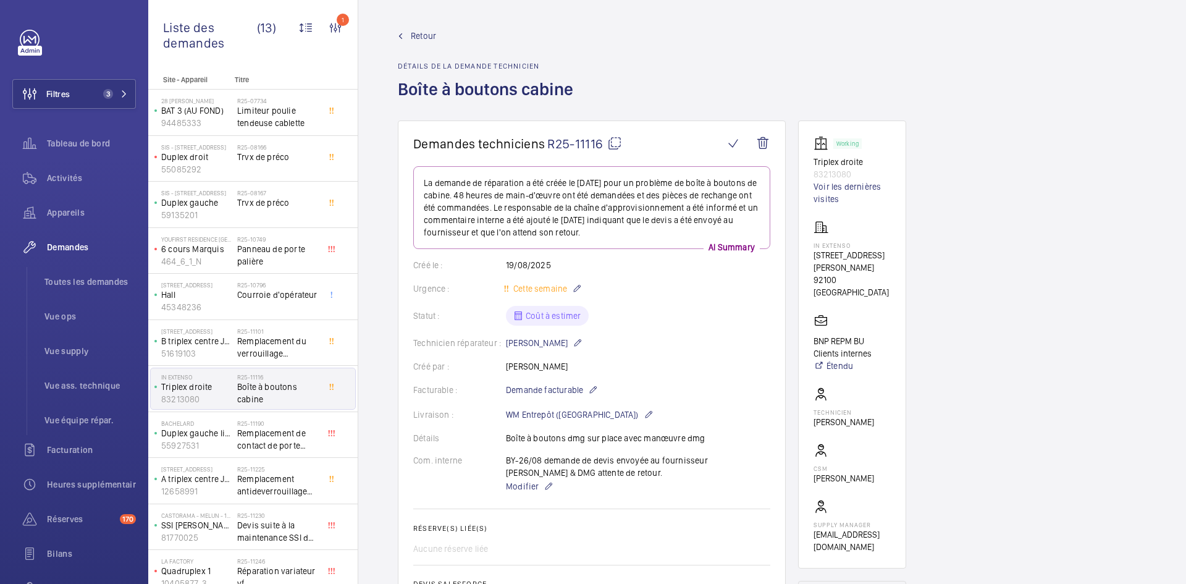
click at [619, 141] on mat-icon at bounding box center [614, 143] width 15 height 15
click at [613, 143] on mat-icon at bounding box center [614, 143] width 15 height 15
drag, startPoint x: 873, startPoint y: 294, endPoint x: 801, endPoint y: 241, distance: 89.4
click at [801, 241] on wm-front-card "Working Triplex droite 83213080 Voir les dernières visites IN EXTENSO 63 BIS AV…" at bounding box center [852, 345] width 108 height 448
drag, startPoint x: 824, startPoint y: 241, endPoint x: 840, endPoint y: 219, distance: 27.4
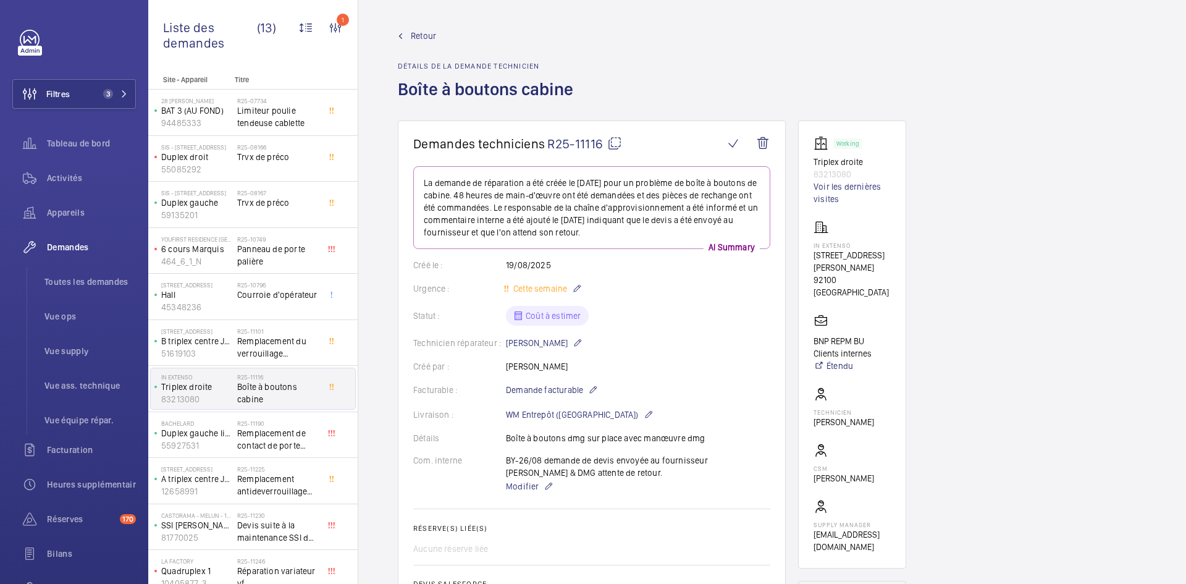
click at [840, 219] on wm-front-card-body "Working Triplex droite 83213080 Voir les dernières visites IN EXTENSO 63 BIS AV…" at bounding box center [852, 344] width 77 height 417
drag, startPoint x: 866, startPoint y: 289, endPoint x: 810, endPoint y: 245, distance: 70.9
click at [810, 245] on wm-front-card "Working Triplex droite 83213080 Voir les dernières visites IN EXTENSO 63 BIS AV…" at bounding box center [852, 345] width 108 height 448
copy div "IN EXTENSO 63 BIS AVENUE EDOUARD VAILLANT 92100 BOULOGNE-BILLANCOURT"
click at [522, 483] on span "Modifier" at bounding box center [522, 486] width 33 height 12
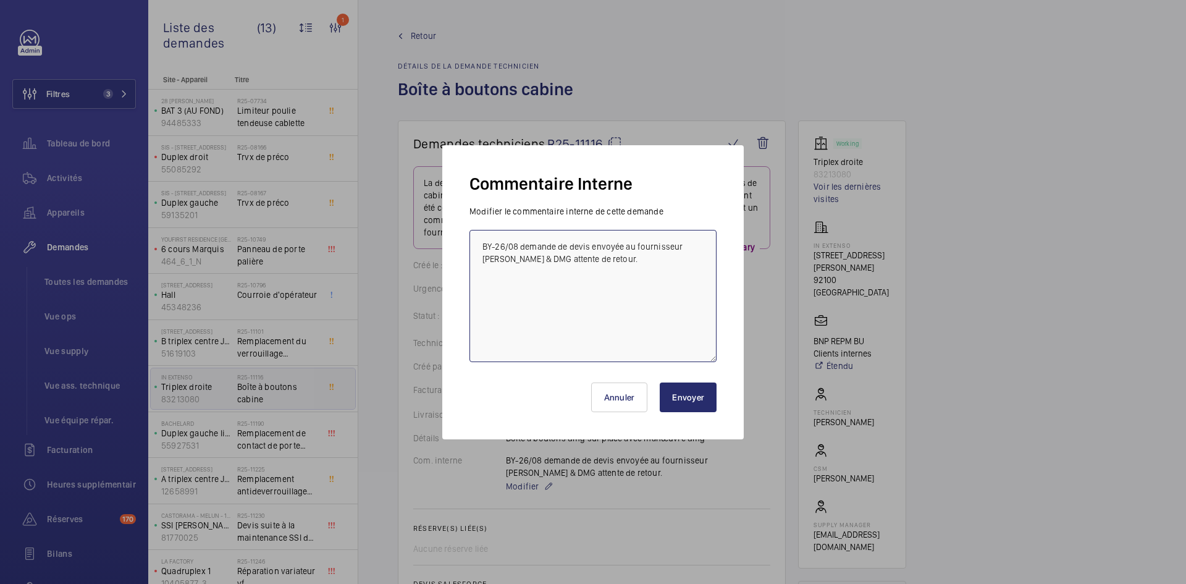
drag, startPoint x: 607, startPoint y: 258, endPoint x: 464, endPoint y: 243, distance: 143.5
click at [464, 243] on div "Commentaire Interne Modifier le commentaire interne de cette demande BY-26/08 d…" at bounding box center [593, 292] width 302 height 294
click at [481, 239] on textarea "BY-26/08 demande de devis envoyée au fournisseur Donati & DMG attente de retour." at bounding box center [593, 296] width 247 height 132
paste textarea "BY-26/08 demande de devis envoyée au fournisseur Donati & DMG attente de retour."
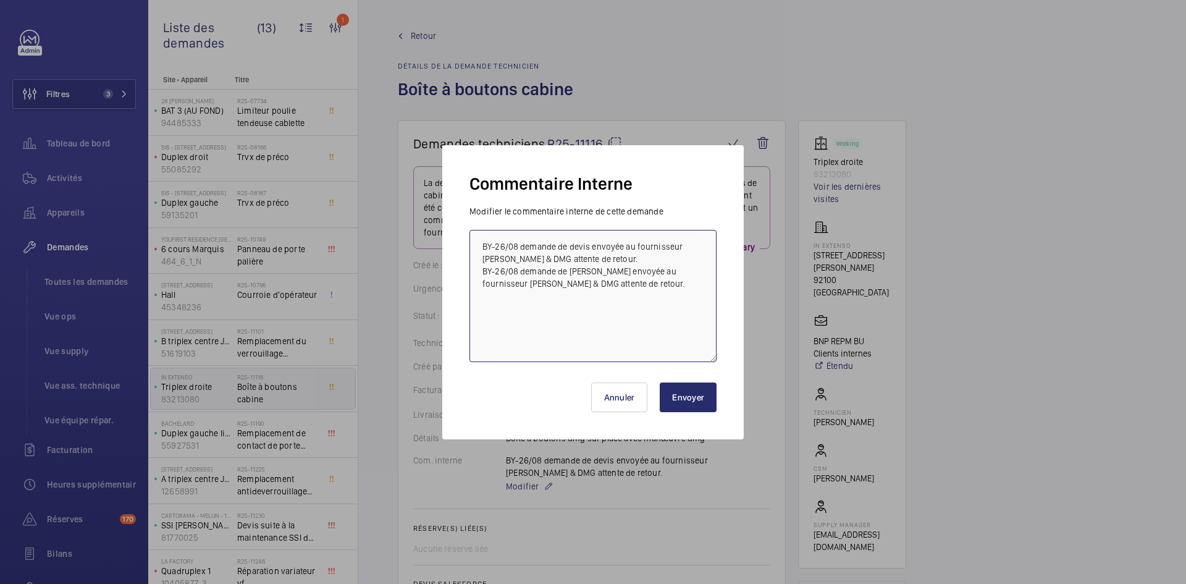
drag, startPoint x: 556, startPoint y: 242, endPoint x: 590, endPoint y: 246, distance: 34.2
click at [590, 246] on textarea "BY-26/08 demande de devis envoyée au fournisseur Donati & DMG attente de retour…" at bounding box center [593, 296] width 247 height 132
click at [557, 243] on textarea "BY-26/08 demandeInformations envoyée au fournisseur Donati & DMG attente de ret…" at bounding box center [593, 296] width 247 height 132
click at [556, 242] on textarea "BY-26/08 demandeInformations envoyée au fournisseur Donati & DMG attente de ret…" at bounding box center [593, 296] width 247 height 132
drag, startPoint x: 654, startPoint y: 243, endPoint x: 666, endPoint y: 243, distance: 11.8
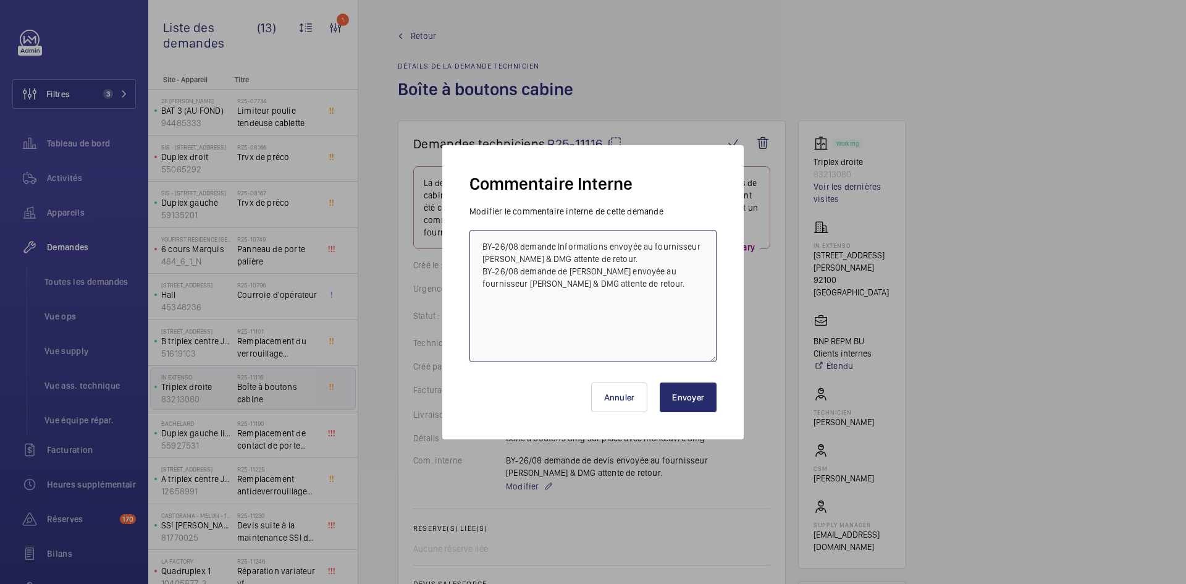
click at [666, 243] on textarea "BY-26/08 demande Informations envoyée au fournisseur Donati & DMG attente de re…" at bounding box center [593, 296] width 247 height 132
click at [654, 245] on textarea "BY-26/08 demande Informations envoyée au fournisseur Donati & DMG attente de re…" at bounding box center [593, 296] width 247 height 132
drag, startPoint x: 653, startPoint y: 245, endPoint x: 535, endPoint y: 257, distance: 119.3
click at [535, 257] on textarea "BY-26/08 demande Informations envoyée au fournisseur Donati & DMG attente de re…" at bounding box center [593, 296] width 247 height 132
type textarea "BY-26/08 demande Informations envoyée au TECH & OPS attente de retour. BY-26/08…"
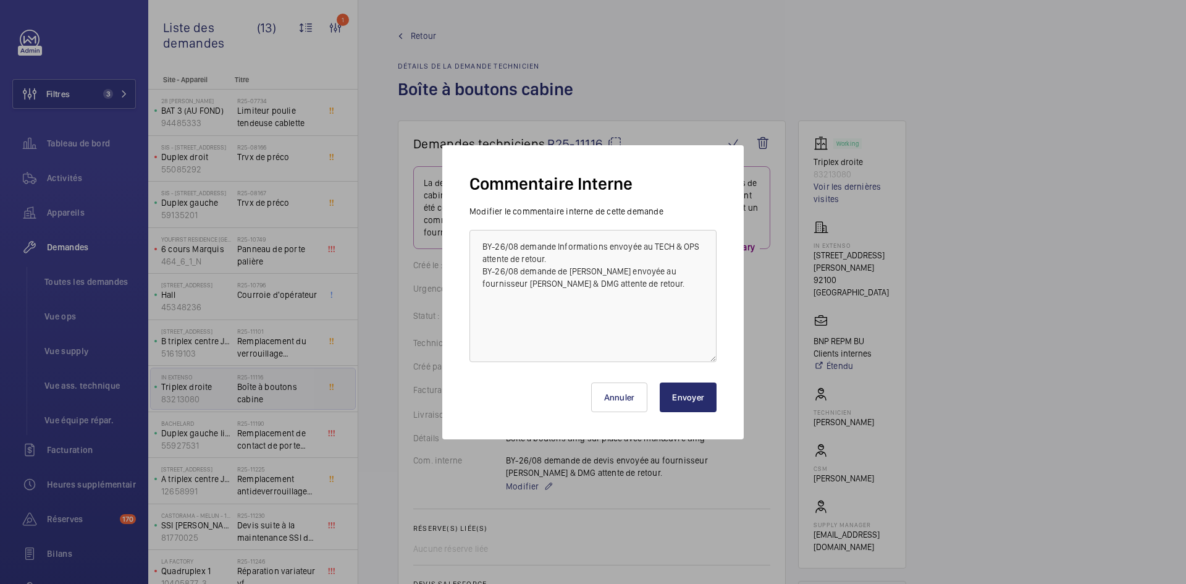
click at [687, 399] on button "Envoyer" at bounding box center [688, 398] width 57 height 30
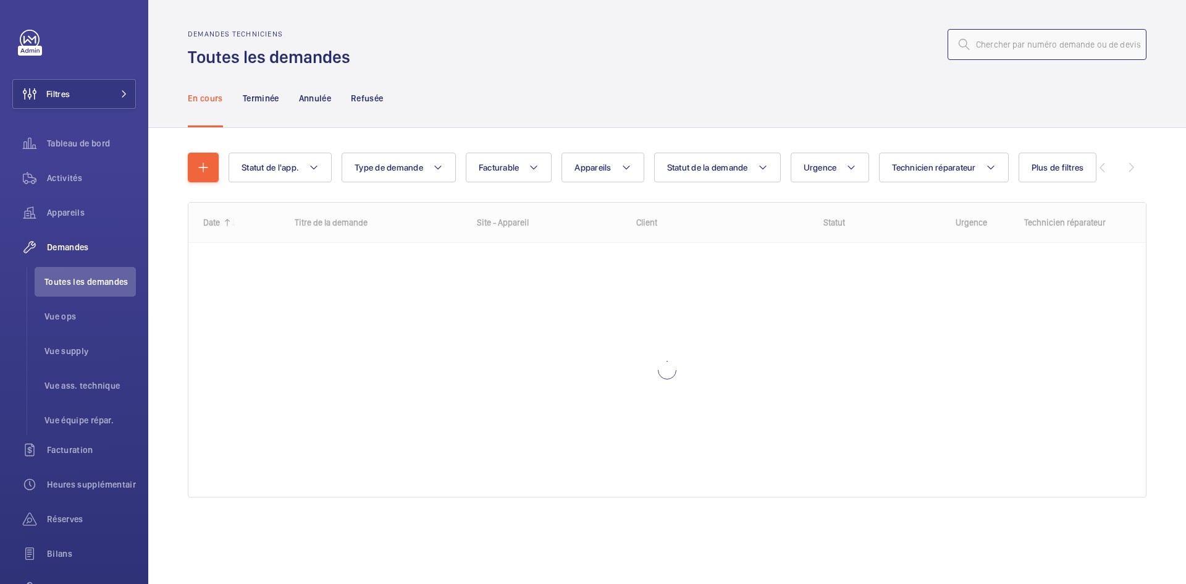
click at [1028, 48] on input "text" at bounding box center [1047, 44] width 199 height 31
paste input "R25-11116"
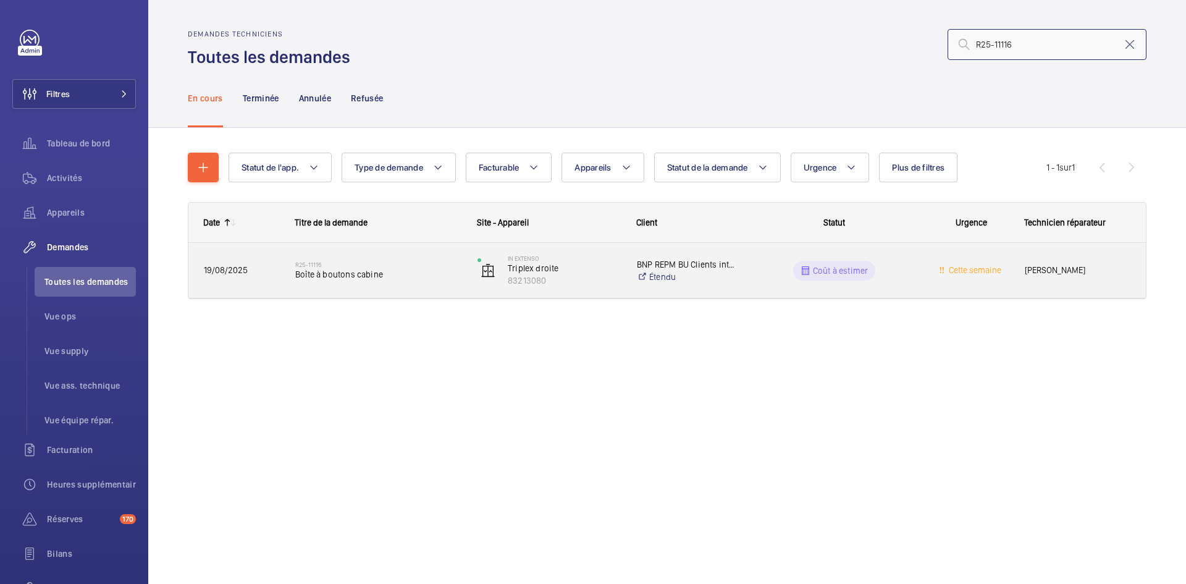
type input "R25-11116"
click at [274, 275] on span "19/08/2025" at bounding box center [241, 270] width 75 height 14
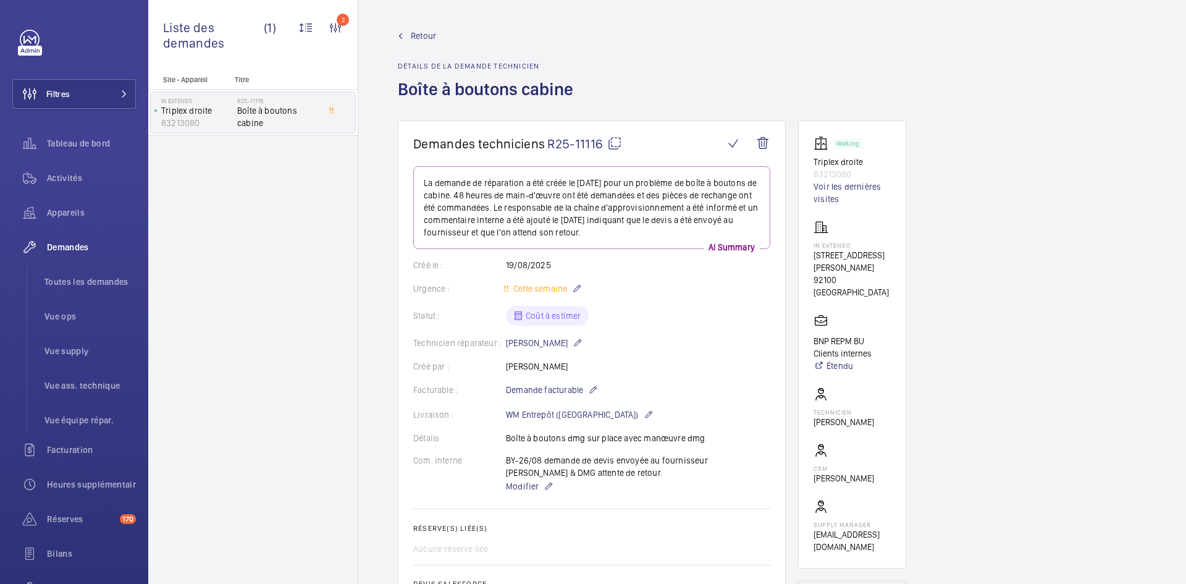
click at [618, 142] on mat-icon at bounding box center [614, 143] width 15 height 15
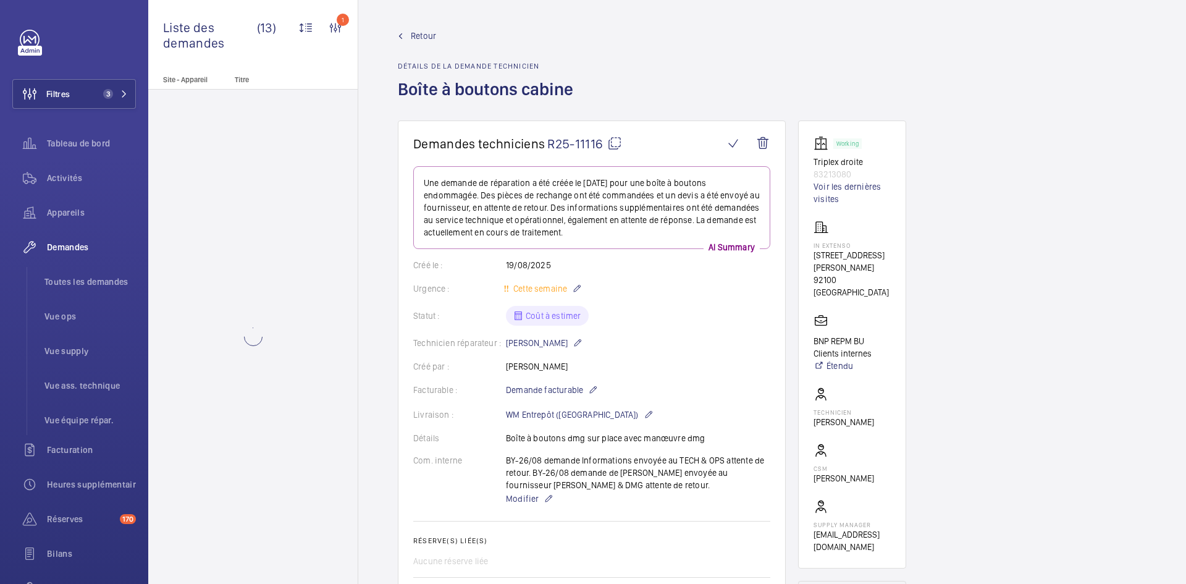
click at [421, 36] on span "Retour" at bounding box center [423, 36] width 25 height 12
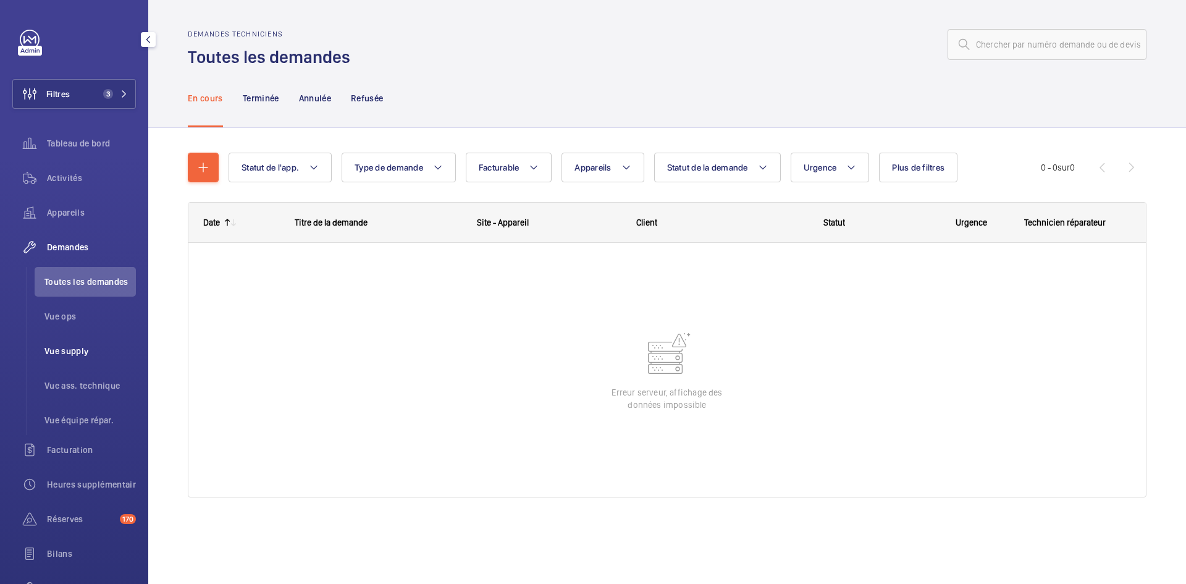
click at [65, 350] on span "Vue supply" at bounding box center [89, 351] width 91 height 12
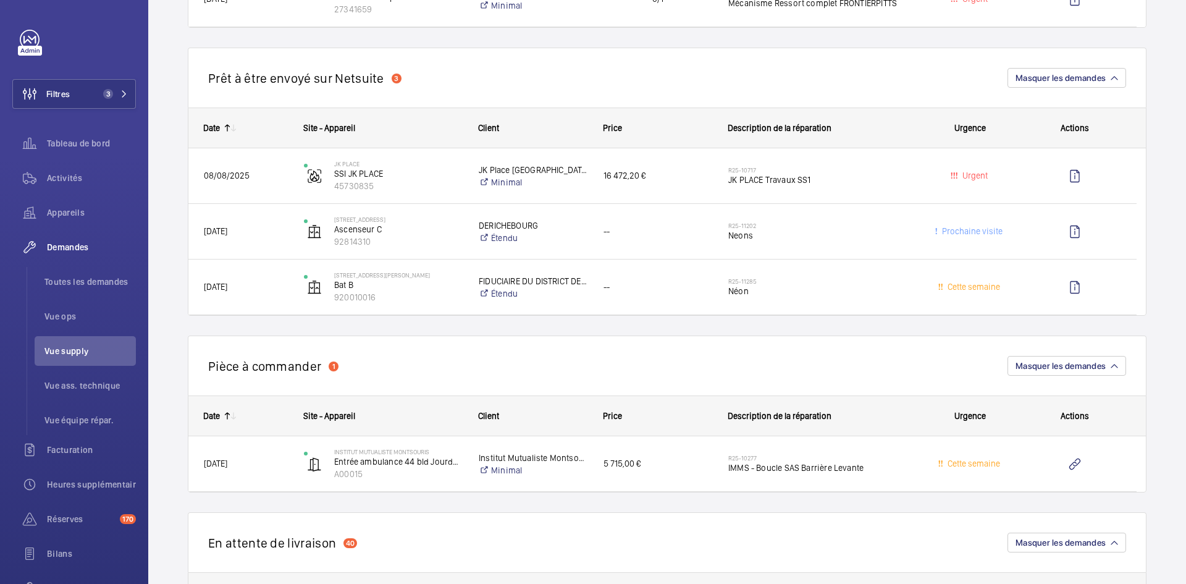
scroll to position [1174, 0]
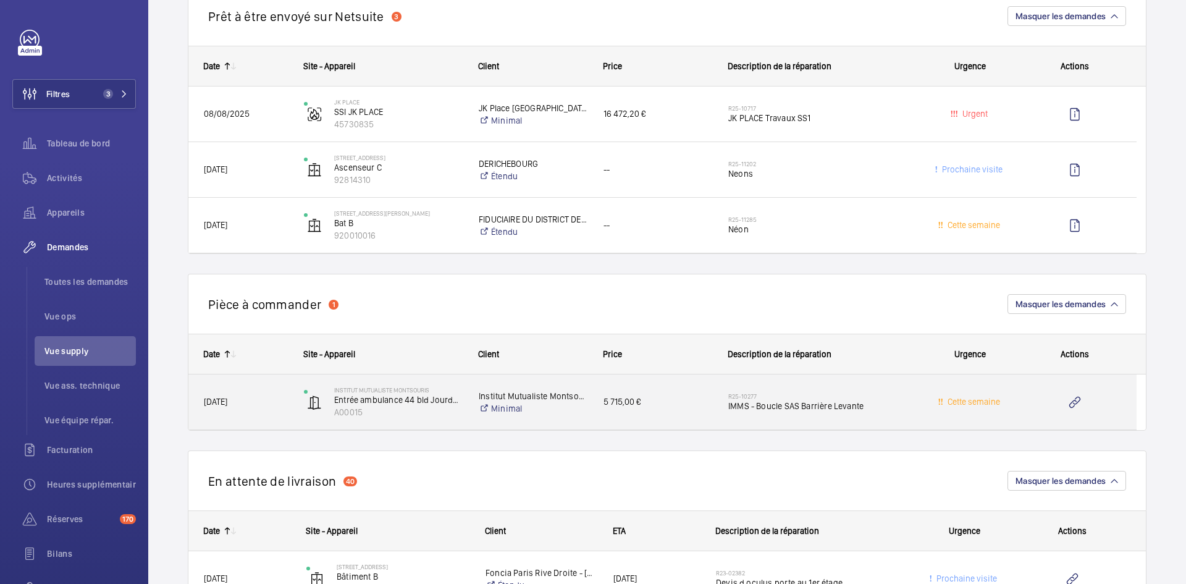
click at [277, 395] on span "[DATE]" at bounding box center [246, 402] width 84 height 14
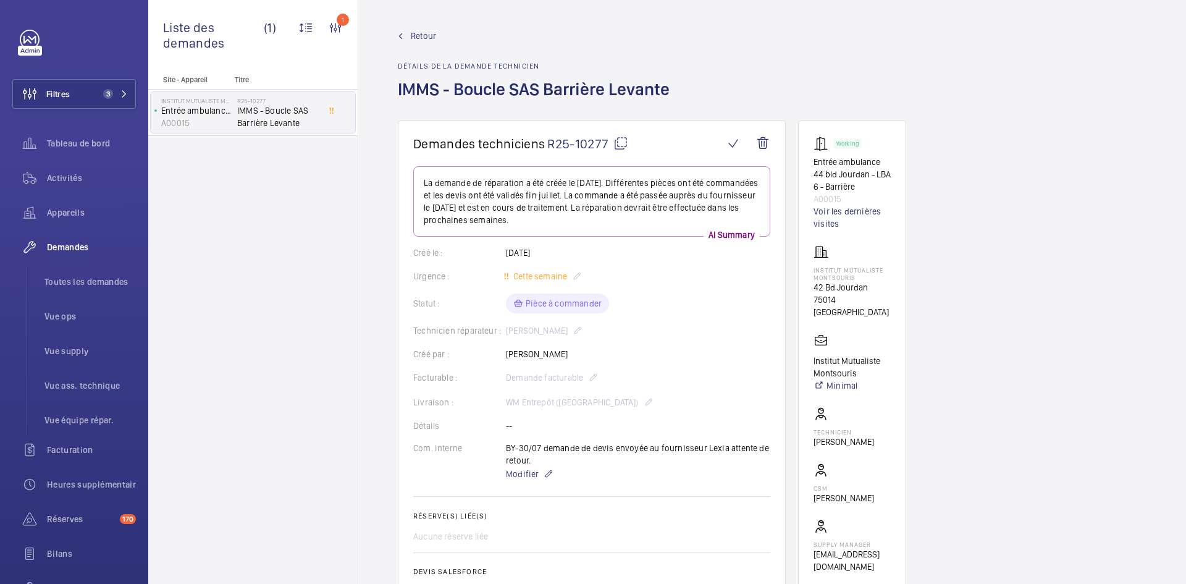
click at [428, 32] on span "Retour" at bounding box center [423, 36] width 25 height 12
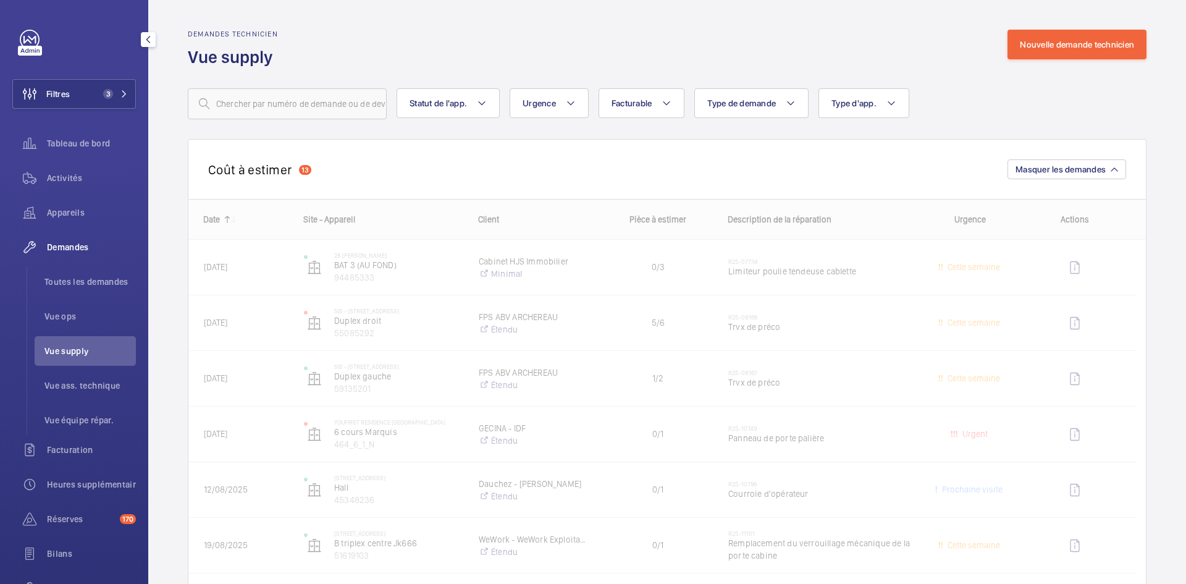
click at [77, 354] on span "Vue supply" at bounding box center [89, 351] width 91 height 12
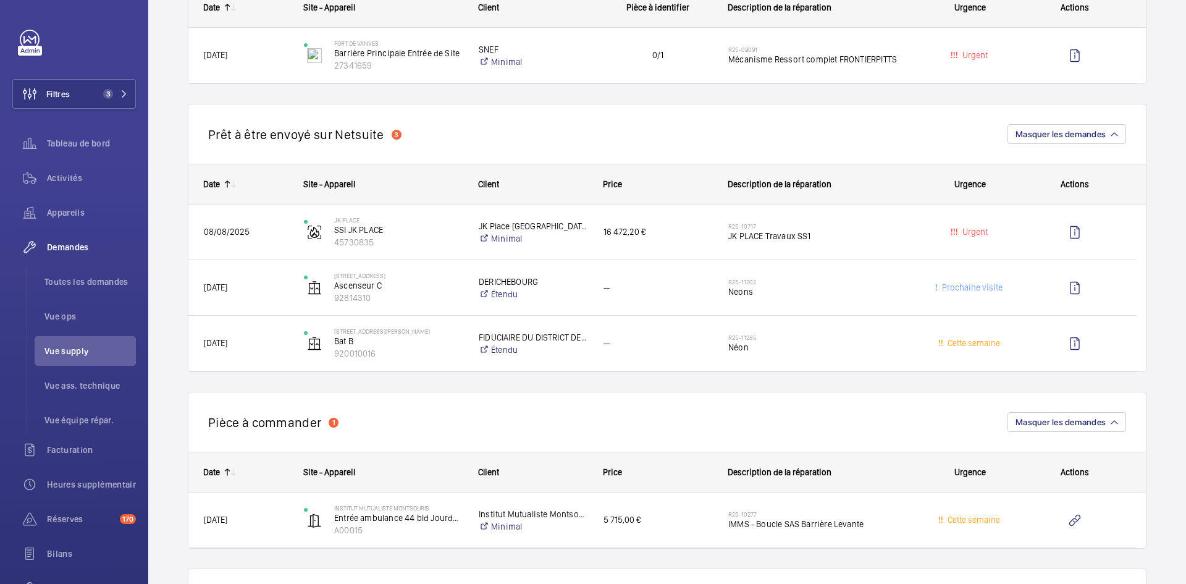
scroll to position [1174, 0]
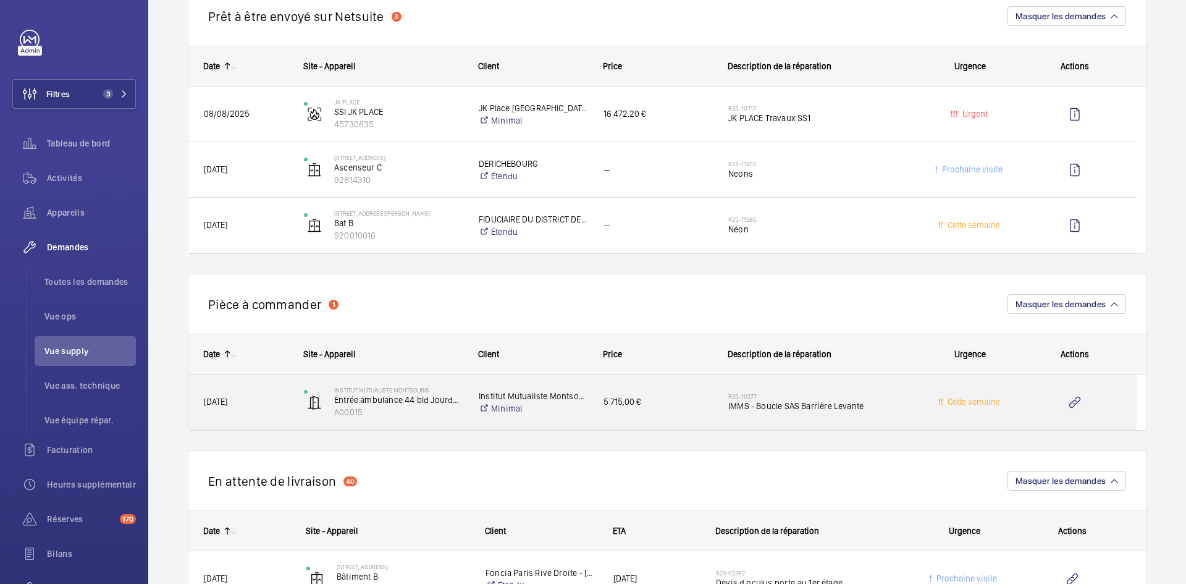
click at [282, 406] on span "[DATE]" at bounding box center [246, 402] width 84 height 14
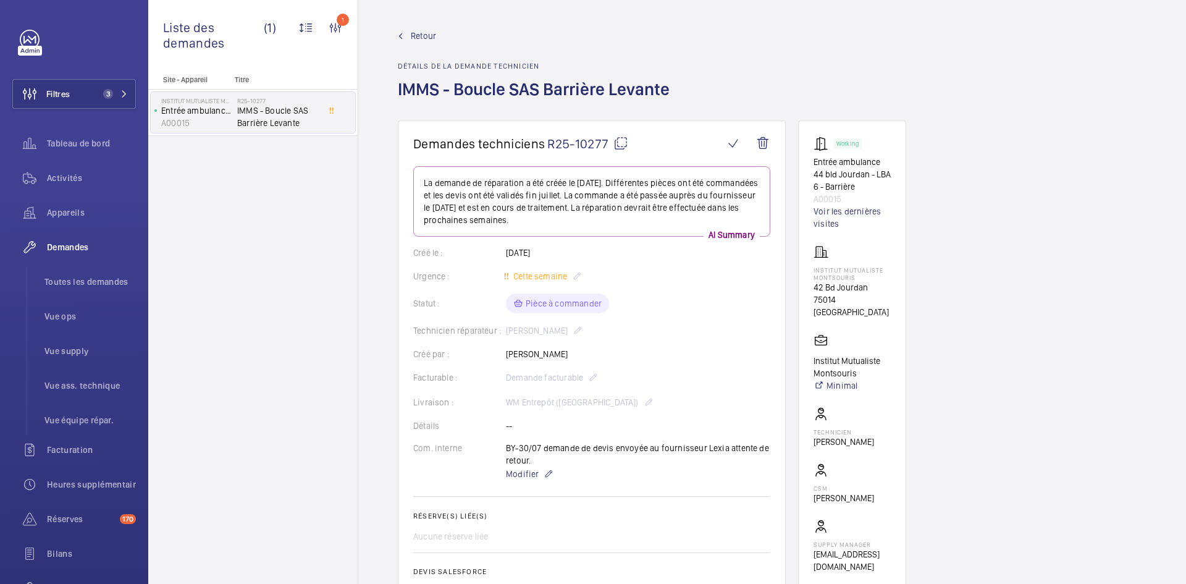
click at [622, 140] on mat-icon at bounding box center [621, 143] width 15 height 15
click at [426, 33] on span "Retour" at bounding box center [423, 36] width 25 height 12
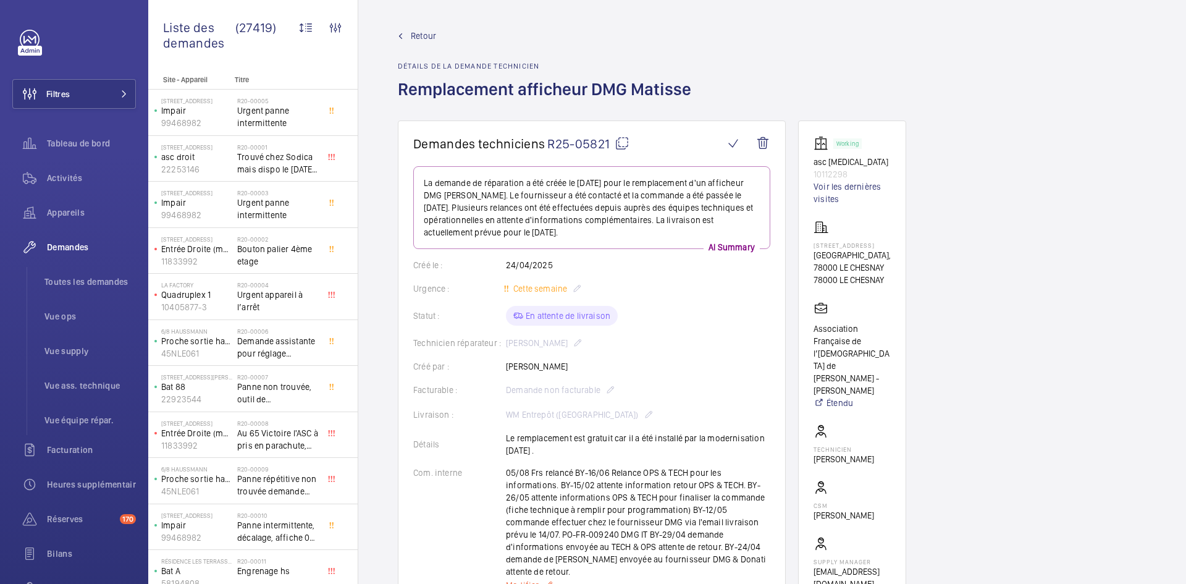
click at [520, 579] on span "Modifier" at bounding box center [522, 585] width 33 height 12
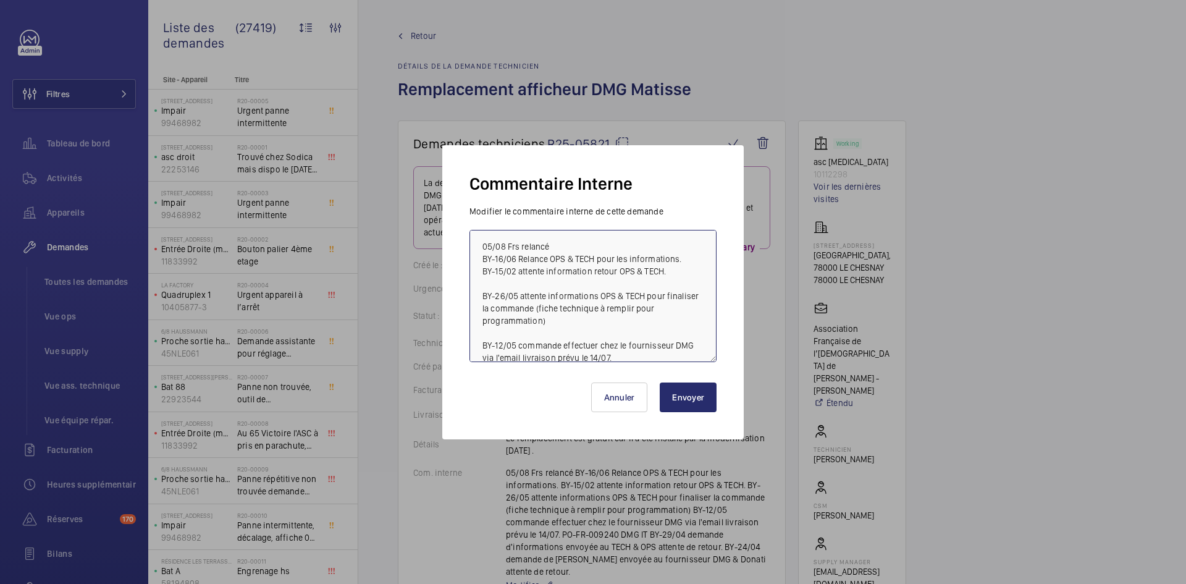
click at [478, 242] on textarea "05/08 Frs relancé BY-16/06 Relance OPS & TECH pour les informations. BY-15/02 a…" at bounding box center [593, 296] width 247 height 132
click at [484, 235] on textarea "05/08 Frs relancé BY-16/06 Relance OPS & TECH pour les informations. BY-15/02 a…" at bounding box center [593, 296] width 247 height 132
paste textarea "BY-26/08 commande annuler n'ayant pas reçu les informations demandées depuis le…"
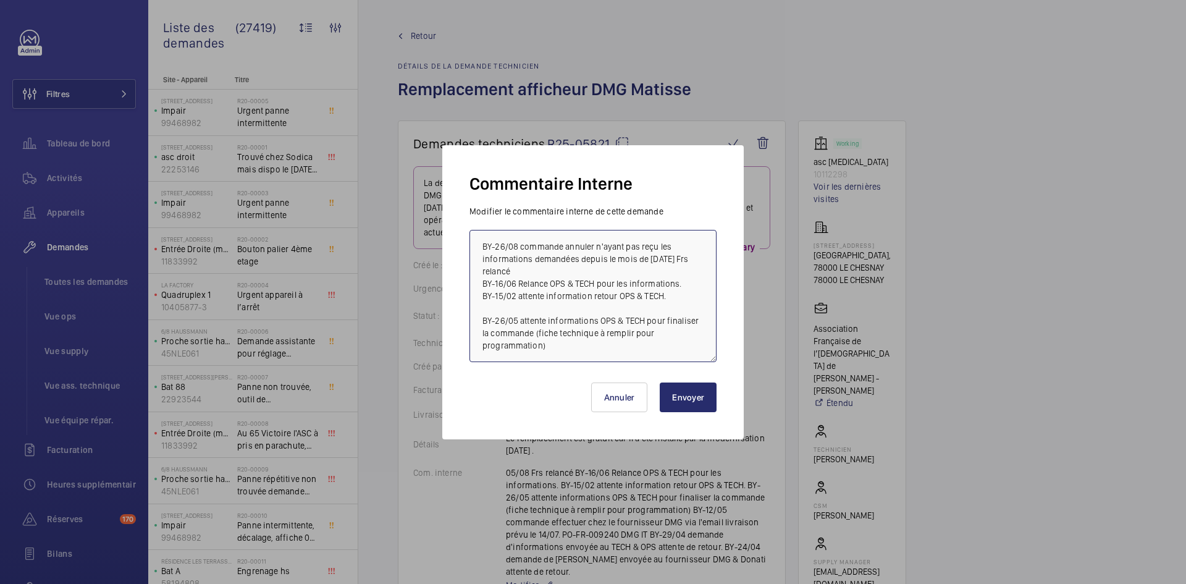
type textarea "BY-26/08 commande annuler n'ayant pas reçu les informations demandées depuis le…"
click at [701, 395] on button "Envoyer" at bounding box center [688, 398] width 57 height 30
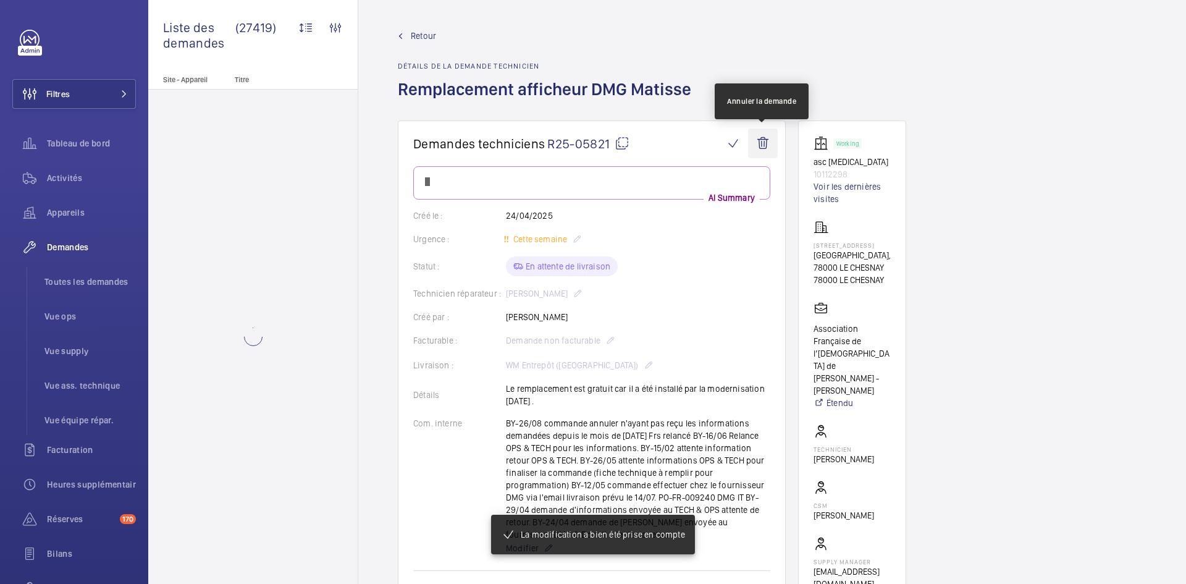
click at [767, 140] on wm-front-icon-button at bounding box center [763, 144] width 30 height 30
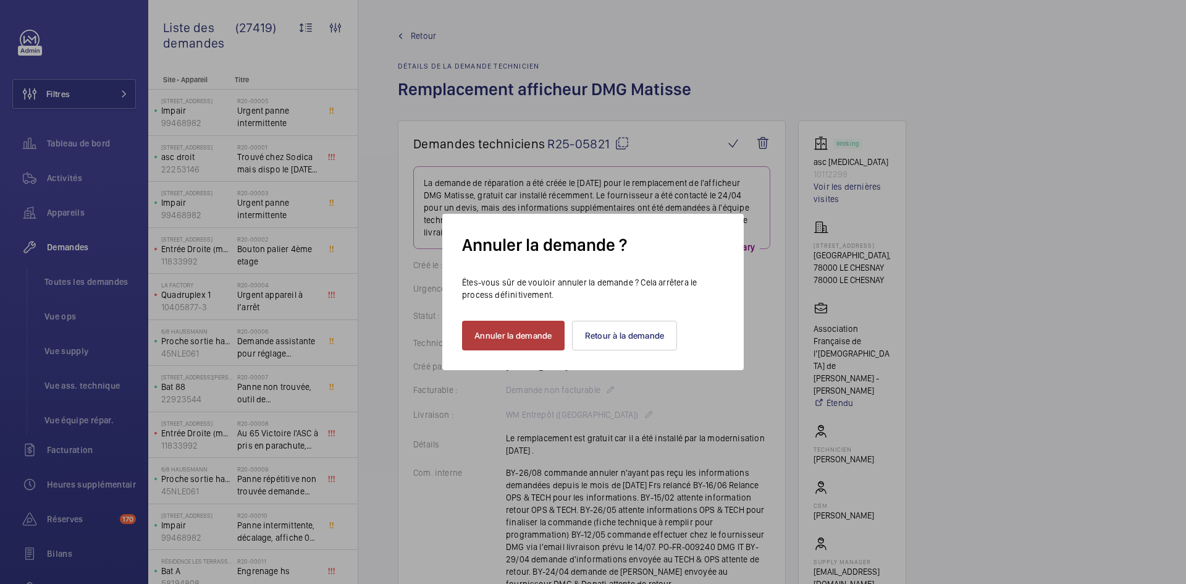
click at [535, 336] on button "Annuler la demande" at bounding box center [513, 336] width 103 height 30
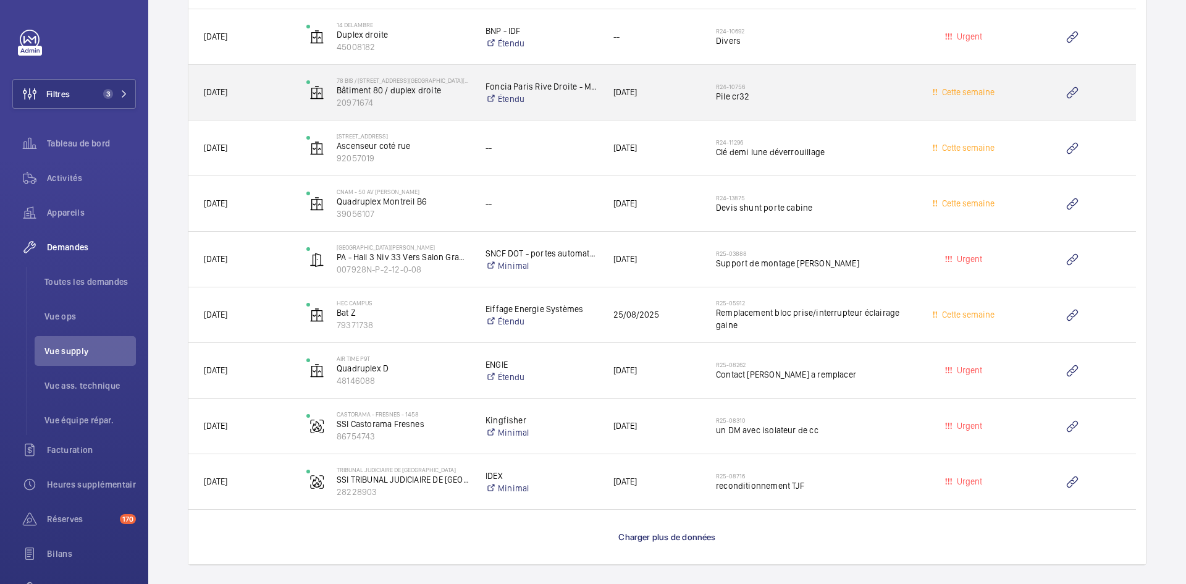
scroll to position [2348, 0]
